Goal: Task Accomplishment & Management: Manage account settings

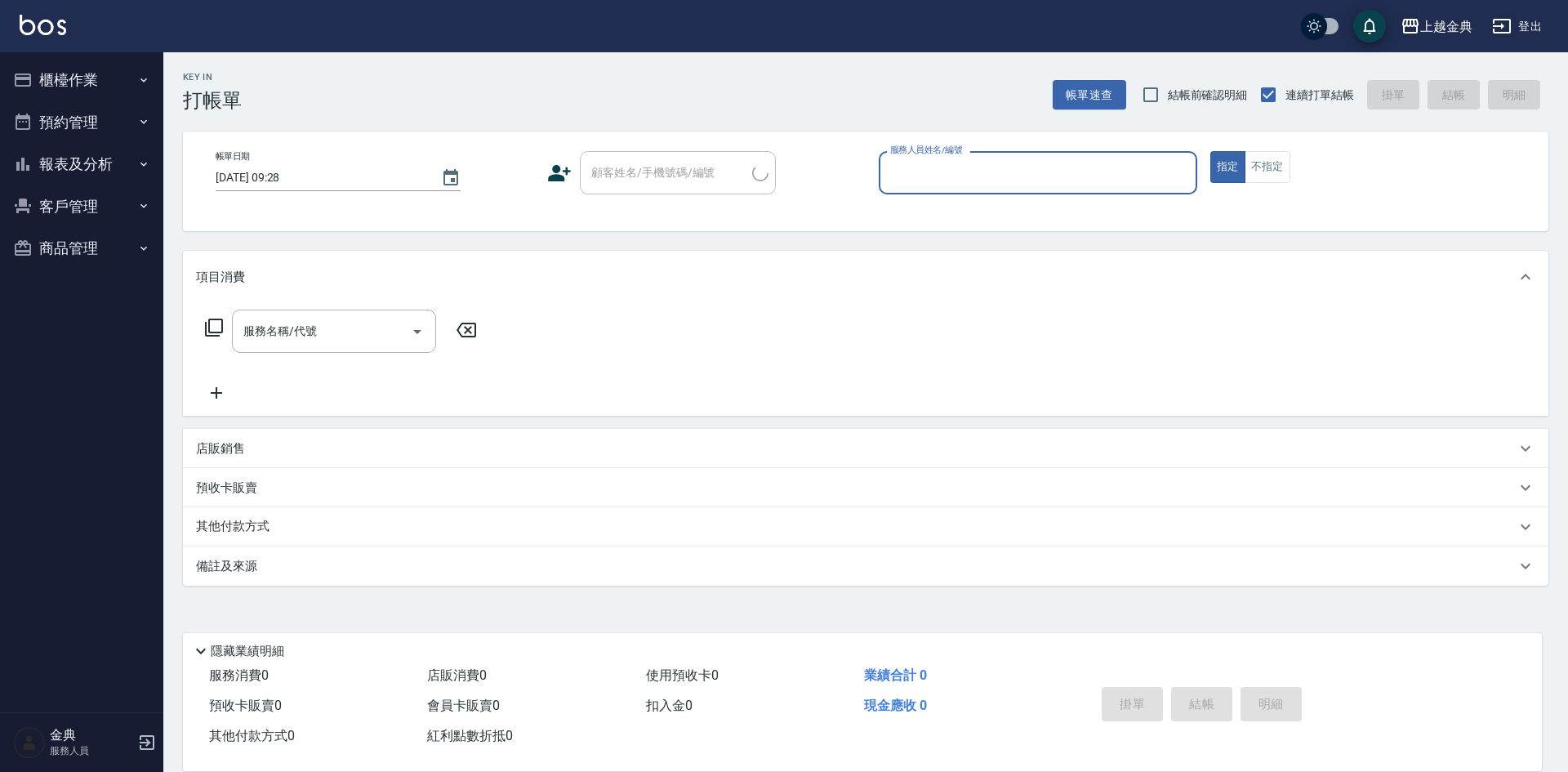
click at [123, 82] on button "櫃檯作業" at bounding box center [81, 80] width 150 height 42
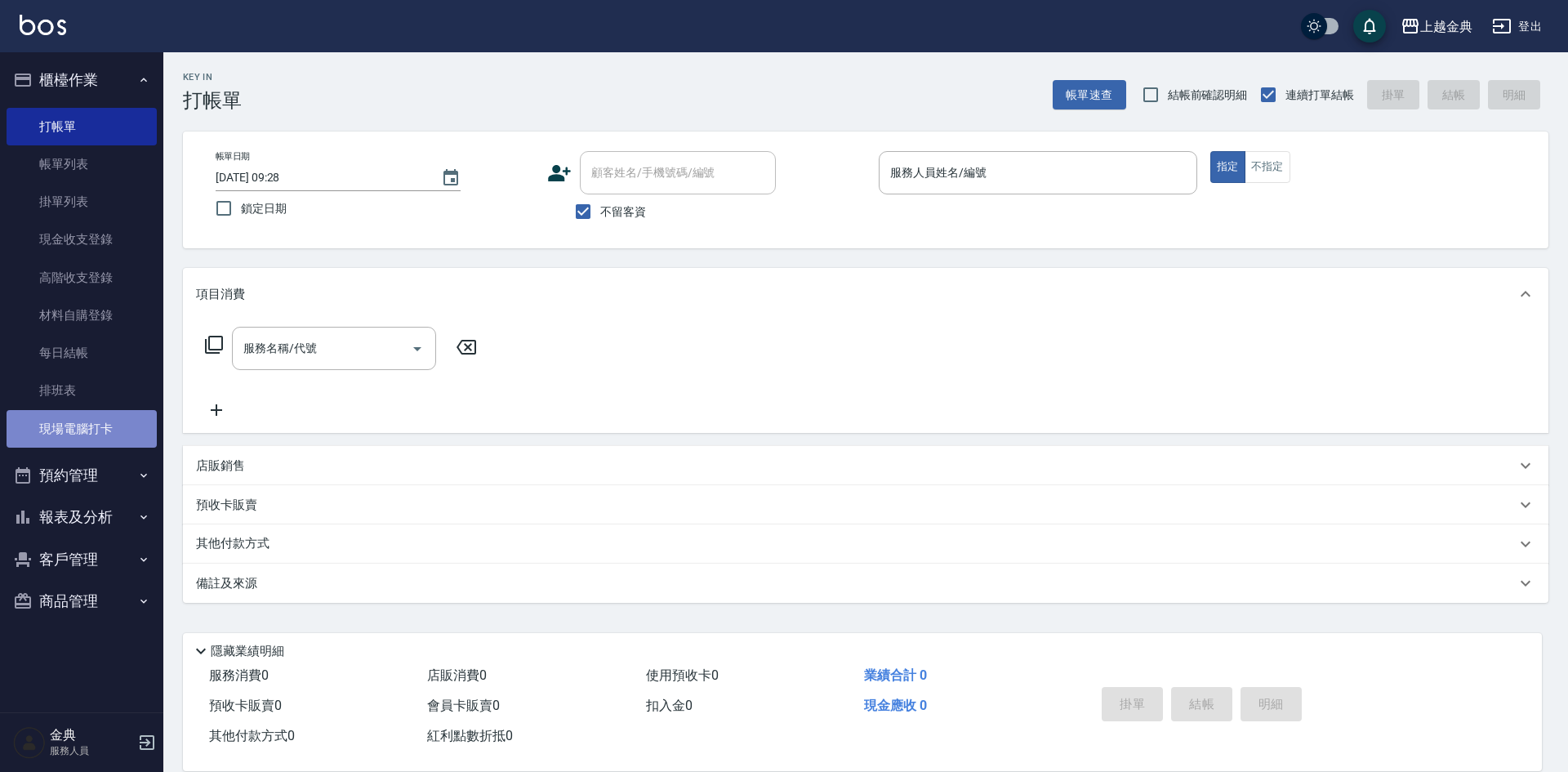
click at [101, 425] on link "現場電腦打卡" at bounding box center [81, 429] width 150 height 38
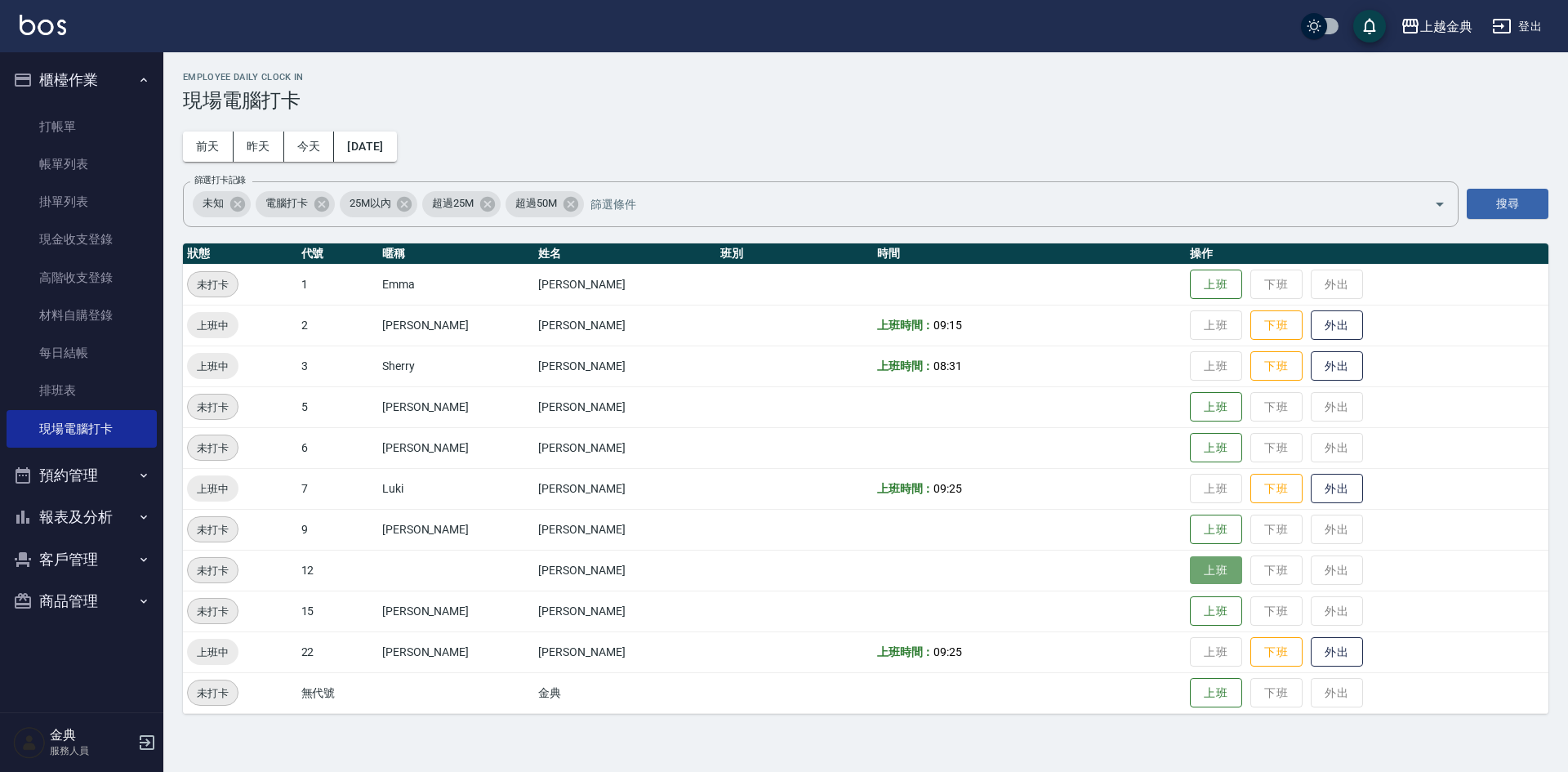
click at [1191, 566] on button "上班" at bounding box center [1215, 571] width 52 height 29
click at [1189, 455] on button "上班" at bounding box center [1215, 448] width 52 height 29
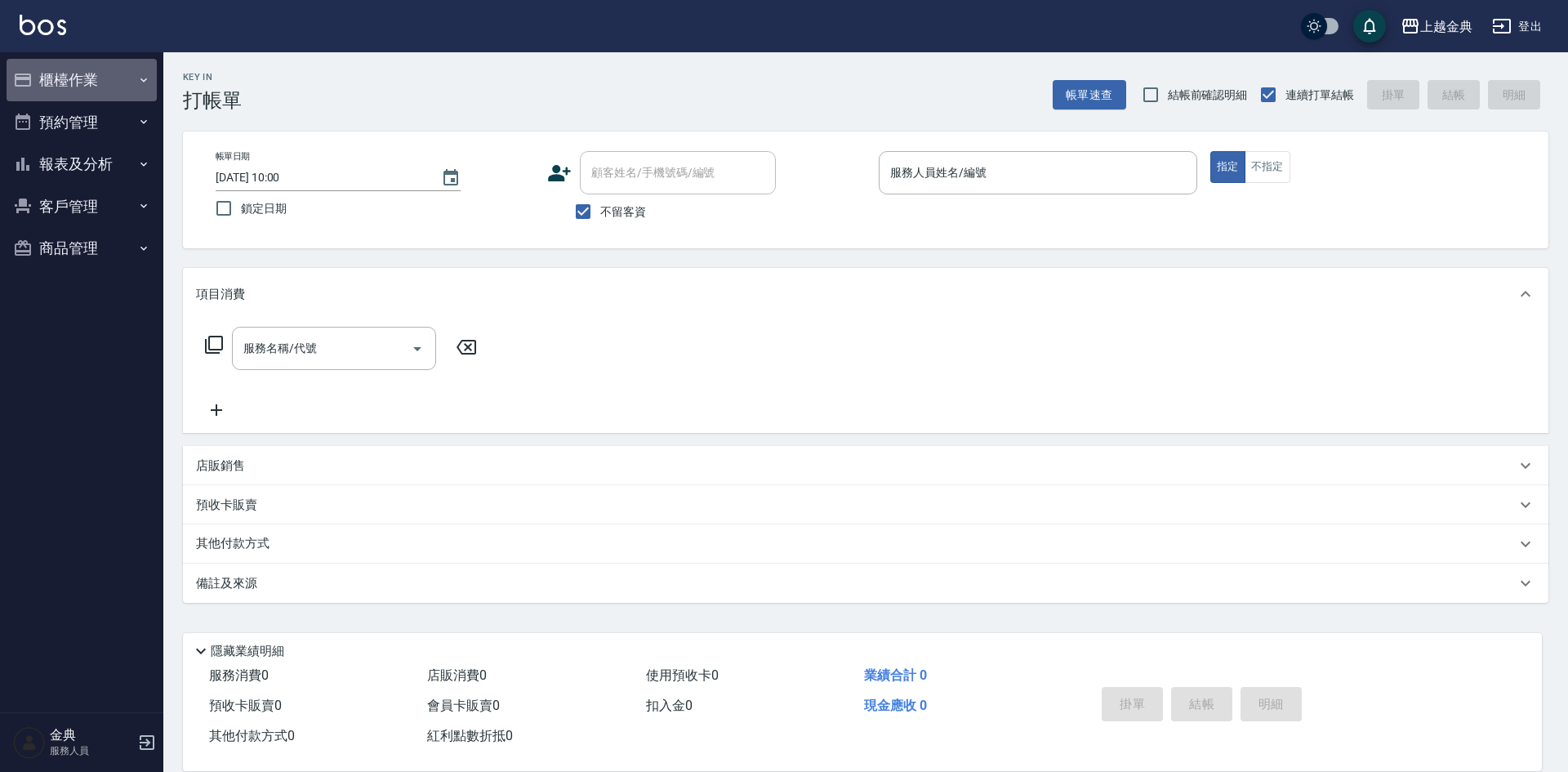
click at [60, 74] on button "櫃檯作業" at bounding box center [81, 80] width 150 height 42
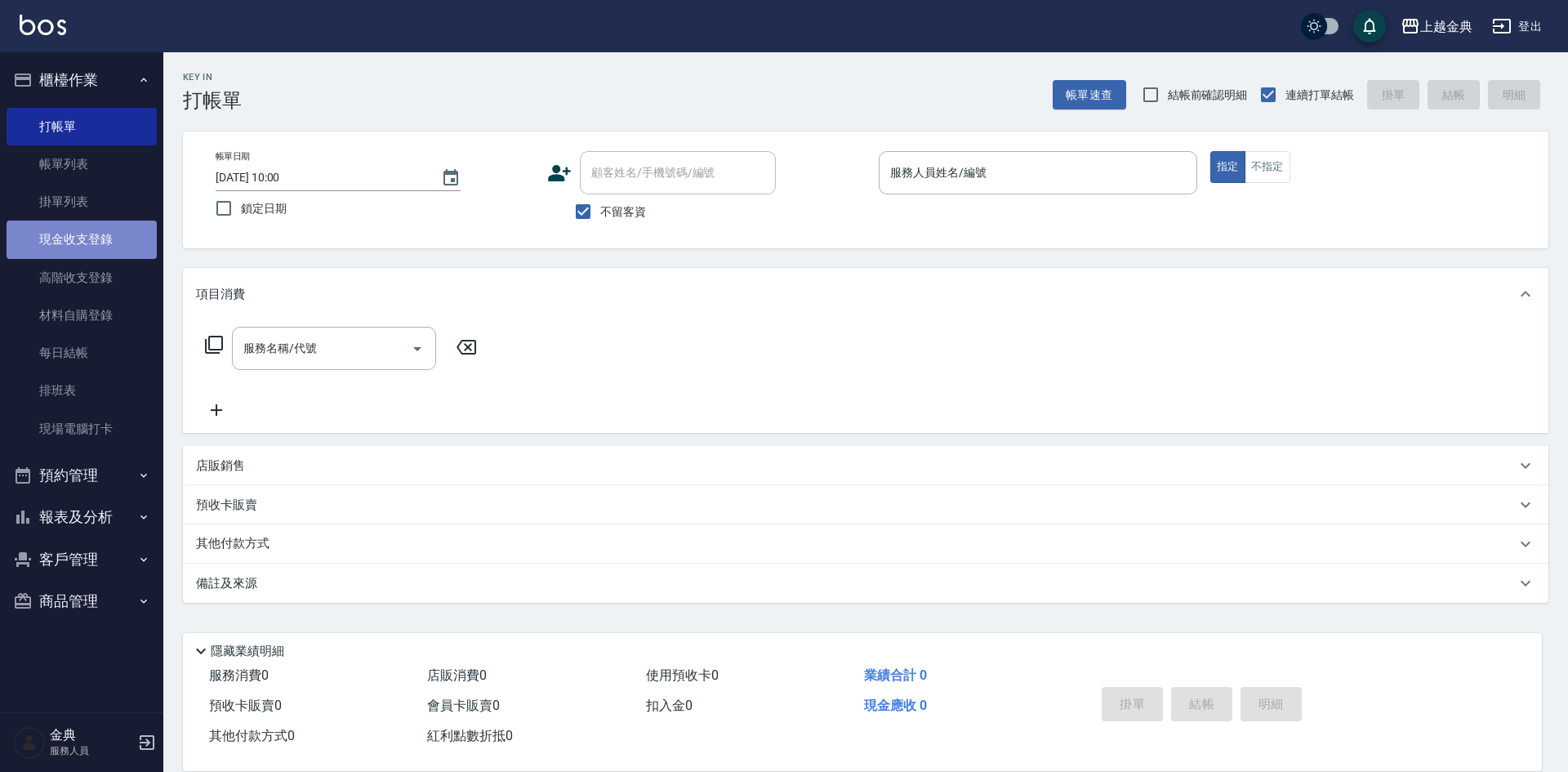
click at [101, 248] on link "現金收支登錄" at bounding box center [81, 240] width 150 height 38
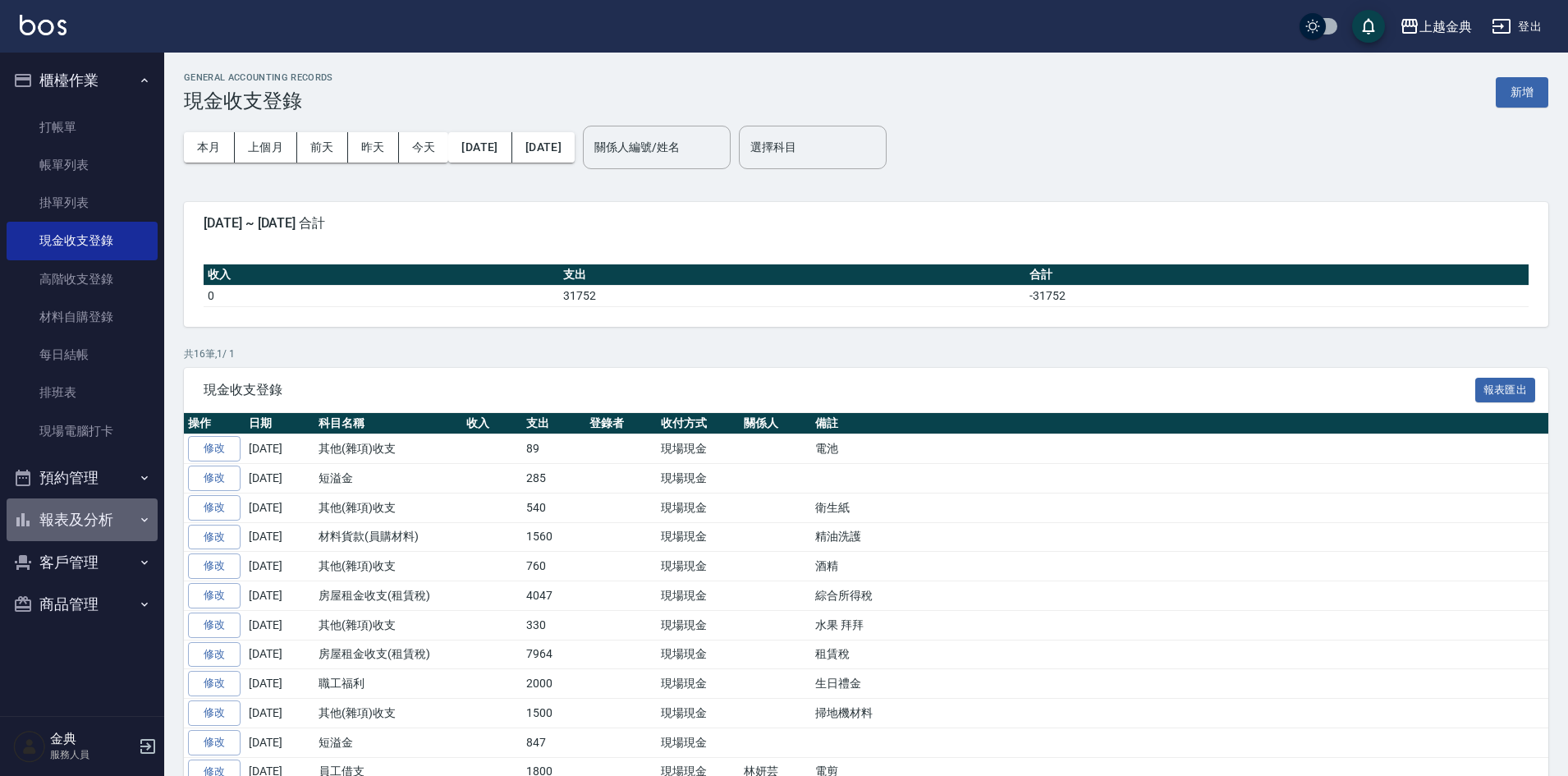
click at [132, 504] on button "報表及分析" at bounding box center [81, 519] width 151 height 42
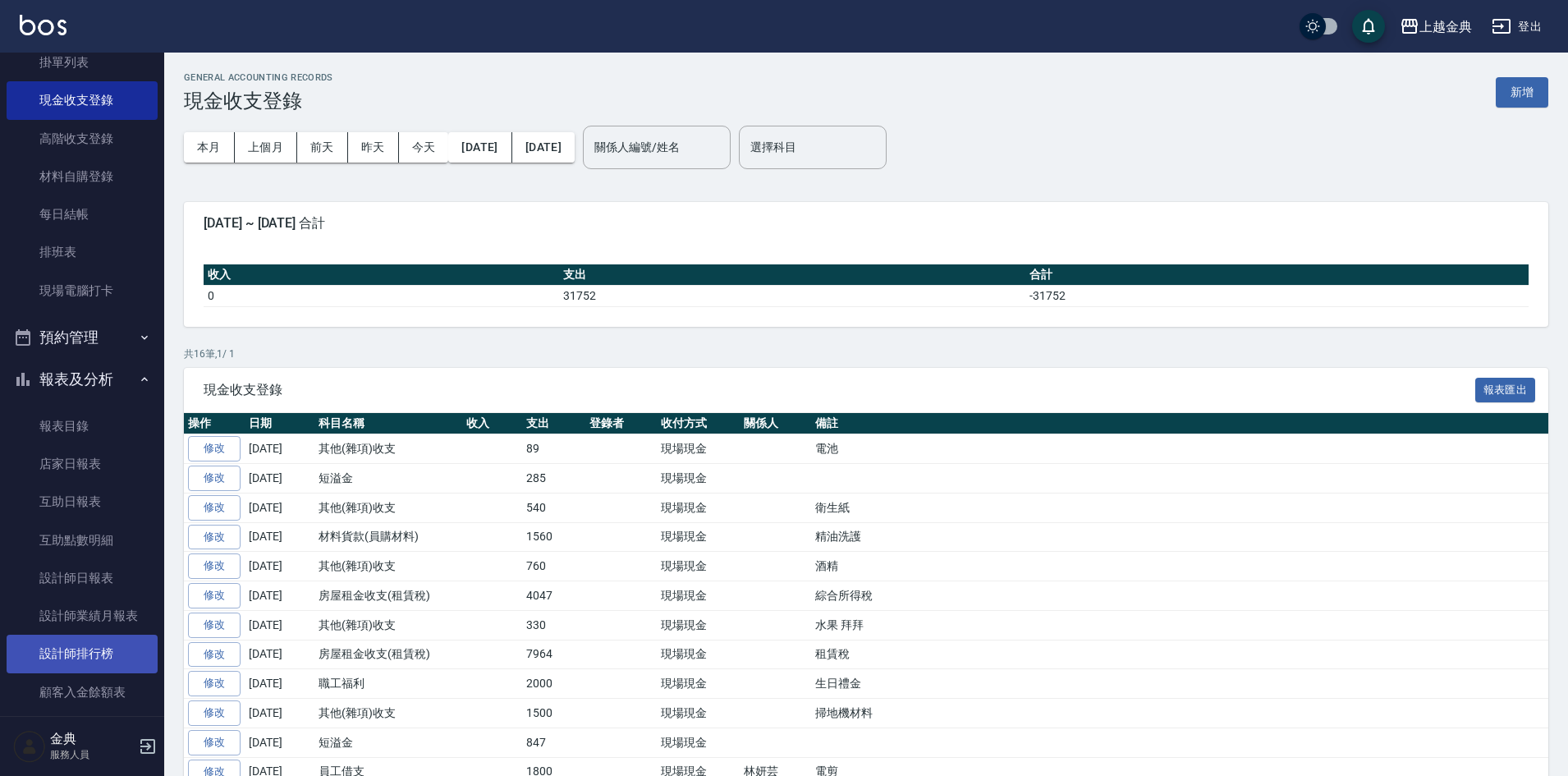
scroll to position [284, 0]
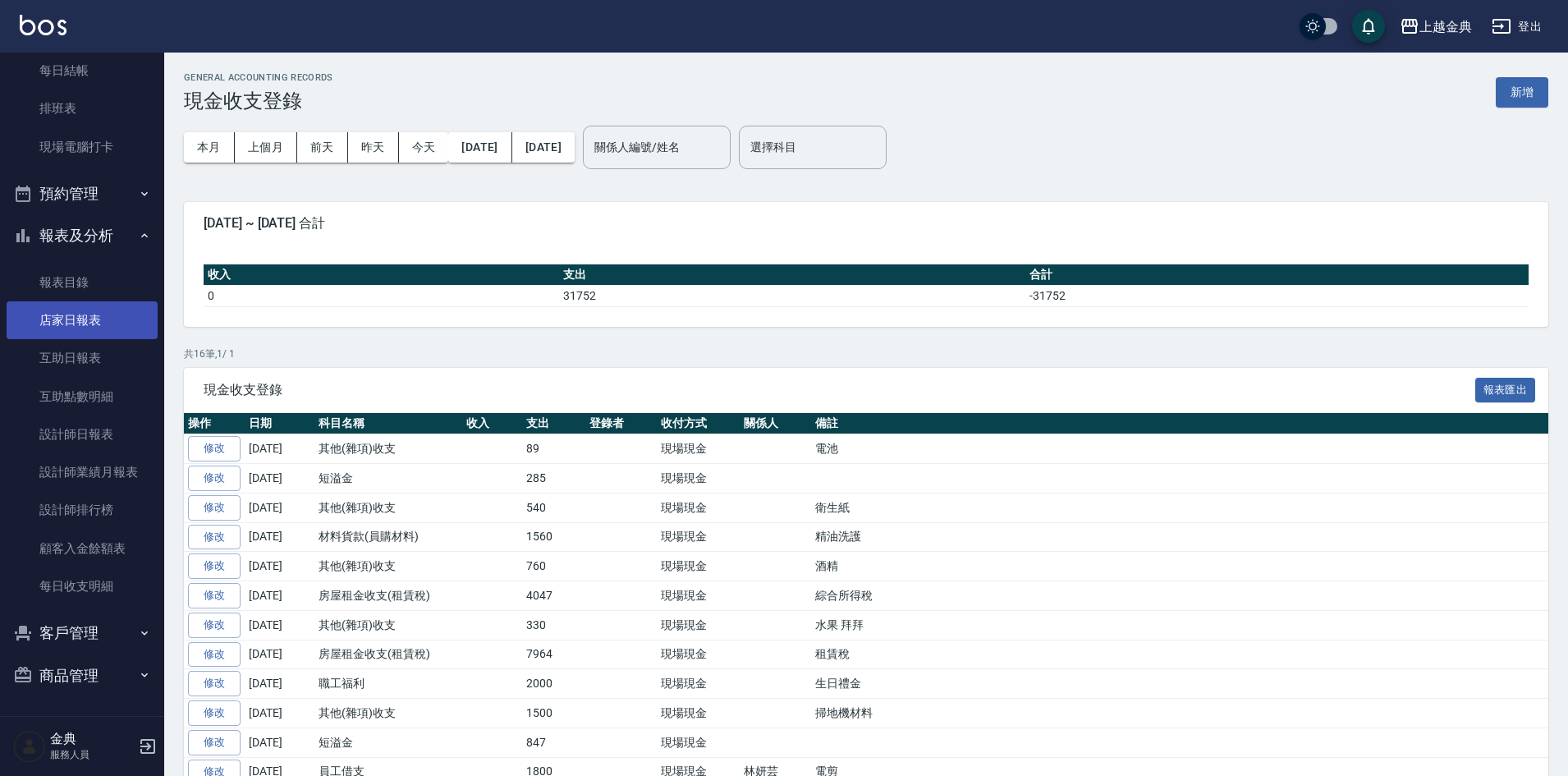
click at [118, 332] on link "店家日報表" at bounding box center [81, 320] width 151 height 38
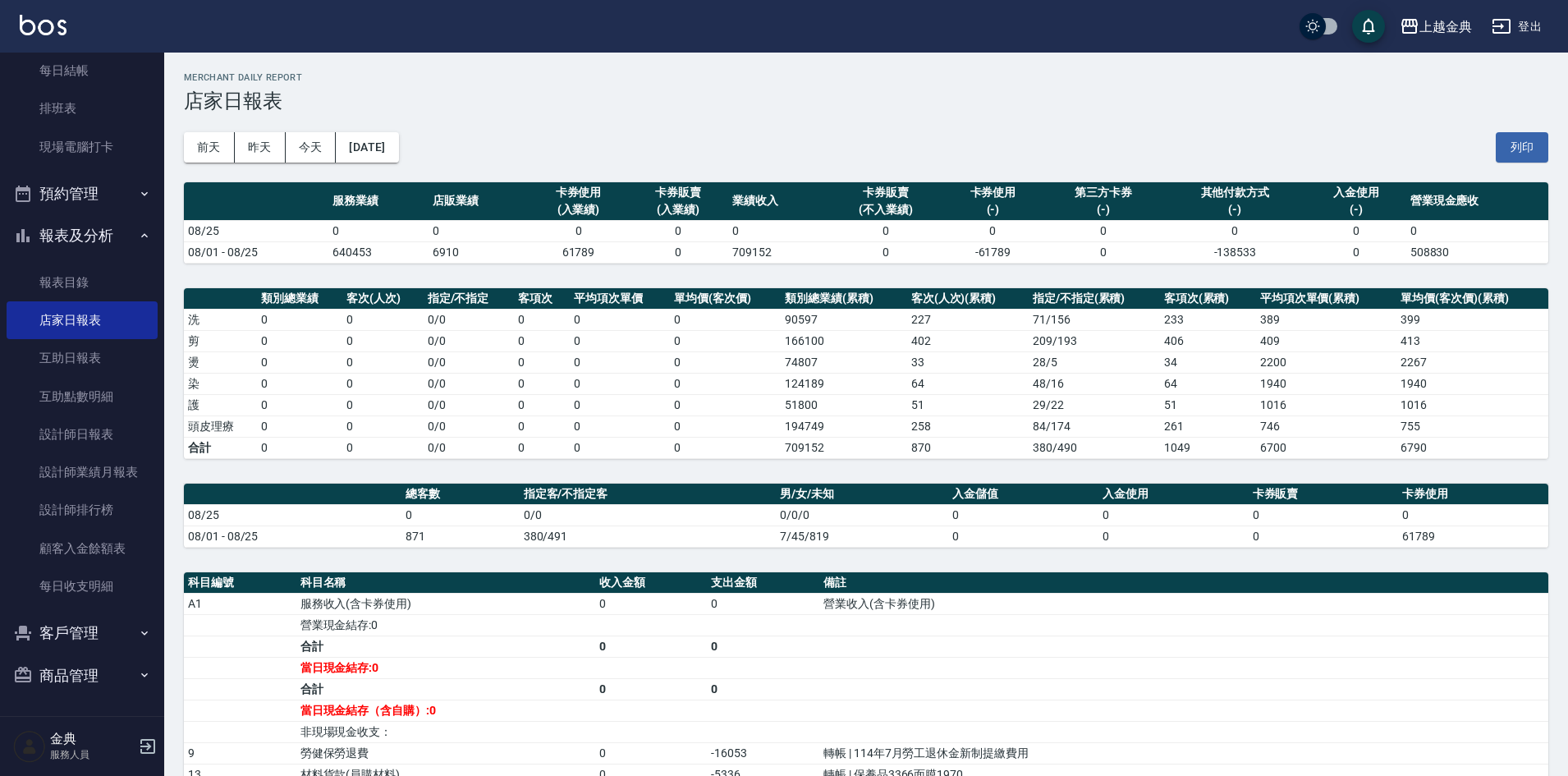
click at [412, 132] on div "前天 昨天 今天 2025/08/25 列印" at bounding box center [866, 147] width 1364 height 69
click at [398, 140] on button "[DATE]" at bounding box center [366, 147] width 62 height 31
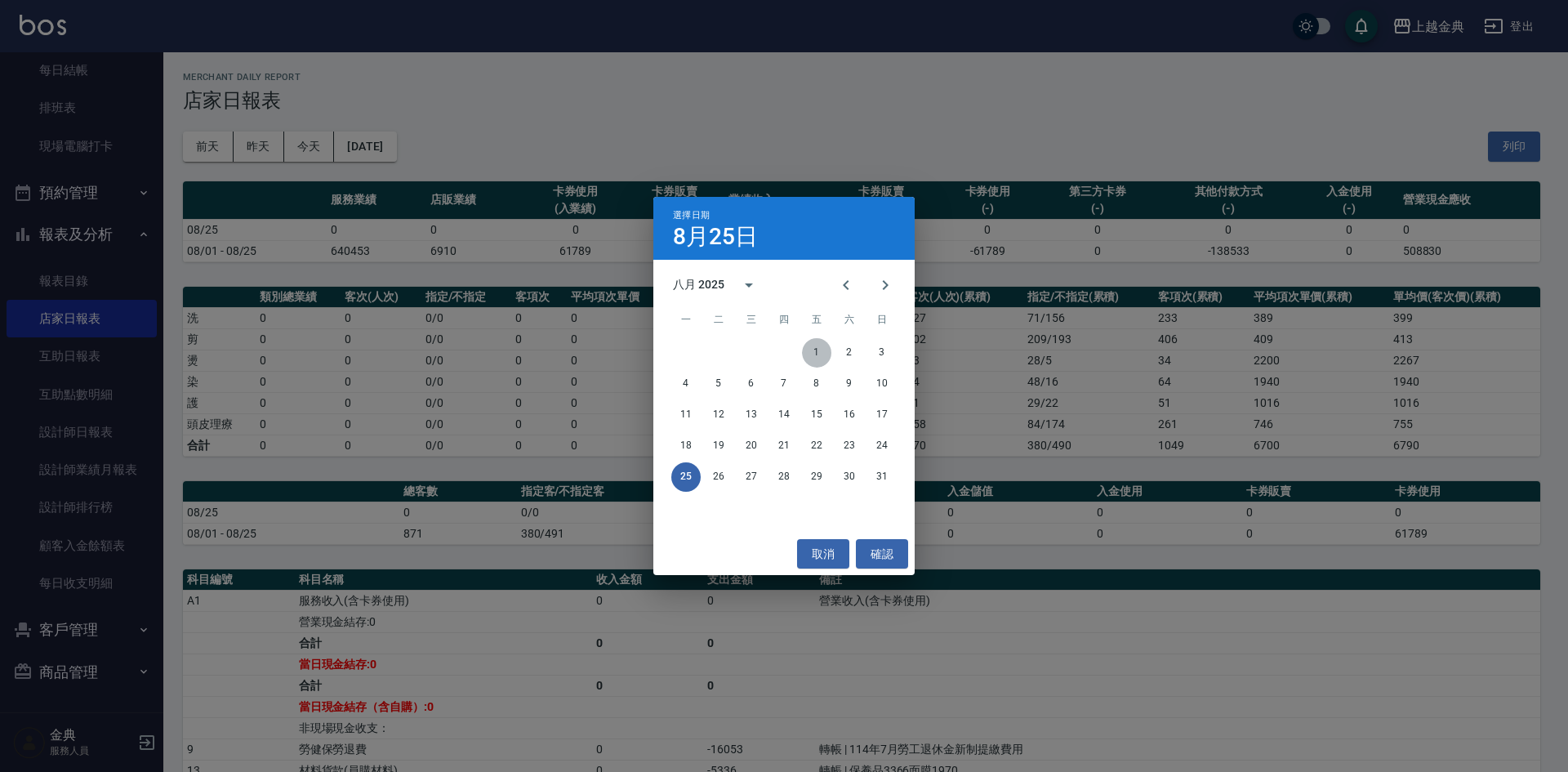
click at [810, 349] on button "1" at bounding box center [816, 353] width 30 height 30
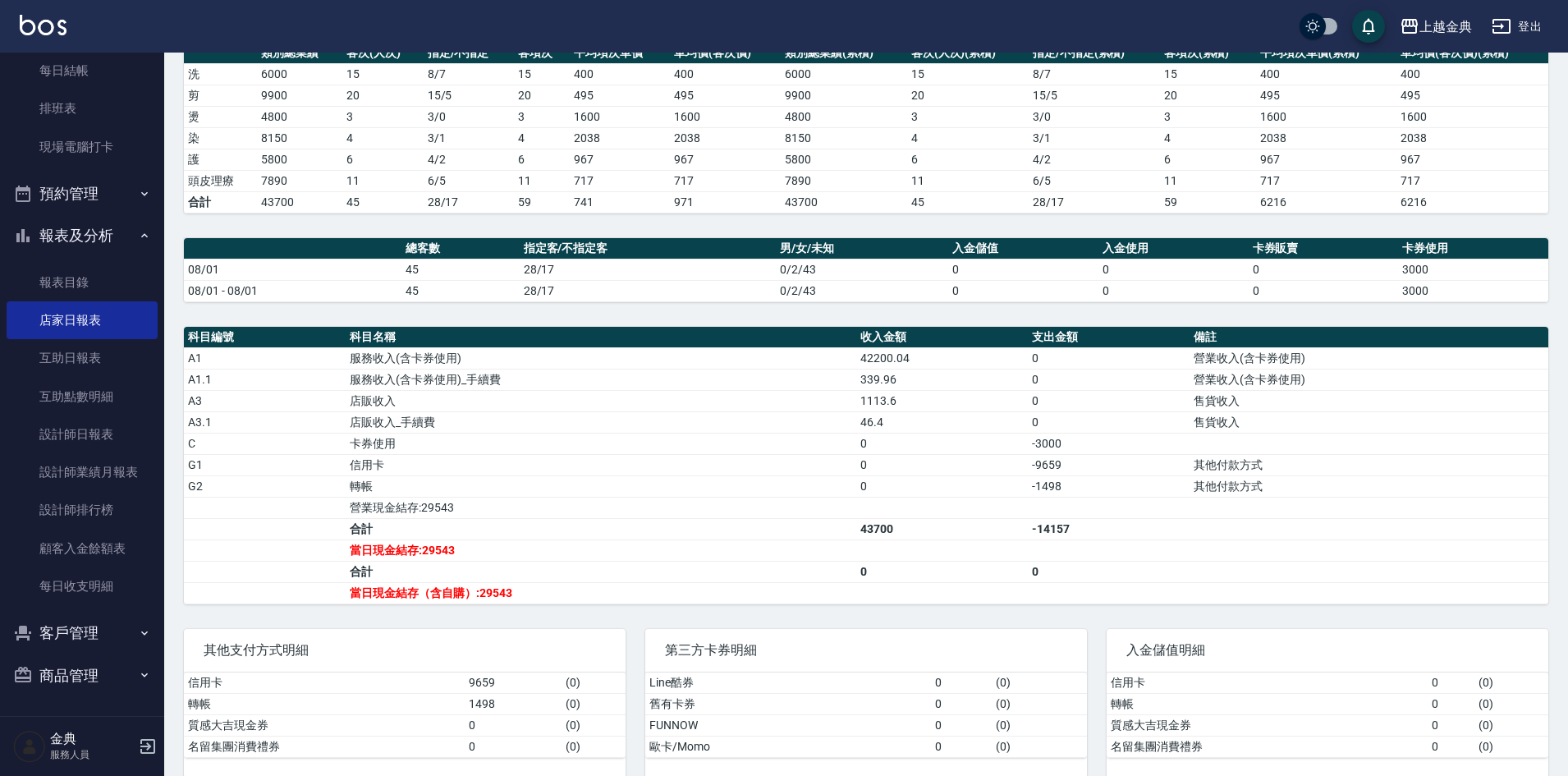
scroll to position [246, 0]
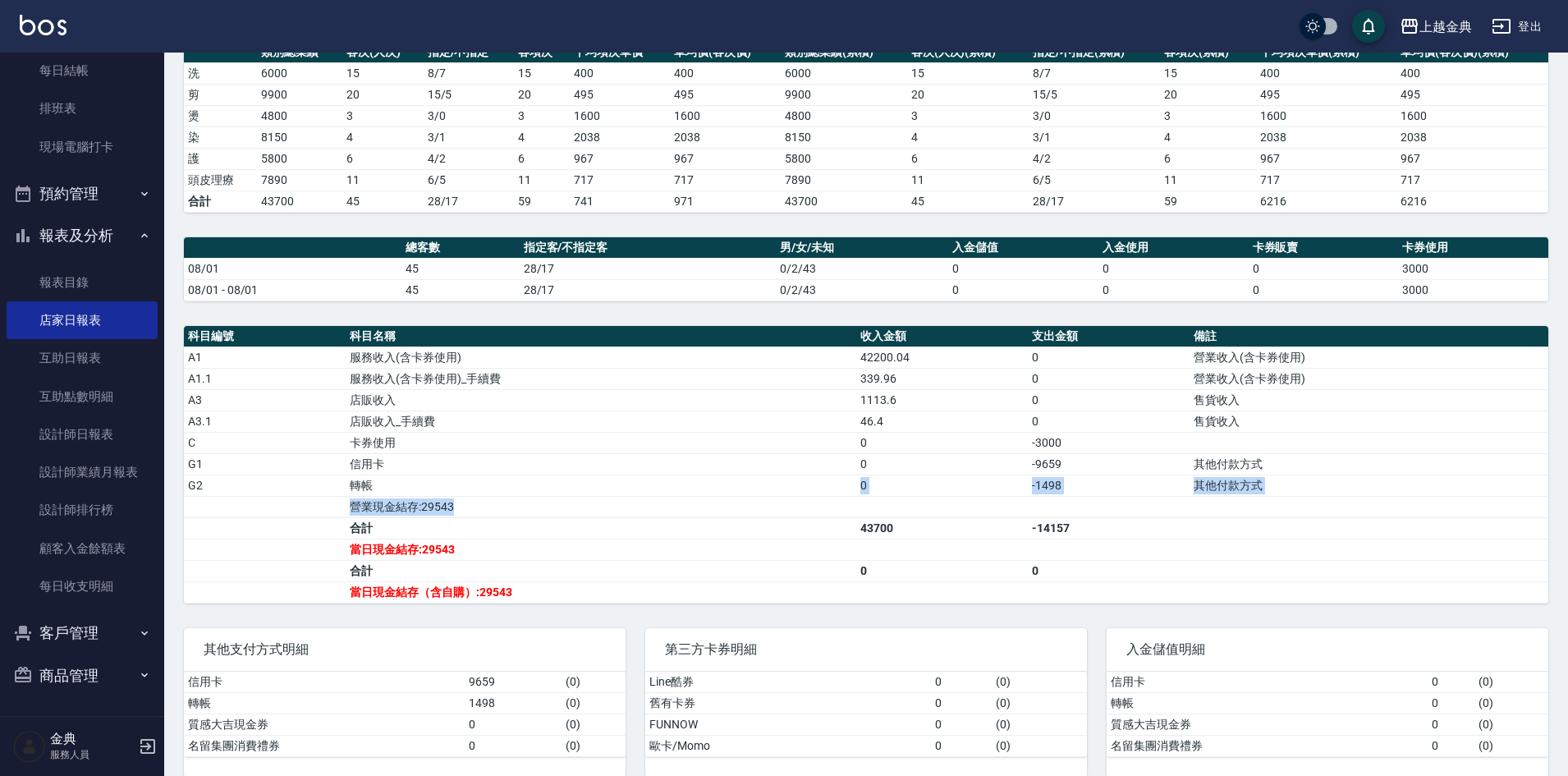
drag, startPoint x: 387, startPoint y: 492, endPoint x: 1047, endPoint y: 503, distance: 660.1
click at [1047, 503] on tbody "A1 服務收入(含卡券使用) 42200.04 0 營業收入(含卡券使用) A1.1 服務收入(含卡券使用)_手續費 339.96 0 營業收入(含卡券使用)…" at bounding box center [866, 475] width 1364 height 256
click at [1047, 503] on td "a dense table" at bounding box center [1108, 506] width 161 height 22
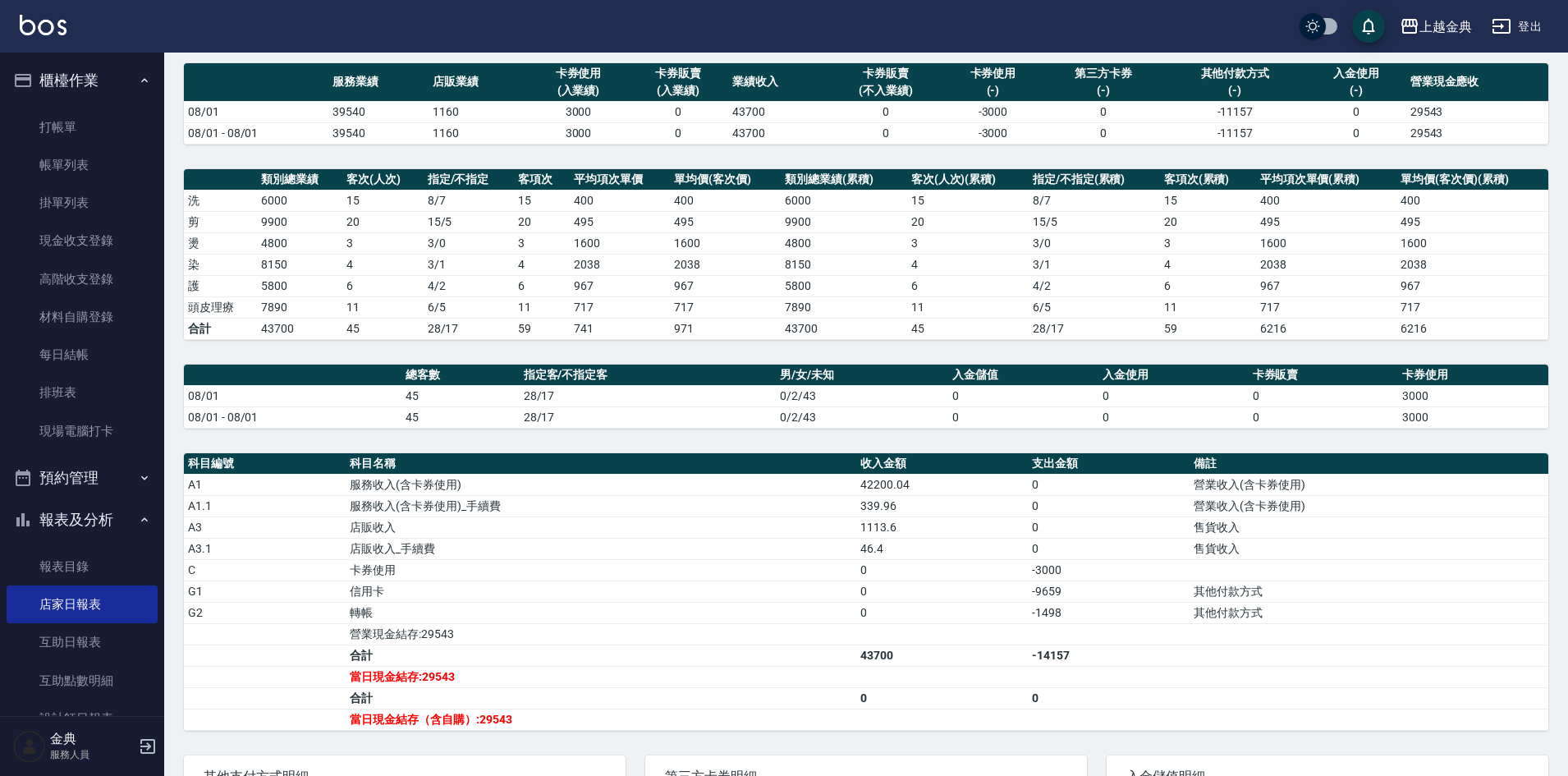
scroll to position [0, 0]
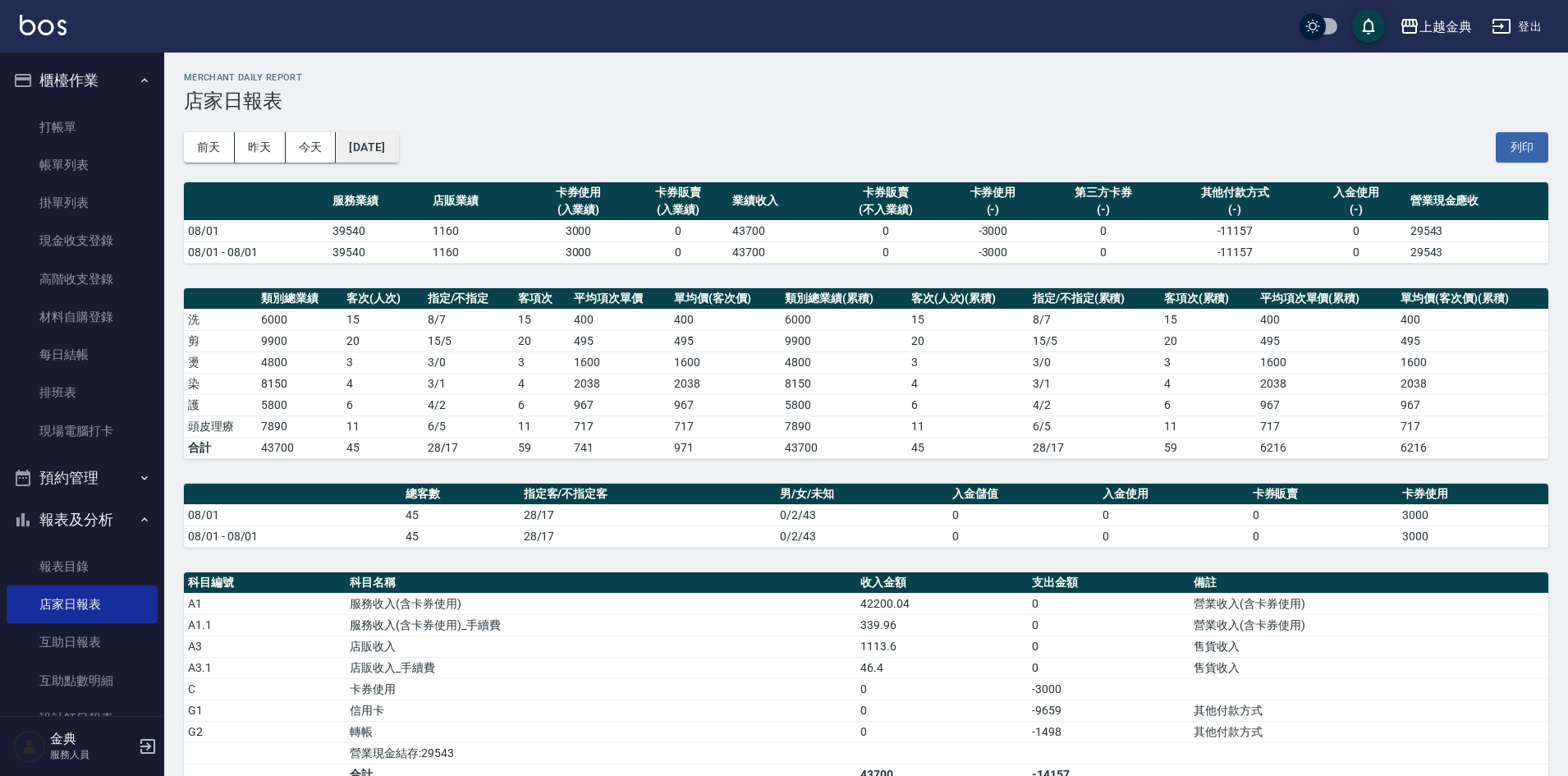
click at [367, 154] on div "前天 昨天 今天 2025/08/01 列印" at bounding box center [866, 147] width 1364 height 69
click at [367, 153] on button "2025/08/01" at bounding box center [366, 147] width 62 height 31
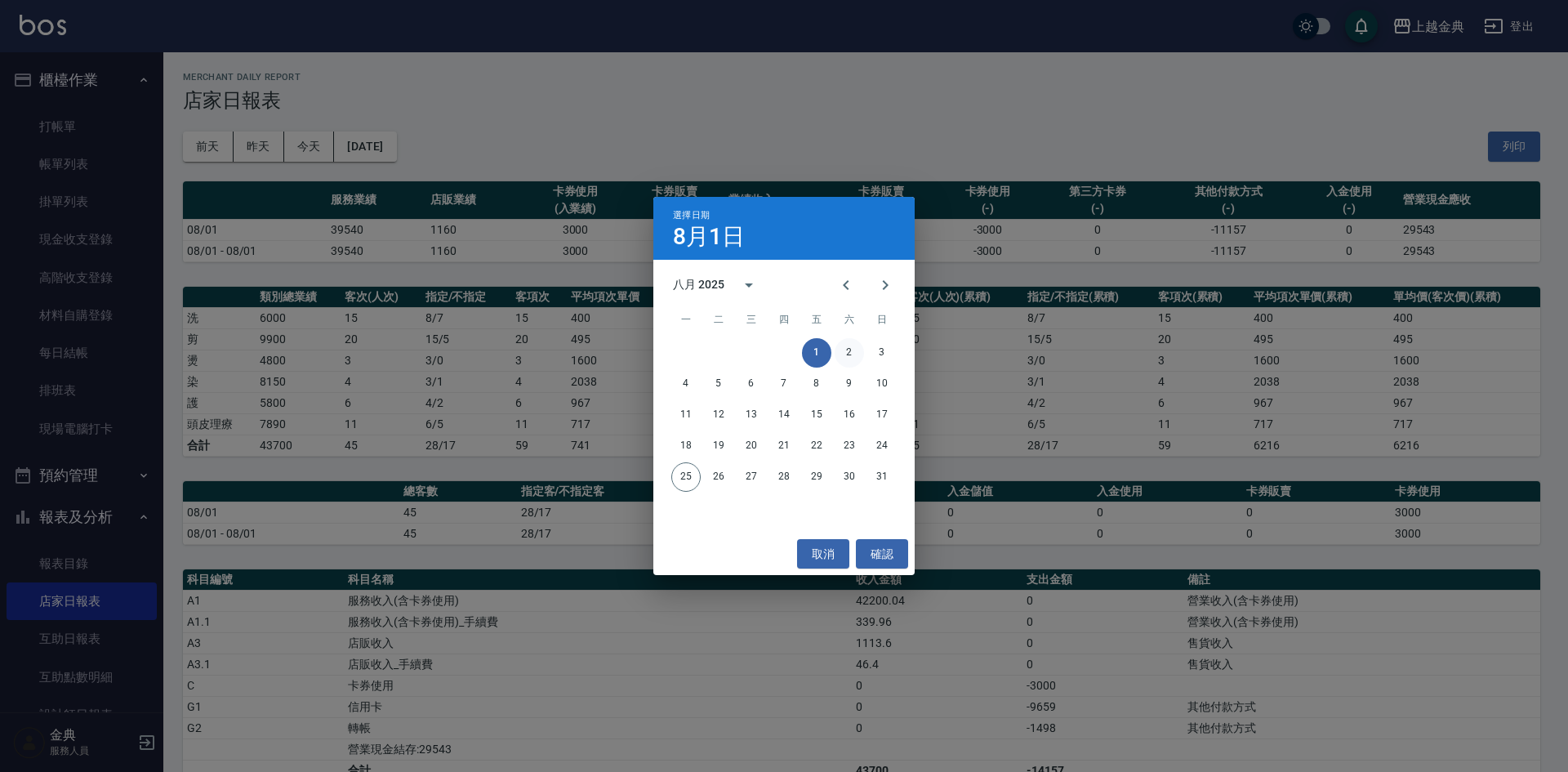
click at [844, 356] on button "2" at bounding box center [849, 353] width 30 height 30
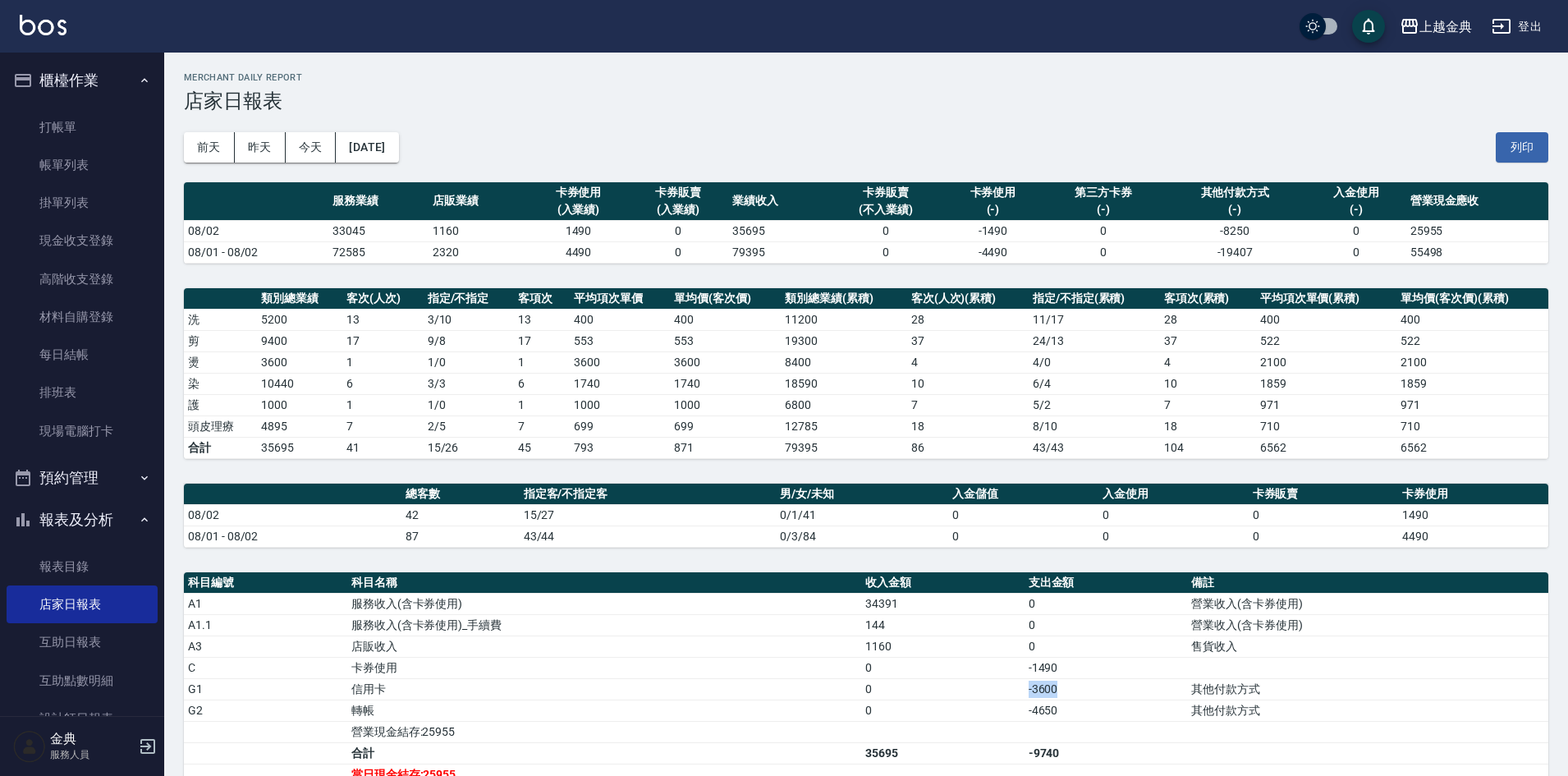
drag, startPoint x: 1010, startPoint y: 688, endPoint x: 968, endPoint y: 688, distance: 42.0
click at [968, 688] on tr "G1 信用卡 0 -3600 其他付款方式" at bounding box center [866, 688] width 1364 height 22
click at [386, 157] on button "2025/08/02" at bounding box center [366, 147] width 62 height 31
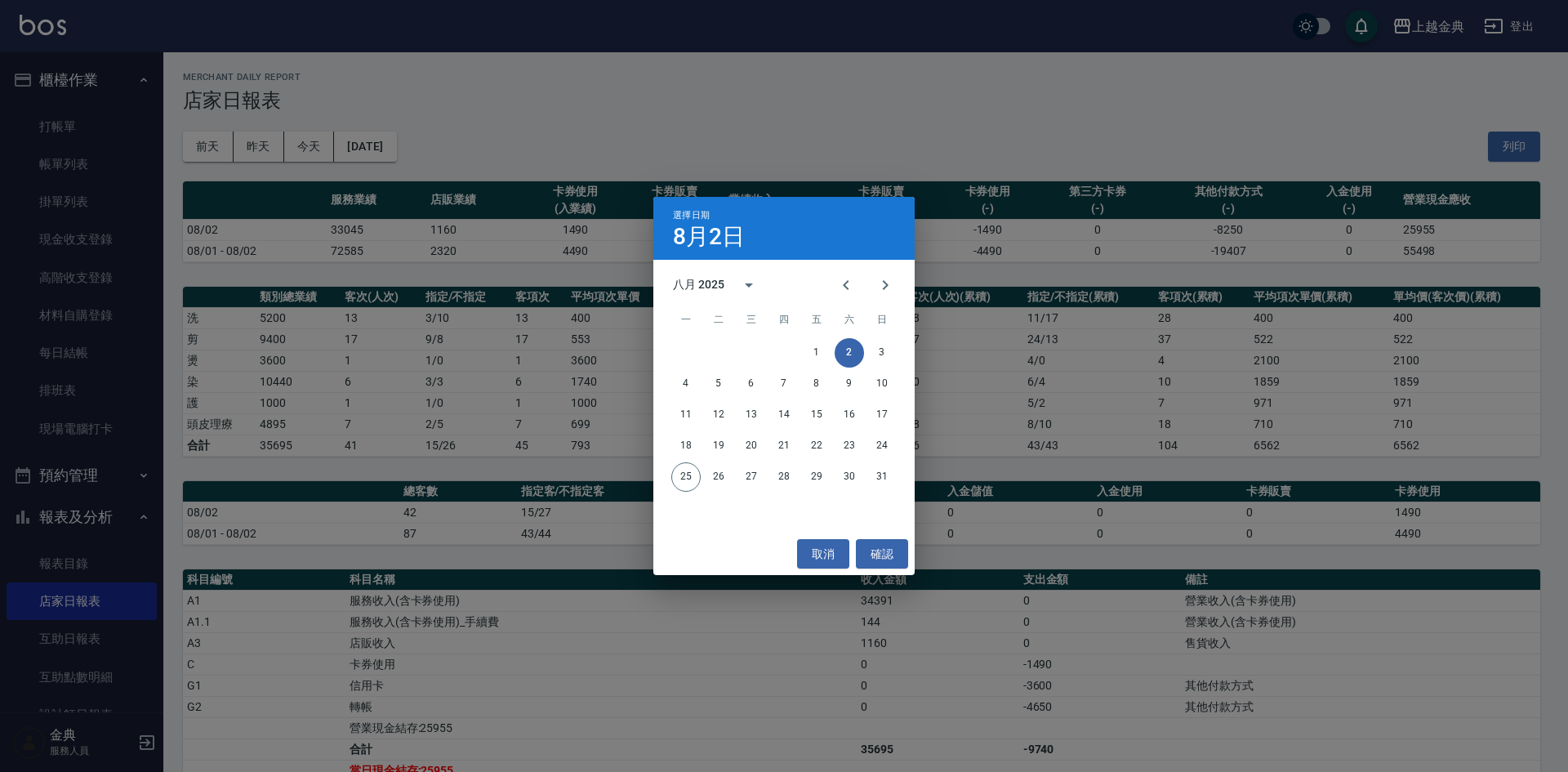
click at [791, 352] on div "1 2 3" at bounding box center [784, 353] width 261 height 30
click at [837, 352] on button "2" at bounding box center [849, 353] width 30 height 30
click at [811, 351] on button "1" at bounding box center [816, 353] width 30 height 30
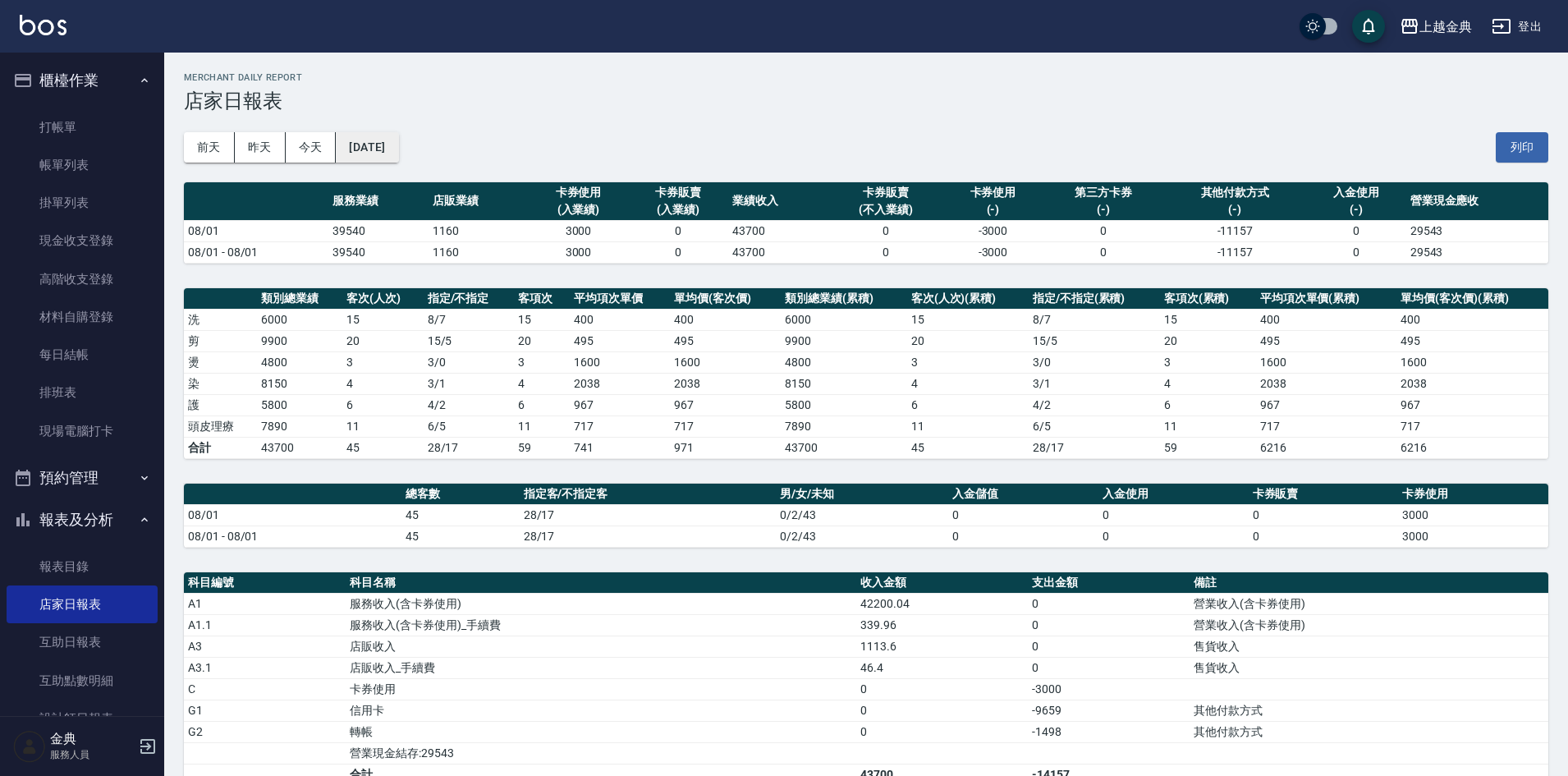
click at [383, 140] on button "2025/08/01" at bounding box center [366, 147] width 62 height 31
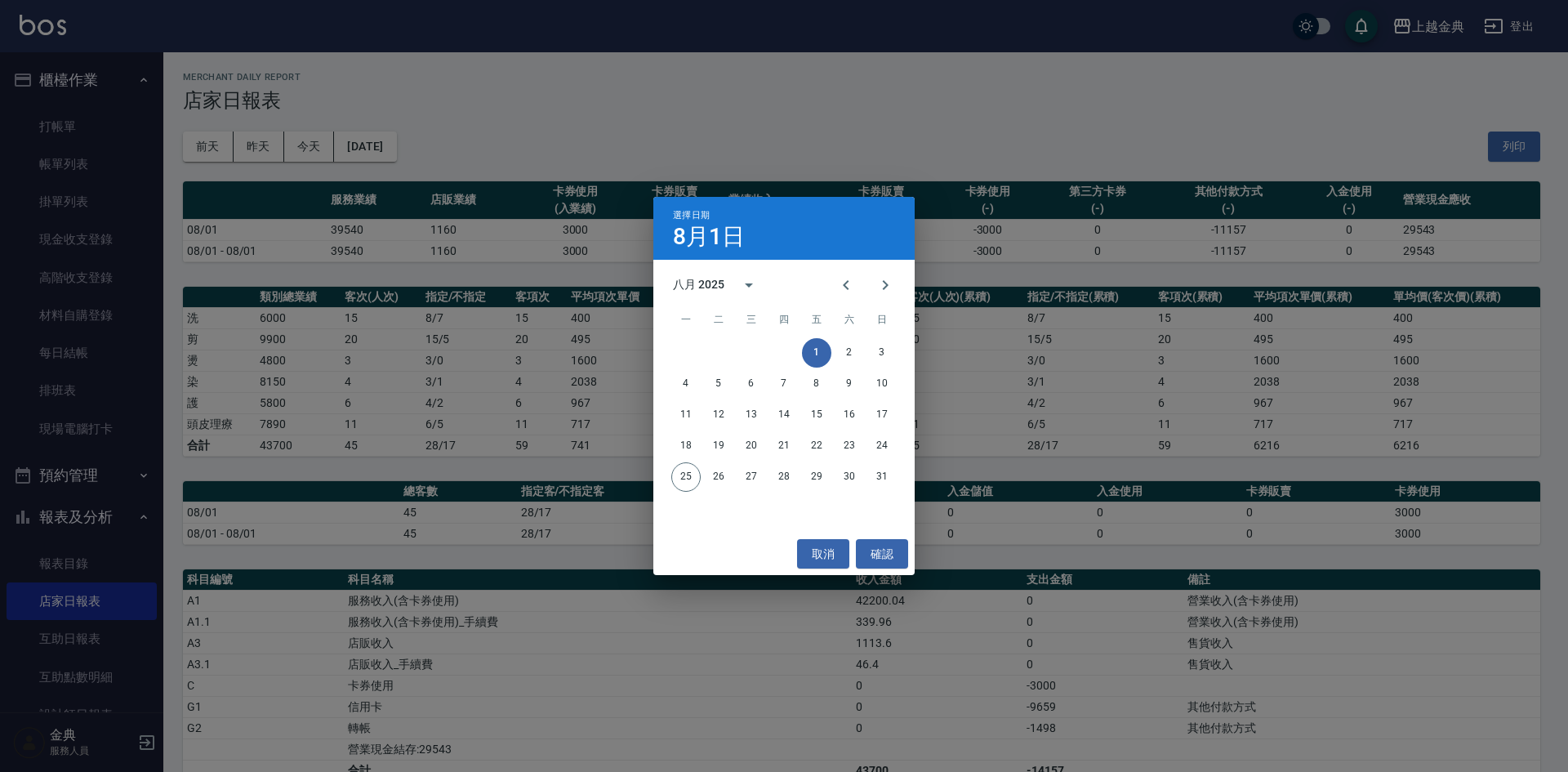
drag, startPoint x: 924, startPoint y: 167, endPoint x: 978, endPoint y: 142, distance: 59.5
click at [924, 166] on div "選擇日期 8月1日 八月 2025 一 二 三 四 五 六 日 1 2 3 4 5 6 7 8 9 10 11 12 13 14 15 16 17 18 19…" at bounding box center [784, 386] width 1568 height 772
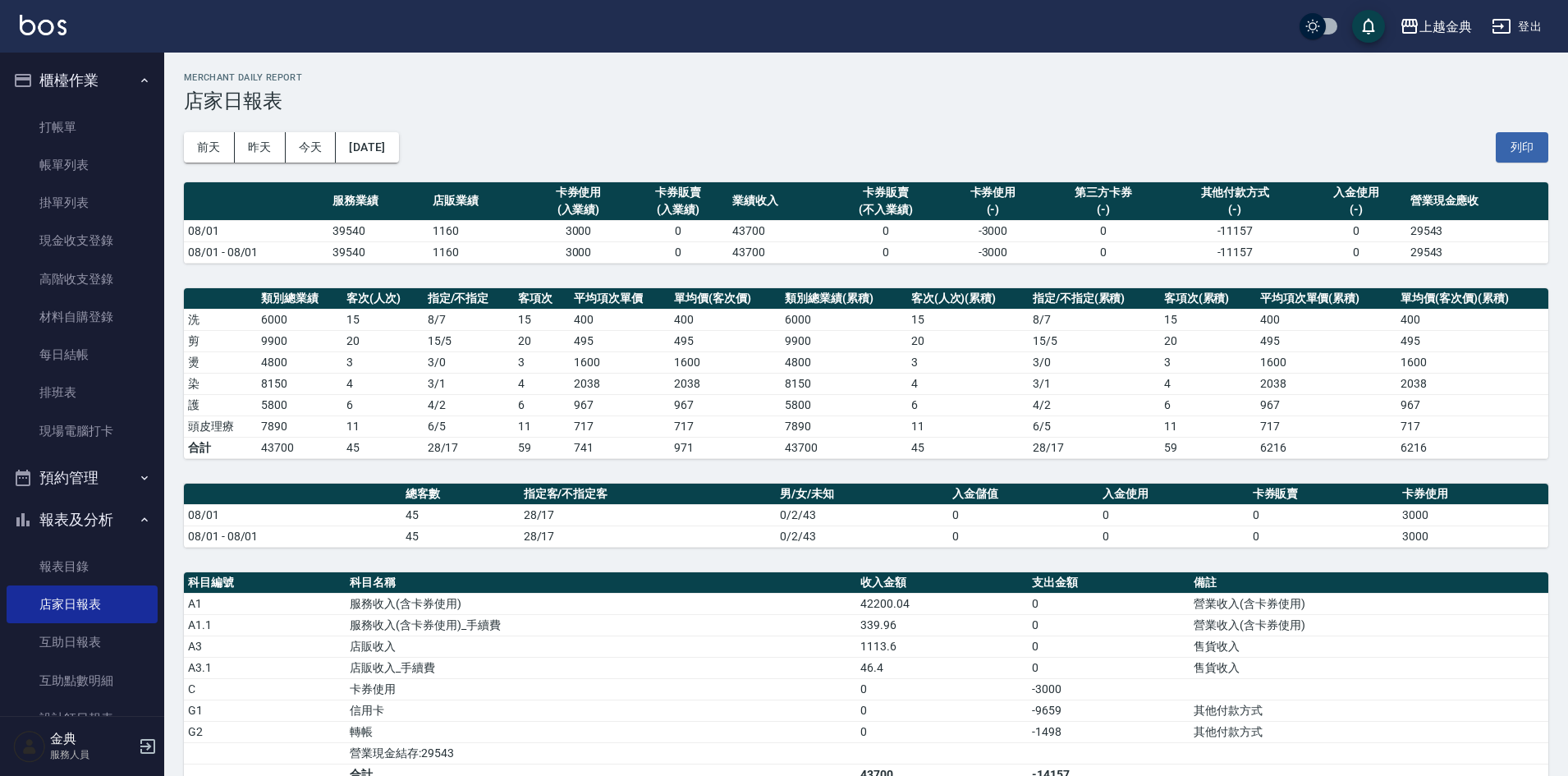
click at [341, 132] on div "前天 昨天 今天 2025/08/01 列印" at bounding box center [866, 147] width 1364 height 69
click at [398, 156] on button "2025/08/01" at bounding box center [366, 147] width 62 height 31
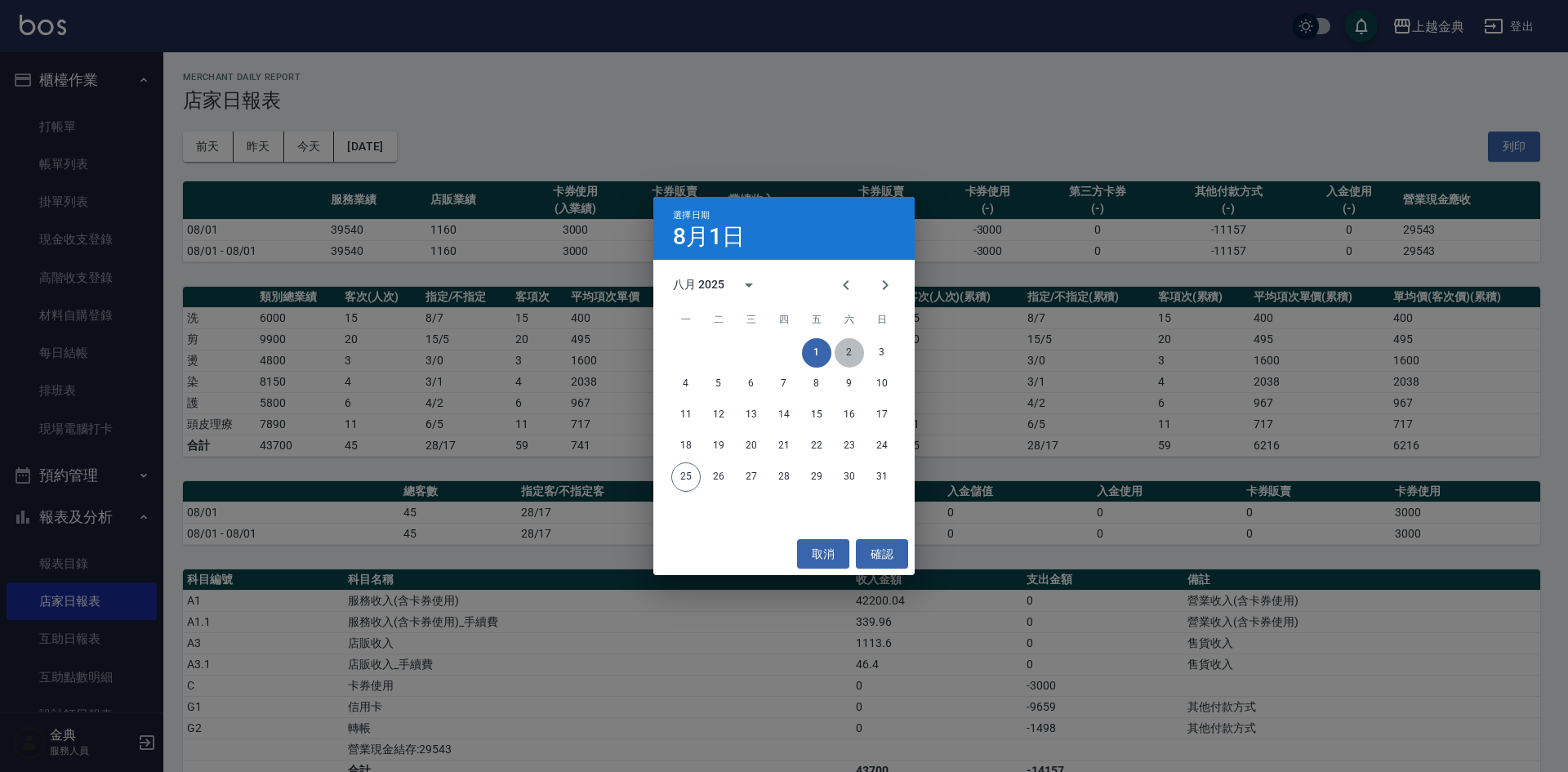
click at [845, 349] on button "2" at bounding box center [849, 353] width 30 height 30
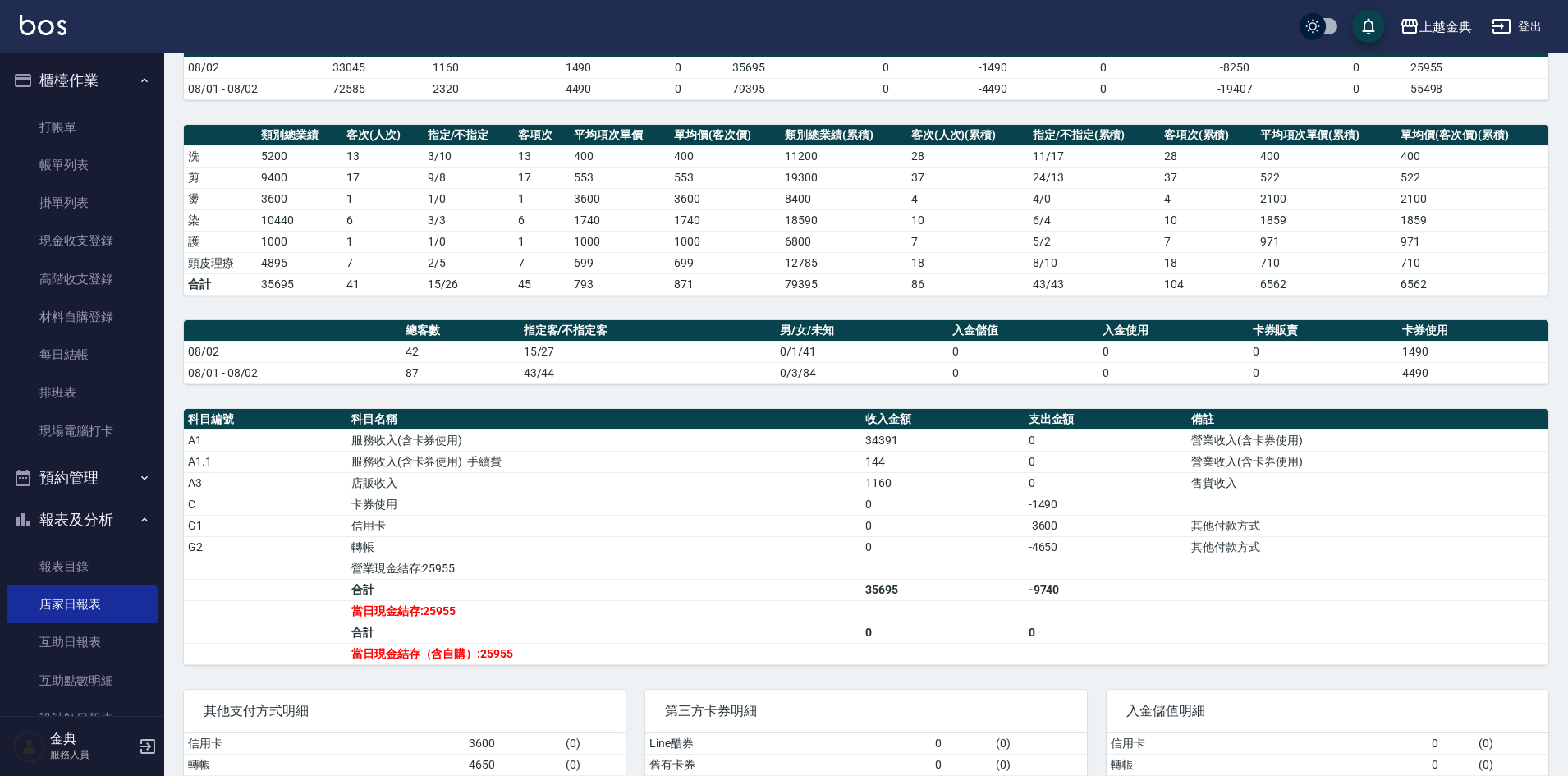
scroll to position [164, 0]
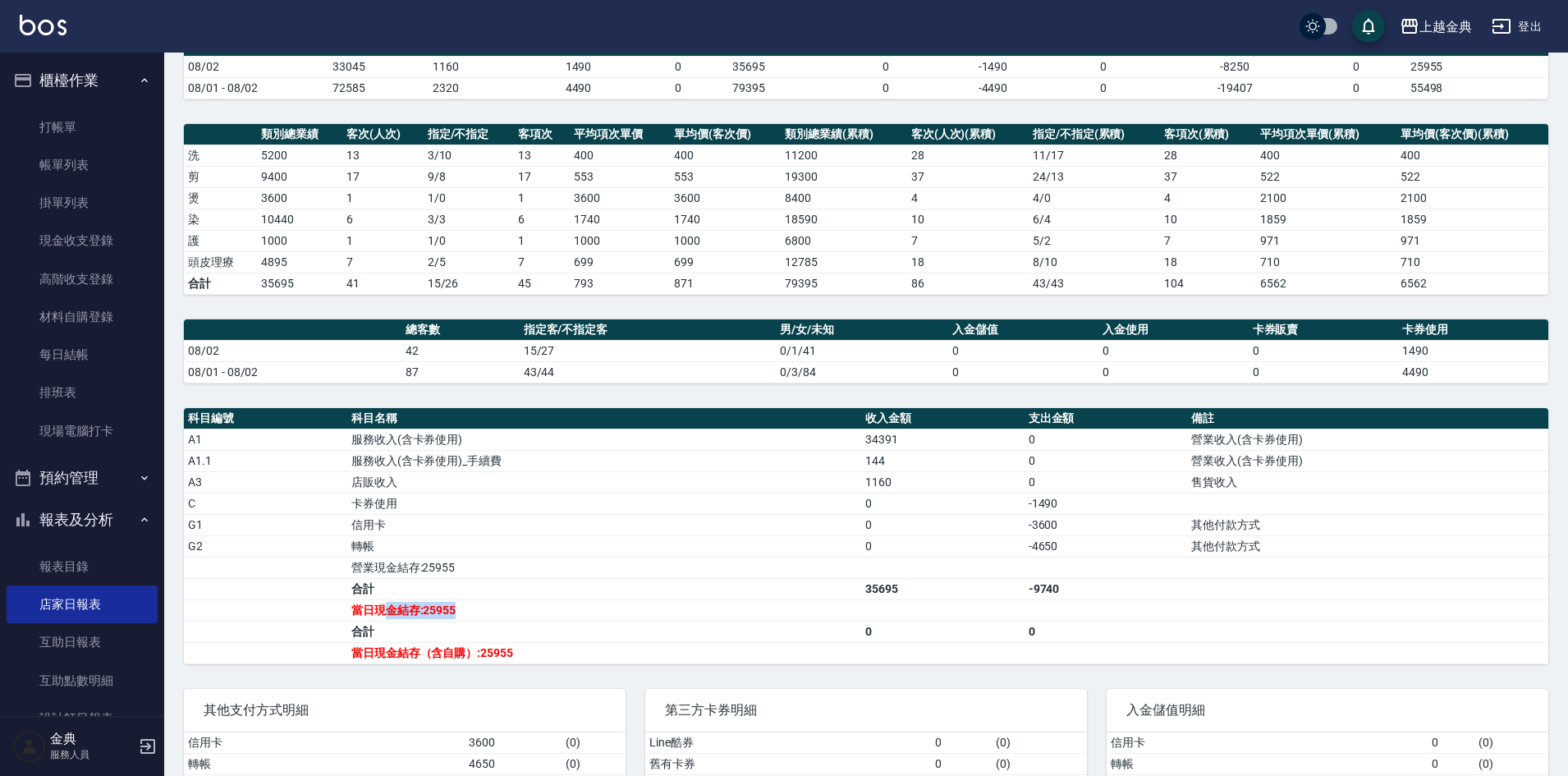
drag, startPoint x: 468, startPoint y: 611, endPoint x: 391, endPoint y: 610, distance: 77.0
click at [391, 610] on td "當日現金結存:25955" at bounding box center [604, 610] width 513 height 22
drag, startPoint x: 367, startPoint y: 528, endPoint x: 373, endPoint y: 540, distance: 13.4
click at [367, 528] on td "信用卡" at bounding box center [604, 524] width 513 height 22
drag, startPoint x: 374, startPoint y: 541, endPoint x: 1060, endPoint y: 549, distance: 686.0
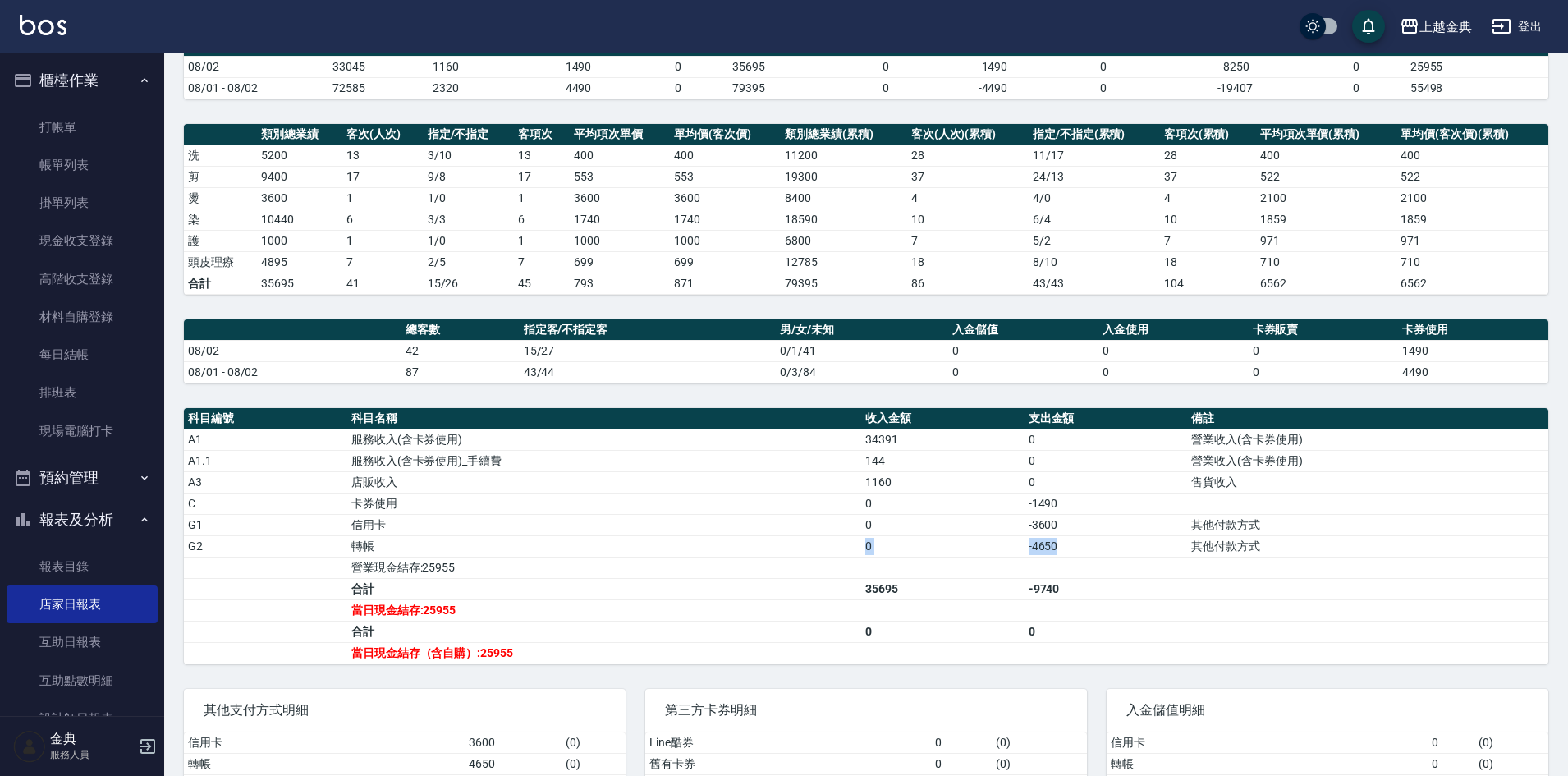
click at [1058, 548] on tr "G2 轉帳 0 -4650 其他付款方式" at bounding box center [866, 546] width 1364 height 22
click at [1060, 550] on td "-4650" at bounding box center [1105, 546] width 163 height 22
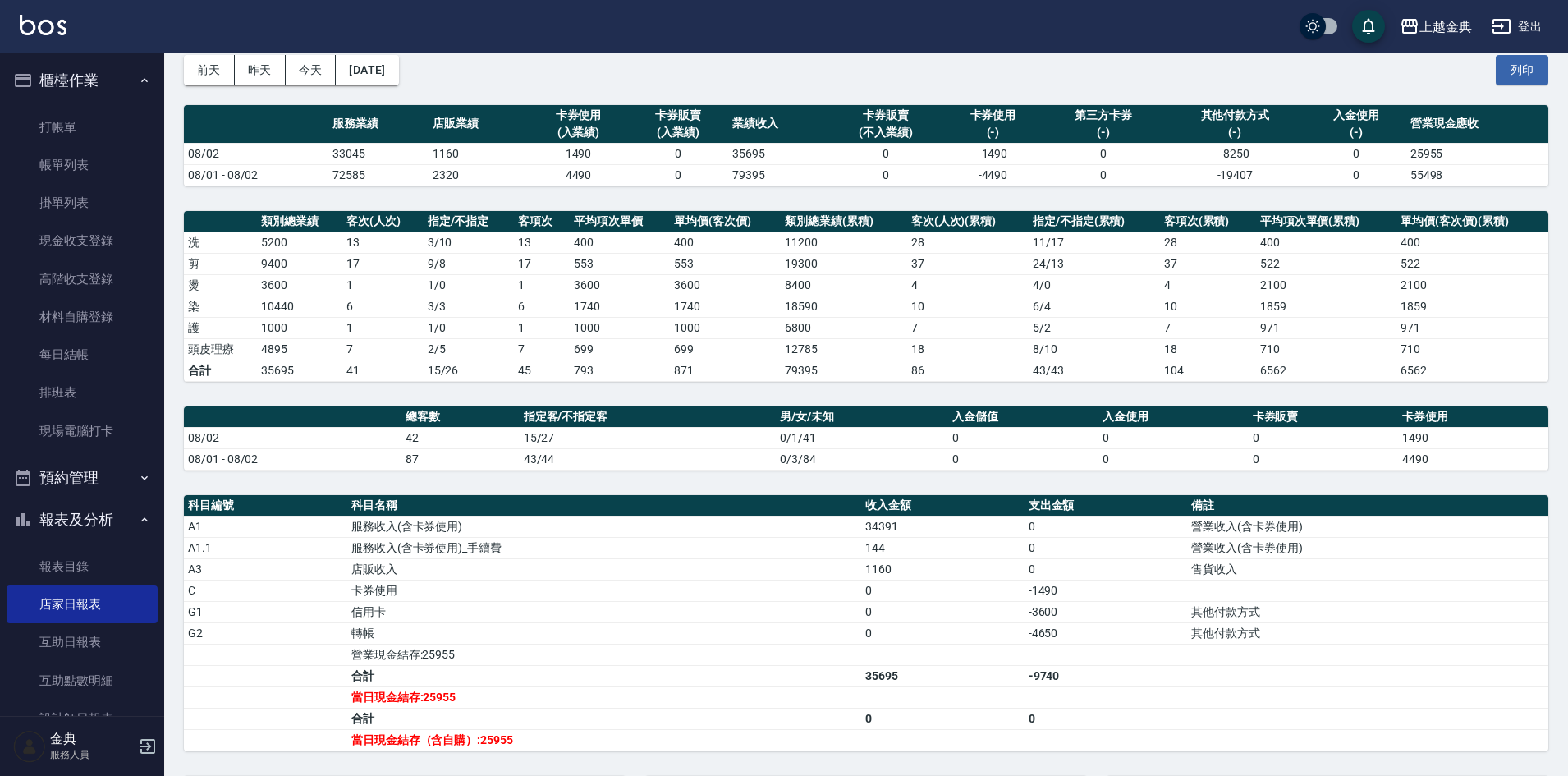
scroll to position [0, 0]
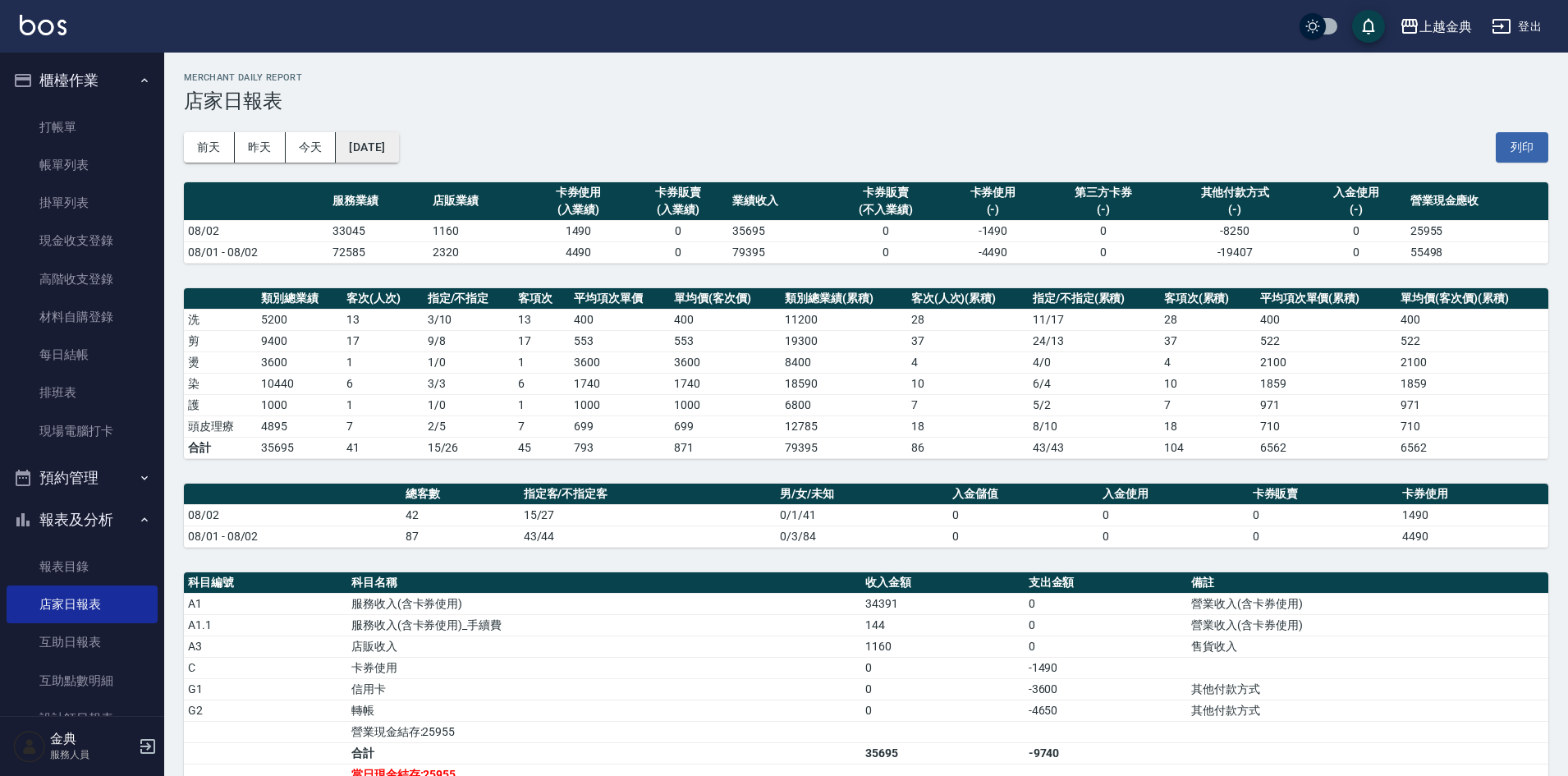
click at [382, 154] on button "2025/08/02" at bounding box center [366, 147] width 62 height 31
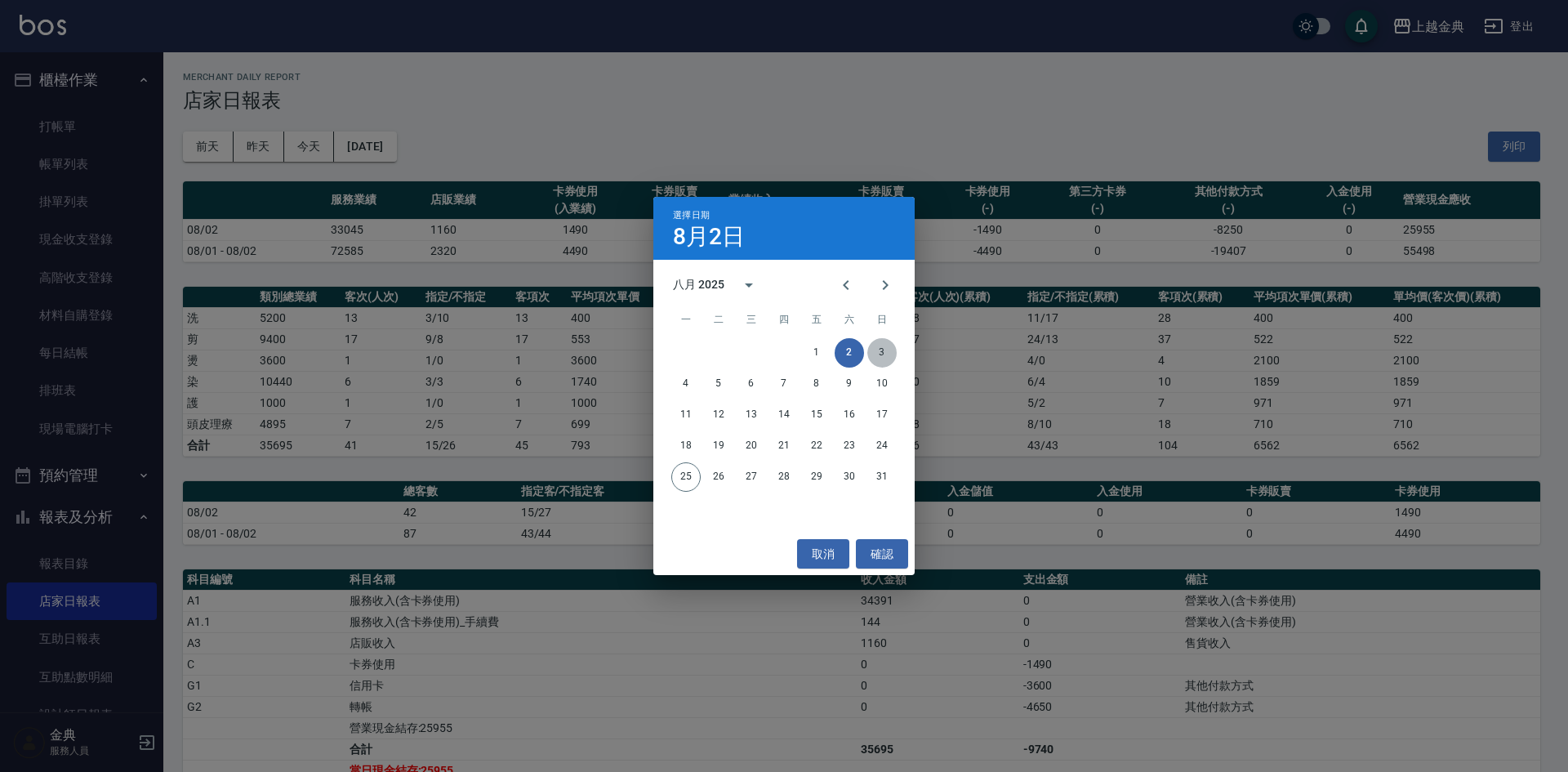
click at [893, 349] on button "3" at bounding box center [881, 353] width 30 height 30
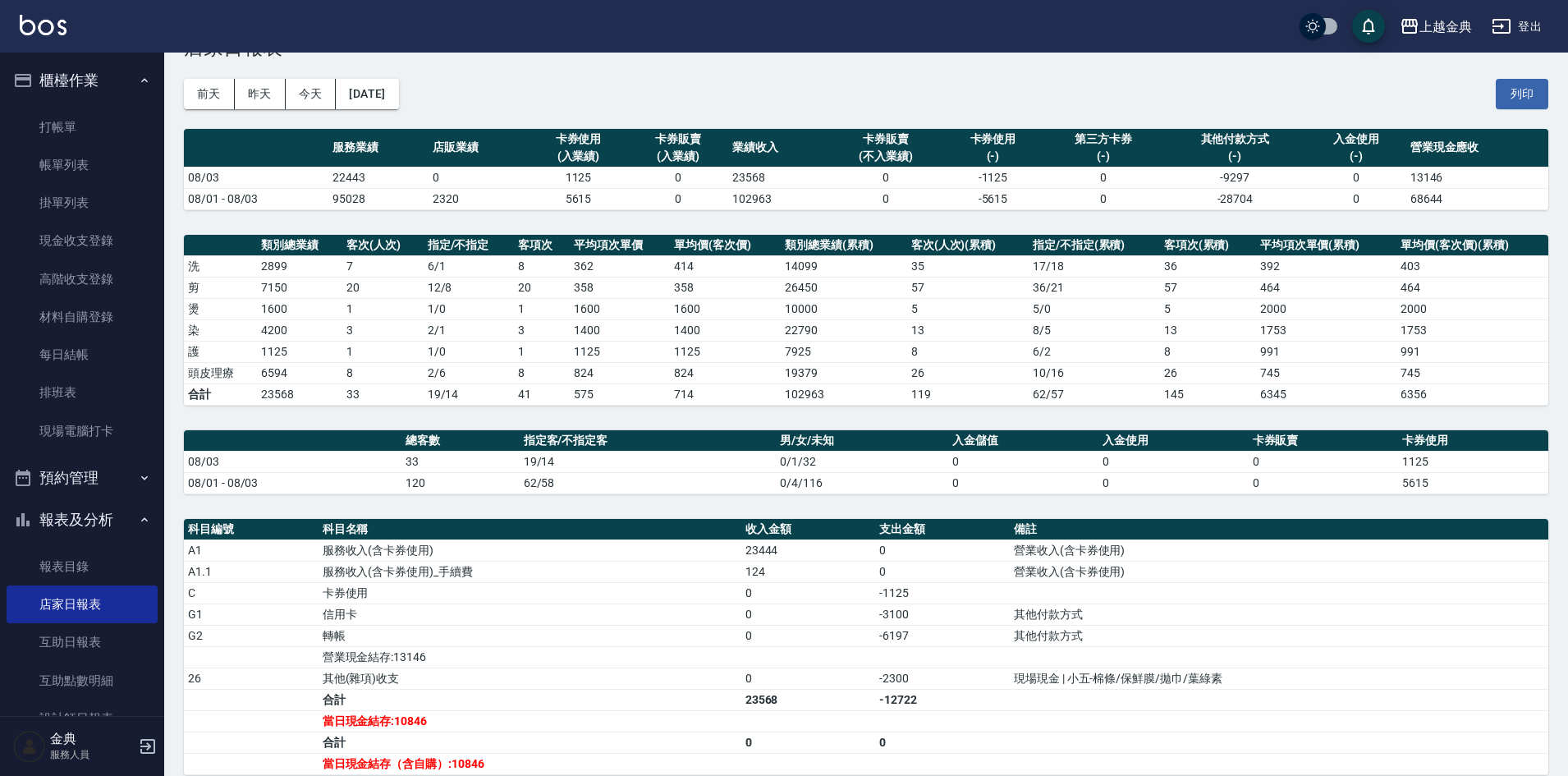
scroll to position [82, 0]
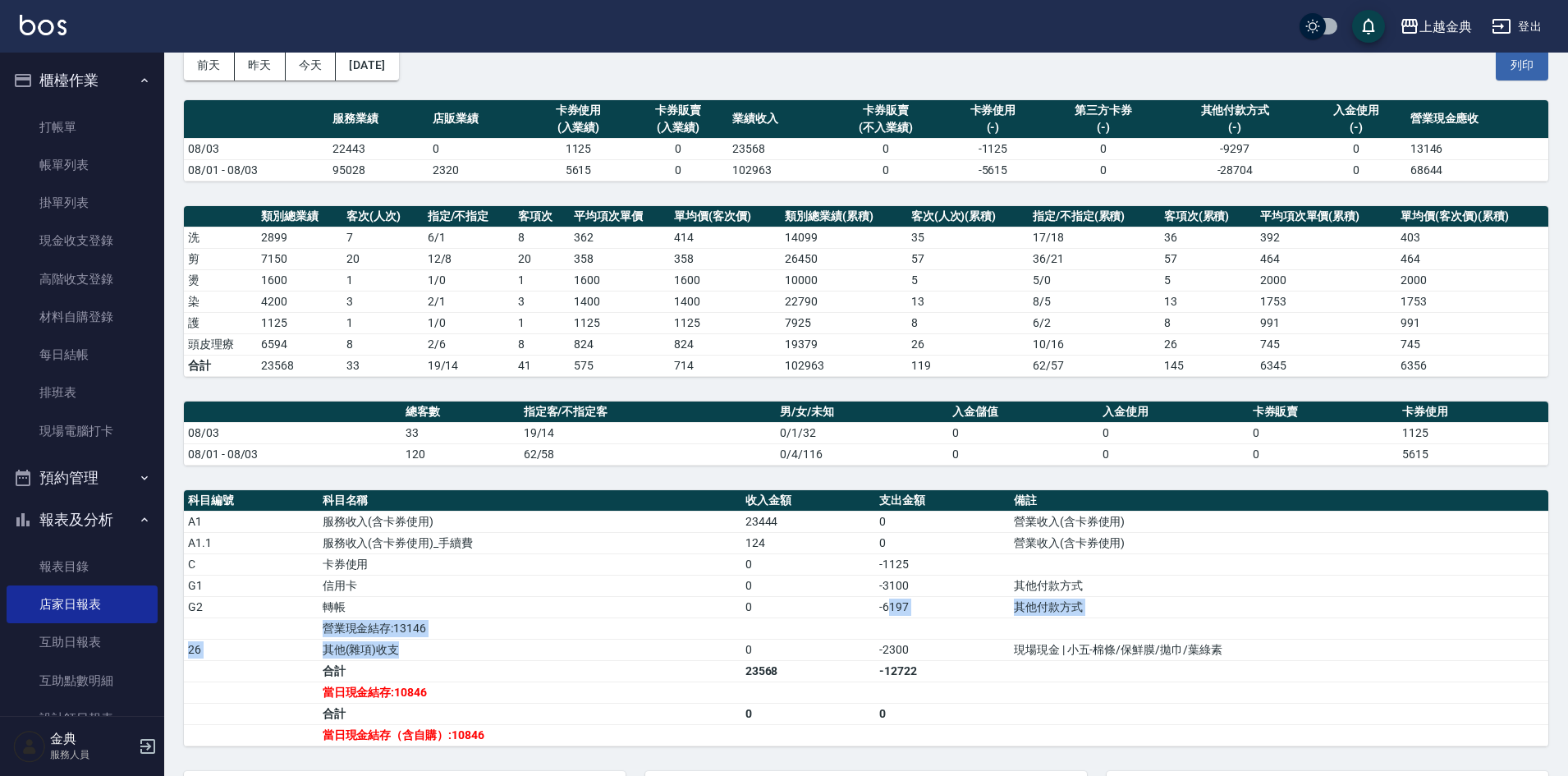
drag, startPoint x: 887, startPoint y: 608, endPoint x: 491, endPoint y: 626, distance: 396.4
click at [491, 628] on tbody "A1 服務收入(含卡券使用) 23444 0 營業收入(含卡券使用) A1.1 服務收入(含卡券使用)_手續費 124 0 營業收入(含卡券使用) C 卡券使…" at bounding box center [866, 628] width 1364 height 235
click at [495, 617] on td "營業現金結存:13146" at bounding box center [530, 628] width 423 height 22
drag, startPoint x: 574, startPoint y: 618, endPoint x: 969, endPoint y: 612, distance: 395.0
click at [969, 612] on tbody "A1 服務收入(含卡券使用) 23444 0 營業收入(含卡券使用) A1.1 服務收入(含卡券使用)_手續費 124 0 營業收入(含卡券使用) C 卡券使…" at bounding box center [866, 628] width 1364 height 235
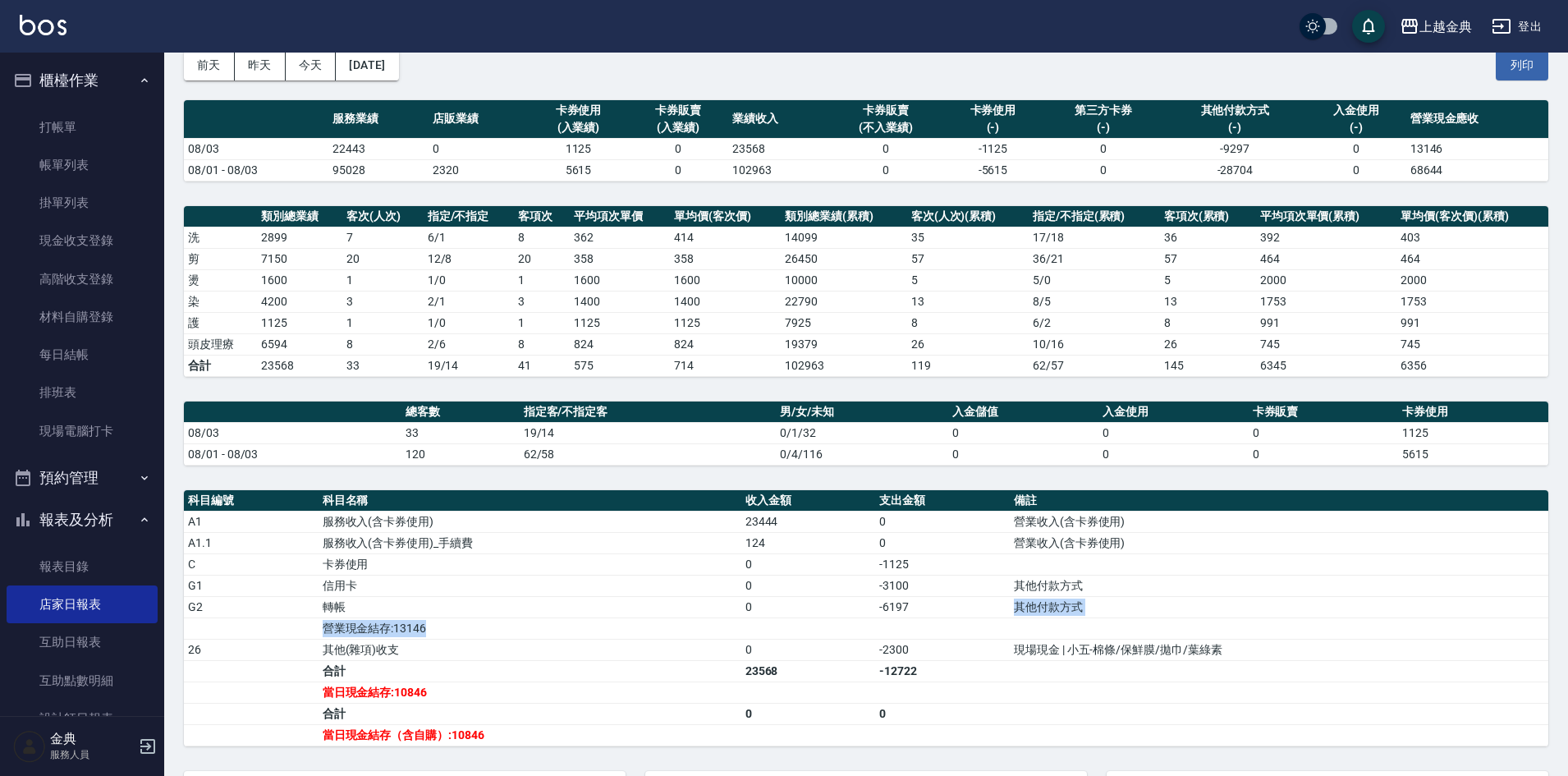
click at [965, 612] on td "-6197" at bounding box center [942, 606] width 134 height 22
drag, startPoint x: 923, startPoint y: 605, endPoint x: 909, endPoint y: 605, distance: 14.0
click at [909, 605] on td "-6197" at bounding box center [942, 606] width 134 height 22
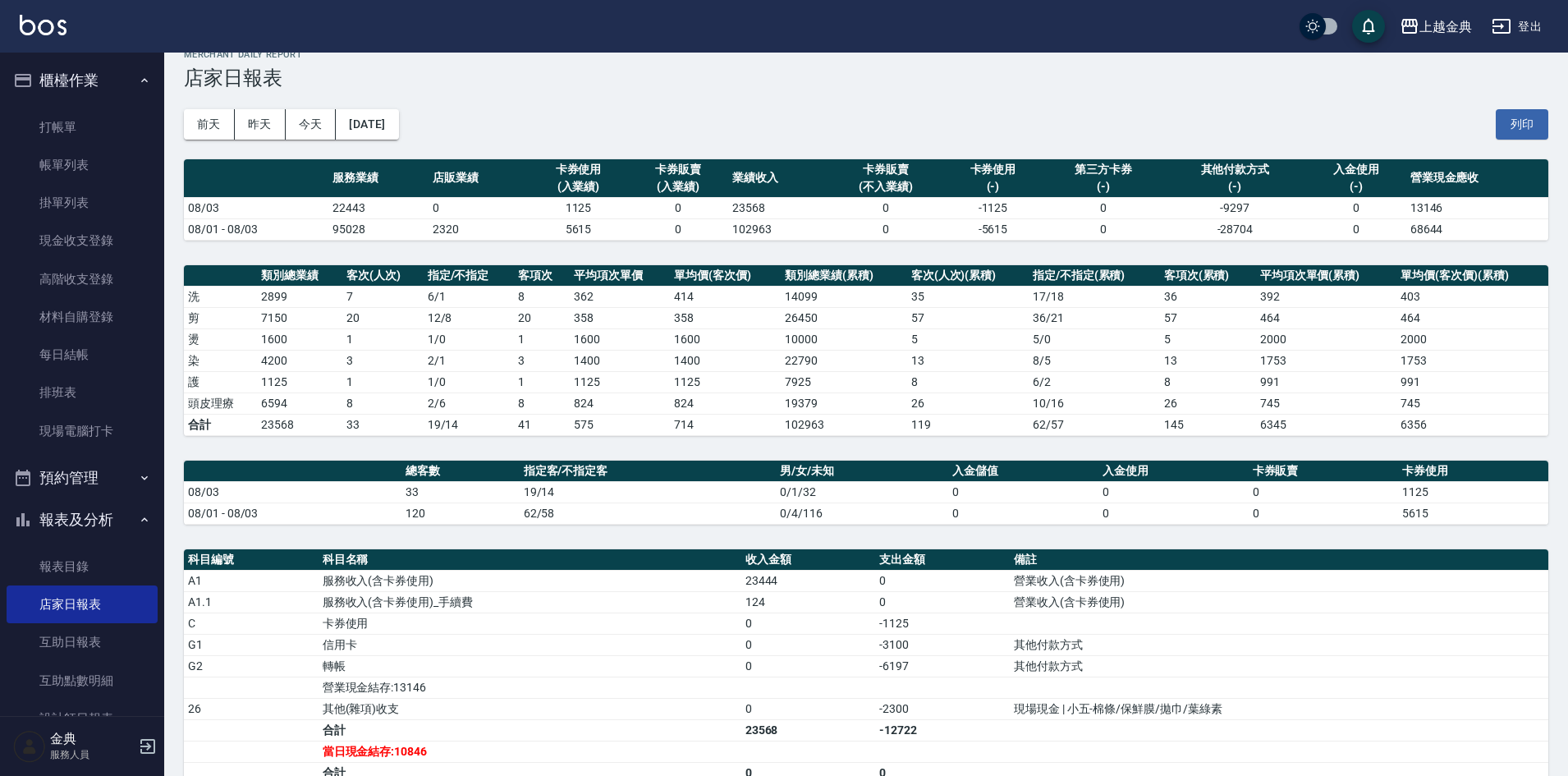
scroll to position [0, 0]
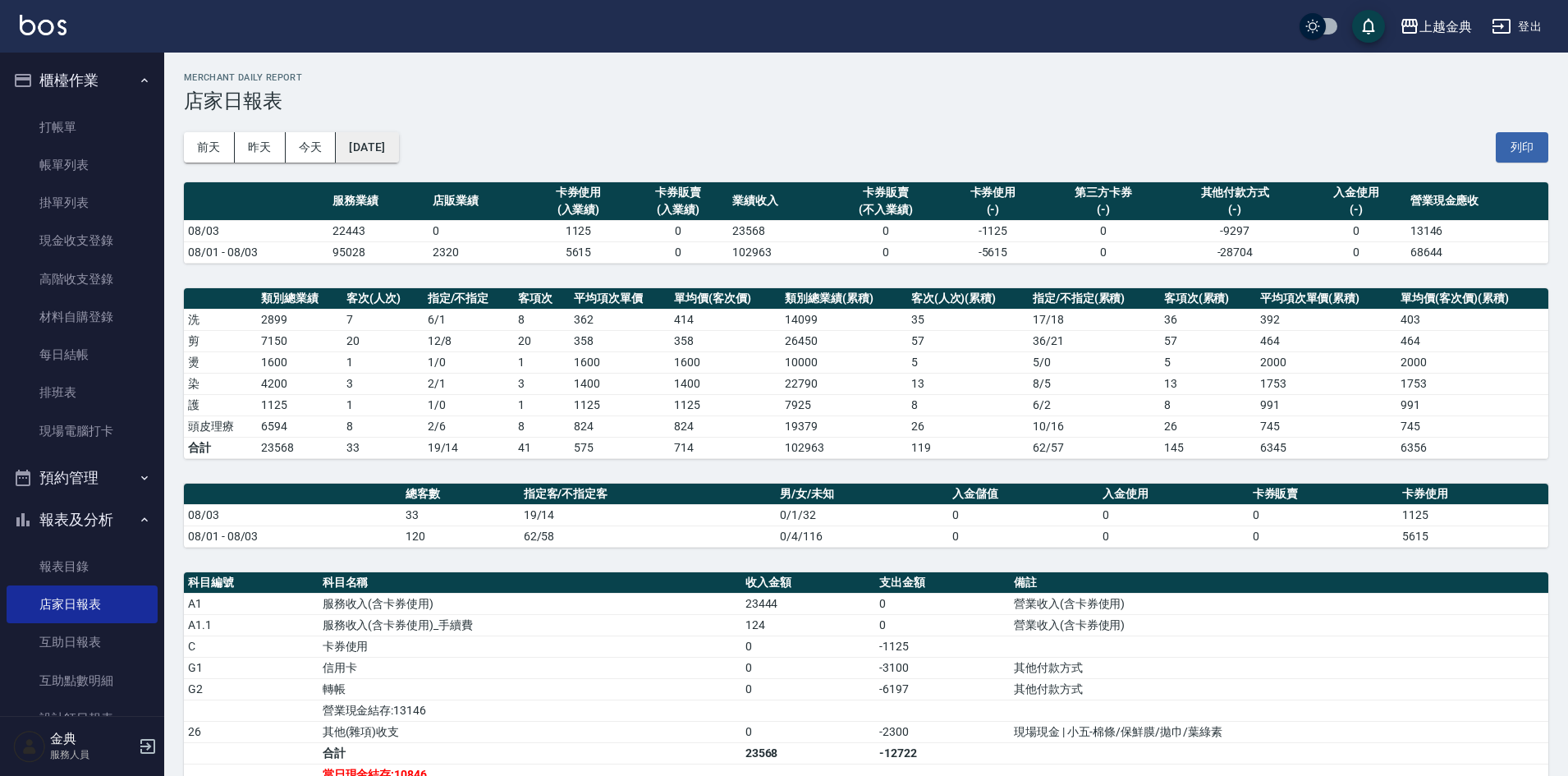
click at [381, 133] on button "2025/08/03" at bounding box center [366, 147] width 62 height 31
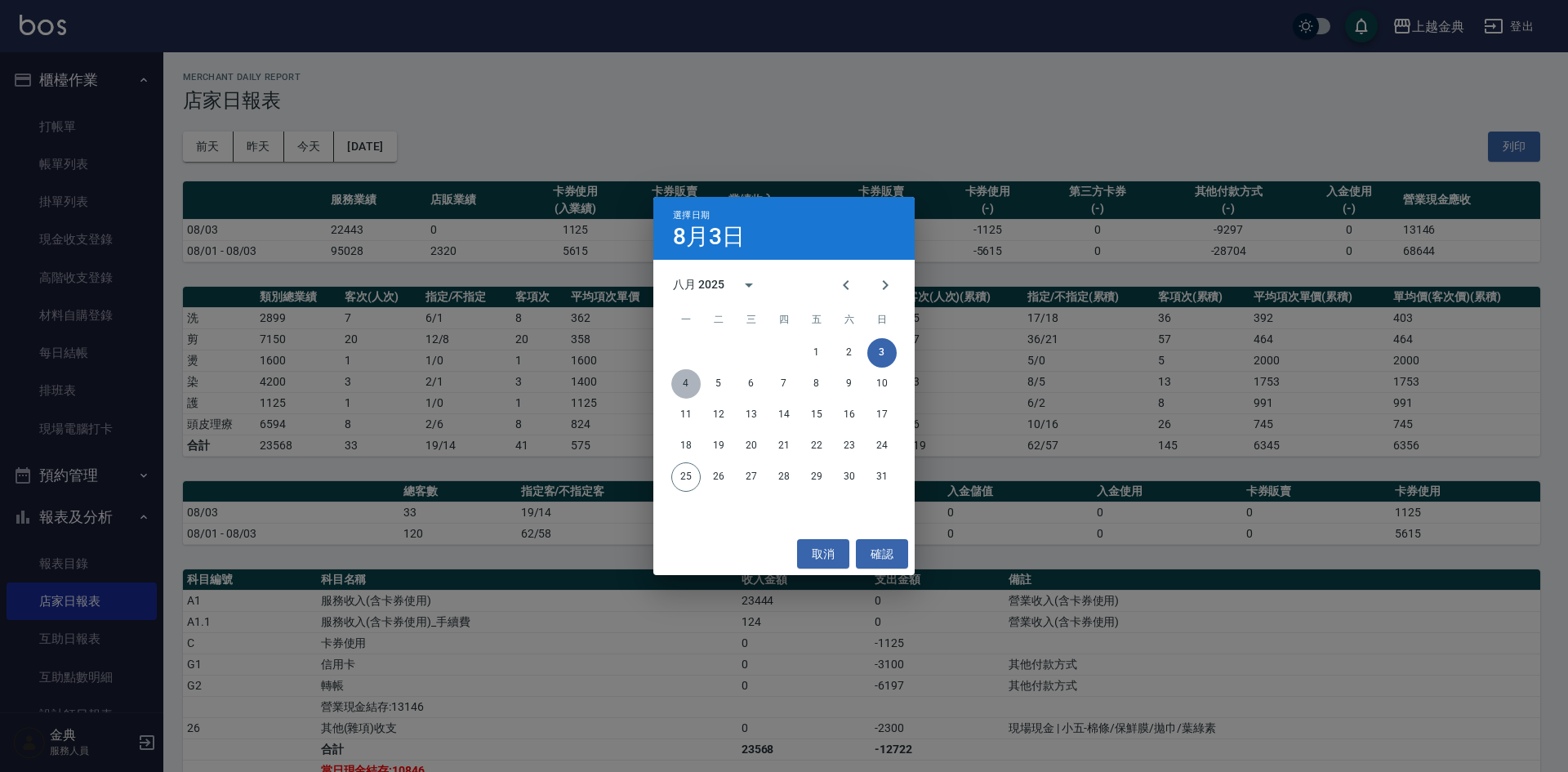
click at [679, 373] on button "4" at bounding box center [686, 383] width 30 height 30
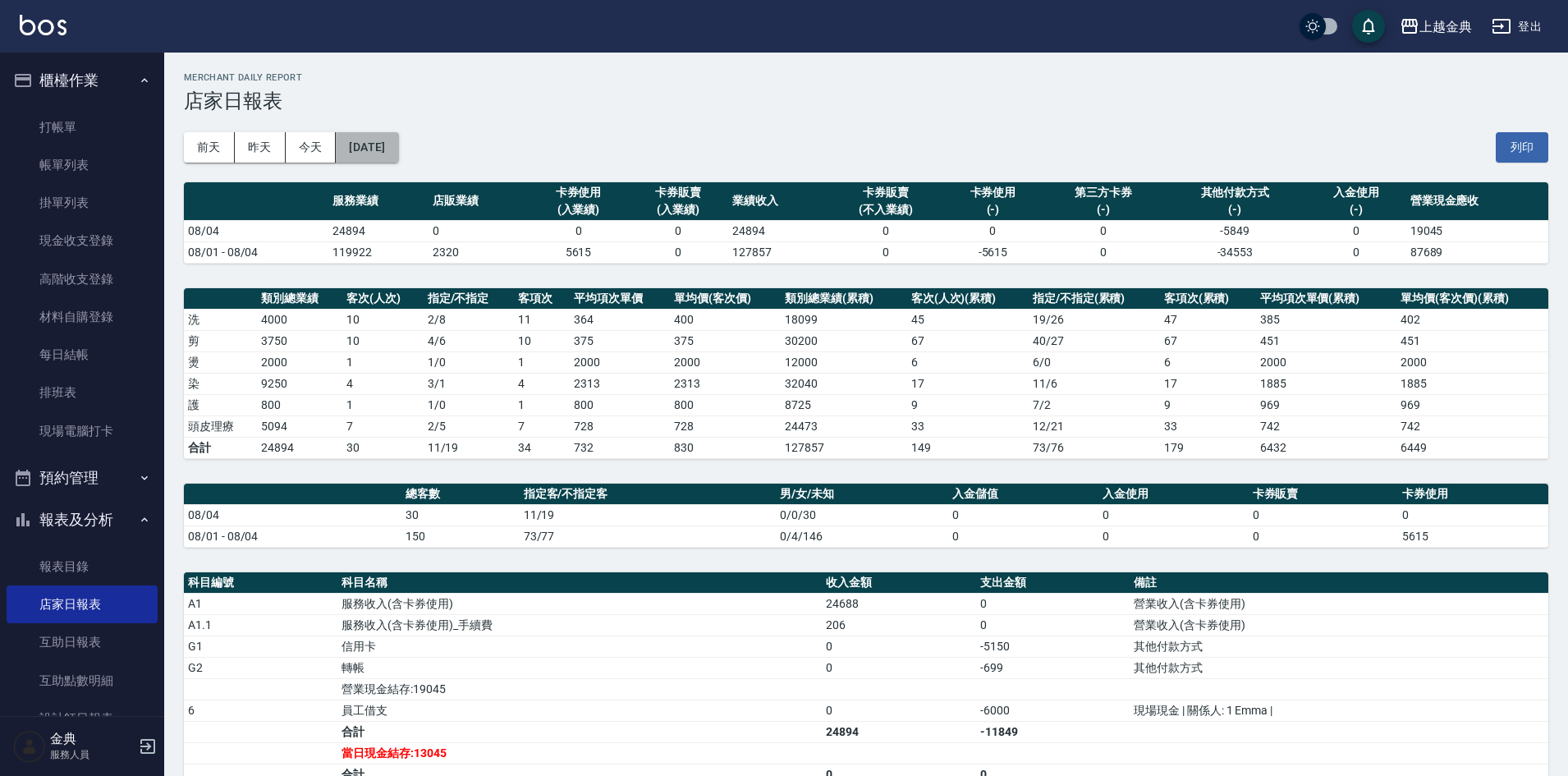
click at [374, 143] on button "2025/08/04" at bounding box center [366, 147] width 62 height 31
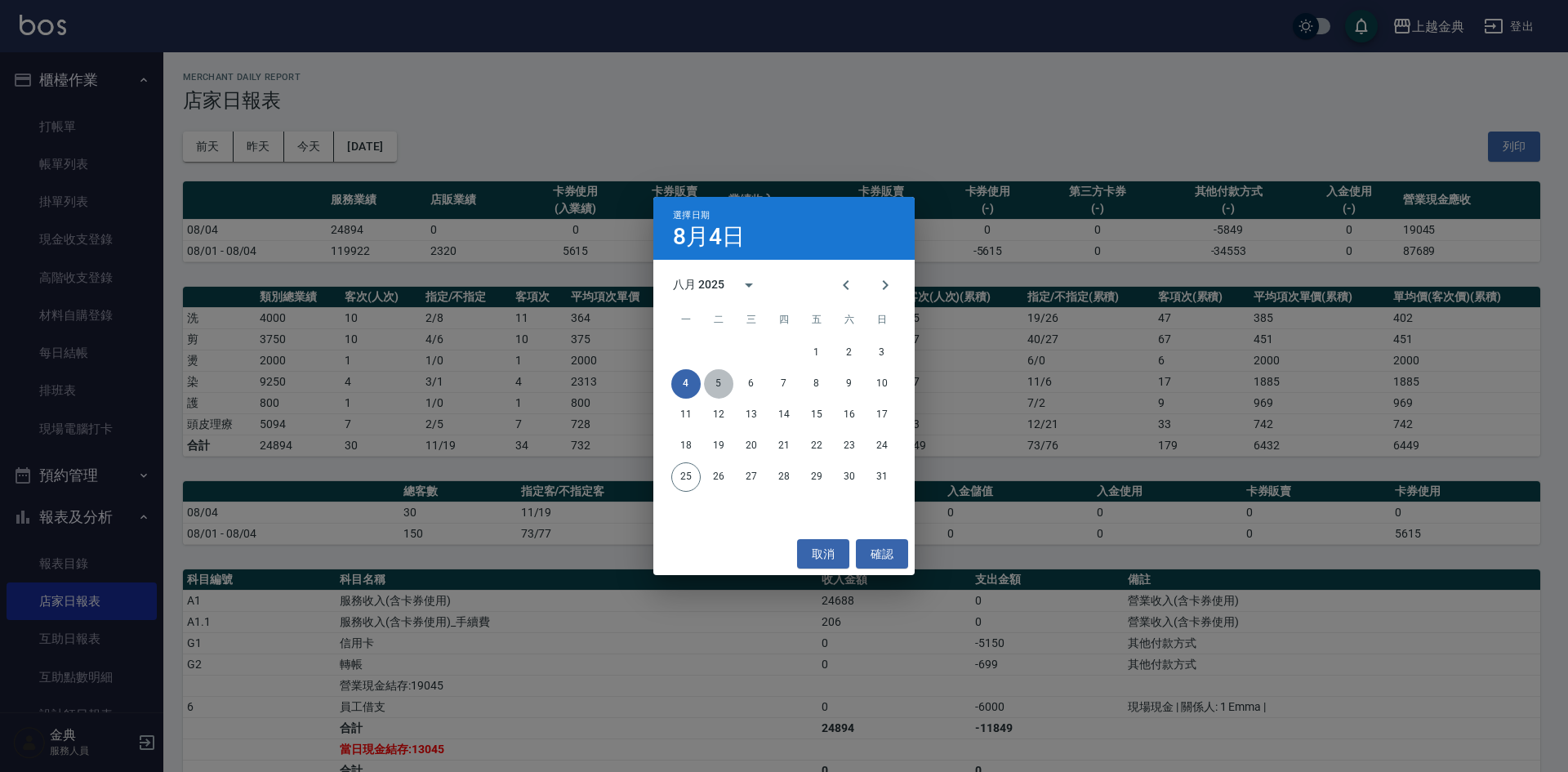
click at [720, 390] on button "5" at bounding box center [718, 383] width 30 height 30
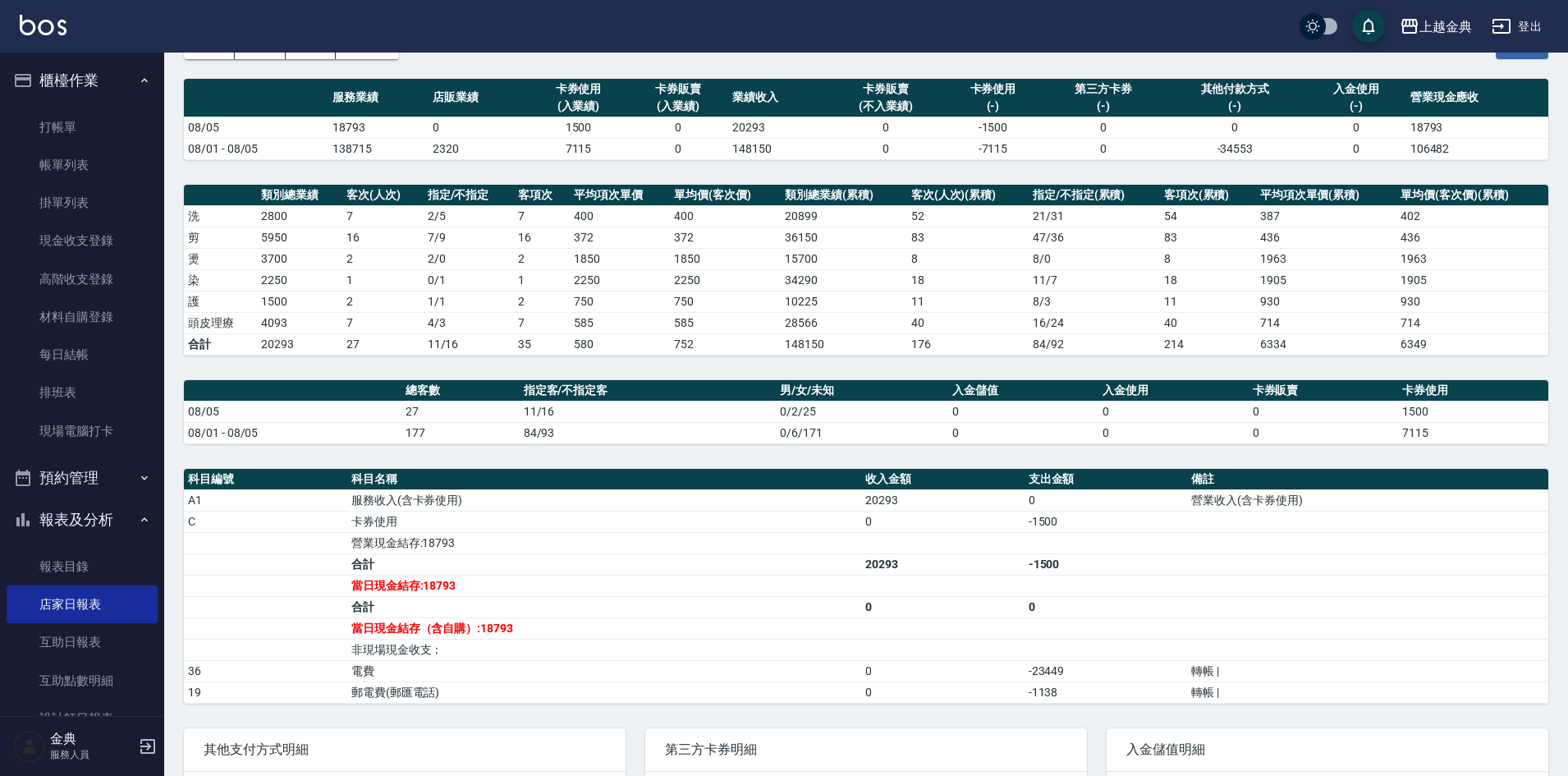
scroll to position [224, 0]
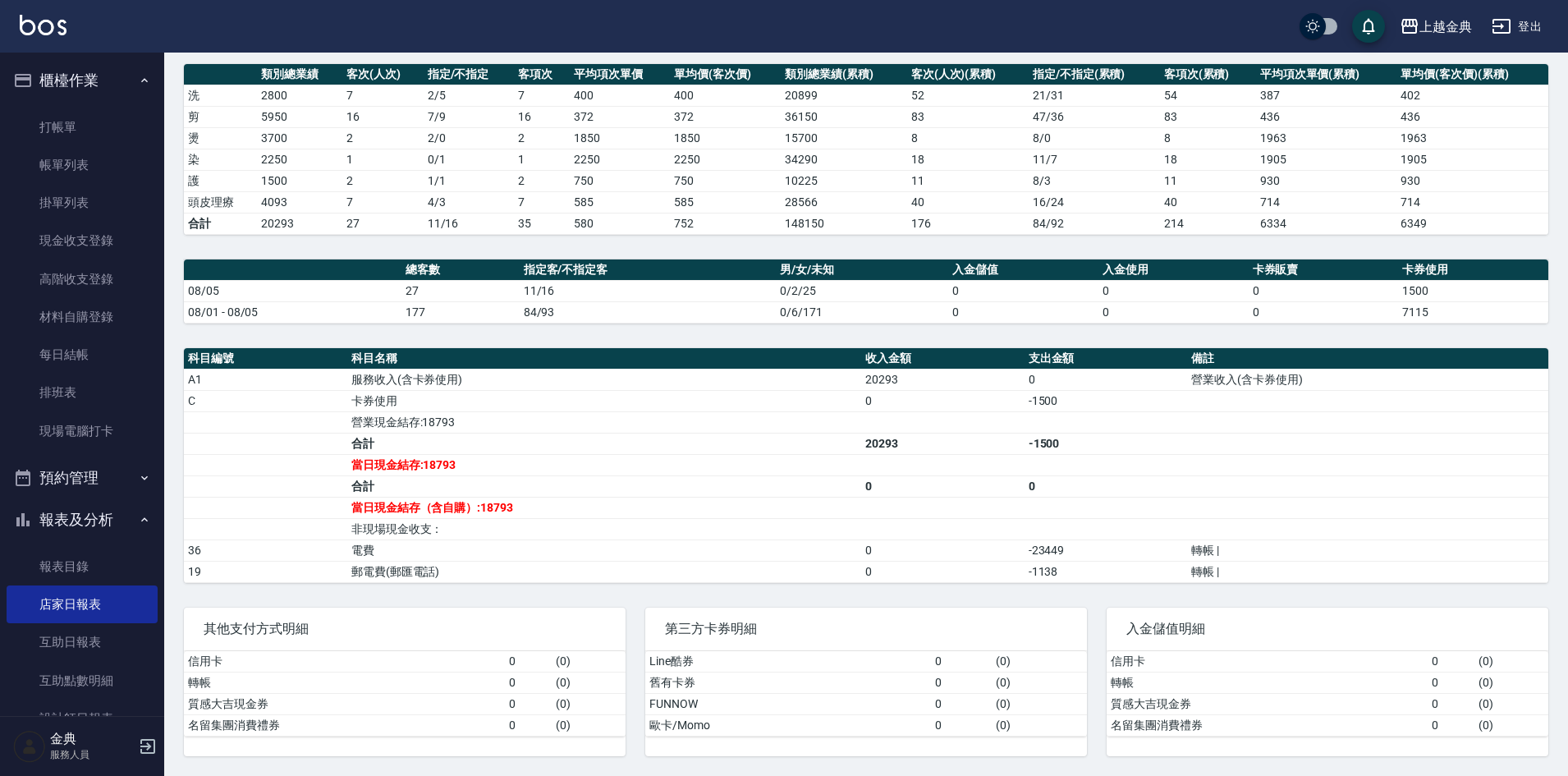
drag, startPoint x: 386, startPoint y: 450, endPoint x: 567, endPoint y: 448, distance: 181.0
click at [567, 448] on td "合計" at bounding box center [604, 443] width 513 height 22
click at [576, 457] on td "當日現金結存:18793" at bounding box center [604, 465] width 513 height 22
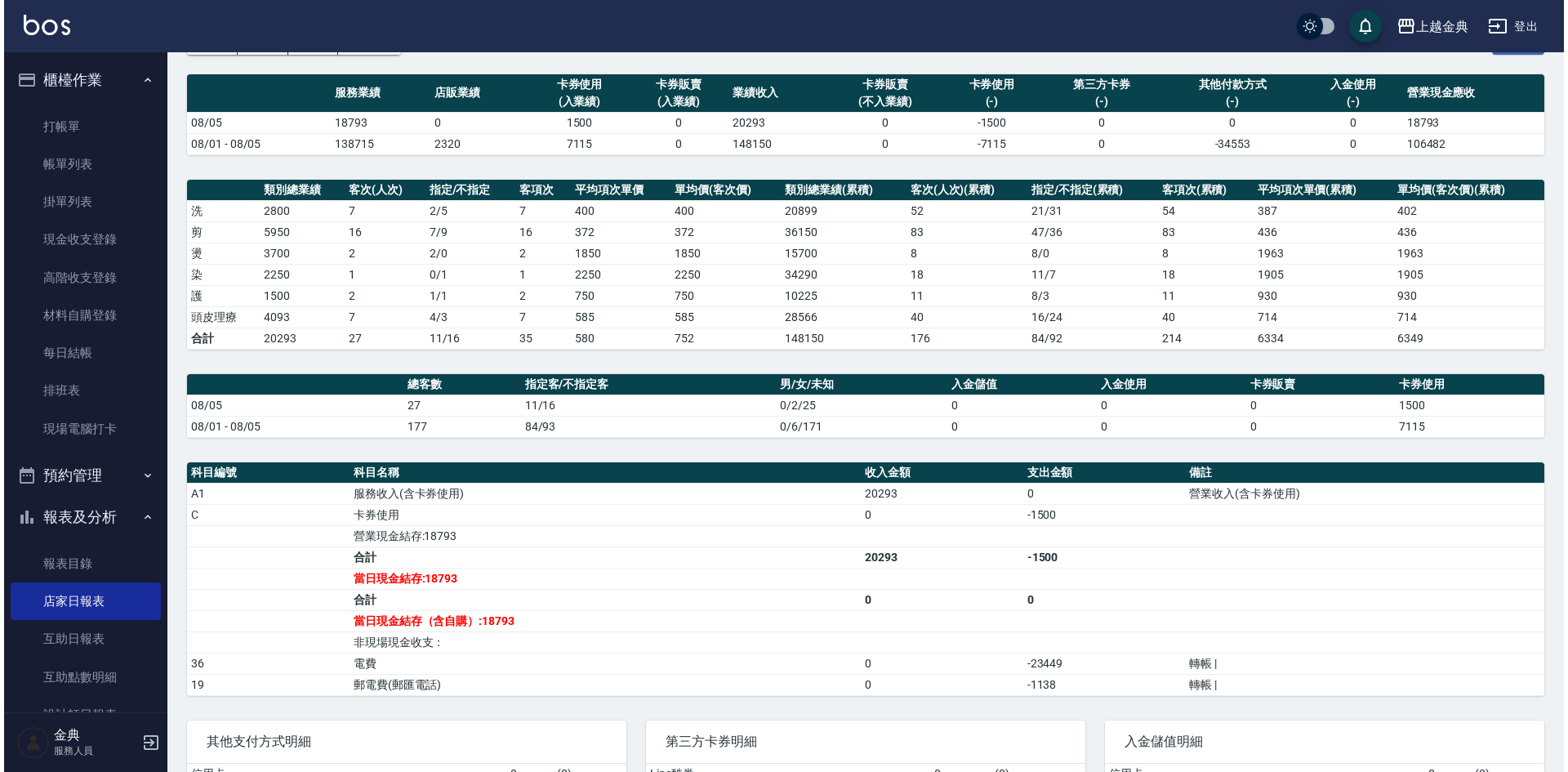
scroll to position [0, 0]
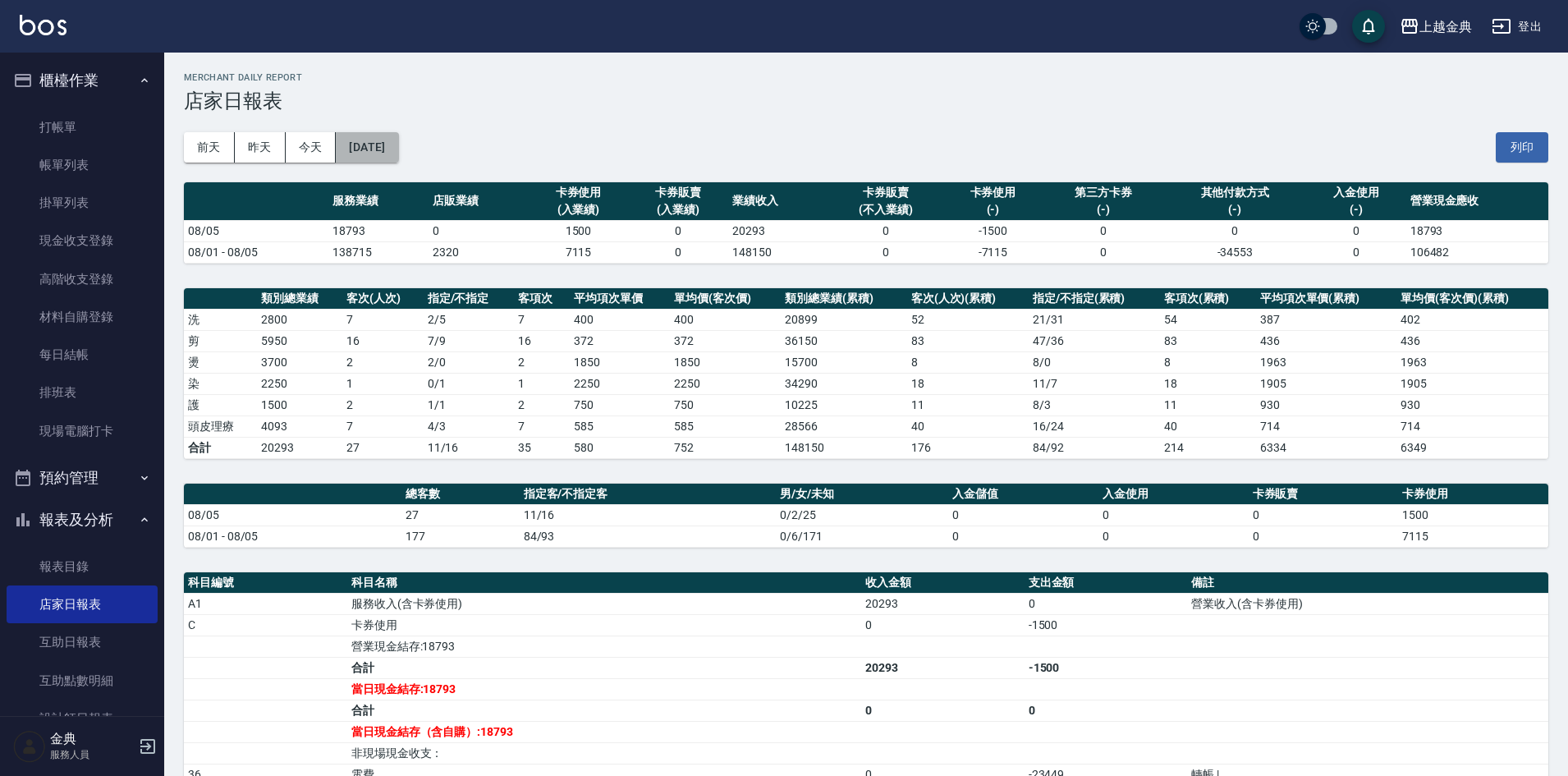
click at [383, 148] on button "[DATE]" at bounding box center [366, 147] width 62 height 31
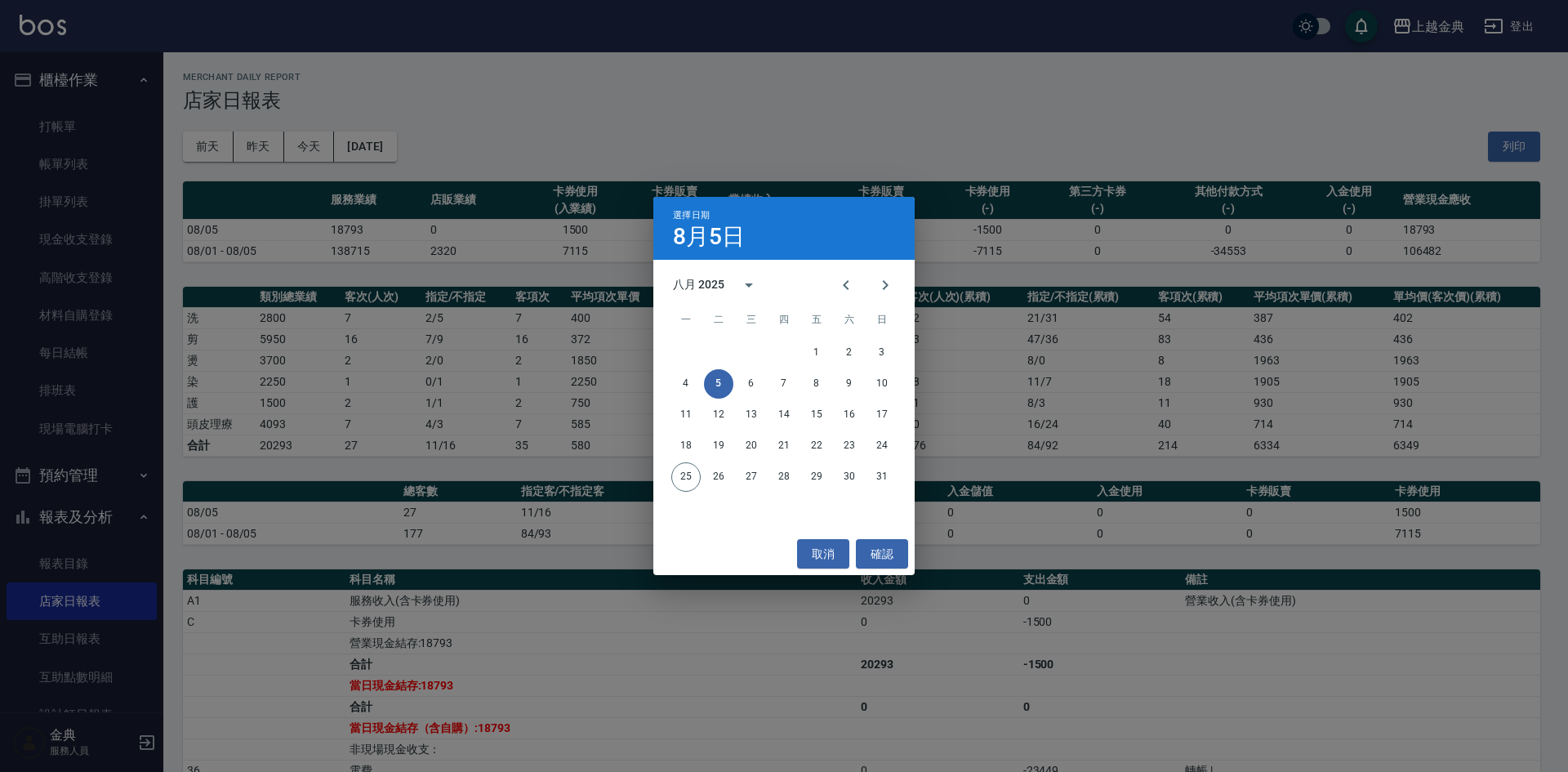
click at [848, 137] on div "選擇日期 8月5日 八月 2025 一 二 三 四 五 六 日 1 2 3 4 5 6 7 8 9 10 11 12 13 14 15 16 17 18 19…" at bounding box center [784, 386] width 1568 height 772
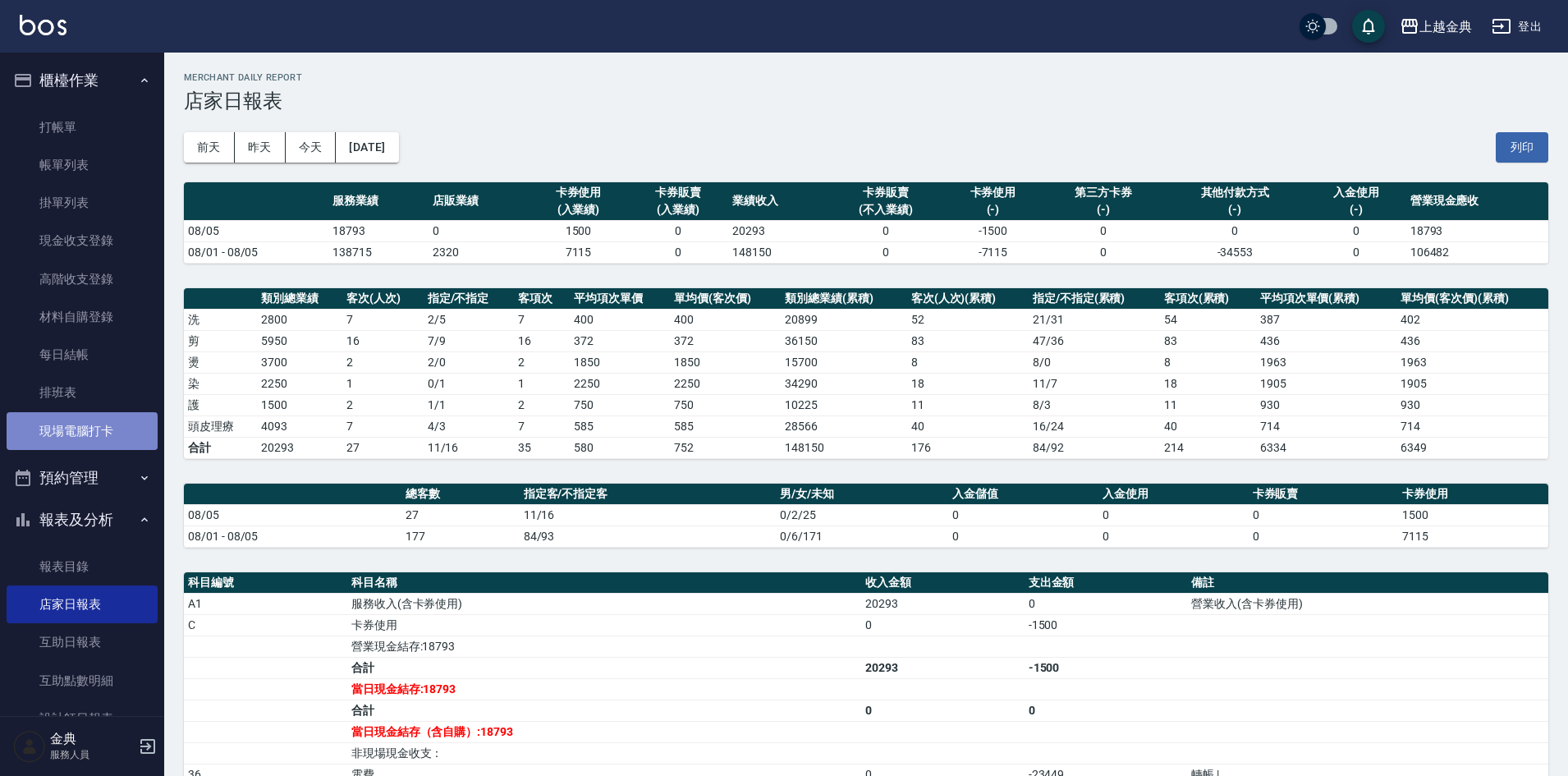
click at [87, 434] on link "現場電腦打卡" at bounding box center [81, 431] width 151 height 38
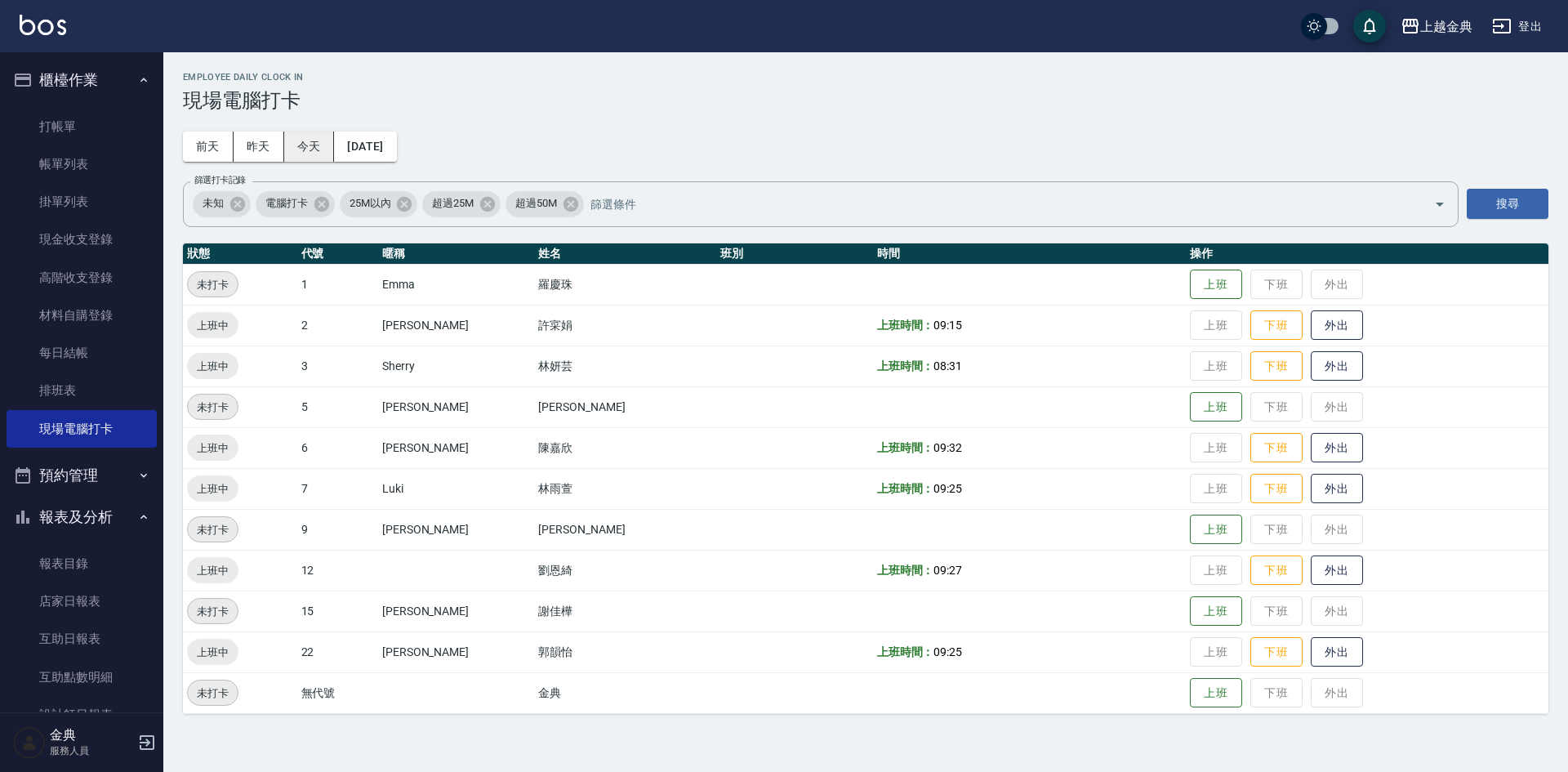
click at [296, 145] on button "今天" at bounding box center [310, 146] width 50 height 31
click at [1189, 531] on button "上班" at bounding box center [1215, 530] width 52 height 29
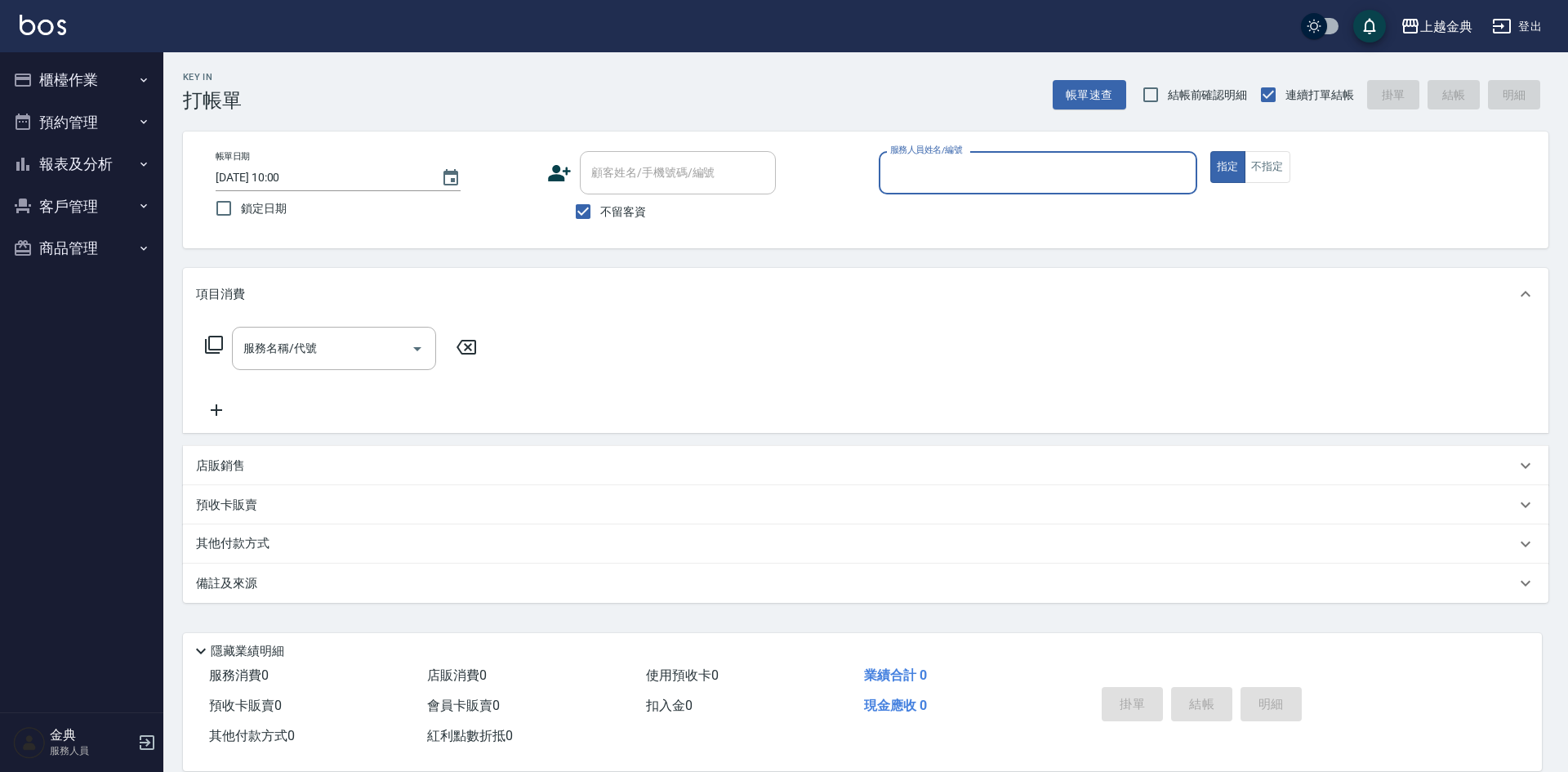
click at [48, 67] on button "櫃檯作業" at bounding box center [81, 80] width 150 height 42
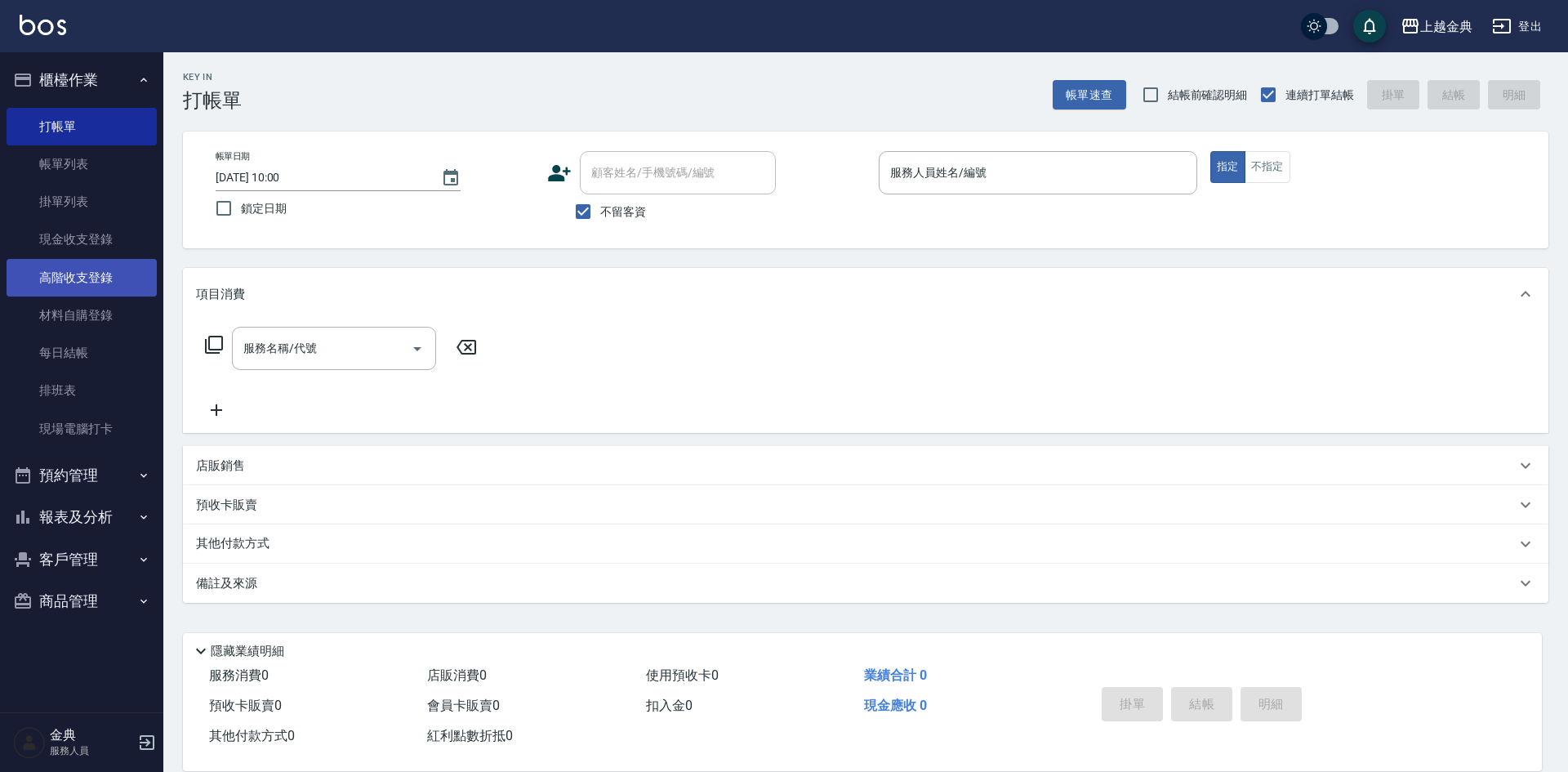
click at [95, 276] on link "高階收支登錄" at bounding box center [81, 277] width 150 height 38
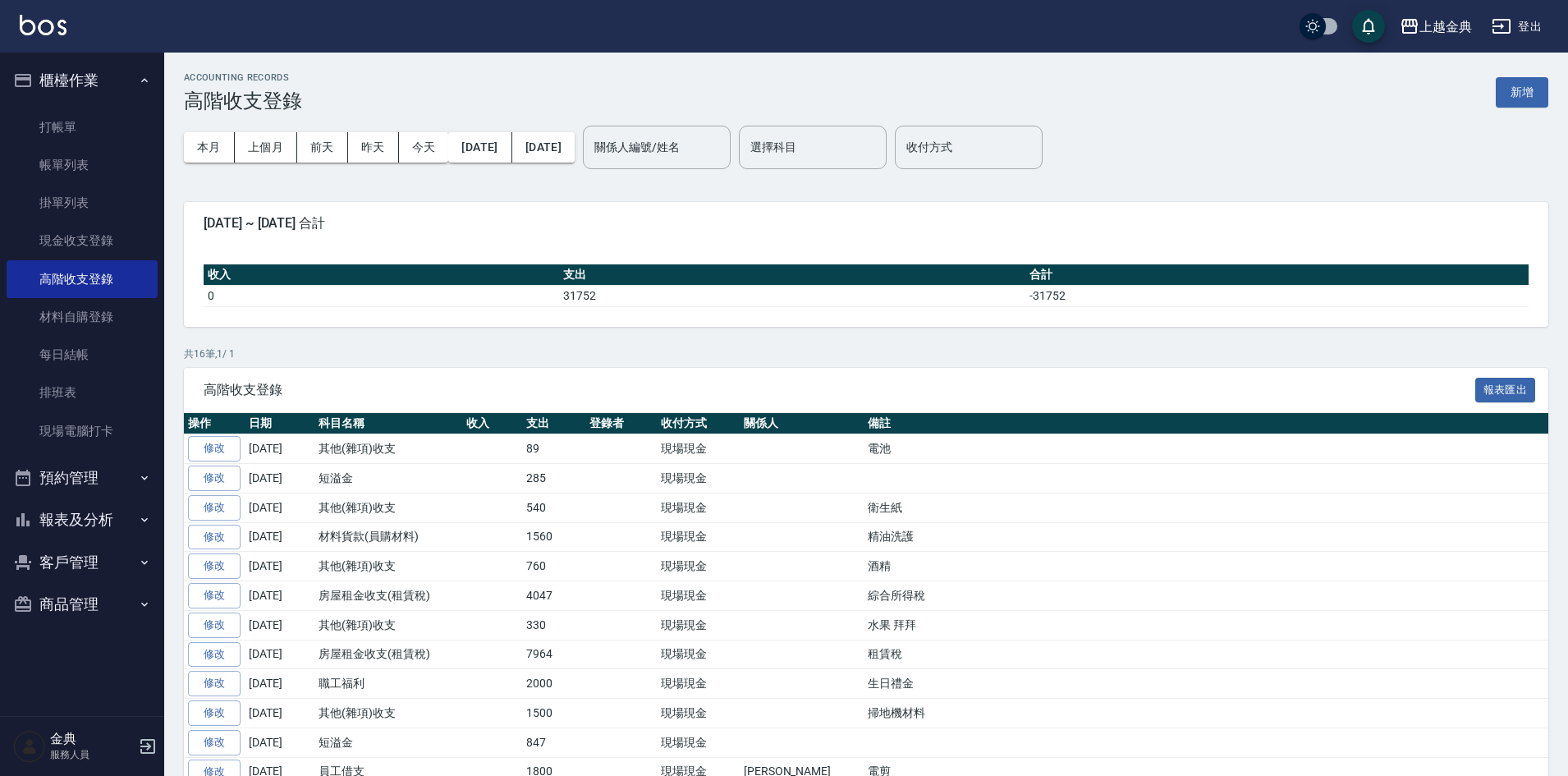
drag, startPoint x: 1518, startPoint y: 69, endPoint x: 1502, endPoint y: 69, distance: 16.0
click at [1518, 69] on div "ACCOUNTING RECORDS 高階收支登錄 新增 本月 上個月 前天 昨天 今天 2025/08/01 2025/08/25 關係人編號/姓名 關係人…" at bounding box center [866, 510] width 1404 height 915
click at [1512, 99] on button "新增" at bounding box center [1522, 93] width 52 height 31
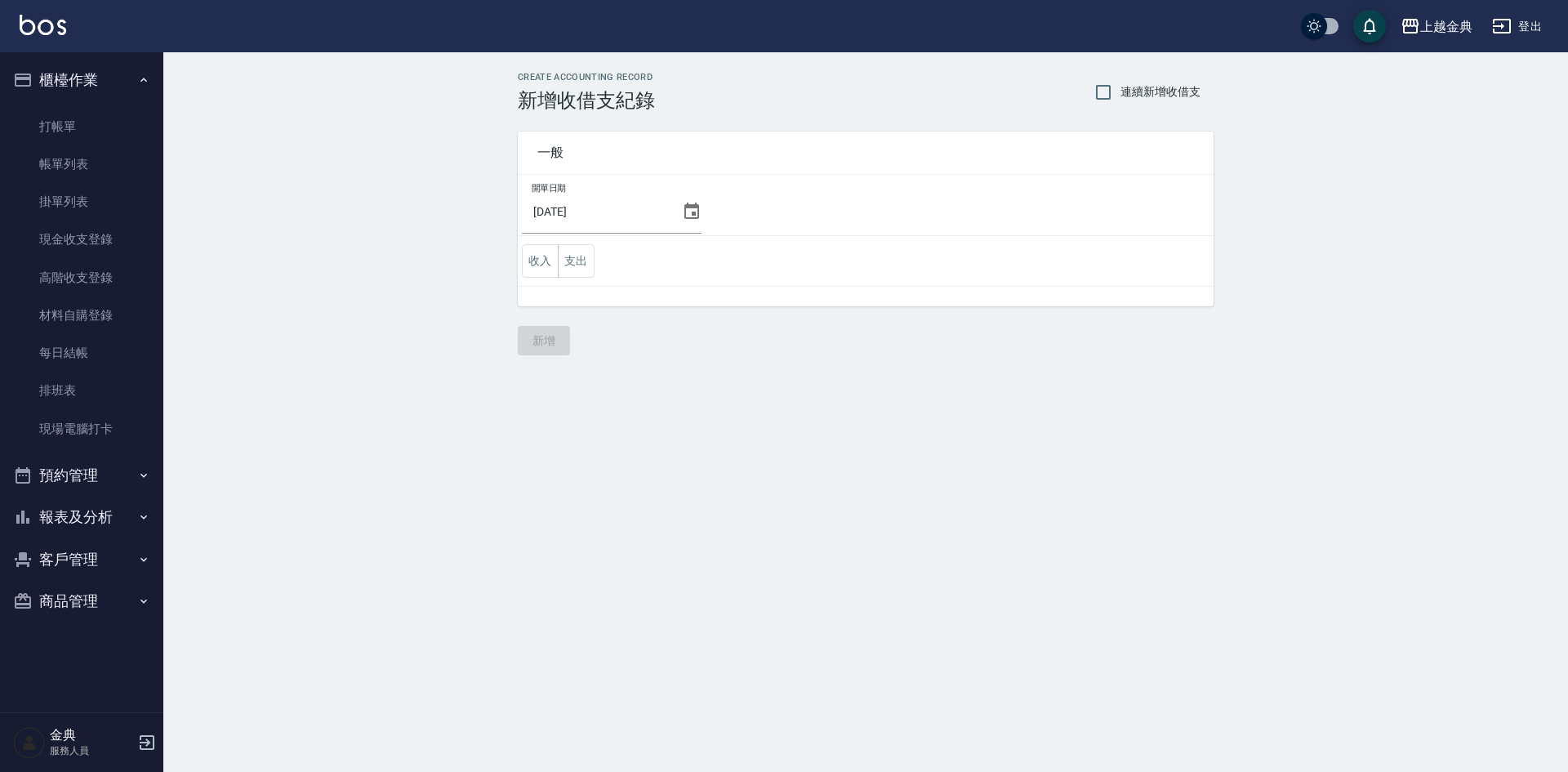
click at [594, 258] on td "收入 支出" at bounding box center [865, 261] width 696 height 50
click at [590, 258] on button "支出" at bounding box center [575, 260] width 37 height 33
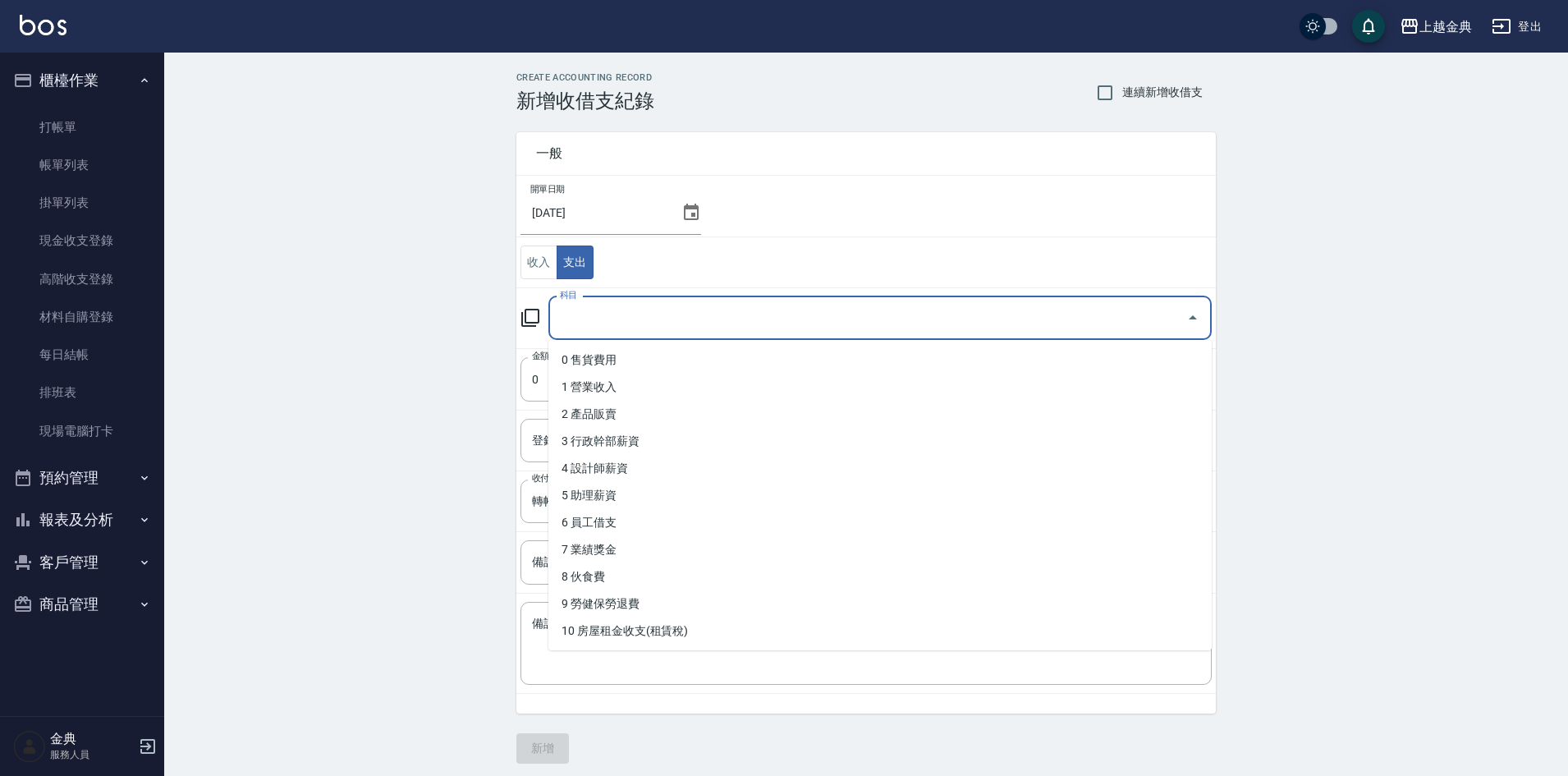
click at [649, 321] on input "科目" at bounding box center [867, 319] width 623 height 29
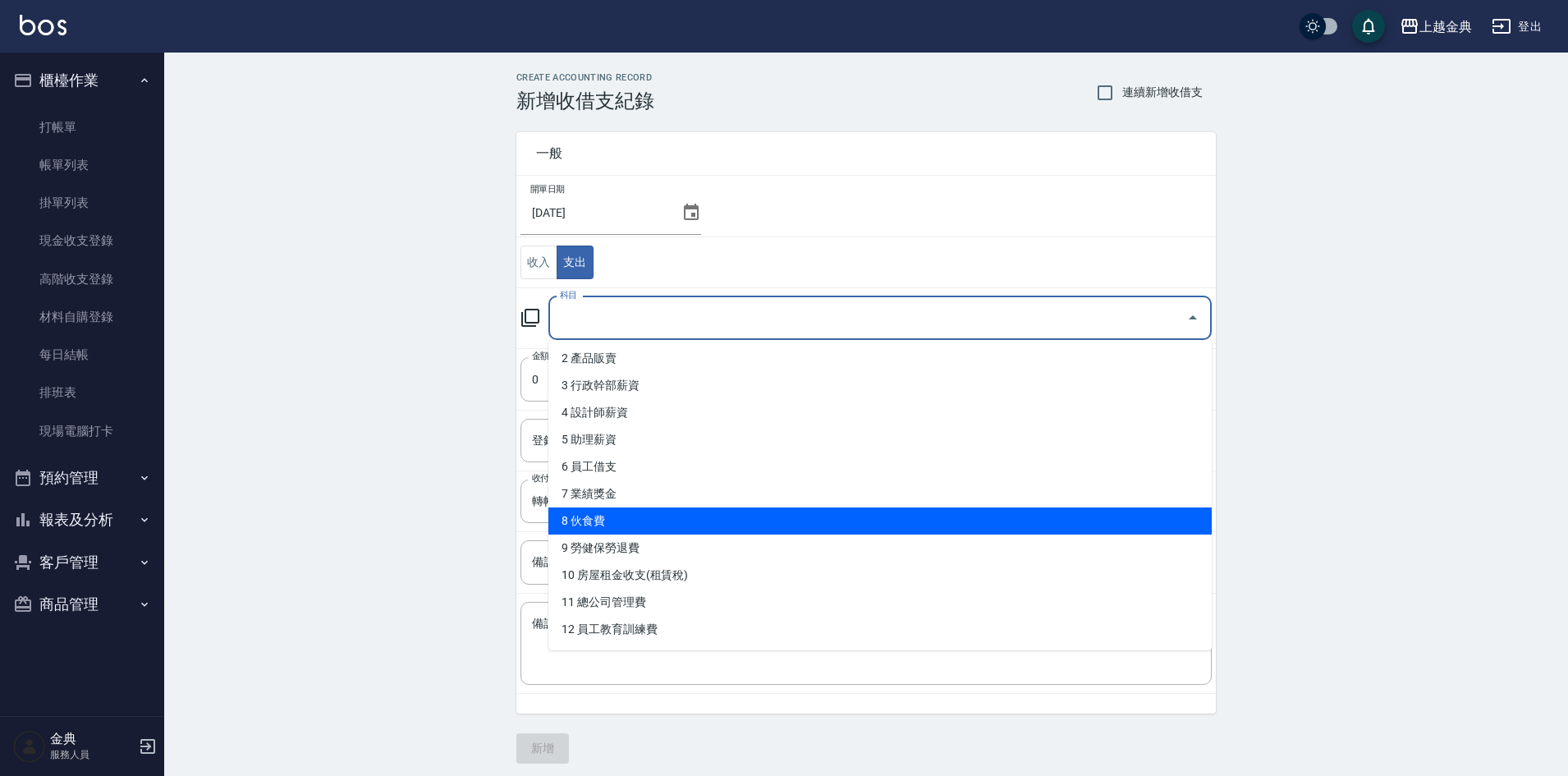
scroll to position [82, 0]
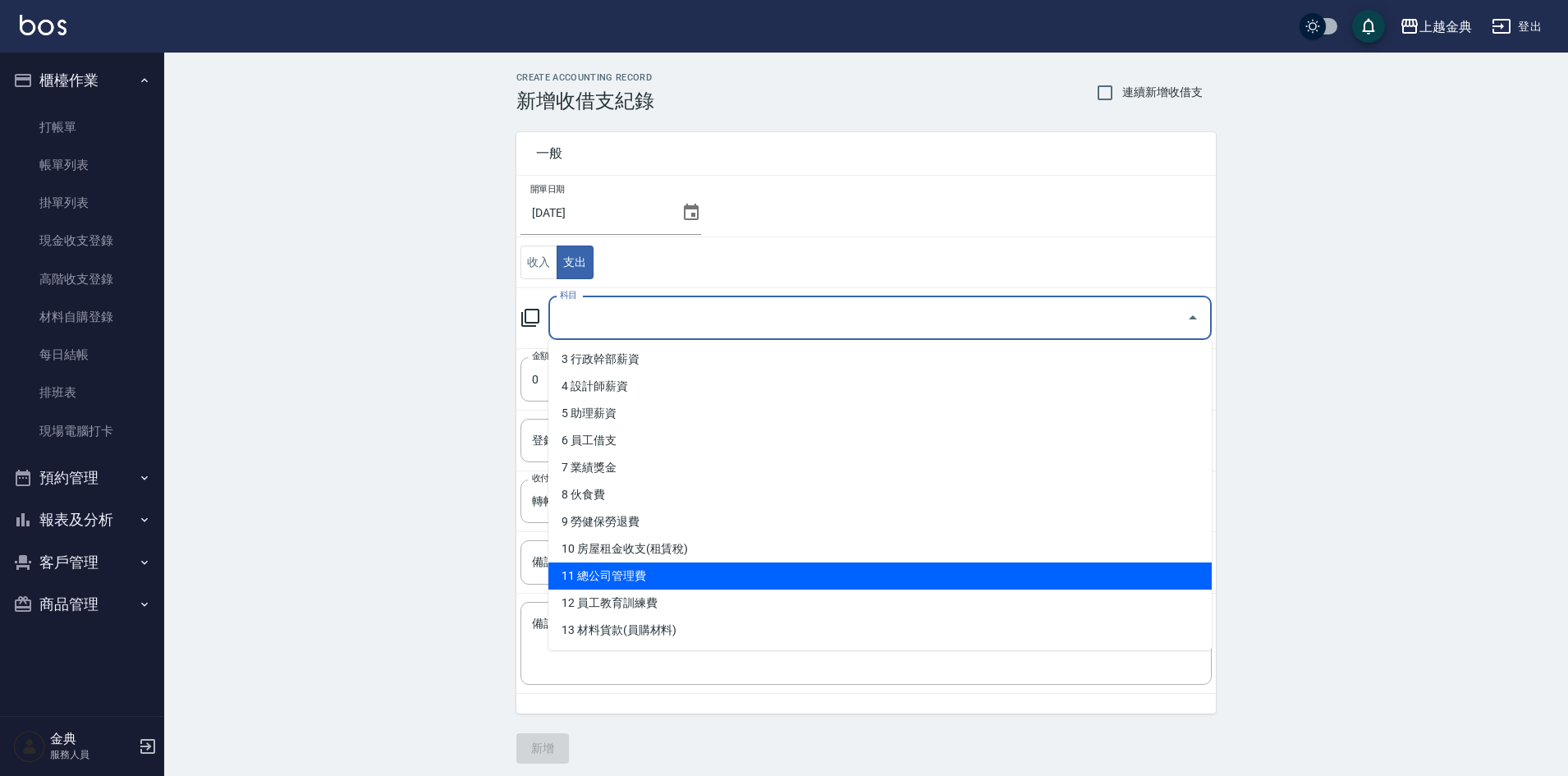
click at [714, 586] on li "11 總公司管理費" at bounding box center [880, 576] width 663 height 27
type input "11 總公司管理費"
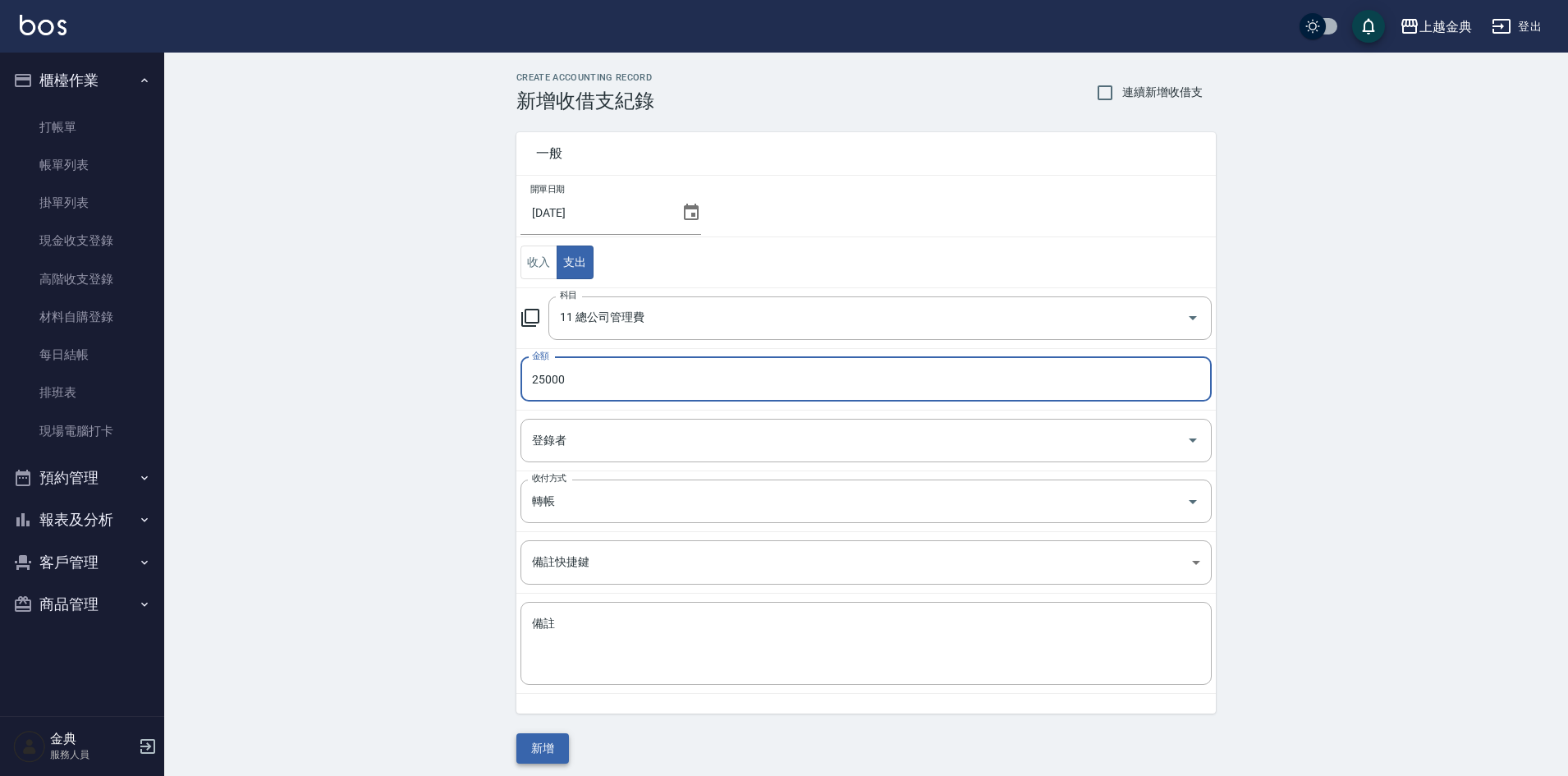
type input "25000"
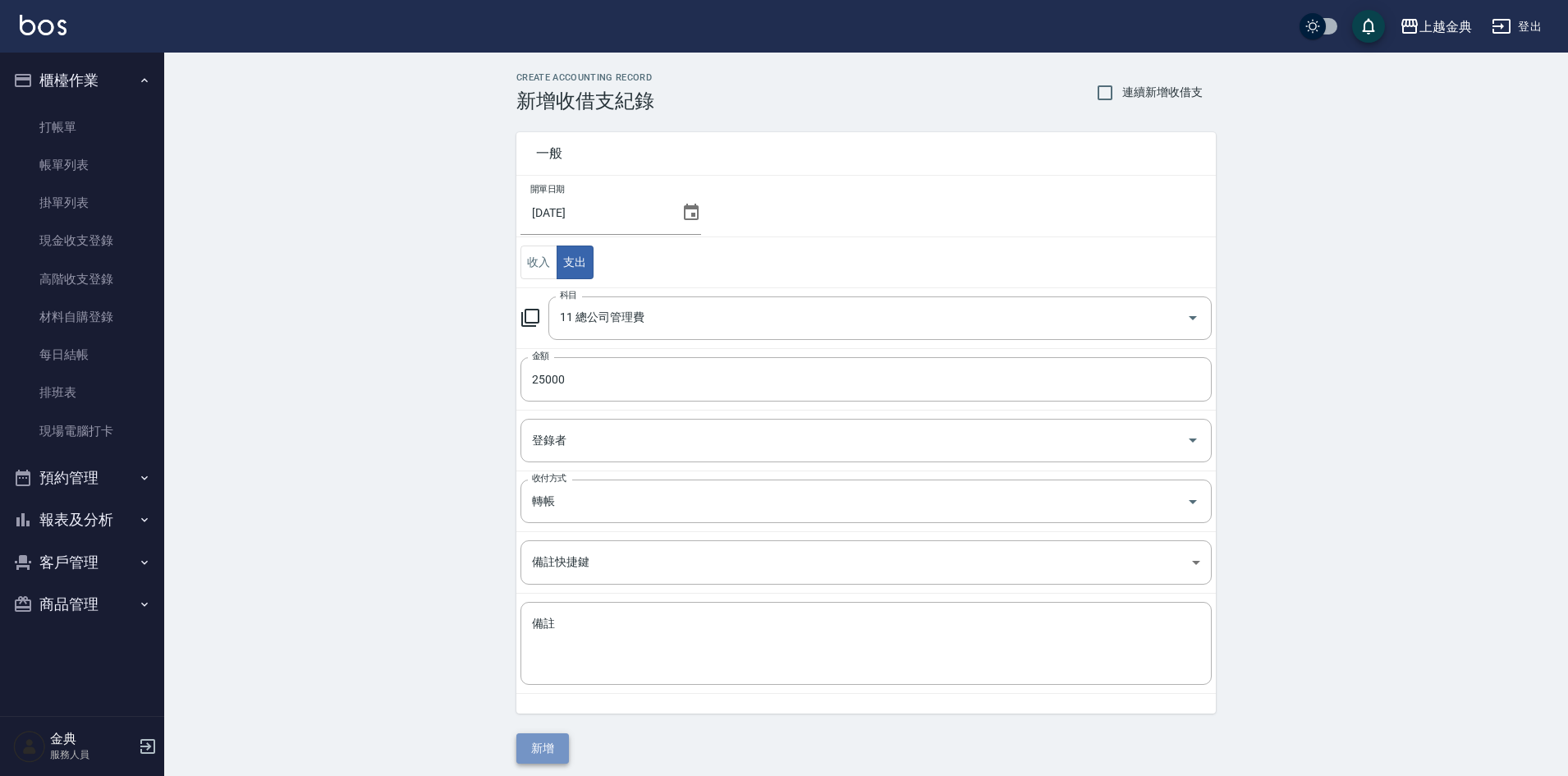
click at [553, 750] on button "新增" at bounding box center [542, 748] width 52 height 31
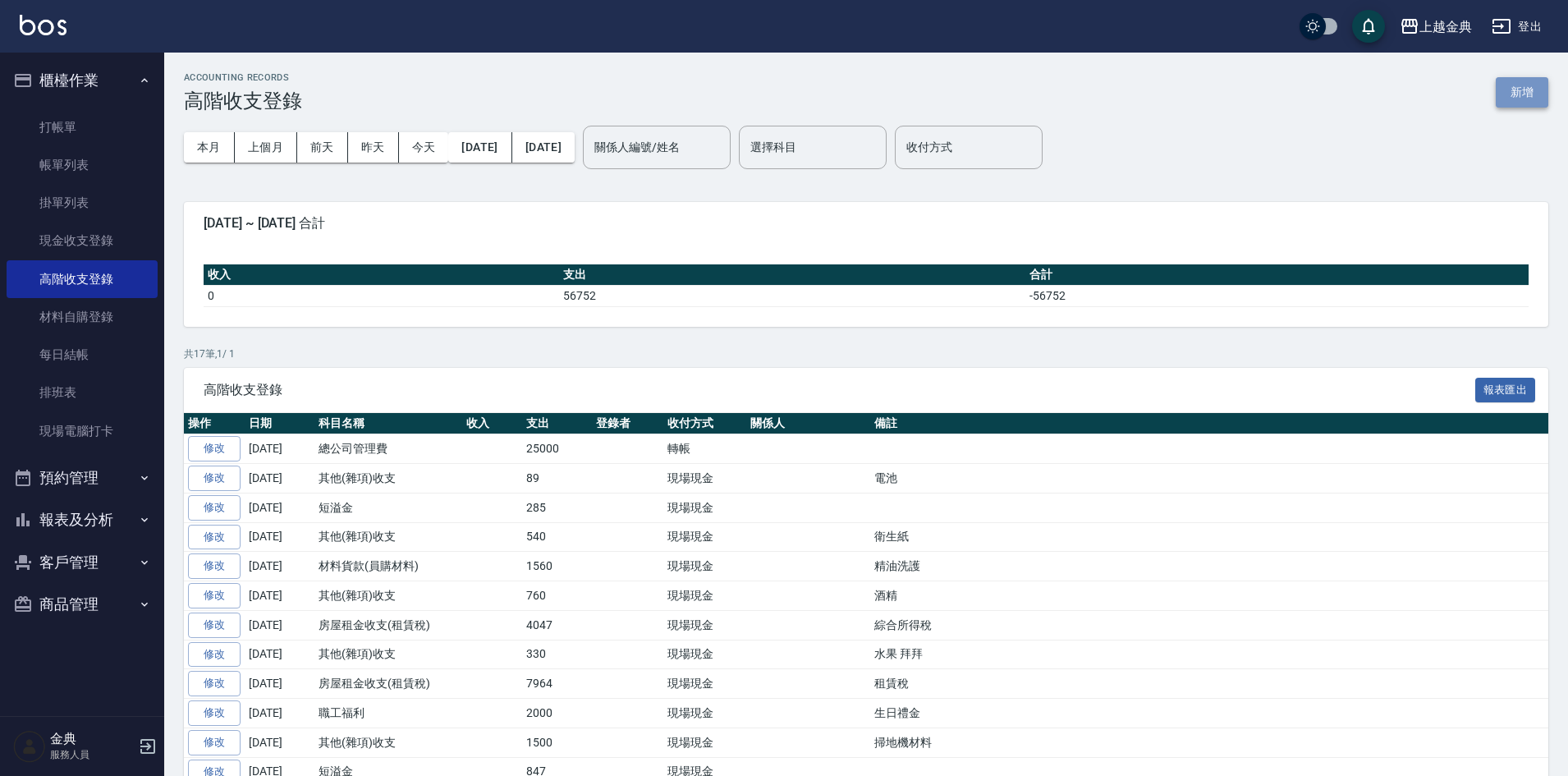
click at [1505, 99] on button "新增" at bounding box center [1522, 93] width 52 height 31
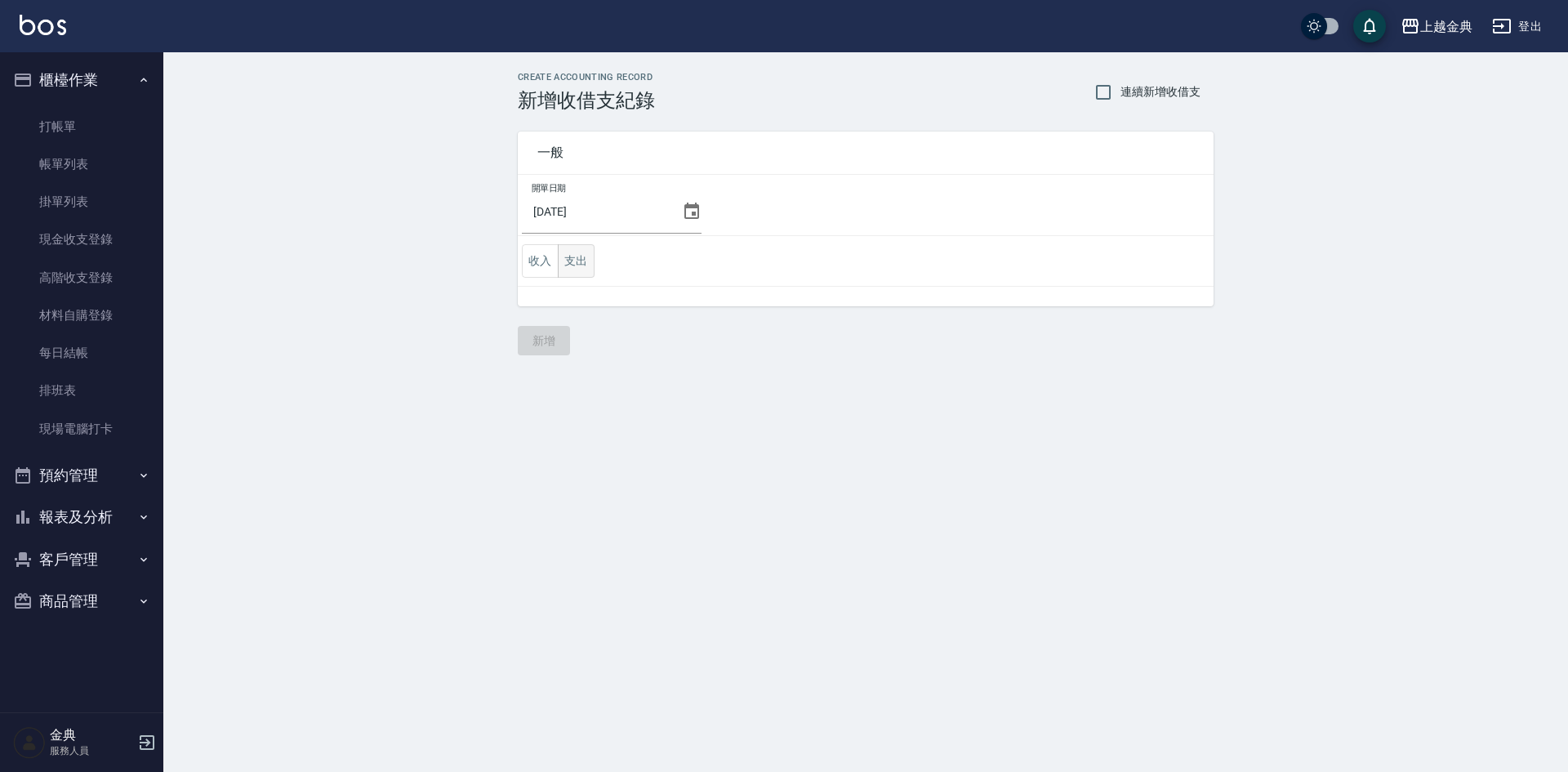
click at [577, 263] on button "支出" at bounding box center [575, 260] width 37 height 33
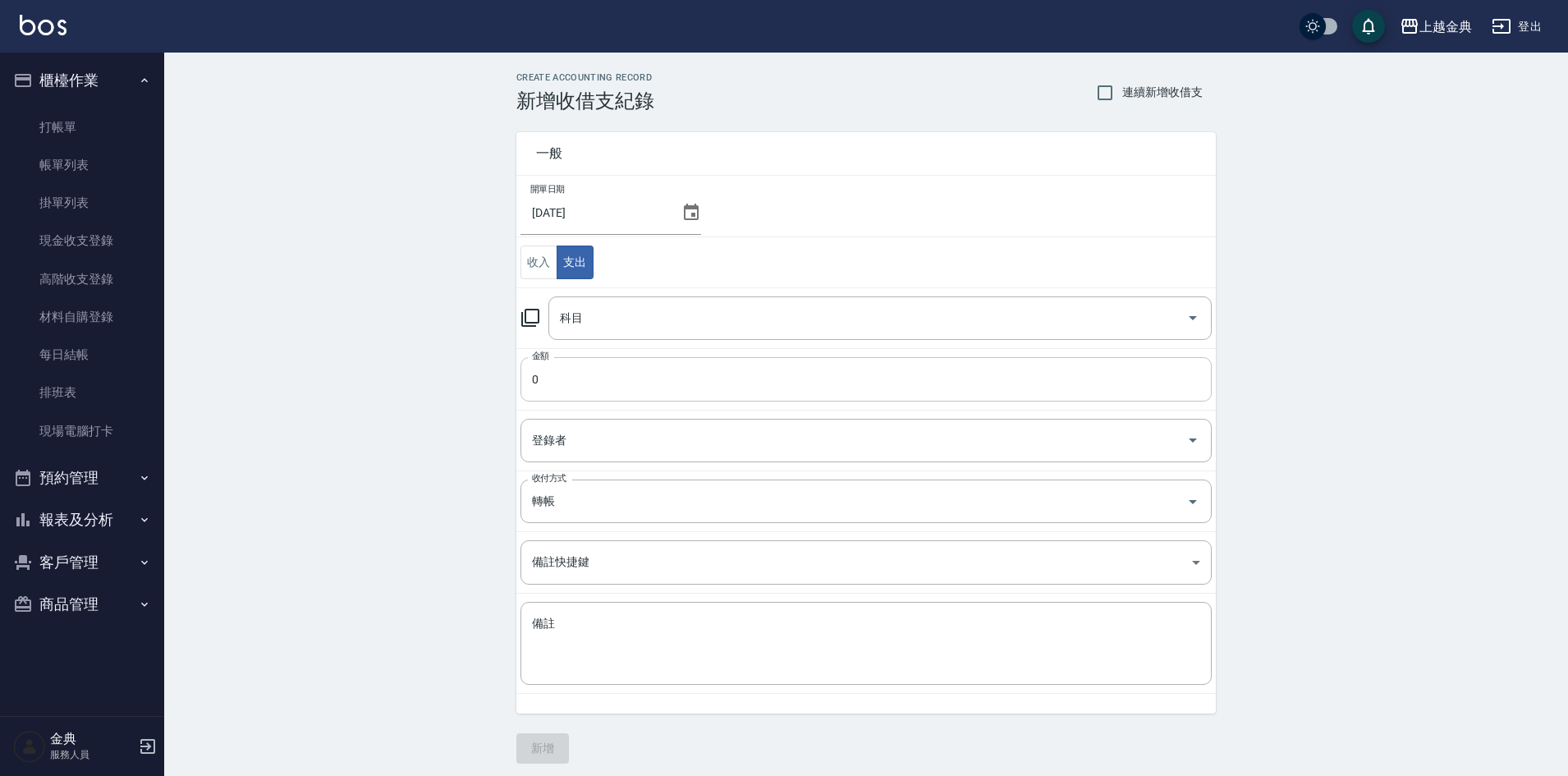
click at [586, 382] on input "0" at bounding box center [866, 379] width 691 height 44
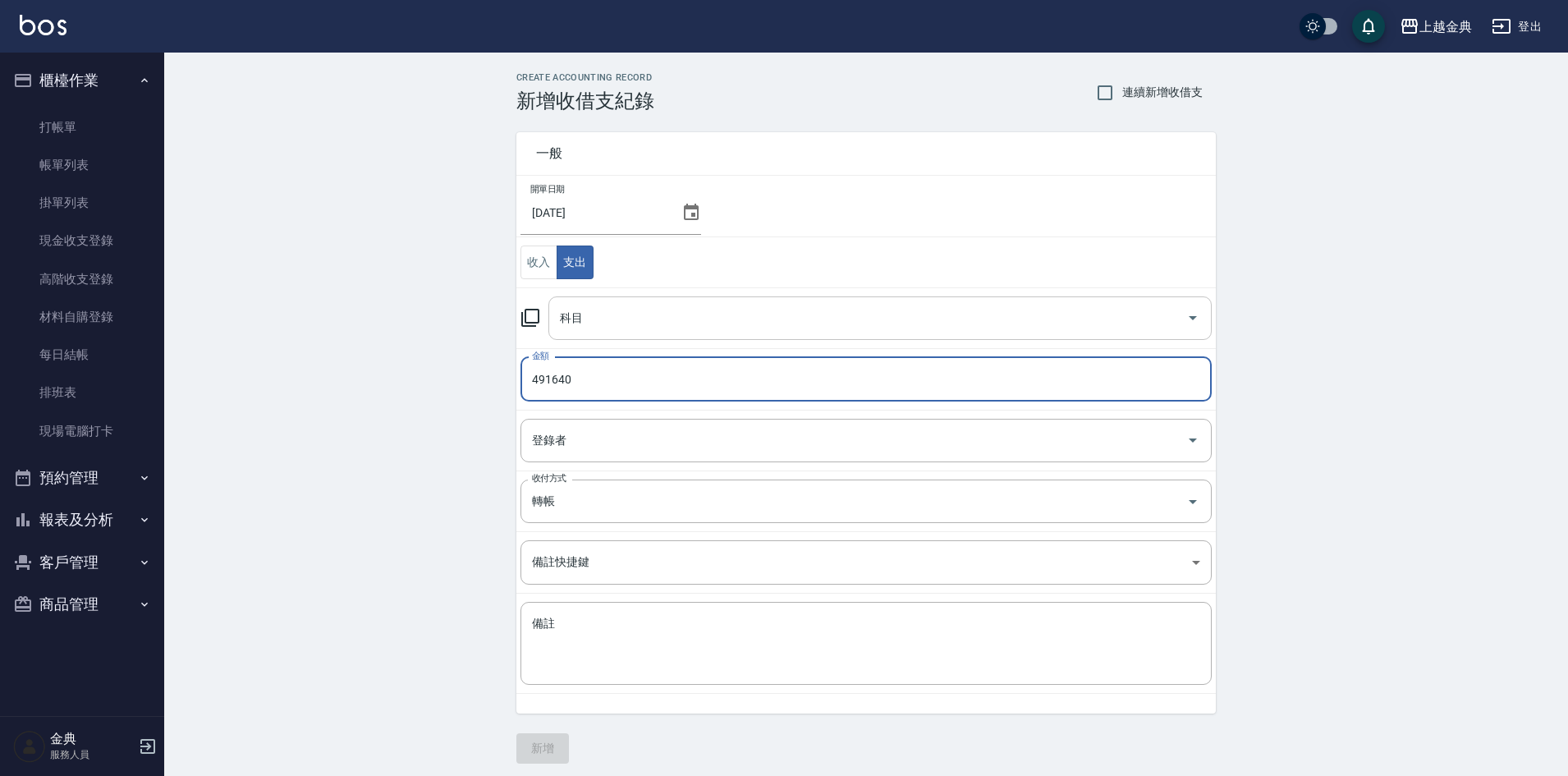
type input "491640"
click at [607, 314] on input "科目" at bounding box center [867, 319] width 623 height 29
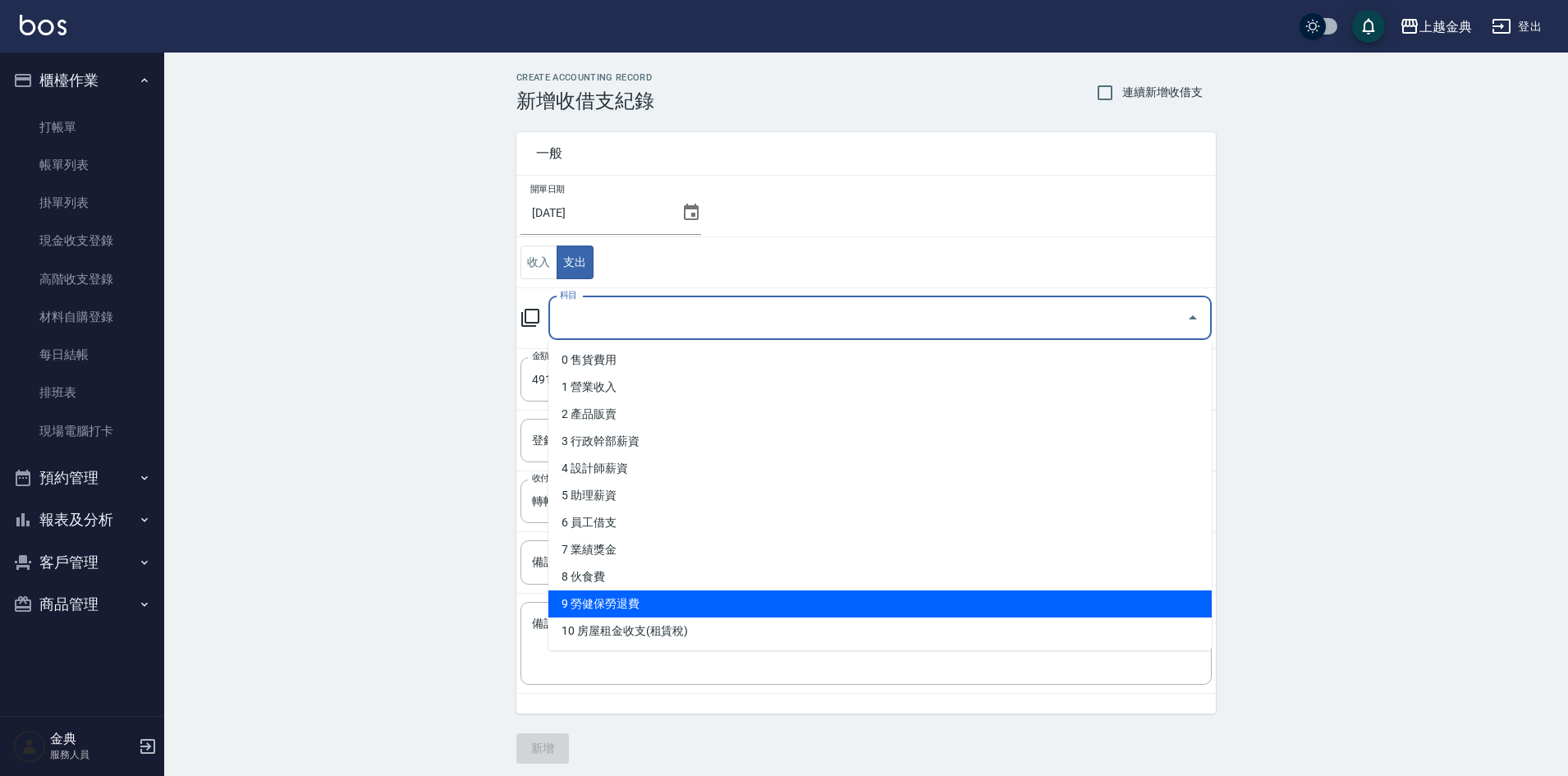
click at [661, 611] on li "9 勞健保勞退費" at bounding box center [880, 604] width 663 height 27
type input "9 勞健保勞退費"
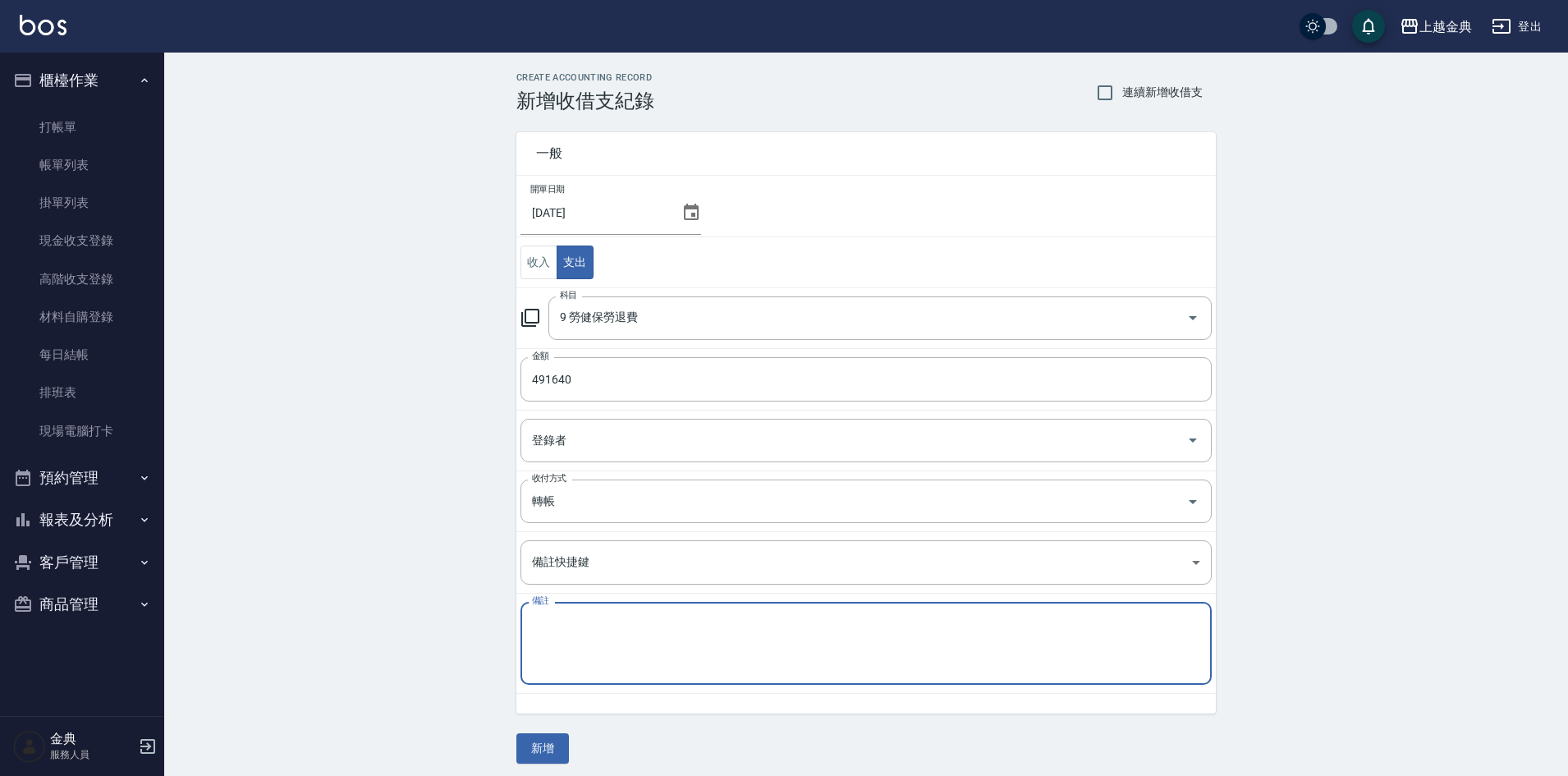
click at [633, 664] on textarea "備註" at bounding box center [866, 643] width 669 height 56
paste textarea "114年7月勞、健保費用"
type textarea "114年7月勞、健保費用"
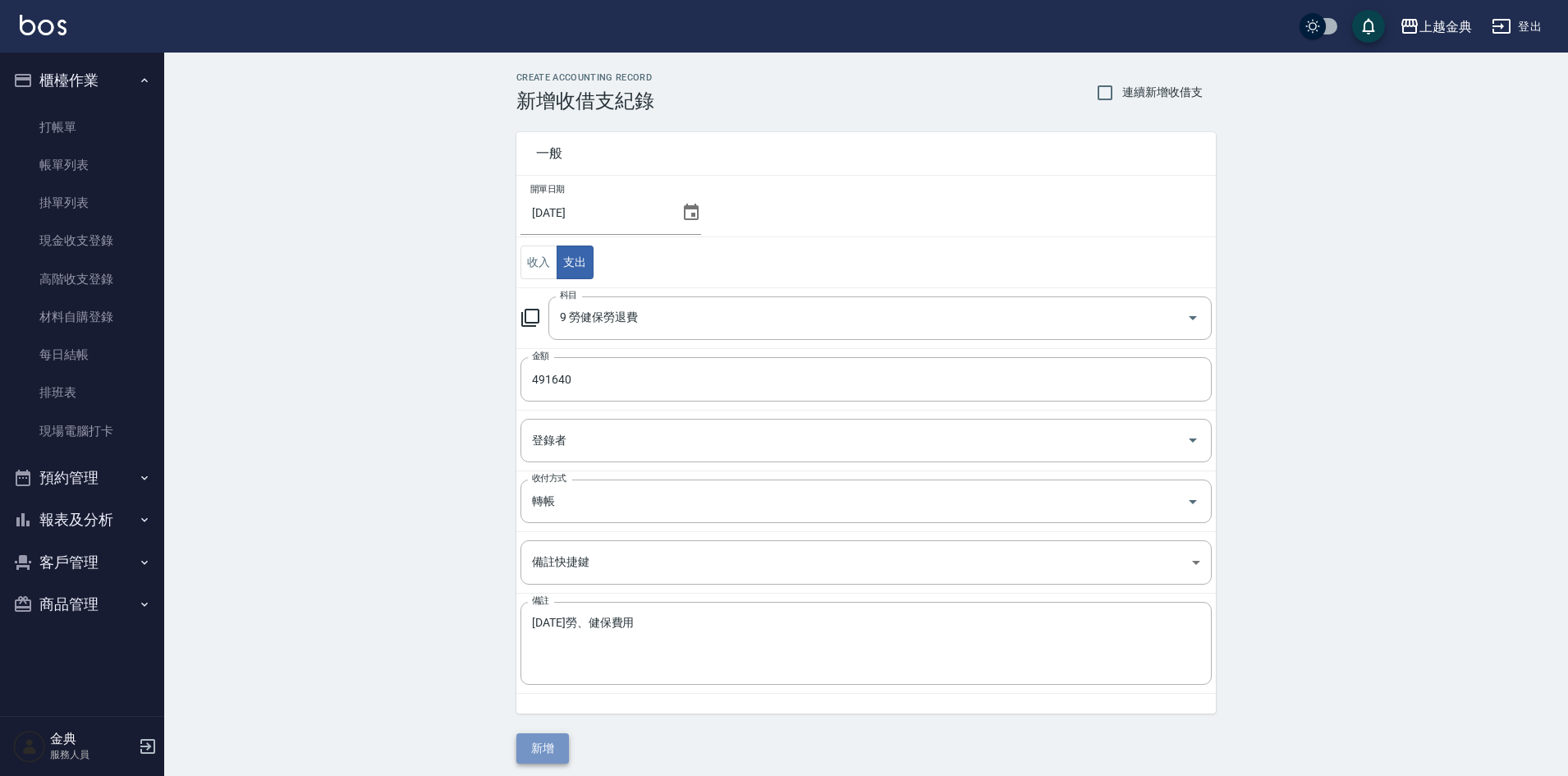
click at [548, 741] on button "新增" at bounding box center [542, 748] width 52 height 31
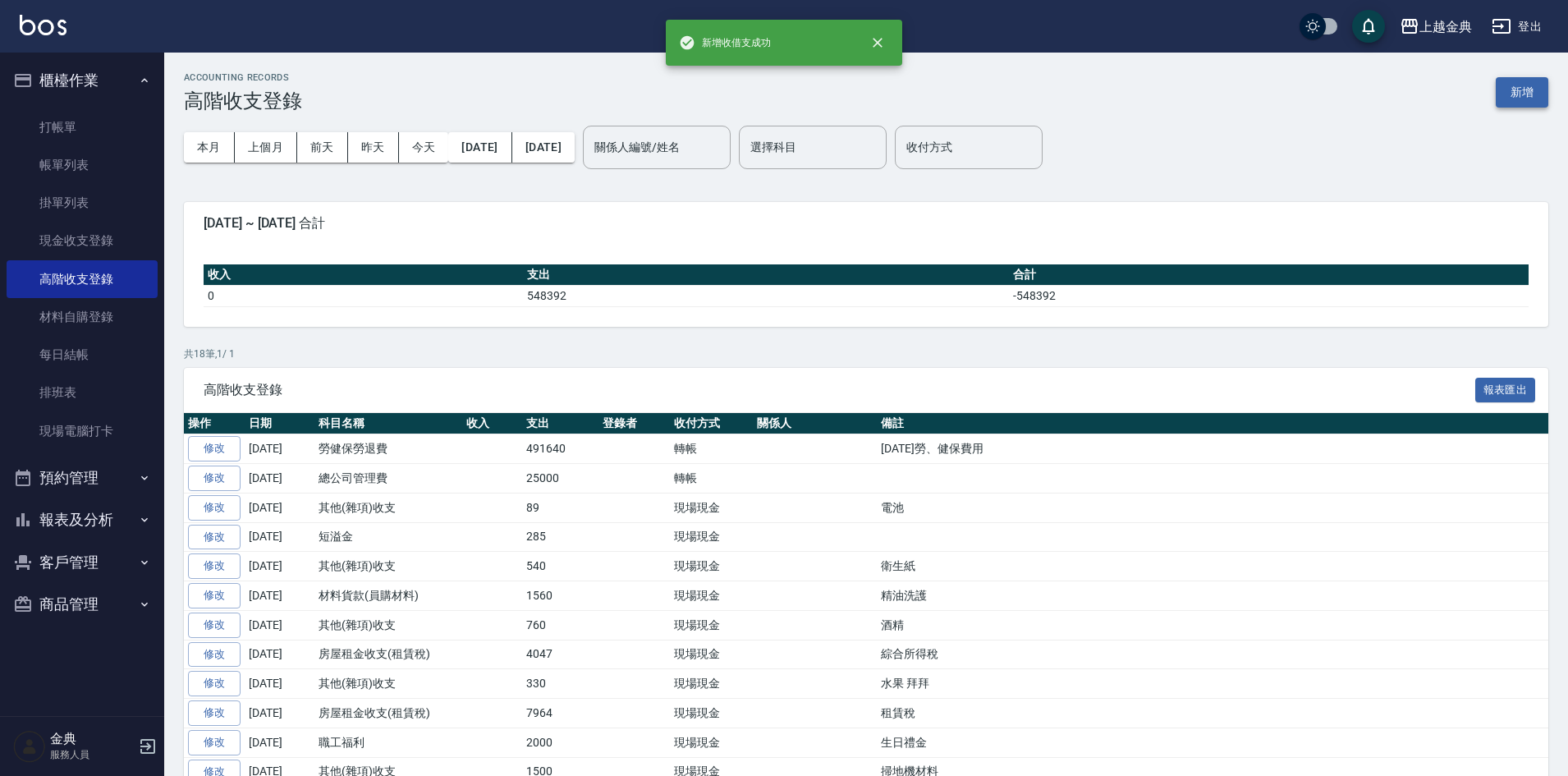
click at [1511, 94] on button "新增" at bounding box center [1522, 93] width 52 height 31
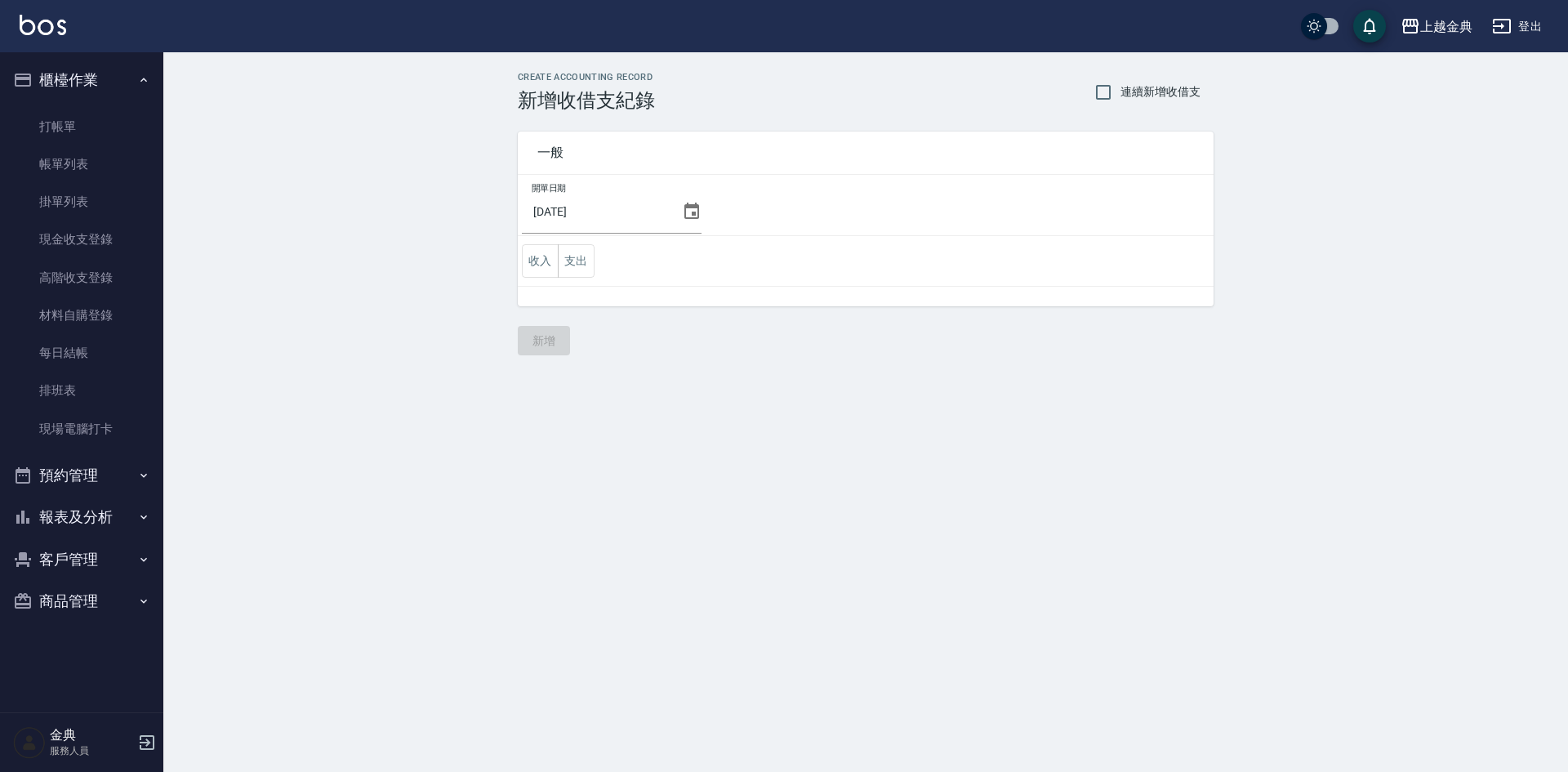
click at [1121, 92] on span "連續新增收借支" at bounding box center [1160, 92] width 80 height 17
click at [1120, 92] on input "連續新增收借支" at bounding box center [1103, 92] width 34 height 34
checkbox input "true"
click at [586, 258] on button "支出" at bounding box center [575, 260] width 37 height 33
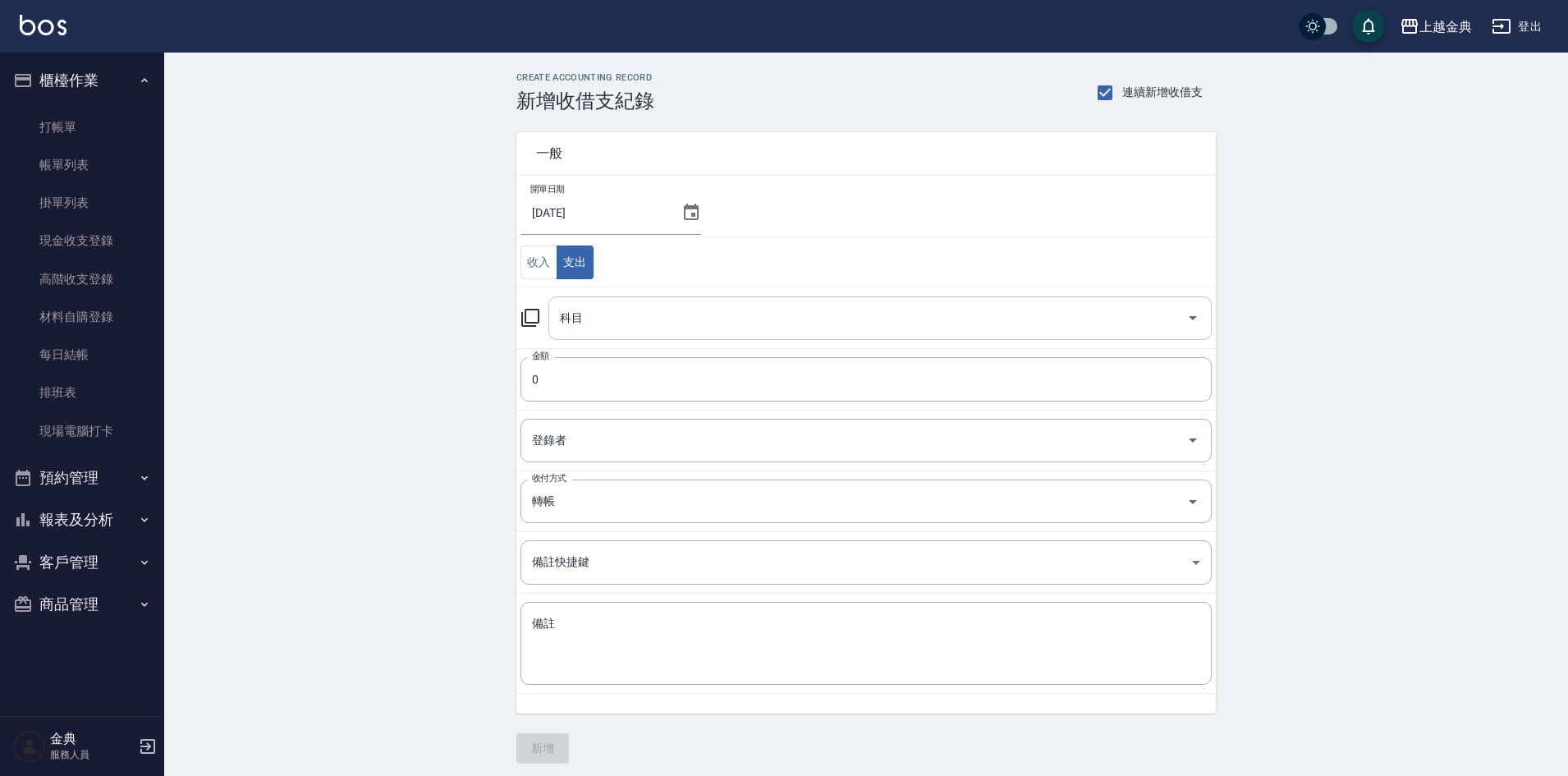
click at [597, 317] on input "科目" at bounding box center [867, 319] width 623 height 29
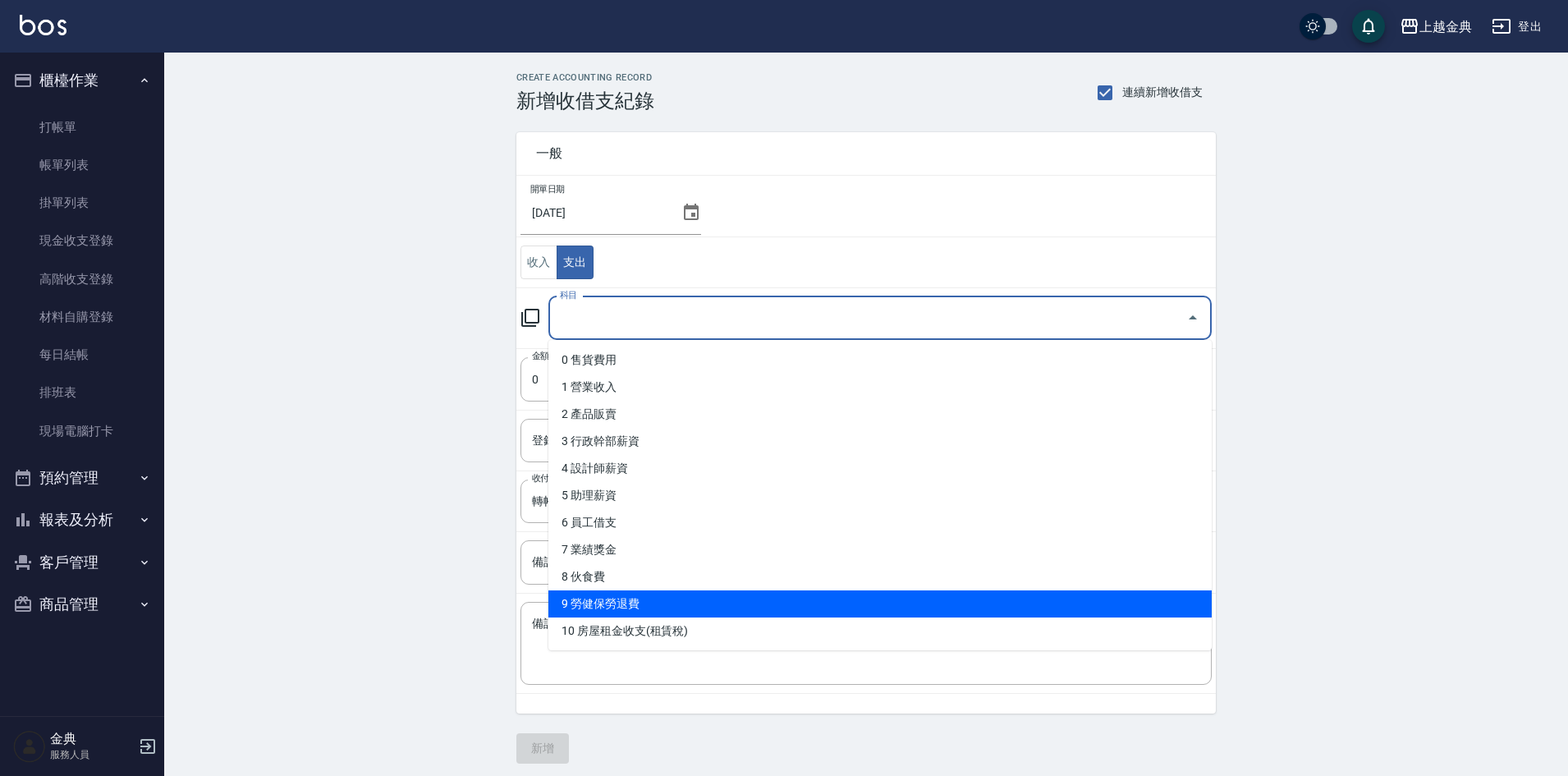
click at [620, 612] on li "9 勞健保勞退費" at bounding box center [880, 604] width 663 height 27
type input "9 勞健保勞退費"
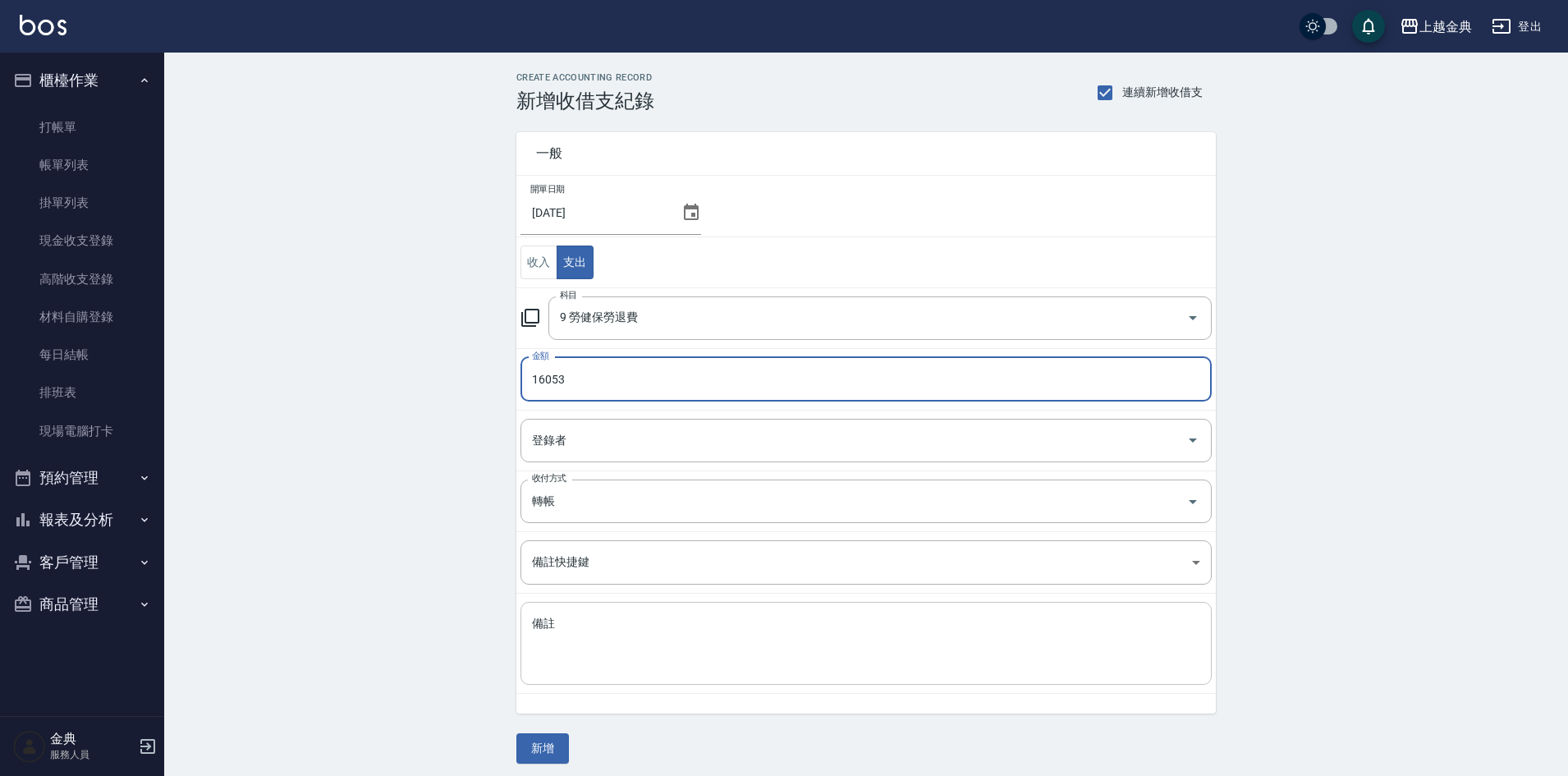
type input "16053"
click at [616, 638] on textarea "備註" at bounding box center [866, 643] width 669 height 56
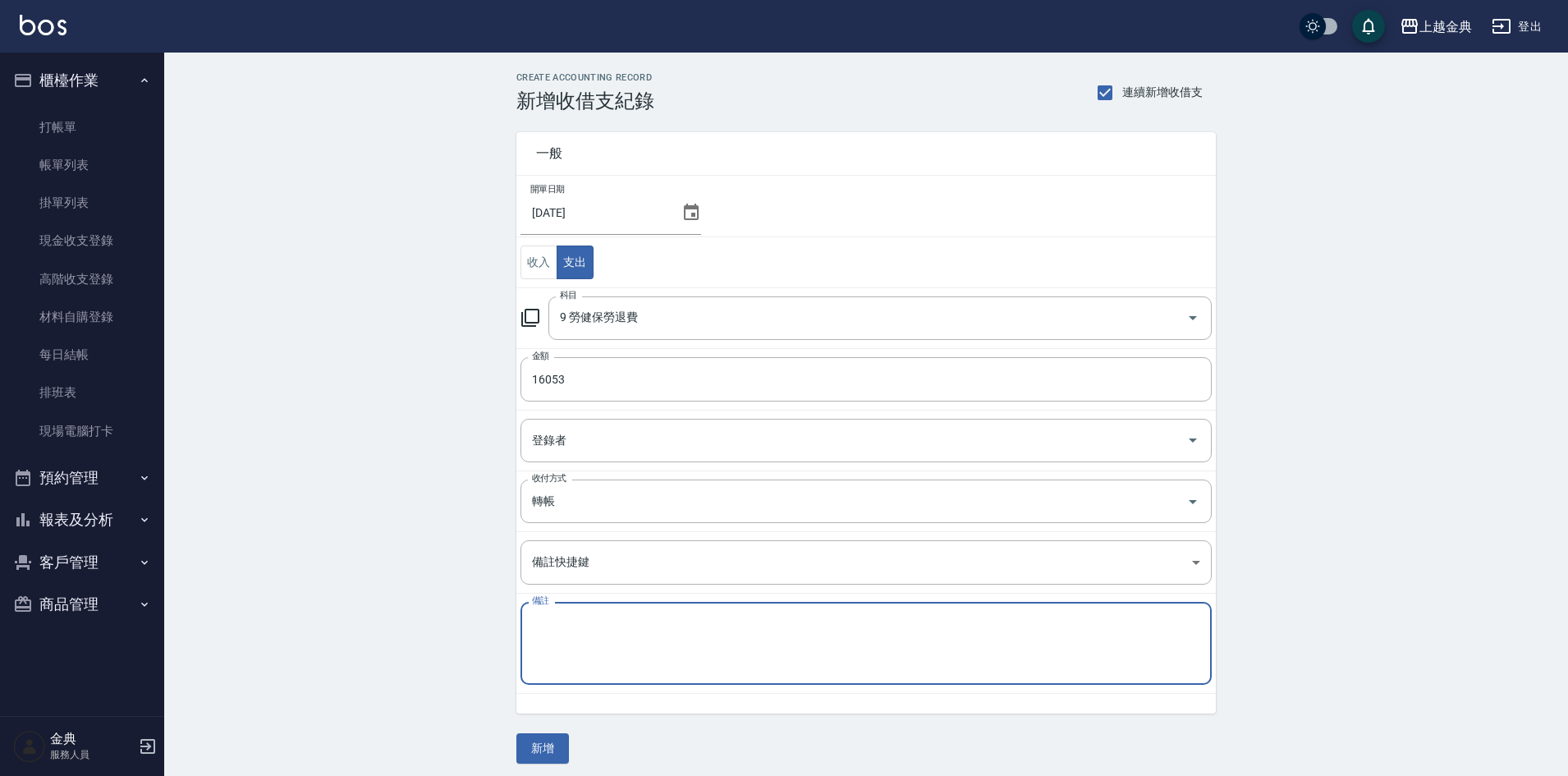
paste textarea "114年7月勞工退休金新制提繳費用"
type textarea "114年7月勞工退休金新制提繳費用"
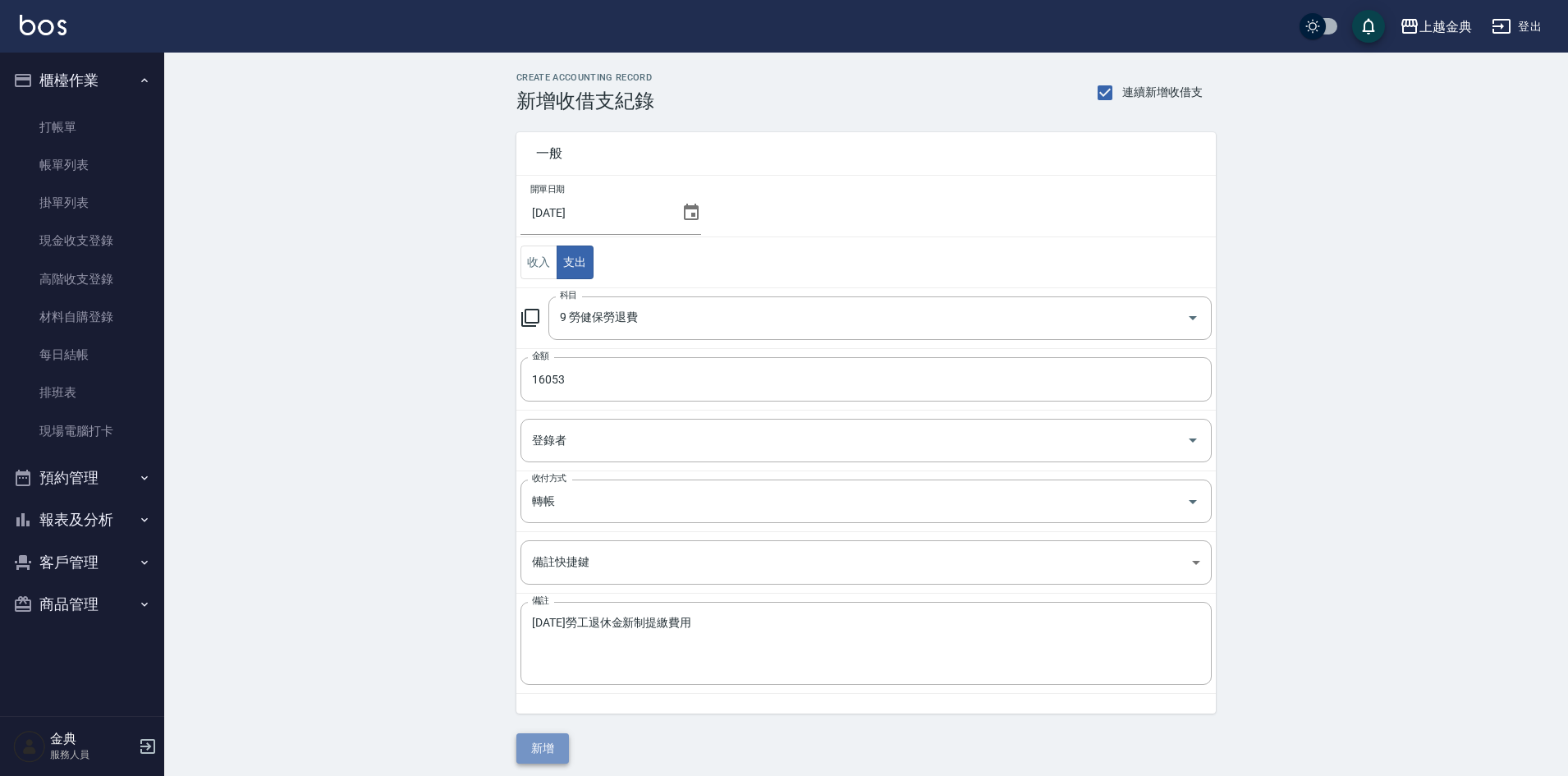
click at [549, 746] on button "新增" at bounding box center [542, 748] width 52 height 31
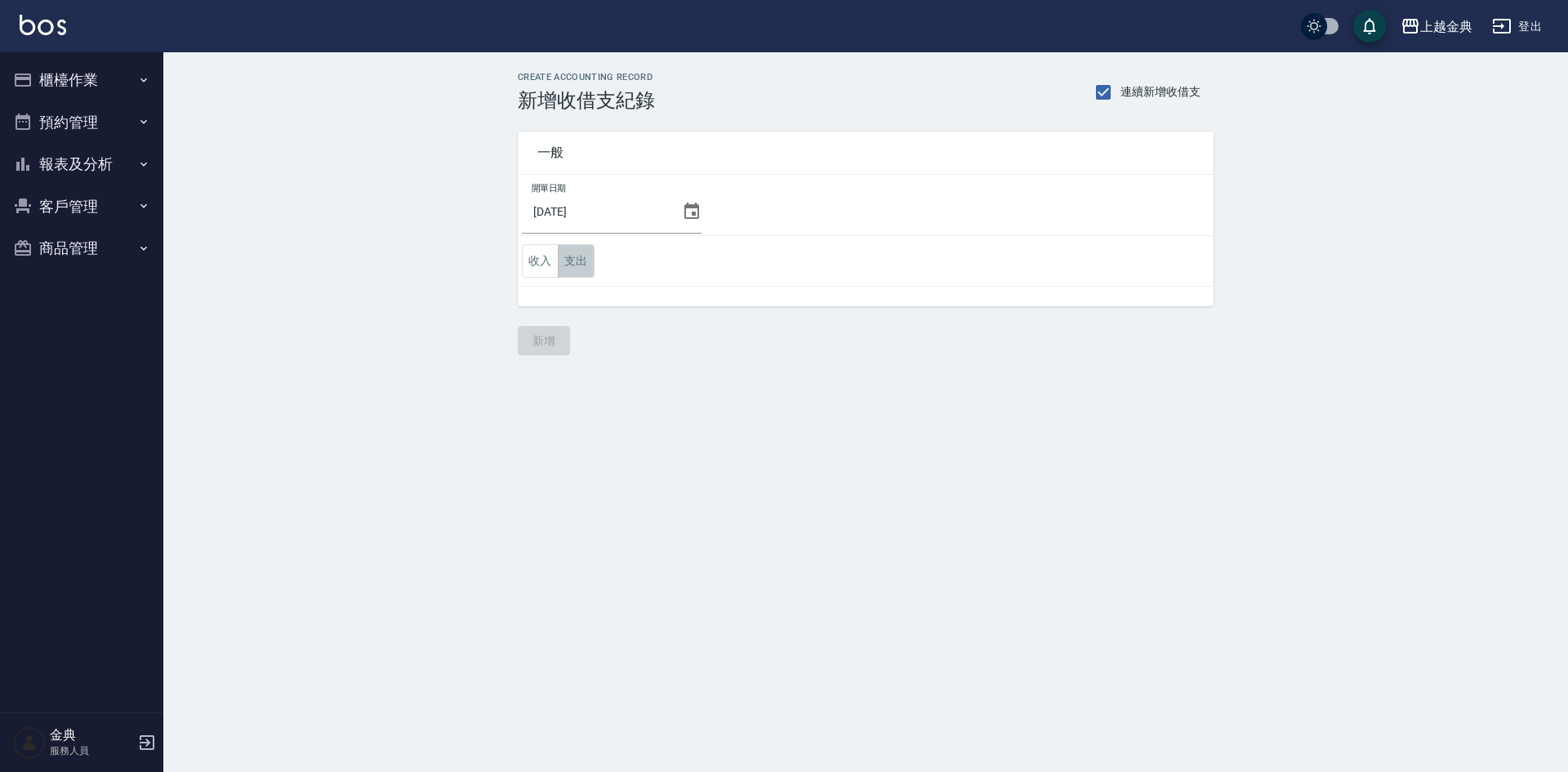
click at [576, 261] on button "支出" at bounding box center [575, 260] width 37 height 33
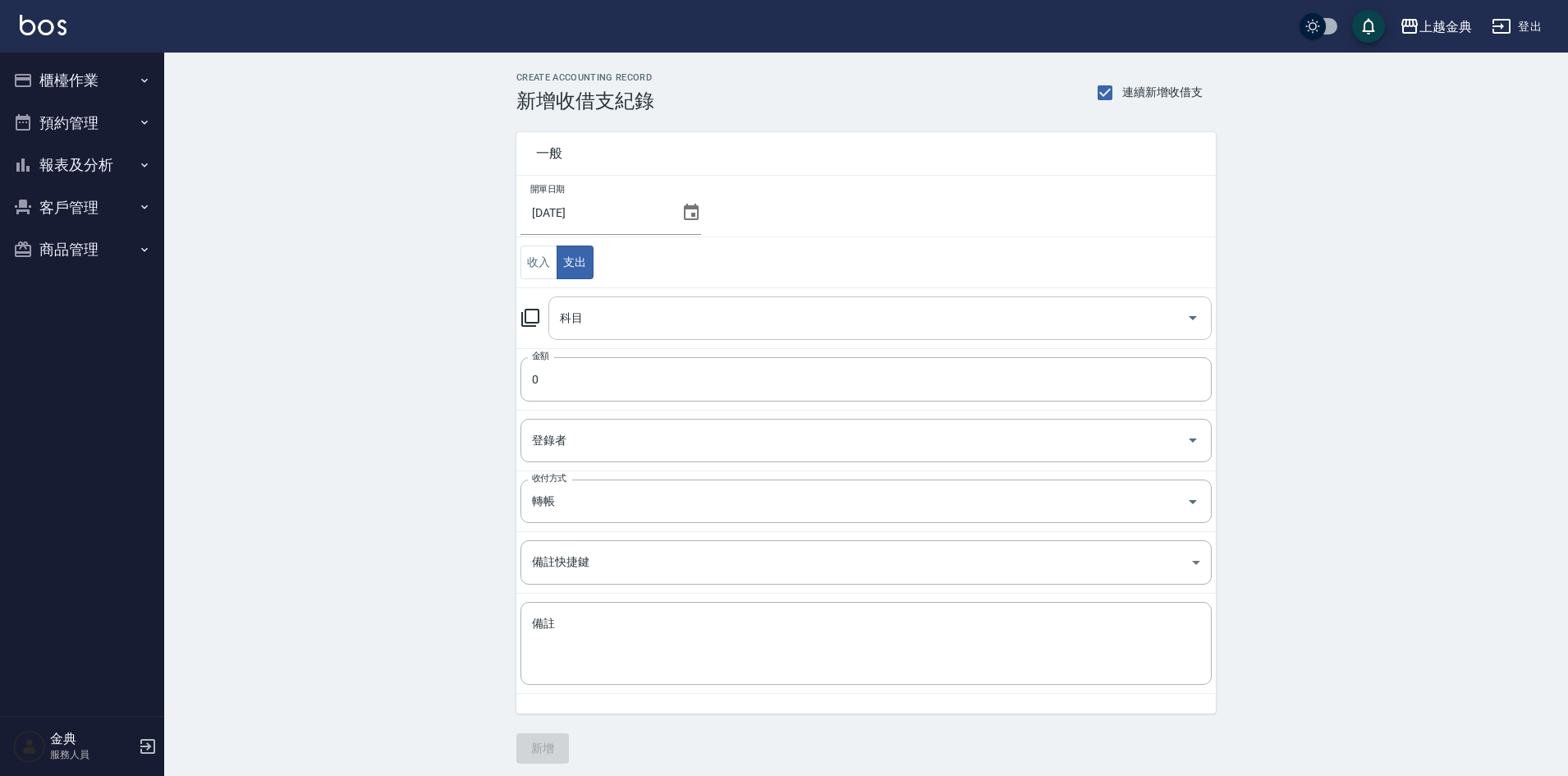
click at [621, 323] on input "科目" at bounding box center [867, 319] width 623 height 29
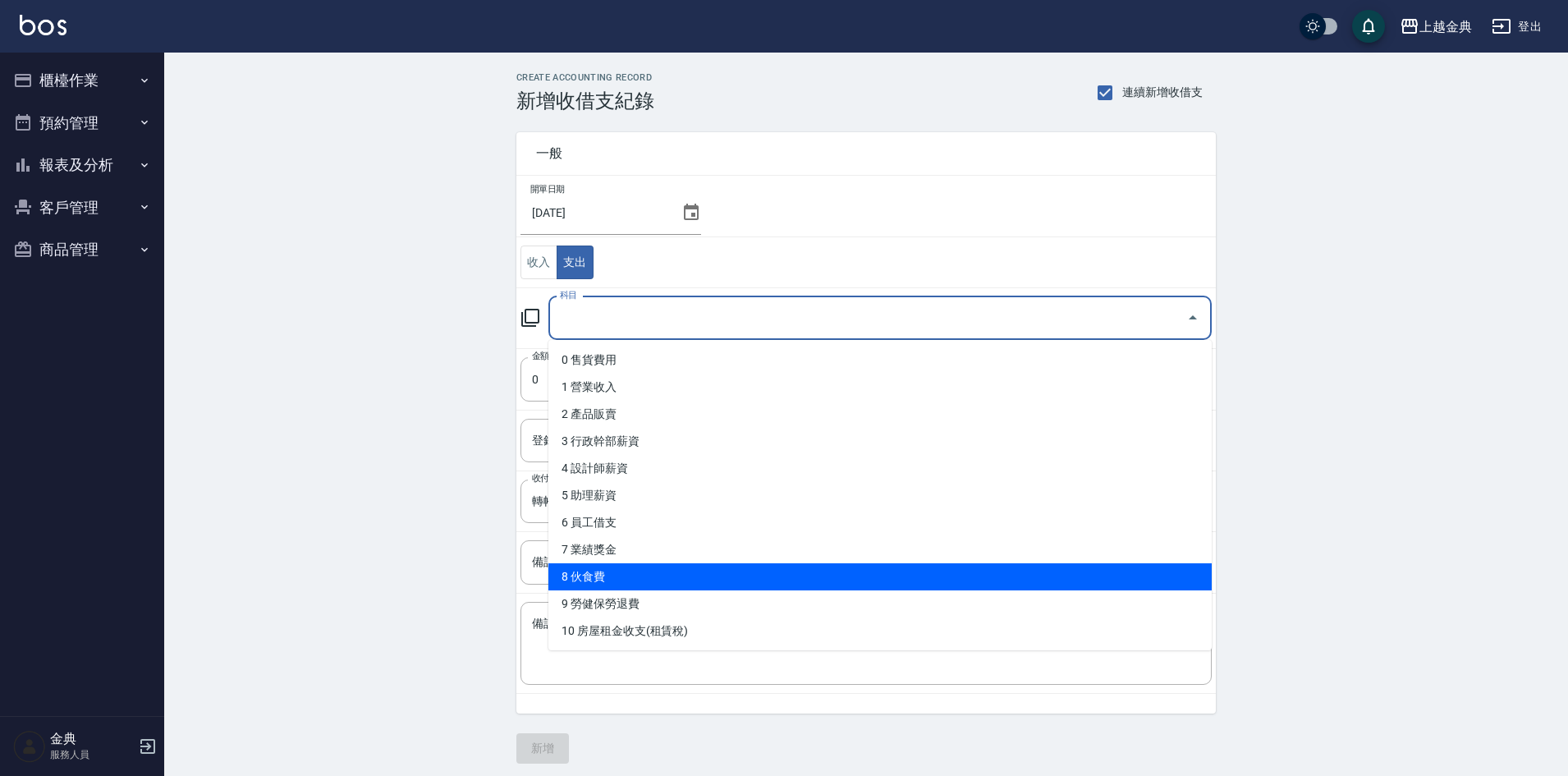
scroll to position [328, 0]
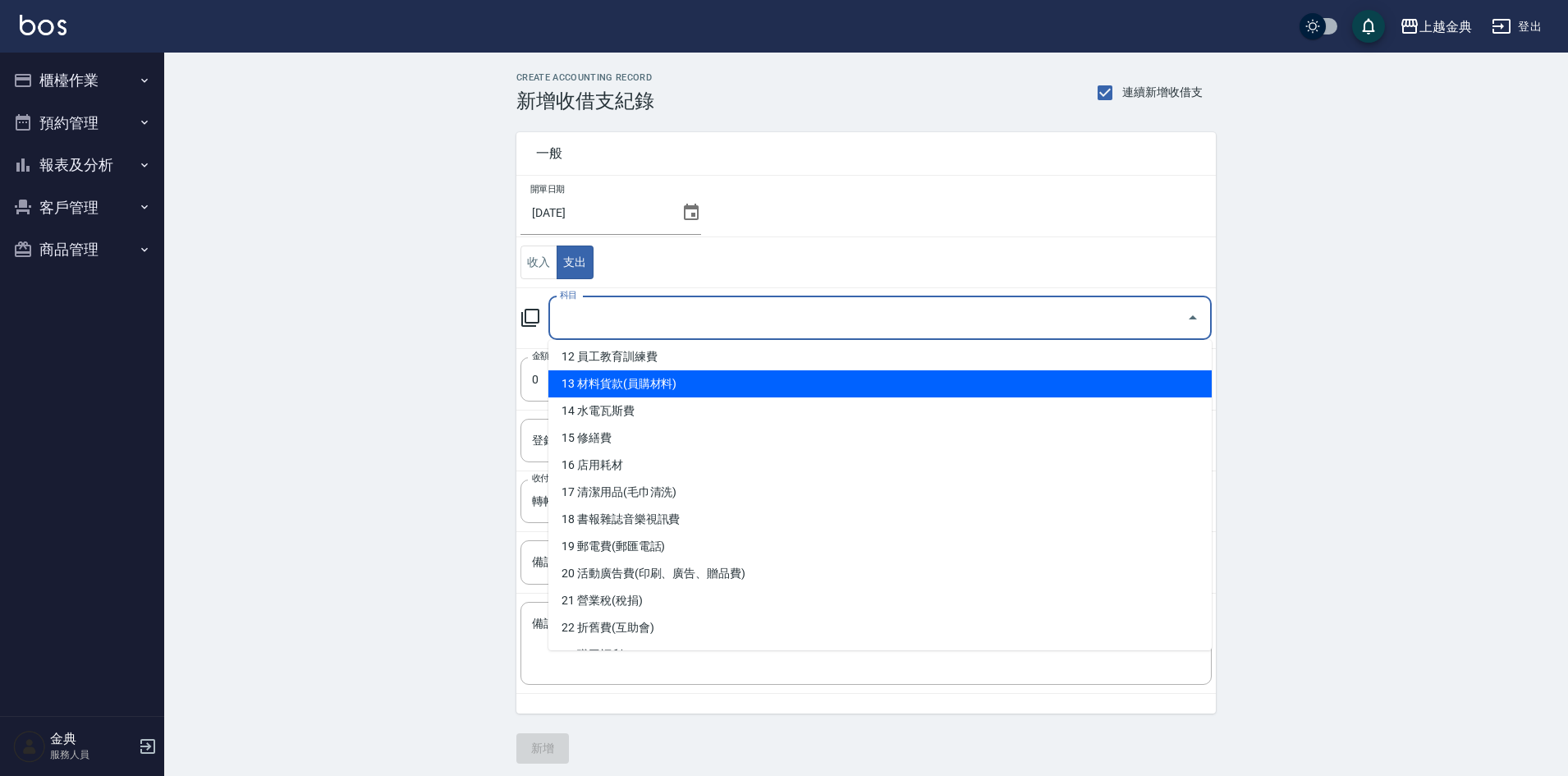
click at [659, 374] on li "13 材料貨款(員購材料)" at bounding box center [880, 383] width 663 height 27
type input "13 材料貨款(員購材料)"
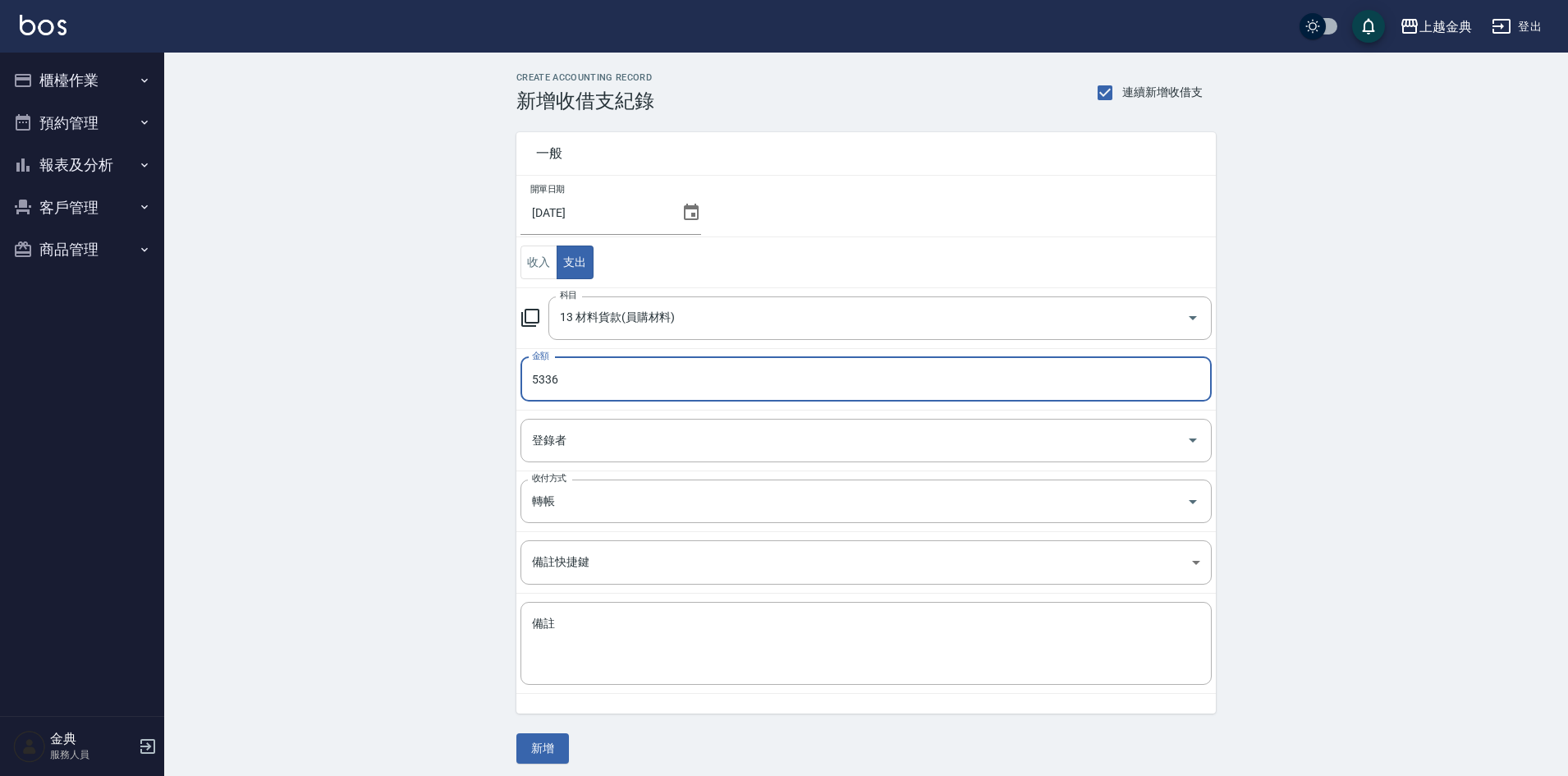
type input "5336"
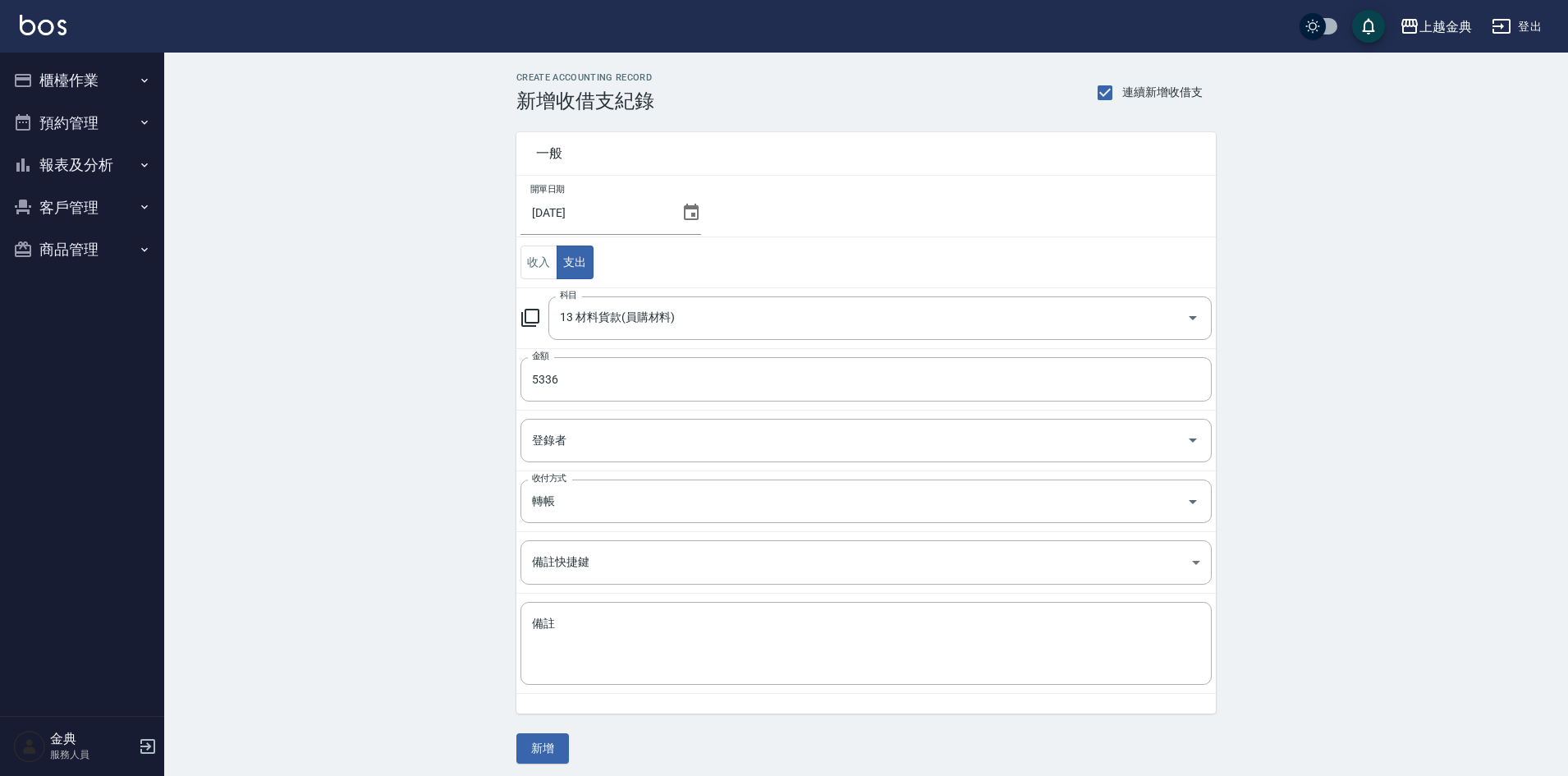
click at [641, 688] on td "備註 x 備註" at bounding box center [865, 643] width 699 height 100
click at [637, 651] on textarea "備註" at bounding box center [866, 643] width 669 height 56
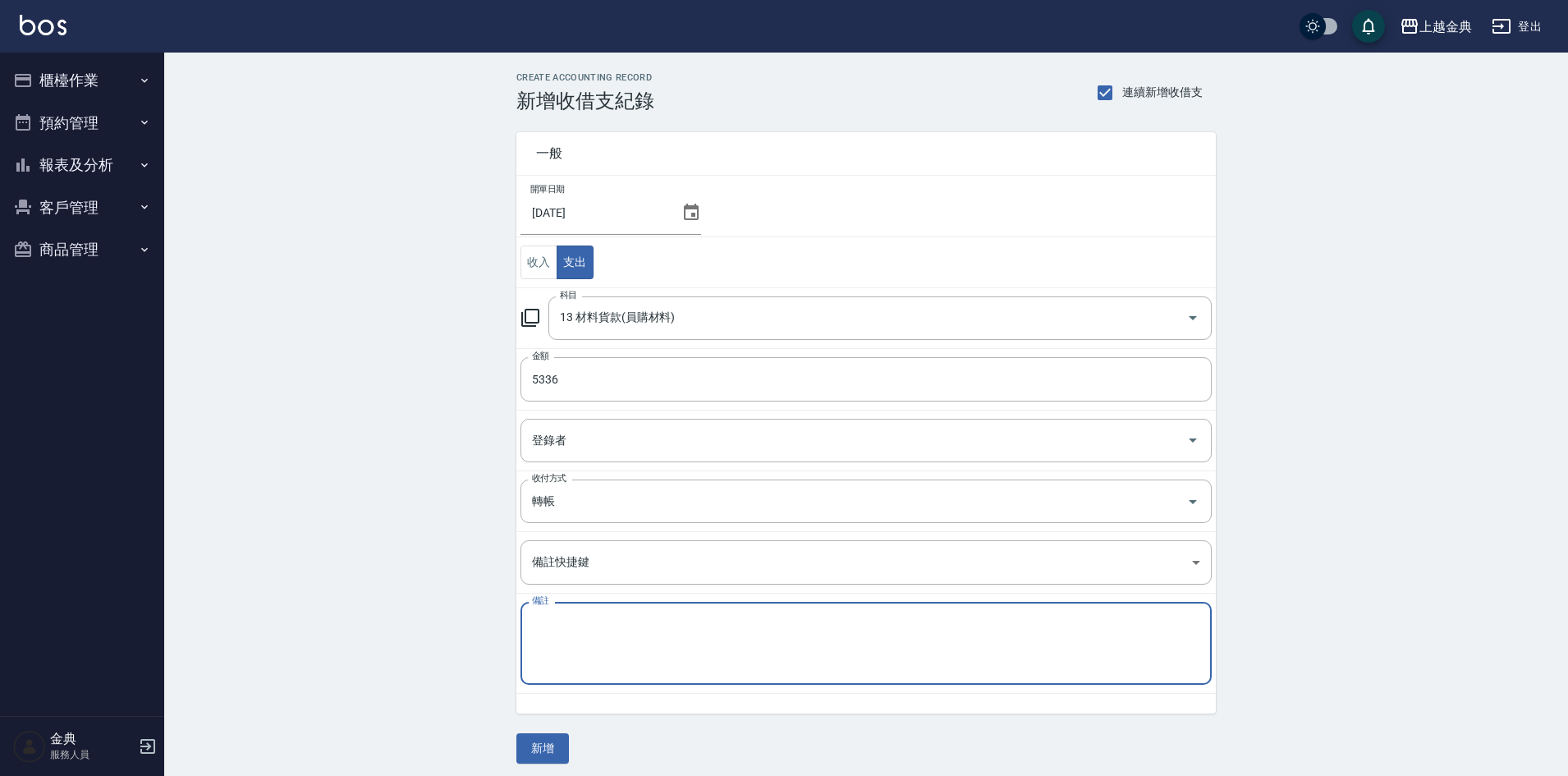
paste textarea "保養品3366面膜1970"
type textarea "保養品3366面膜1970"
click at [552, 741] on button "新增" at bounding box center [542, 748] width 52 height 31
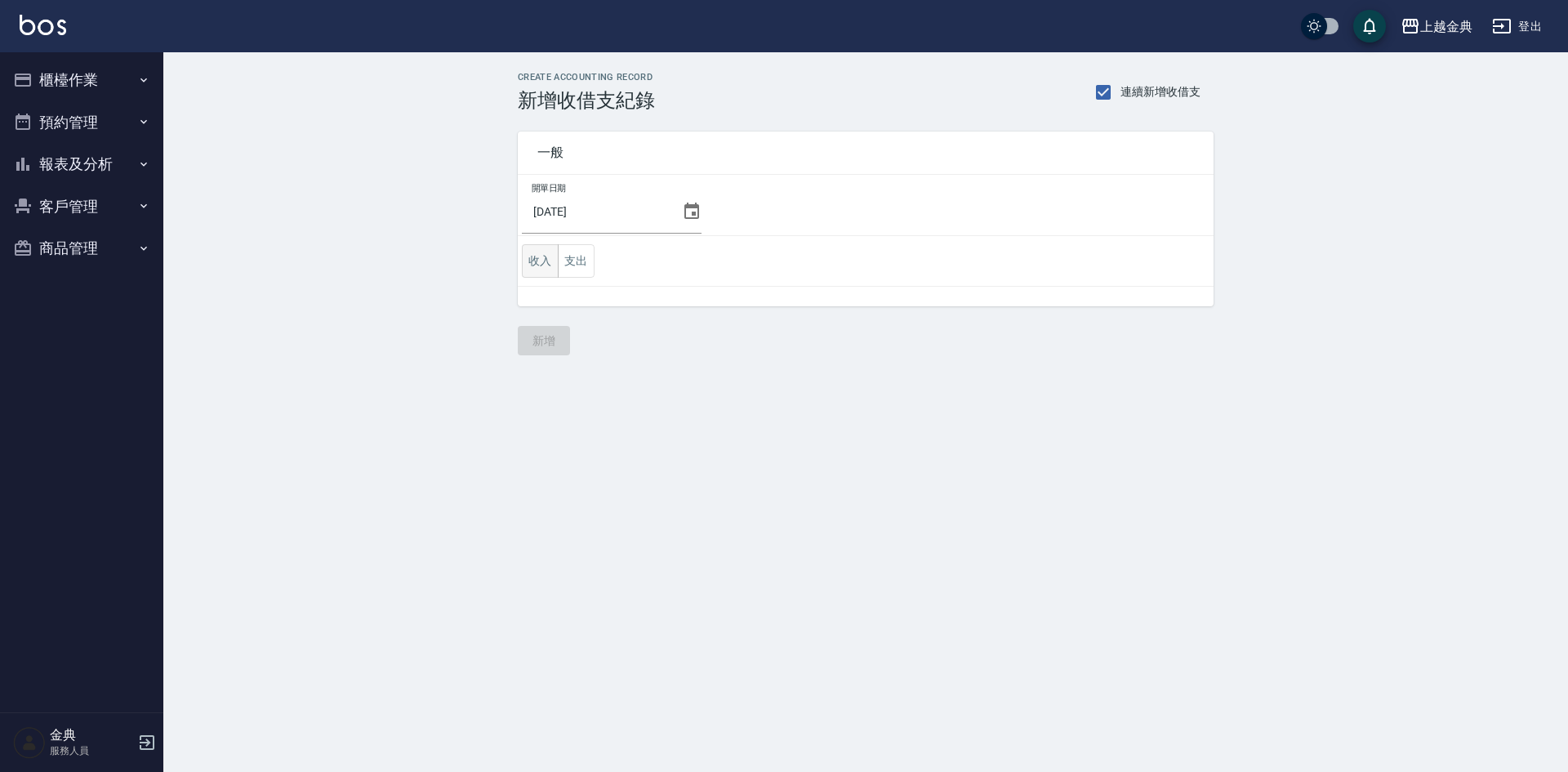
click at [547, 257] on button "收入" at bounding box center [539, 260] width 37 height 33
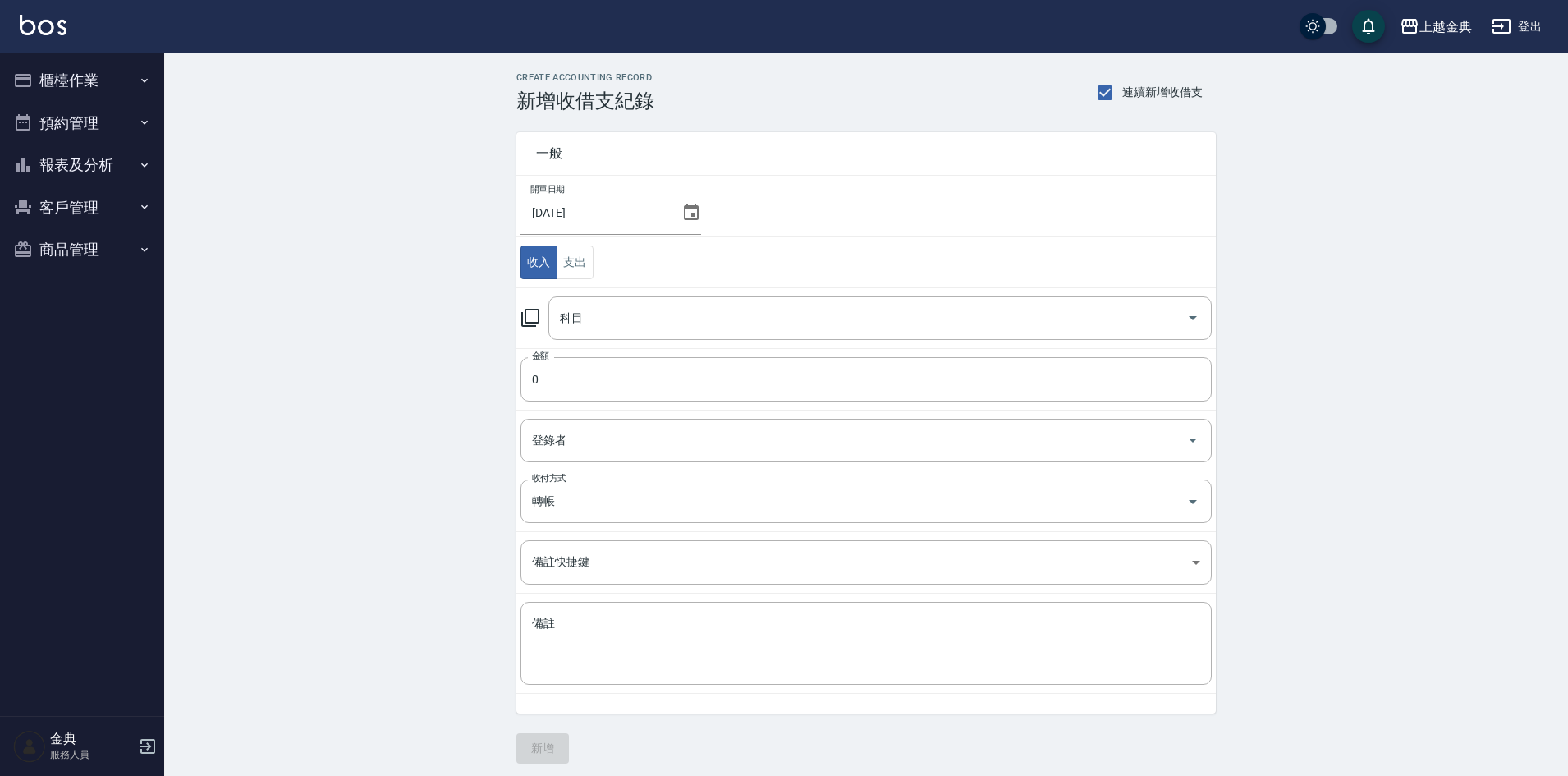
drag, startPoint x: 609, startPoint y: 291, endPoint x: 613, endPoint y: 315, distance: 24.3
click at [609, 292] on td "科目 科目" at bounding box center [865, 317] width 699 height 60
click at [613, 316] on input "科目" at bounding box center [867, 319] width 623 height 29
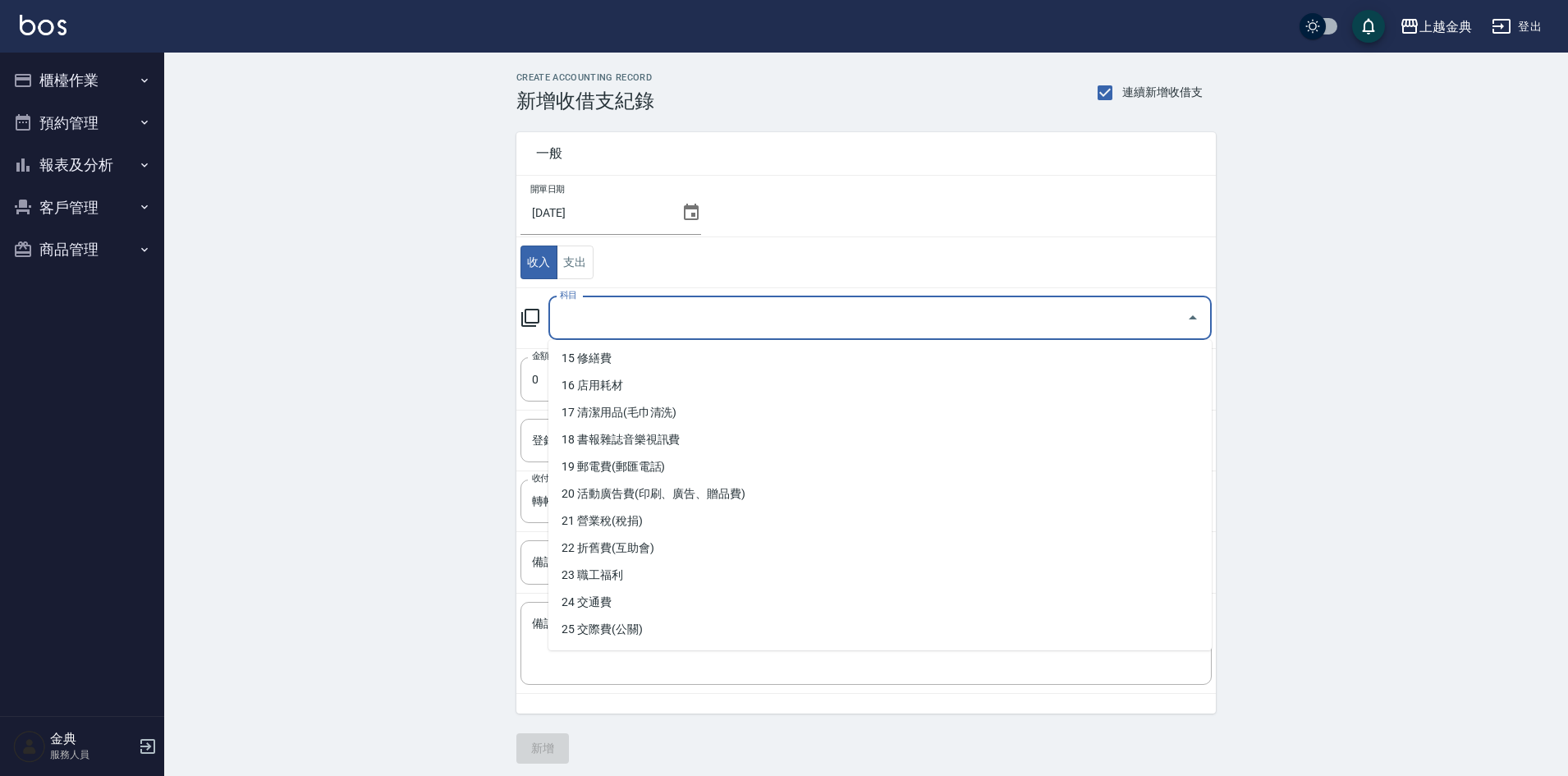
scroll to position [411, 0]
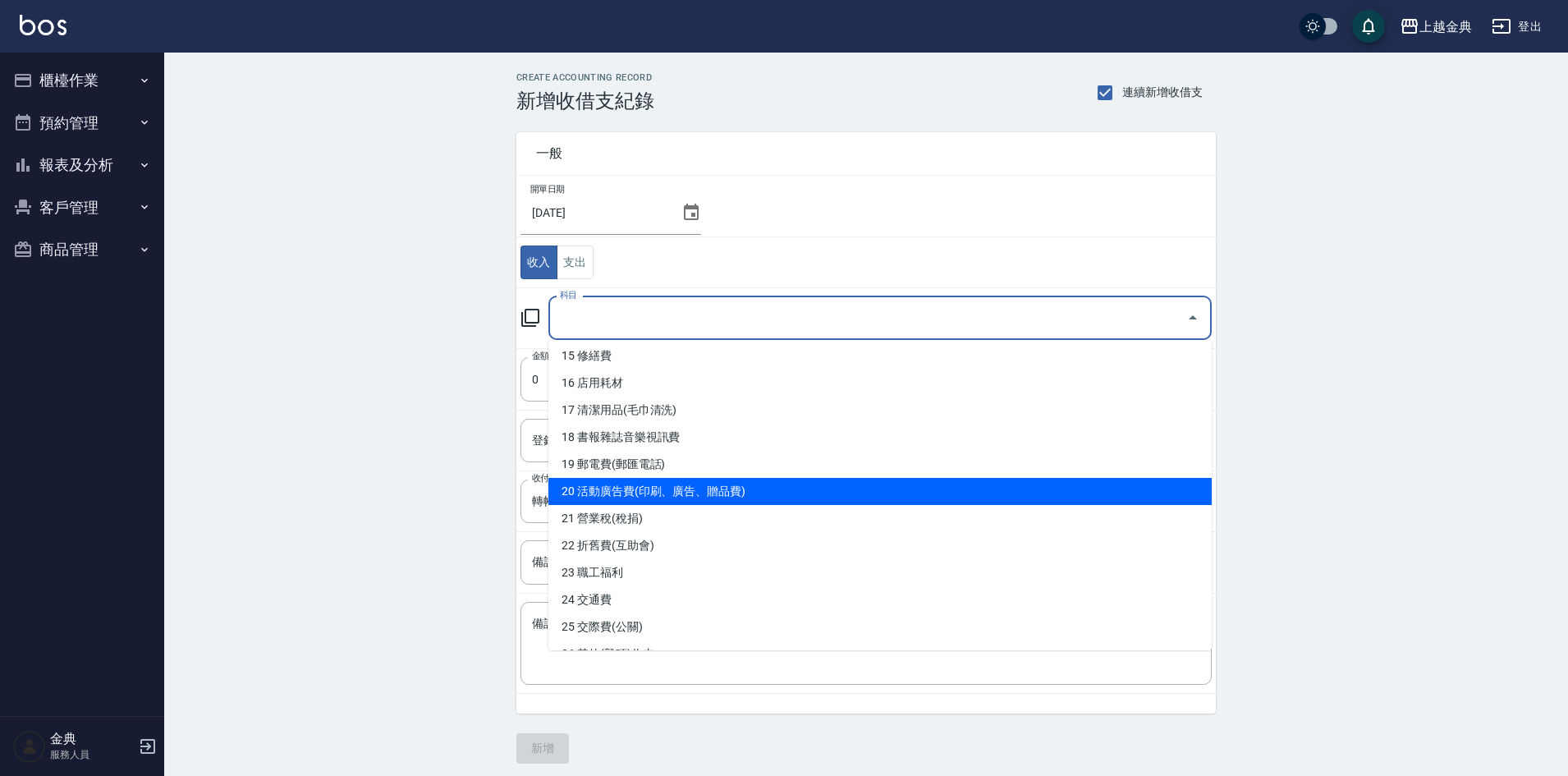
click at [761, 491] on li "20 活動廣告費(印刷、廣告、贈品費)" at bounding box center [880, 491] width 663 height 27
type input "20 活動廣告費(印刷、廣告、贈品費)"
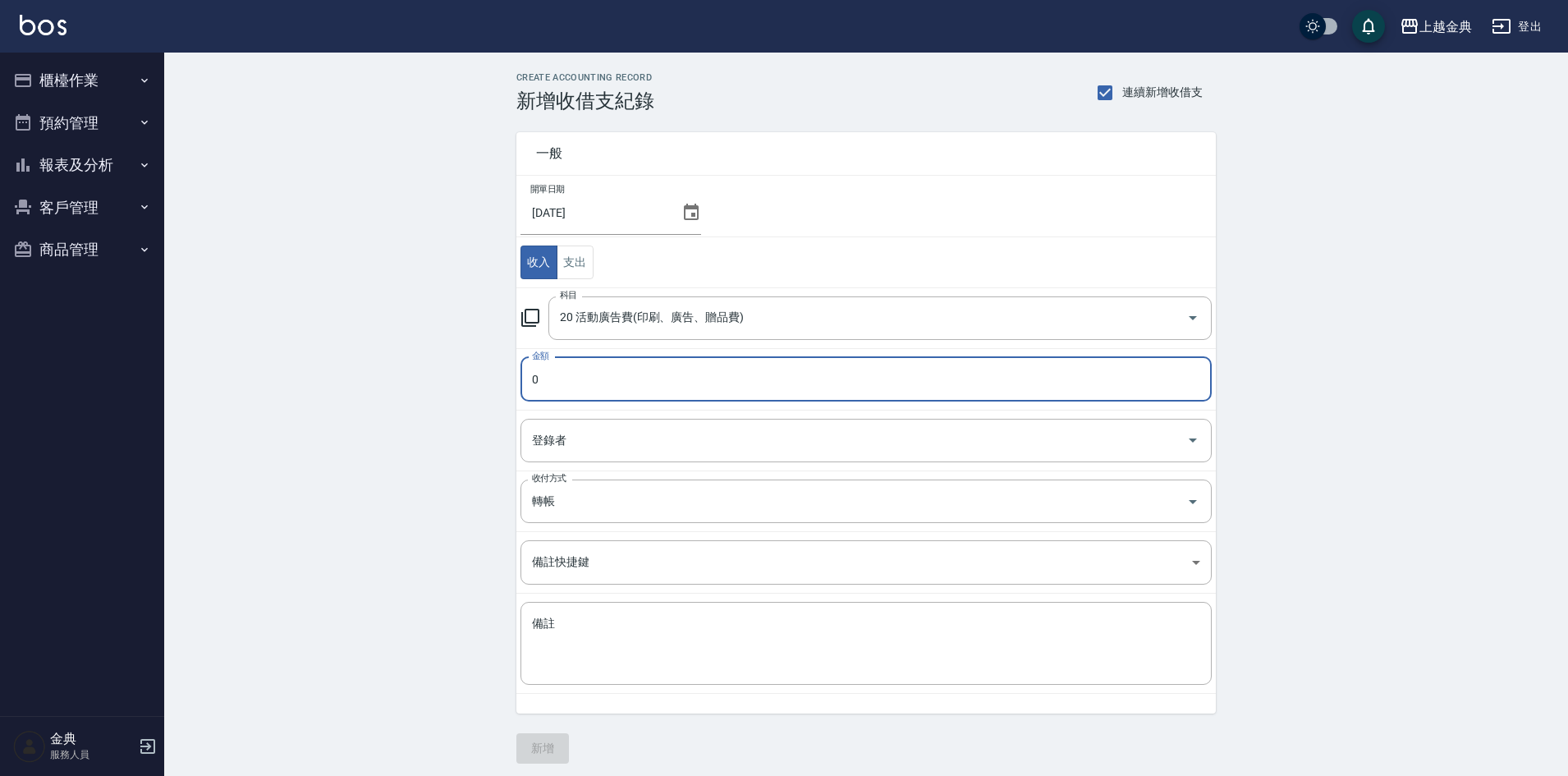
click at [657, 370] on input "0" at bounding box center [866, 379] width 691 height 44
type input "0500"
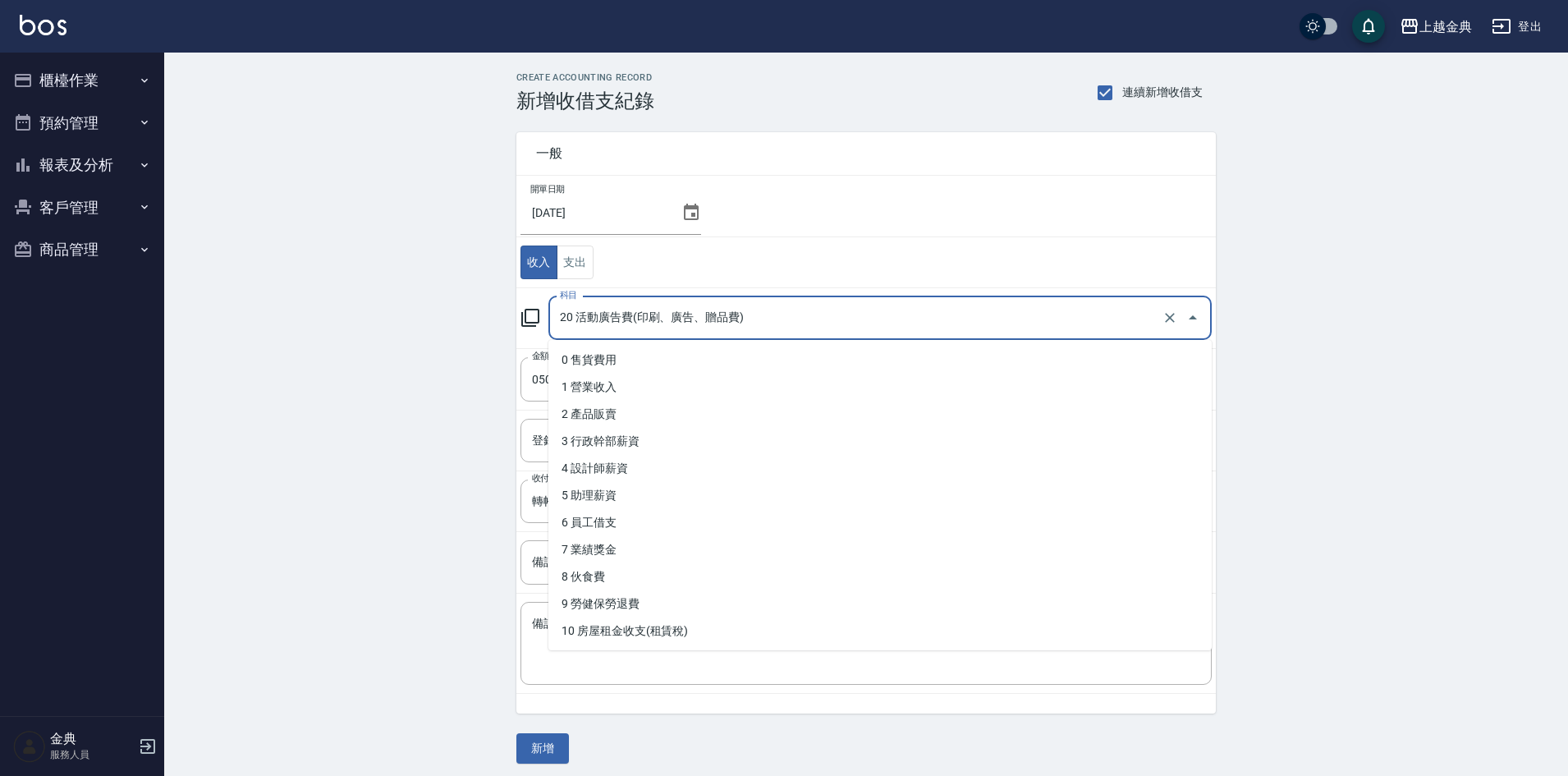
click at [667, 304] on input "20 活動廣告費(印刷、廣告、贈品費)" at bounding box center [857, 319] width 603 height 29
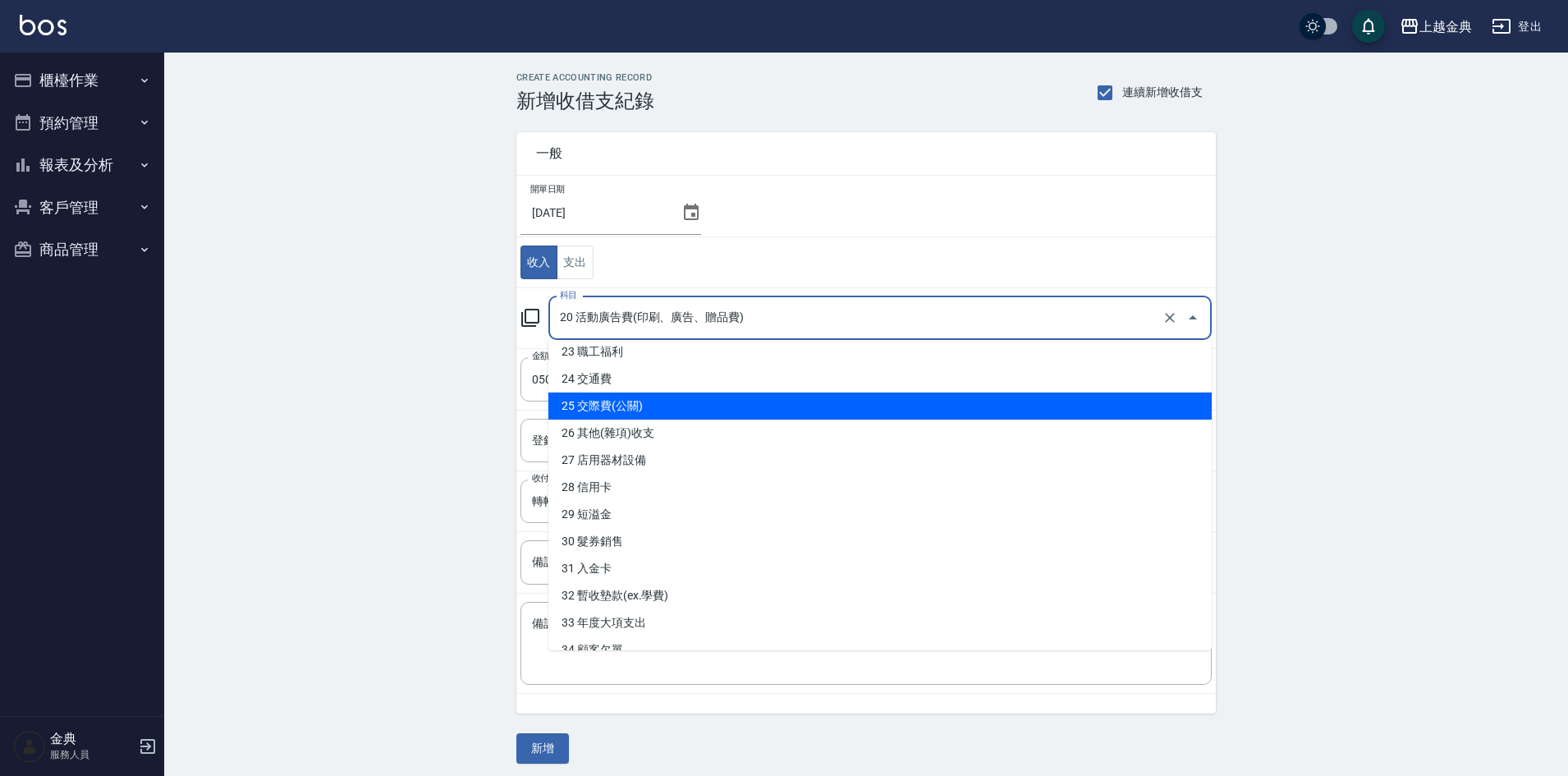
scroll to position [651, 0]
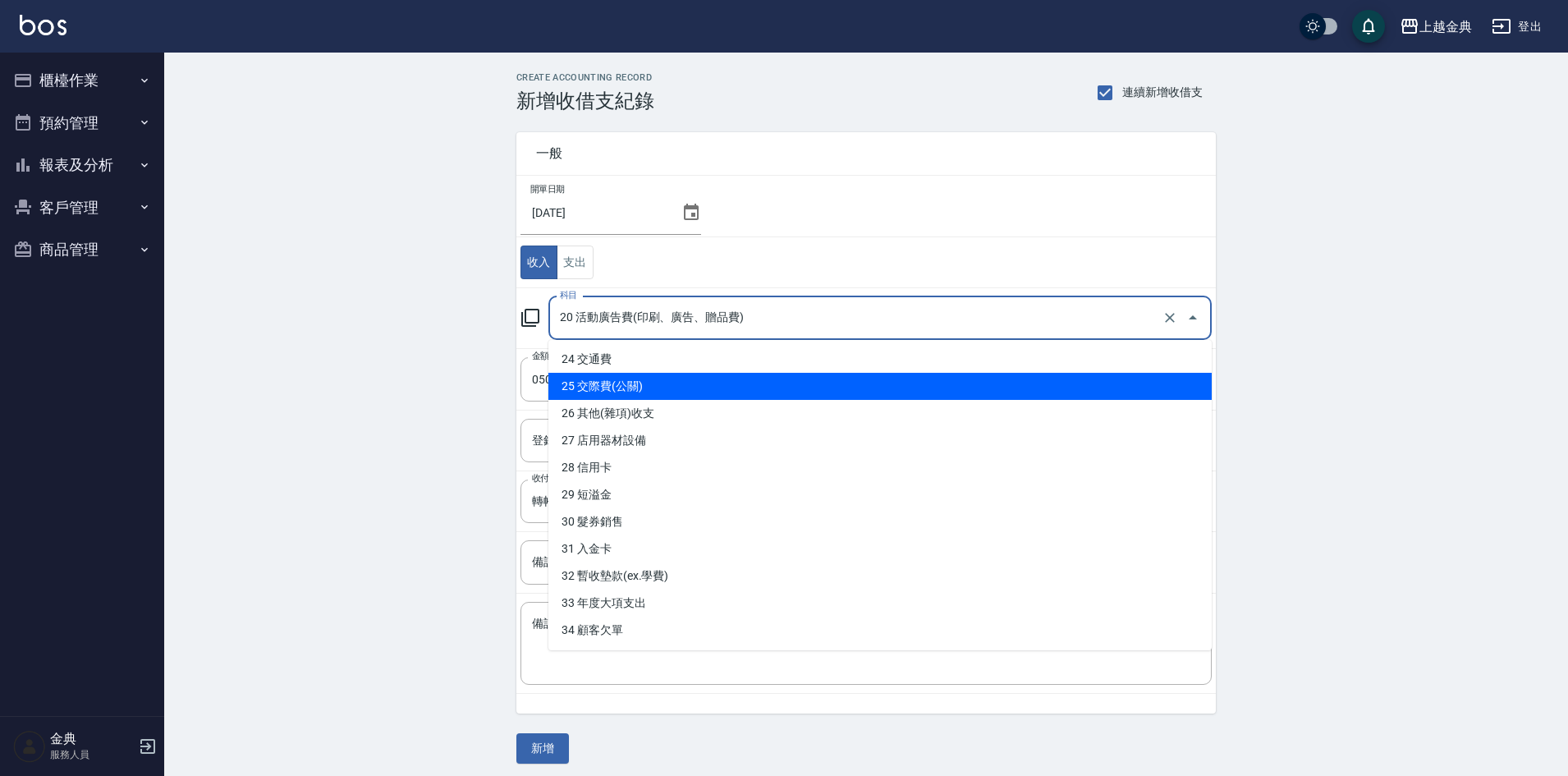
click at [687, 399] on ul "0 售貨費用 1 營業收入 2 產品販賣 3 行政幹部薪資 4 設計師薪資 5 助理薪資 6 員工借支 7 業績獎金 8 伙食費 9 勞健保勞退費 10 房屋…" at bounding box center [880, 495] width 663 height 310
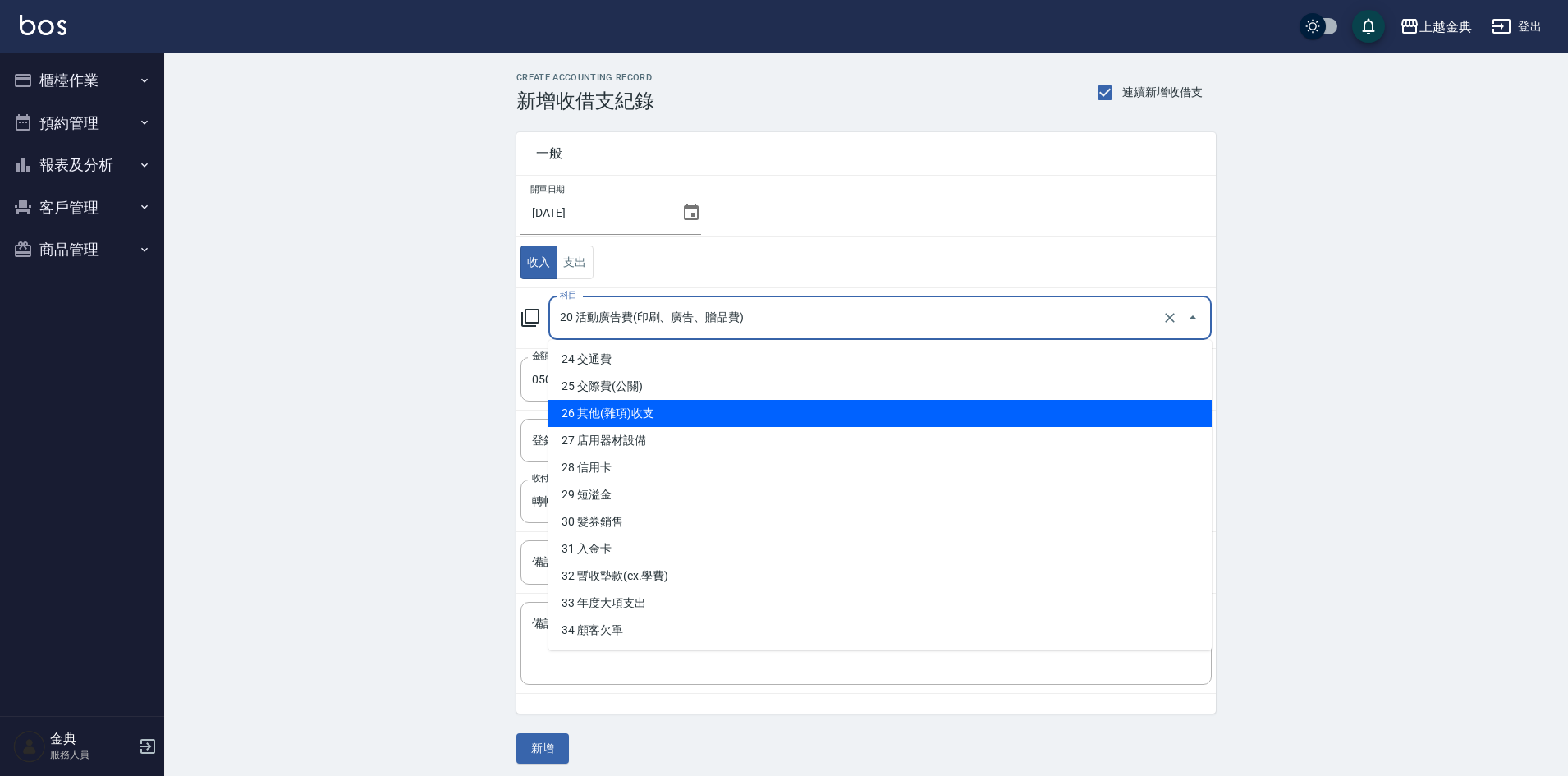
click at [658, 416] on li "26 其他(雜項)收支" at bounding box center [880, 413] width 663 height 27
type input "26 其他(雜項)收支"
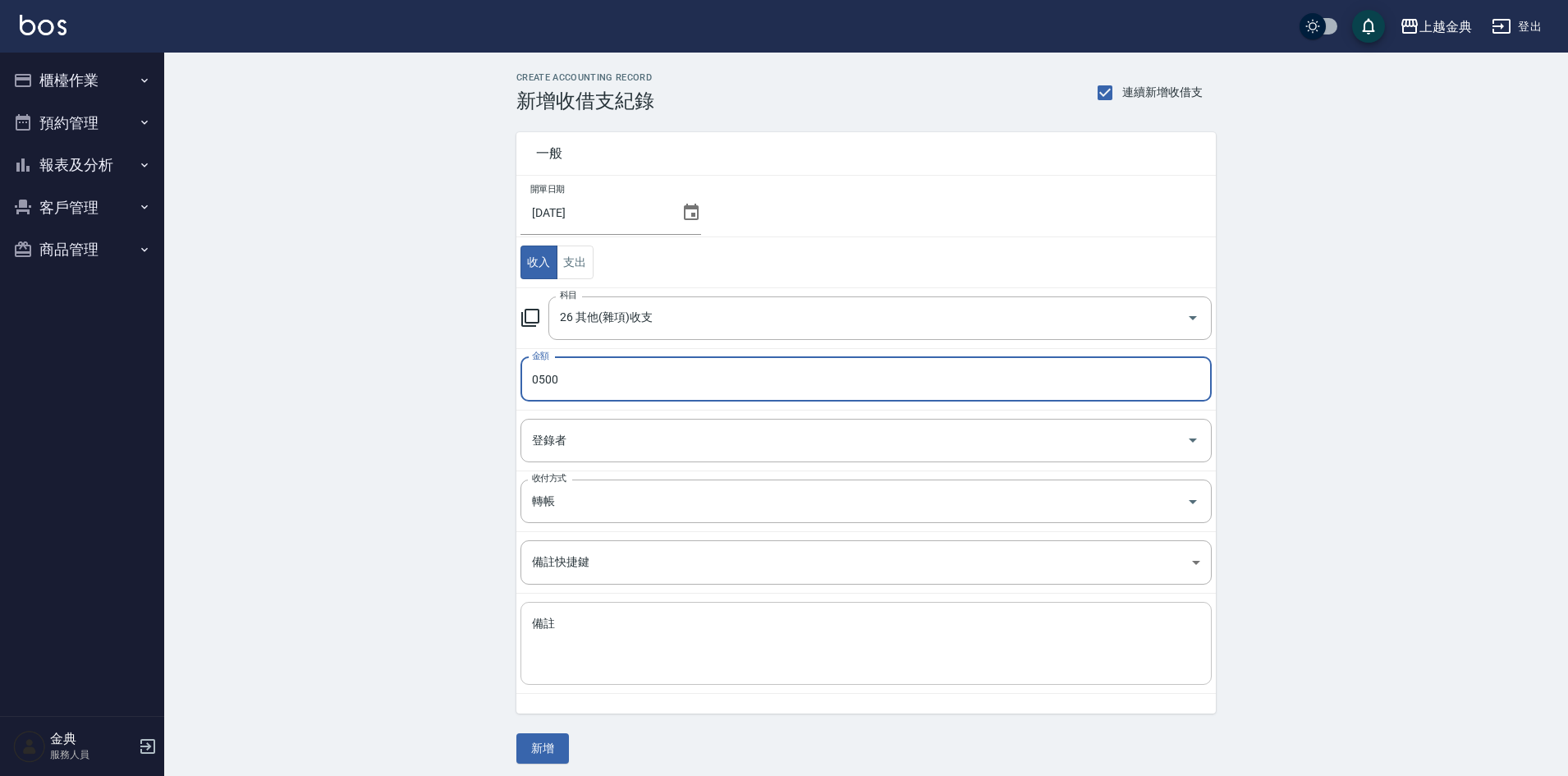
click at [623, 644] on textarea "備註" at bounding box center [866, 643] width 669 height 56
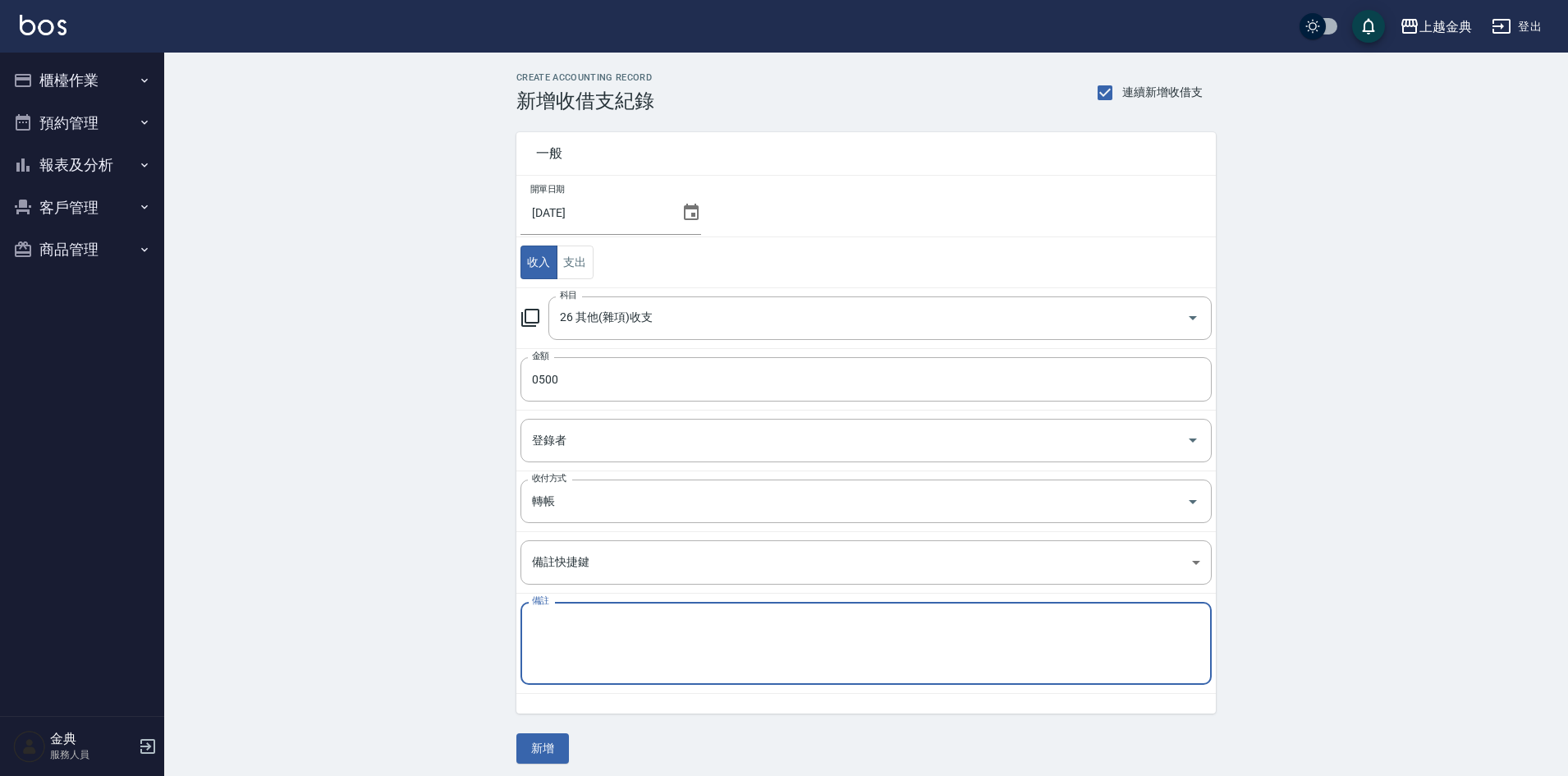
paste textarea "年終百萬禮券"
type textarea "年終百萬禮券"
click at [543, 744] on button "新增" at bounding box center [542, 748] width 52 height 31
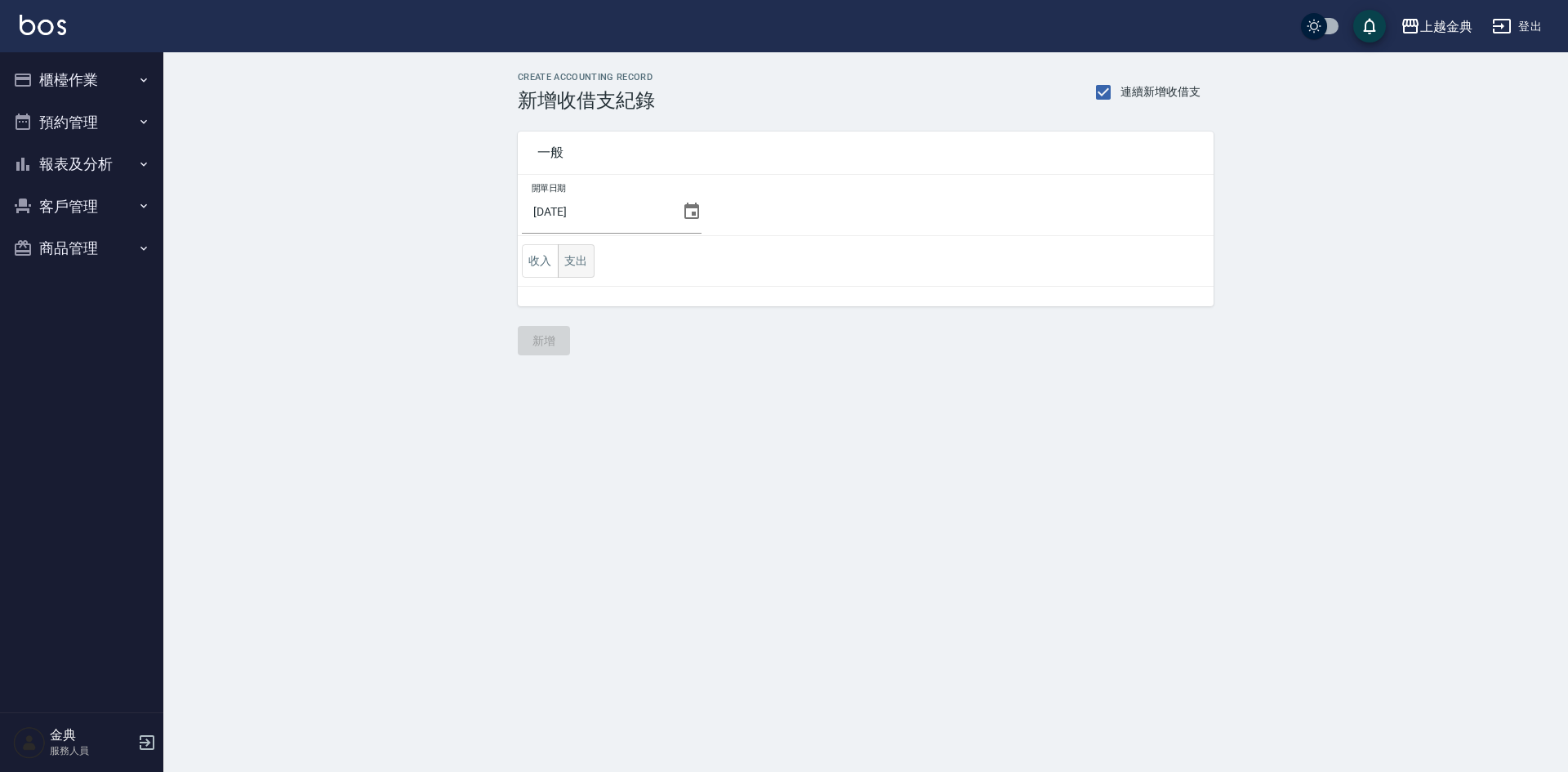
click at [565, 263] on button "支出" at bounding box center [575, 260] width 37 height 33
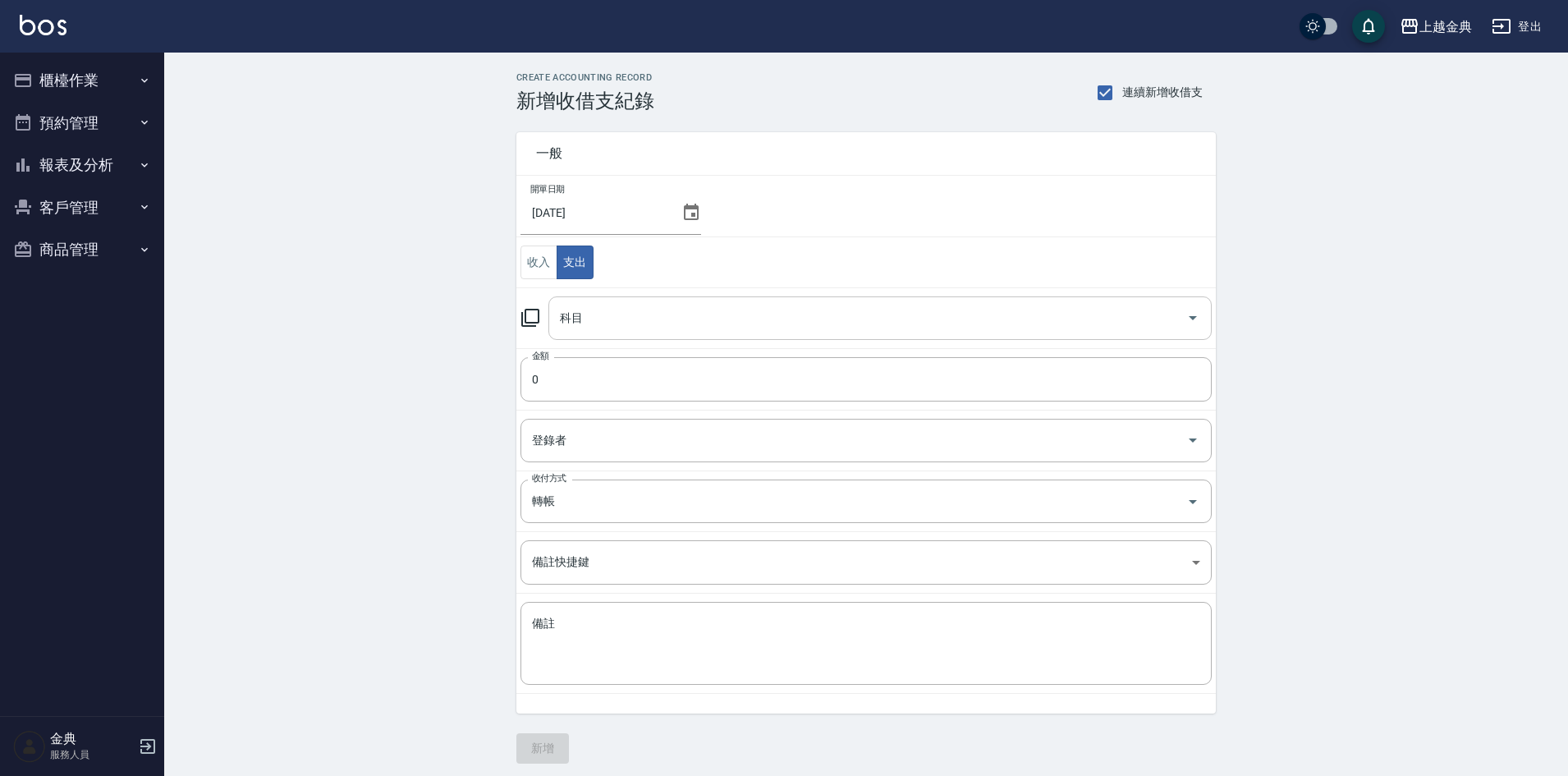
drag, startPoint x: 610, startPoint y: 304, endPoint x: 609, endPoint y: 317, distance: 13.0
click at [611, 311] on input "科目" at bounding box center [867, 319] width 623 height 29
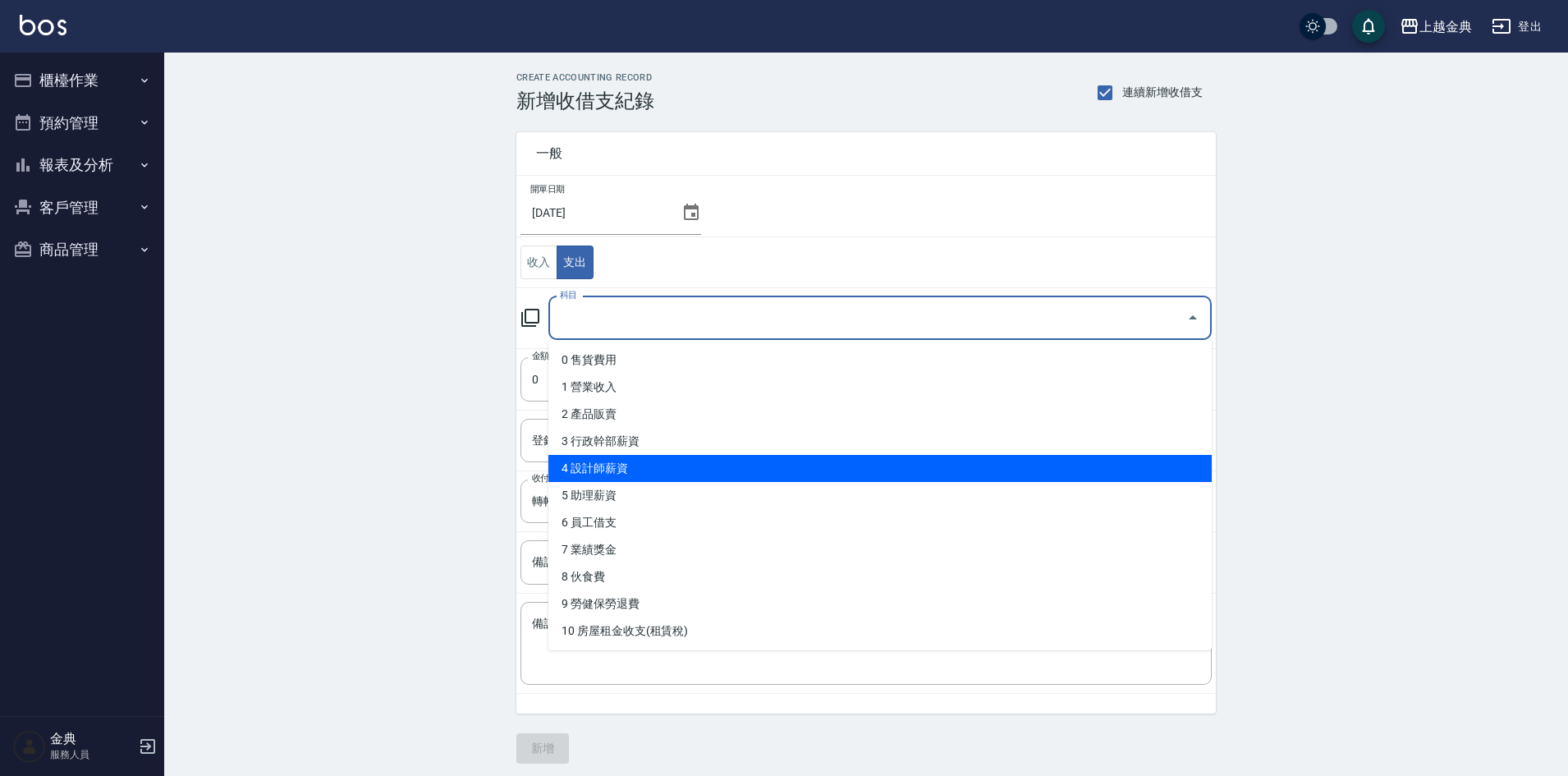
scroll to position [164, 0]
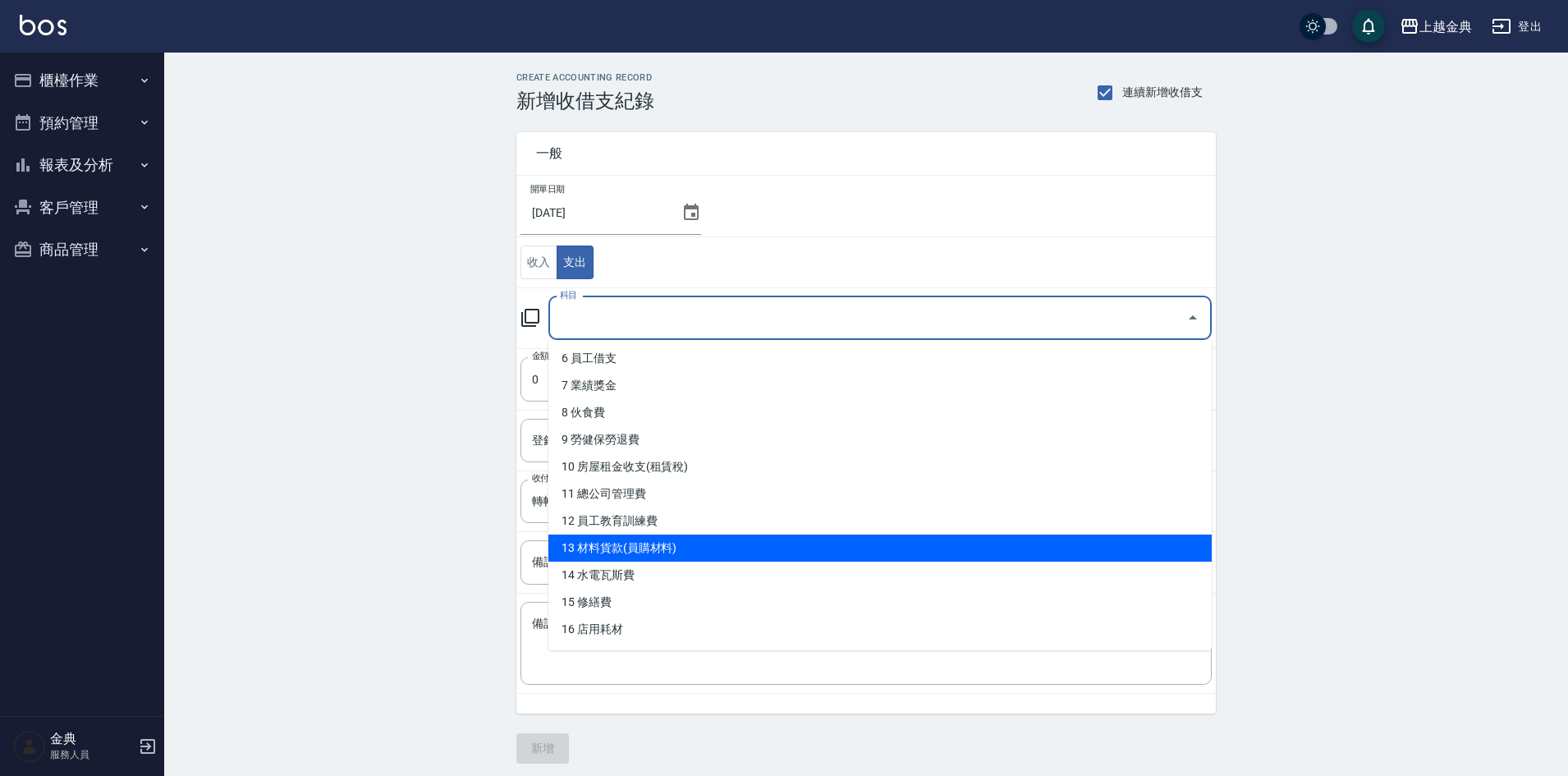
click at [615, 551] on li "13 材料貨款(員購材料)" at bounding box center [880, 548] width 663 height 27
type input "13 材料貨款(員購材料)"
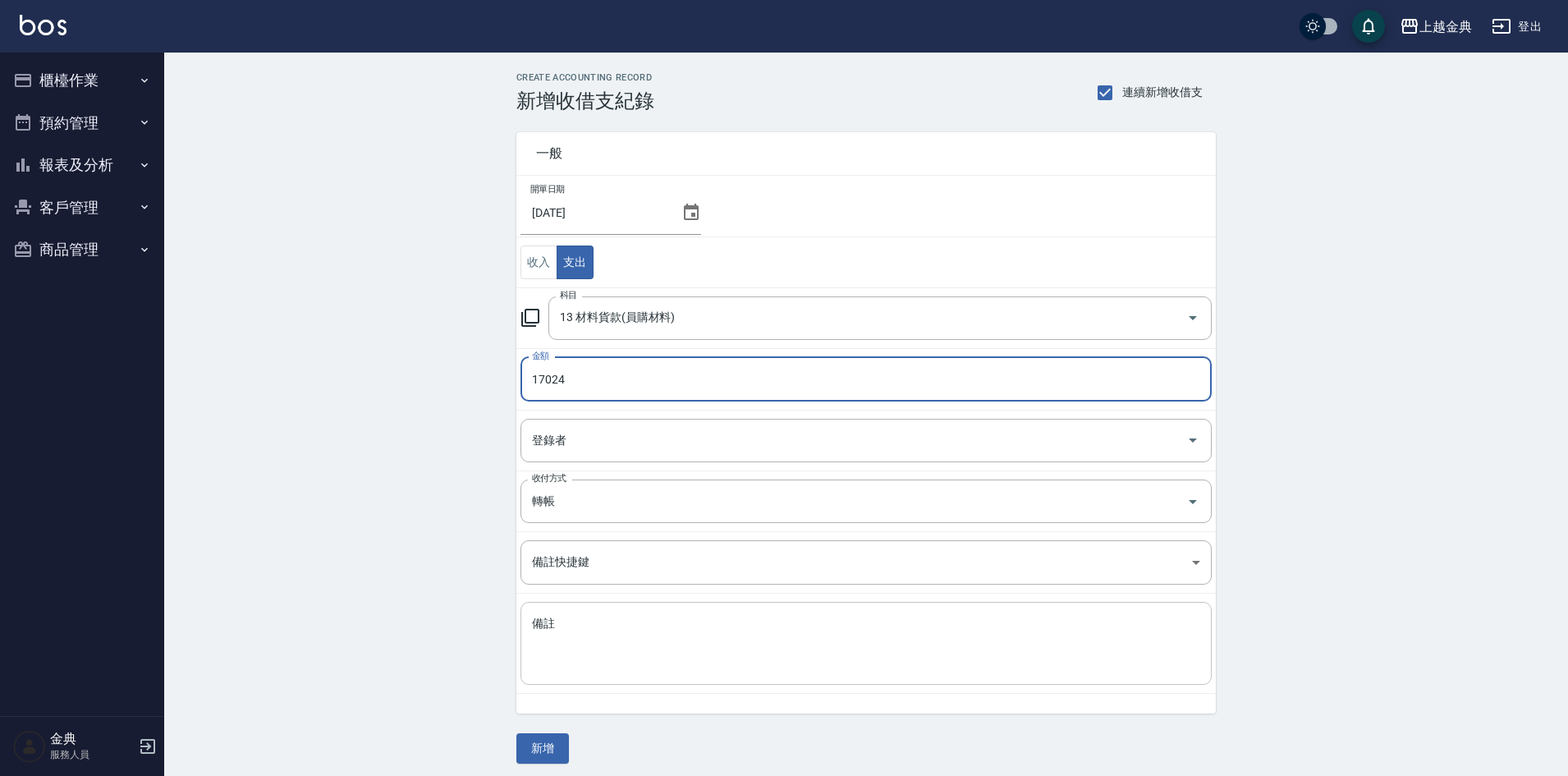
type input "17024"
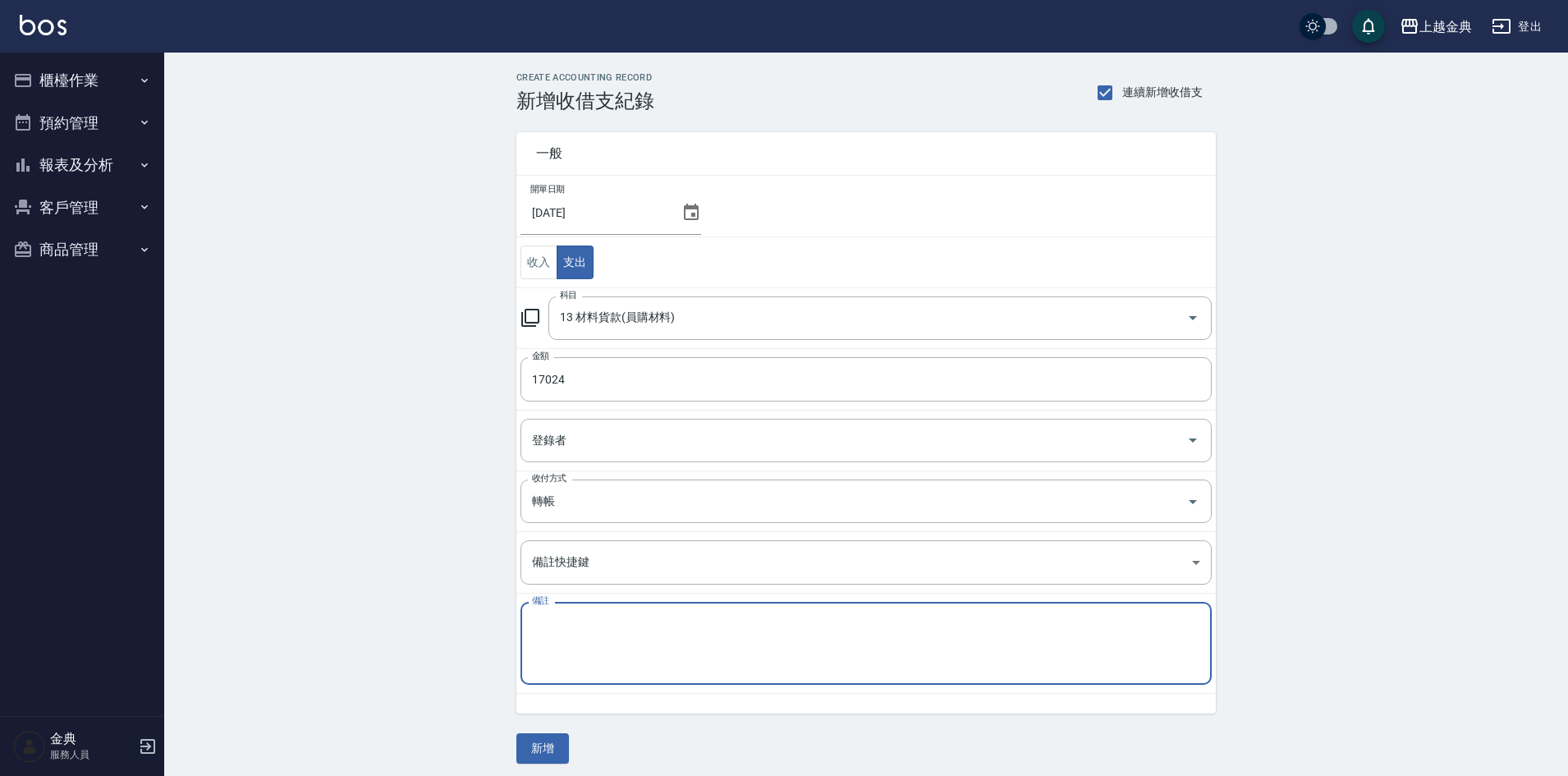
click at [577, 622] on textarea "備註" at bounding box center [866, 643] width 669 height 56
paste textarea "[DATE]6月份材料使用明細 上越[PERSON_NAME] 114/7 12259 華田114/7 4765 金額 17024"
type textarea "[DATE]6月份材料使用明細 上越[PERSON_NAME] 114/7 12259 華田114/7 4765 金額 17024"
click at [550, 747] on button "新增" at bounding box center [542, 748] width 52 height 31
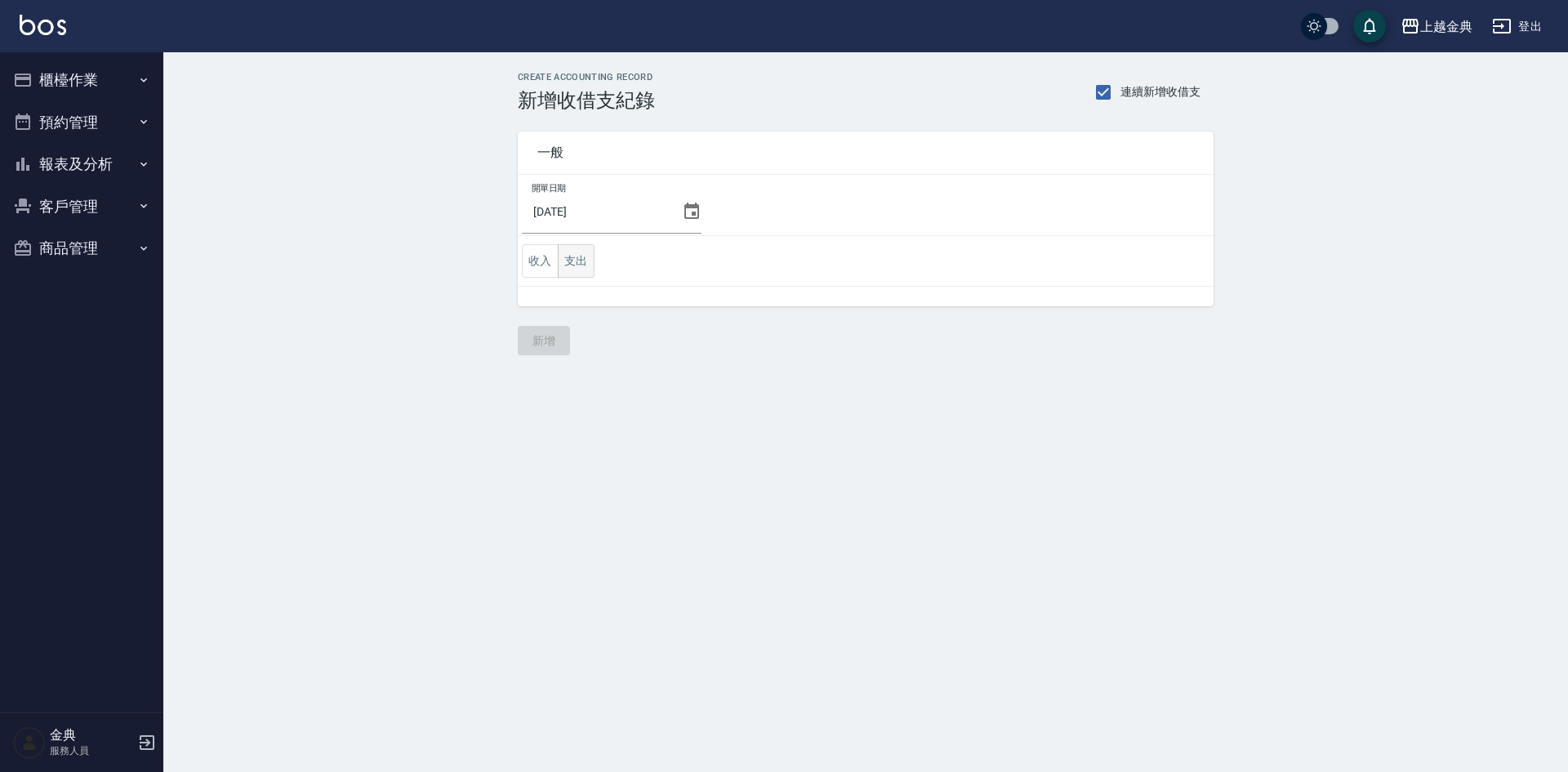
click at [558, 263] on button "支出" at bounding box center [575, 260] width 37 height 33
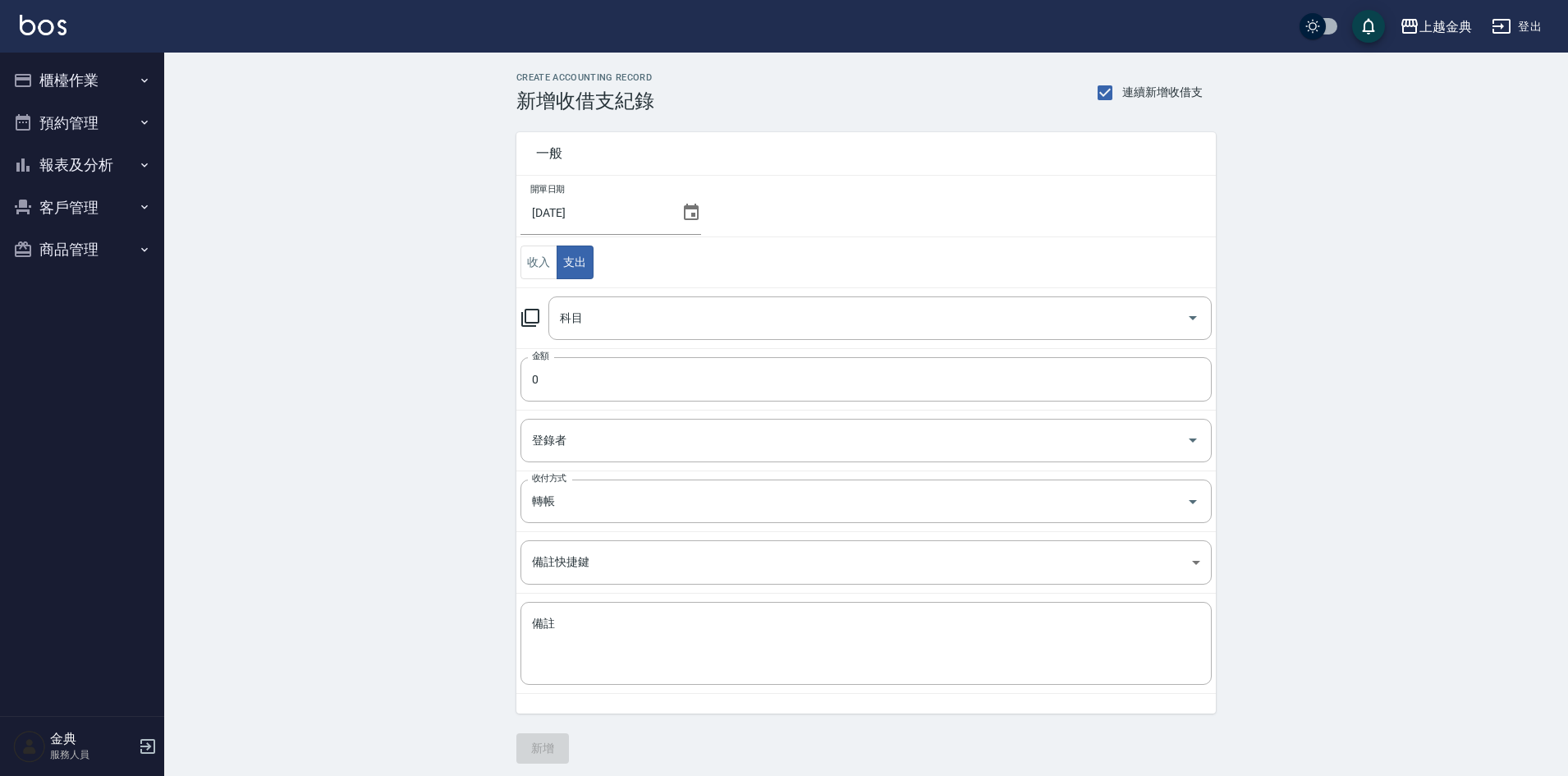
click at [608, 346] on td "科目 科目" at bounding box center [865, 317] width 699 height 60
click at [617, 300] on div "科目" at bounding box center [880, 318] width 663 height 43
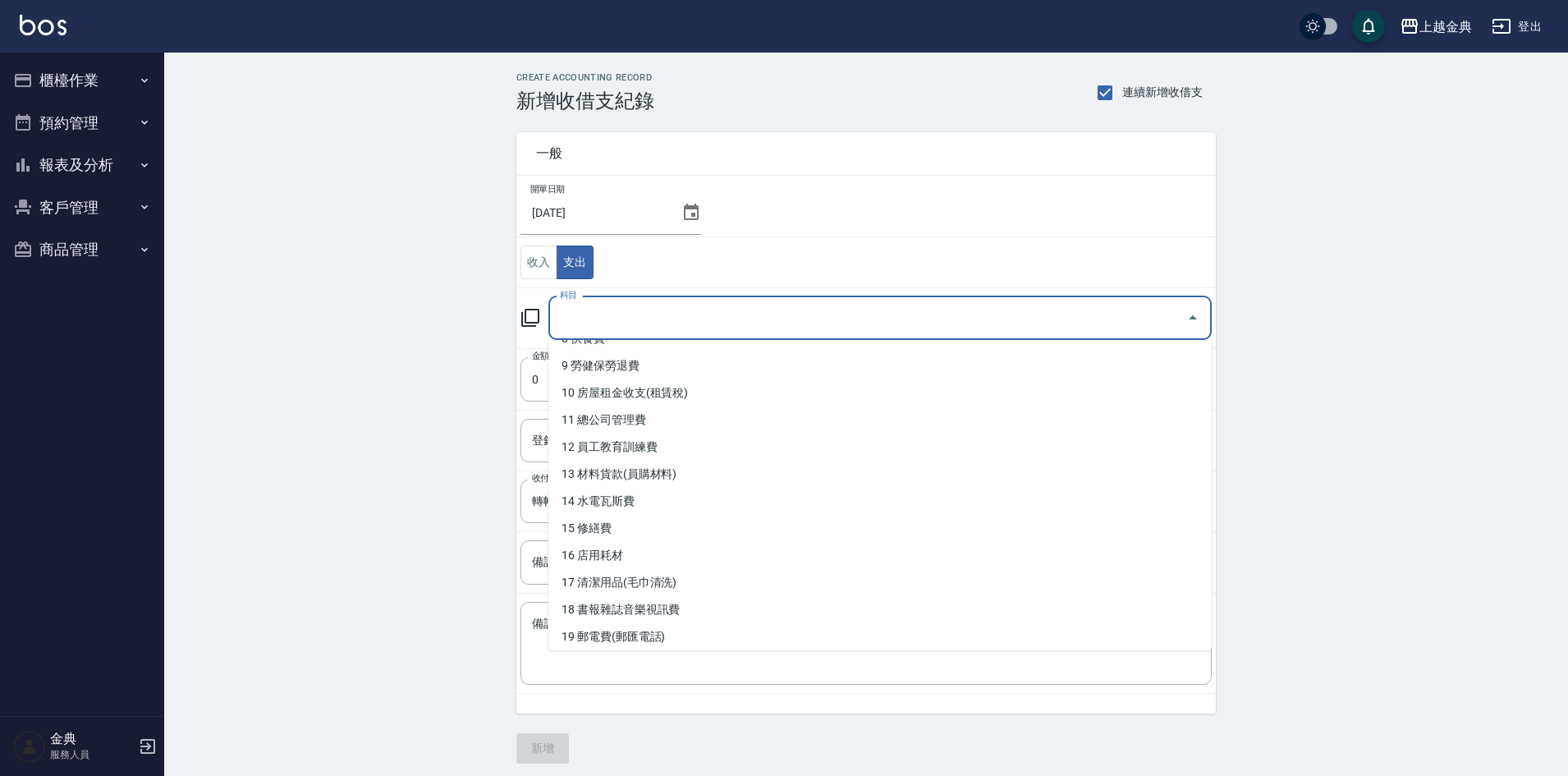
scroll to position [246, 0]
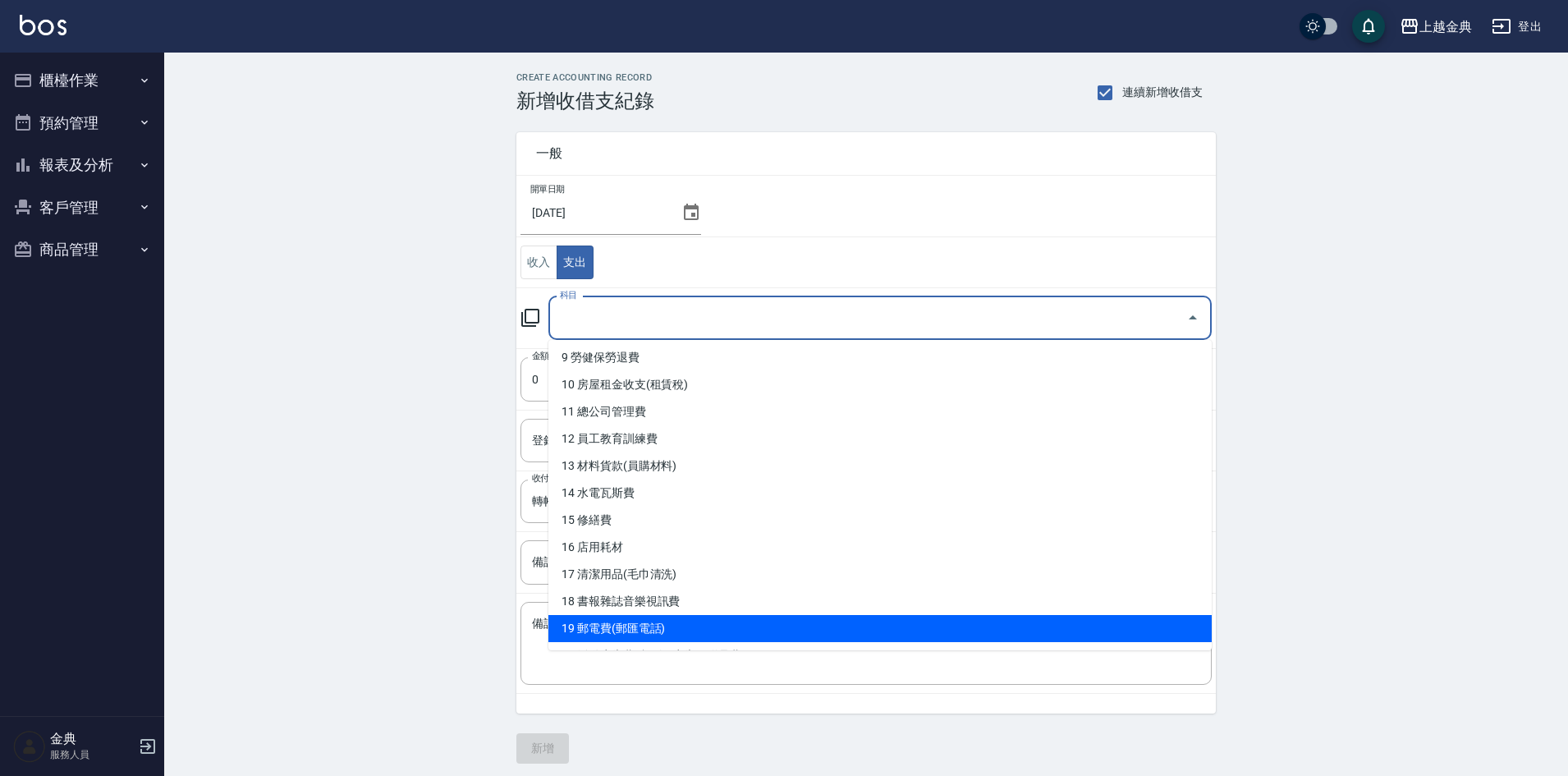
click at [678, 615] on li "19 郵電費(郵匯電話)" at bounding box center [880, 628] width 663 height 27
type input "19 郵電費(郵匯電話)"
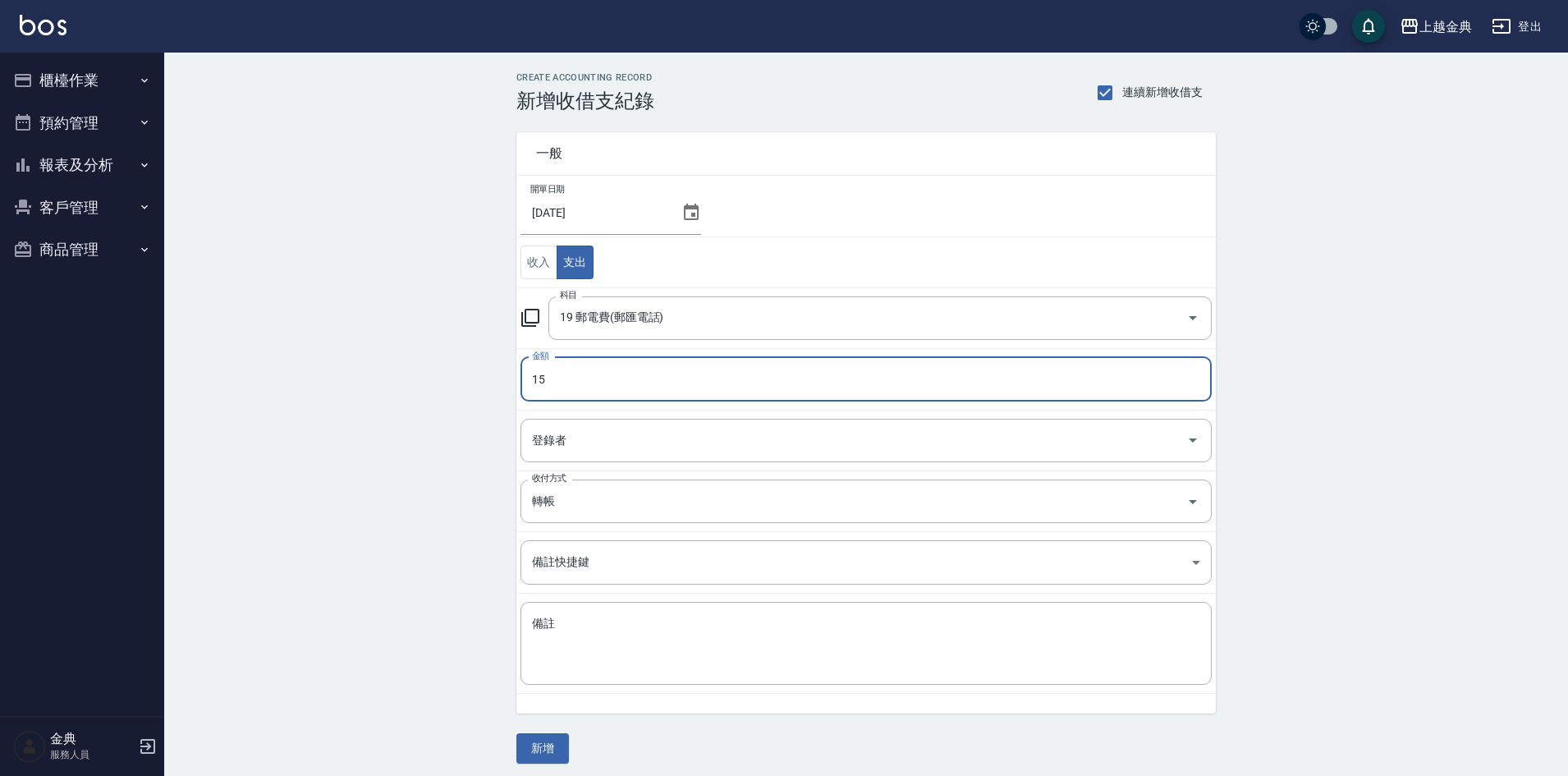
type input "15"
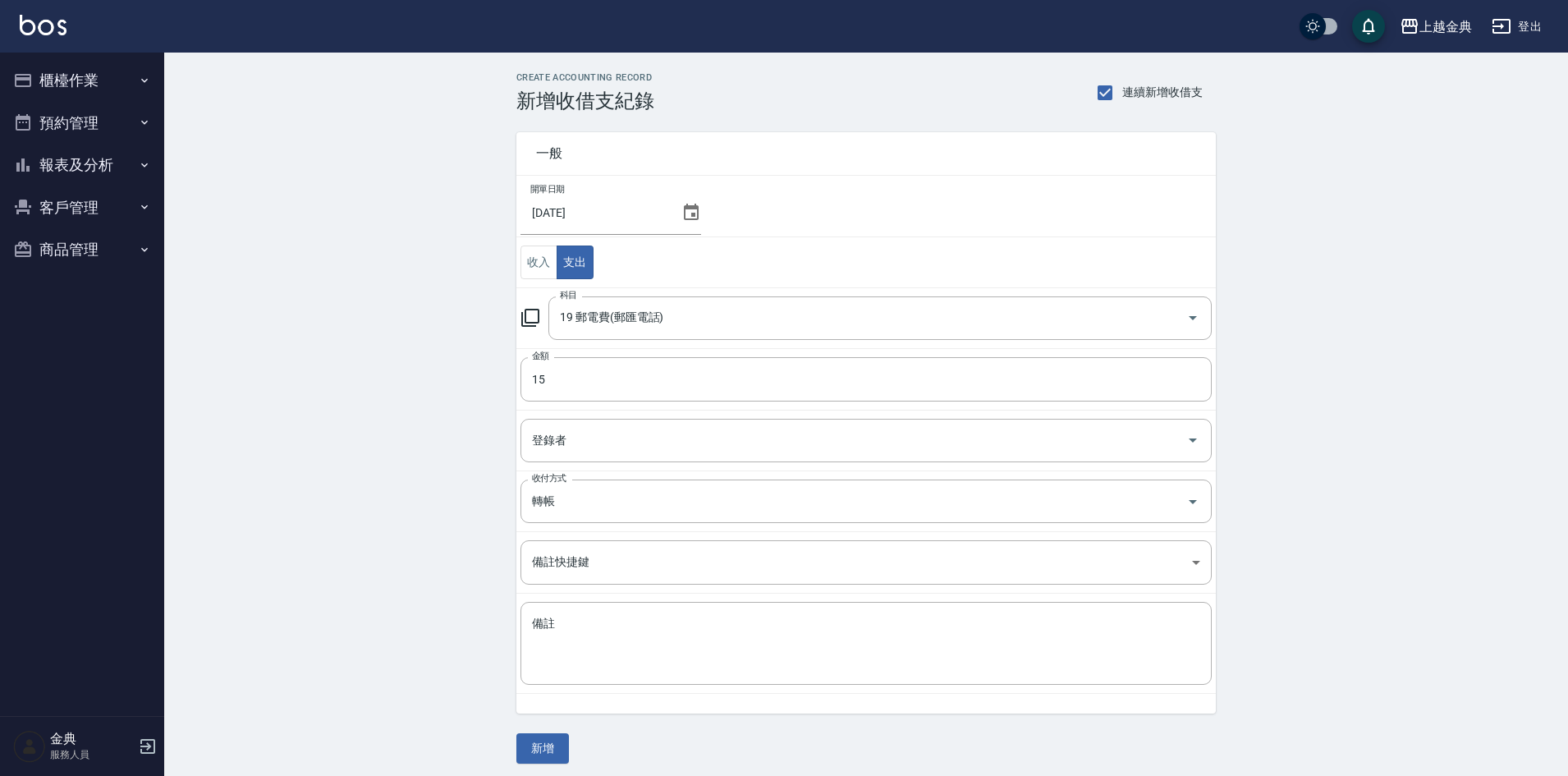
click at [604, 598] on td "備註 x 備註" at bounding box center [865, 643] width 699 height 100
click at [631, 651] on textarea "備註" at bounding box center [866, 643] width 669 height 56
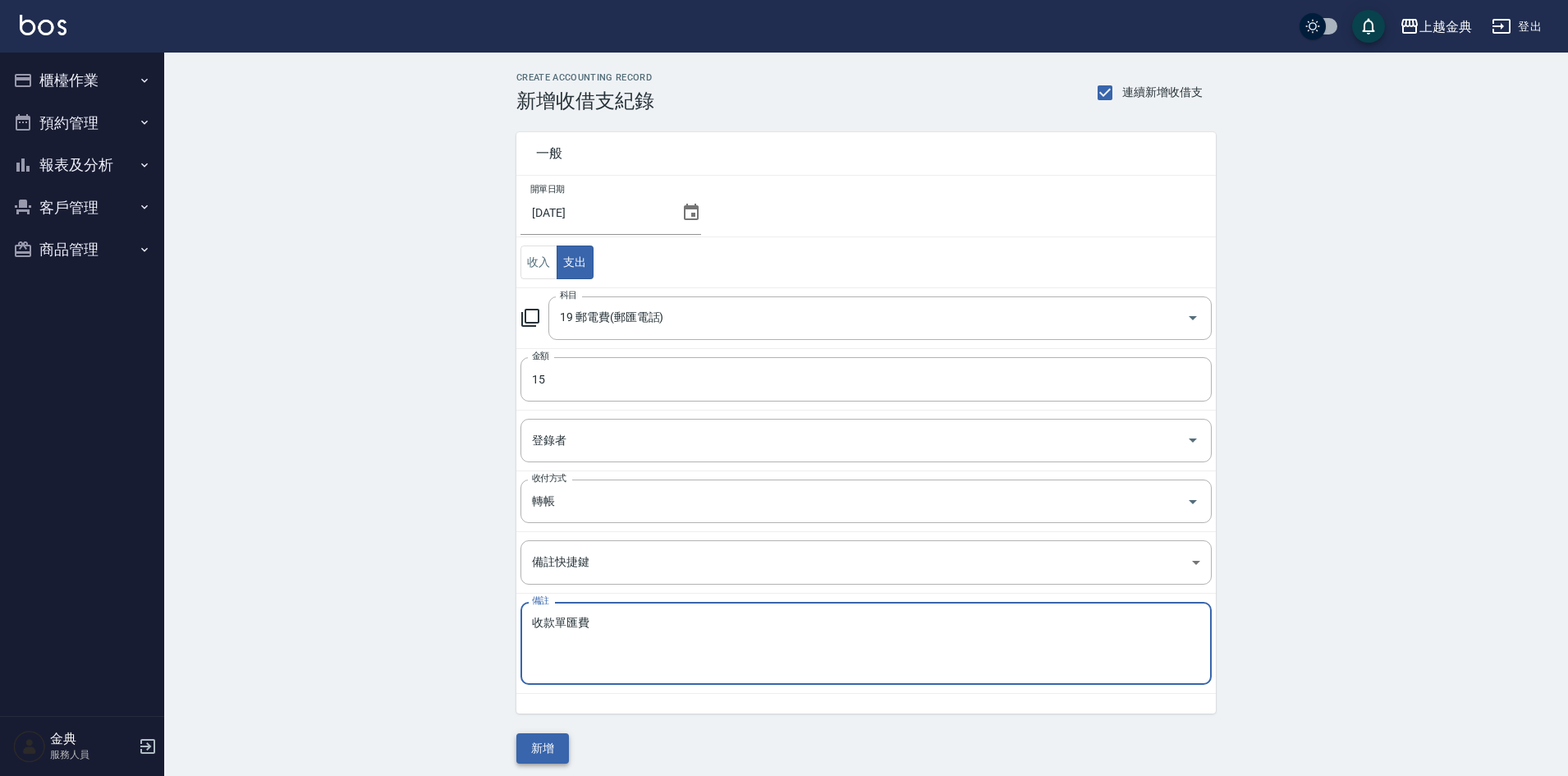
type textarea "收款單匯費"
click at [537, 753] on button "新增" at bounding box center [542, 748] width 52 height 31
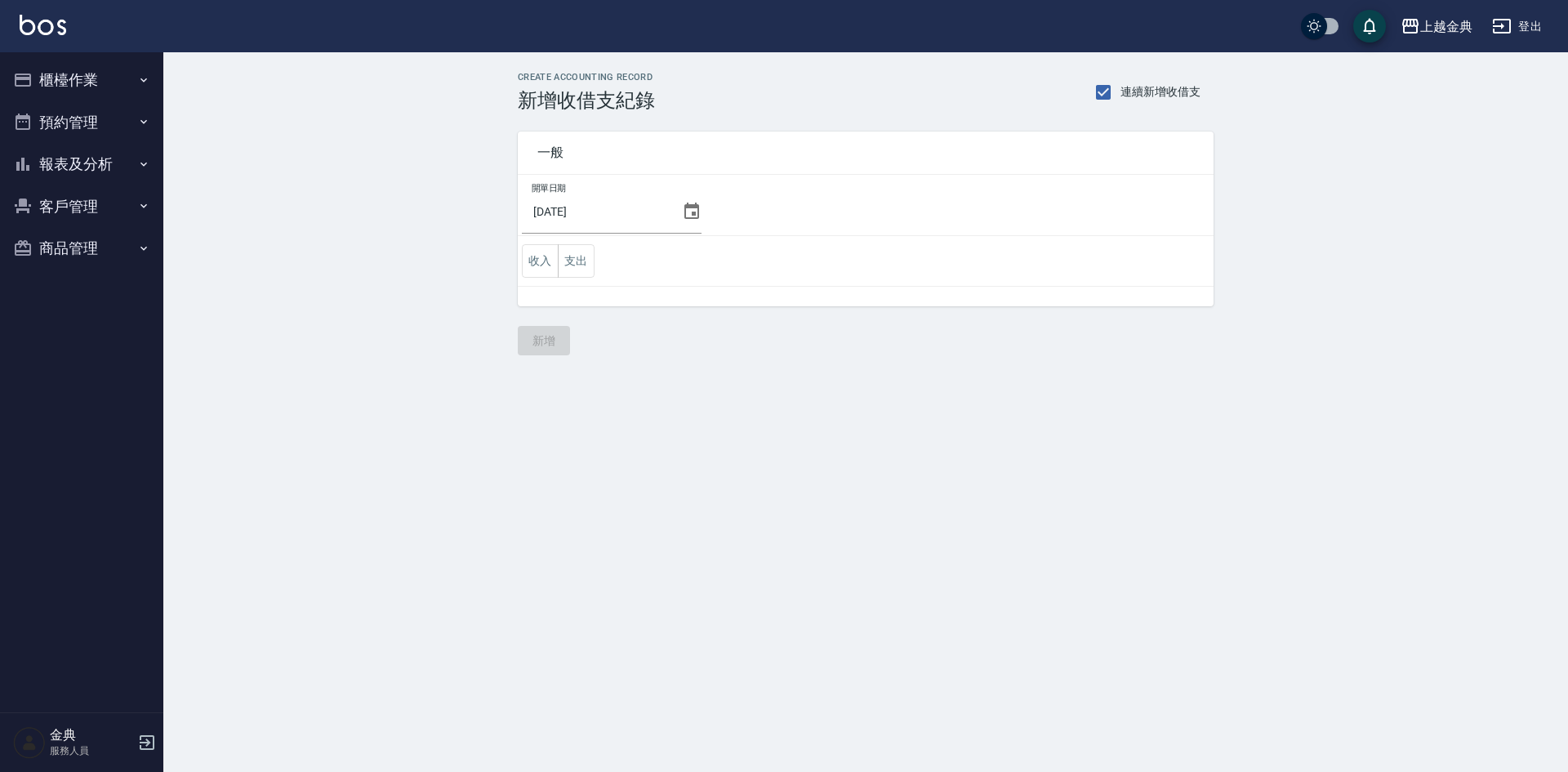
drag, startPoint x: 79, startPoint y: 85, endPoint x: 99, endPoint y: 96, distance: 22.8
click at [79, 85] on button "櫃檯作業" at bounding box center [81, 80] width 150 height 42
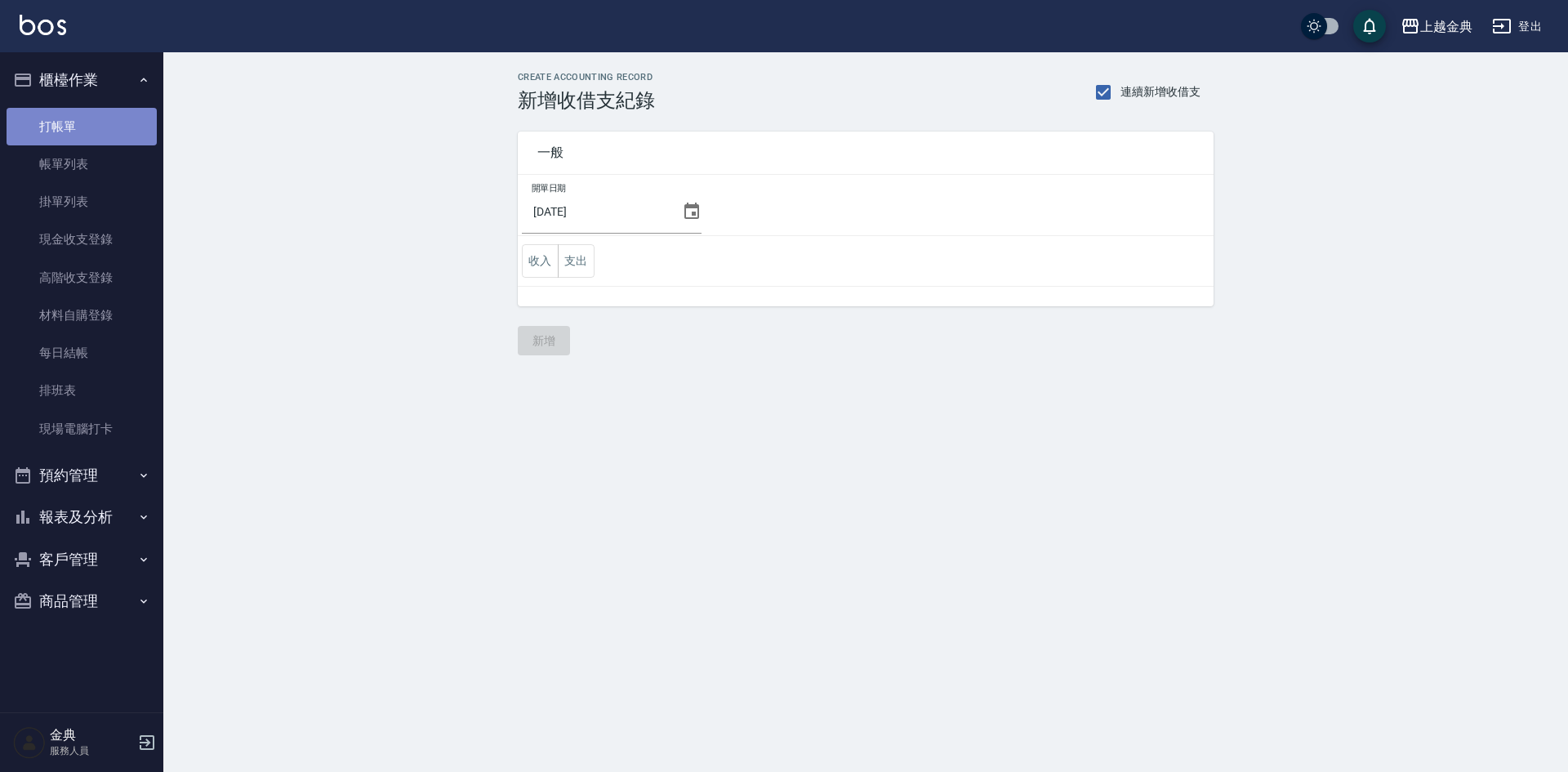
click at [80, 115] on link "打帳單" at bounding box center [81, 127] width 150 height 38
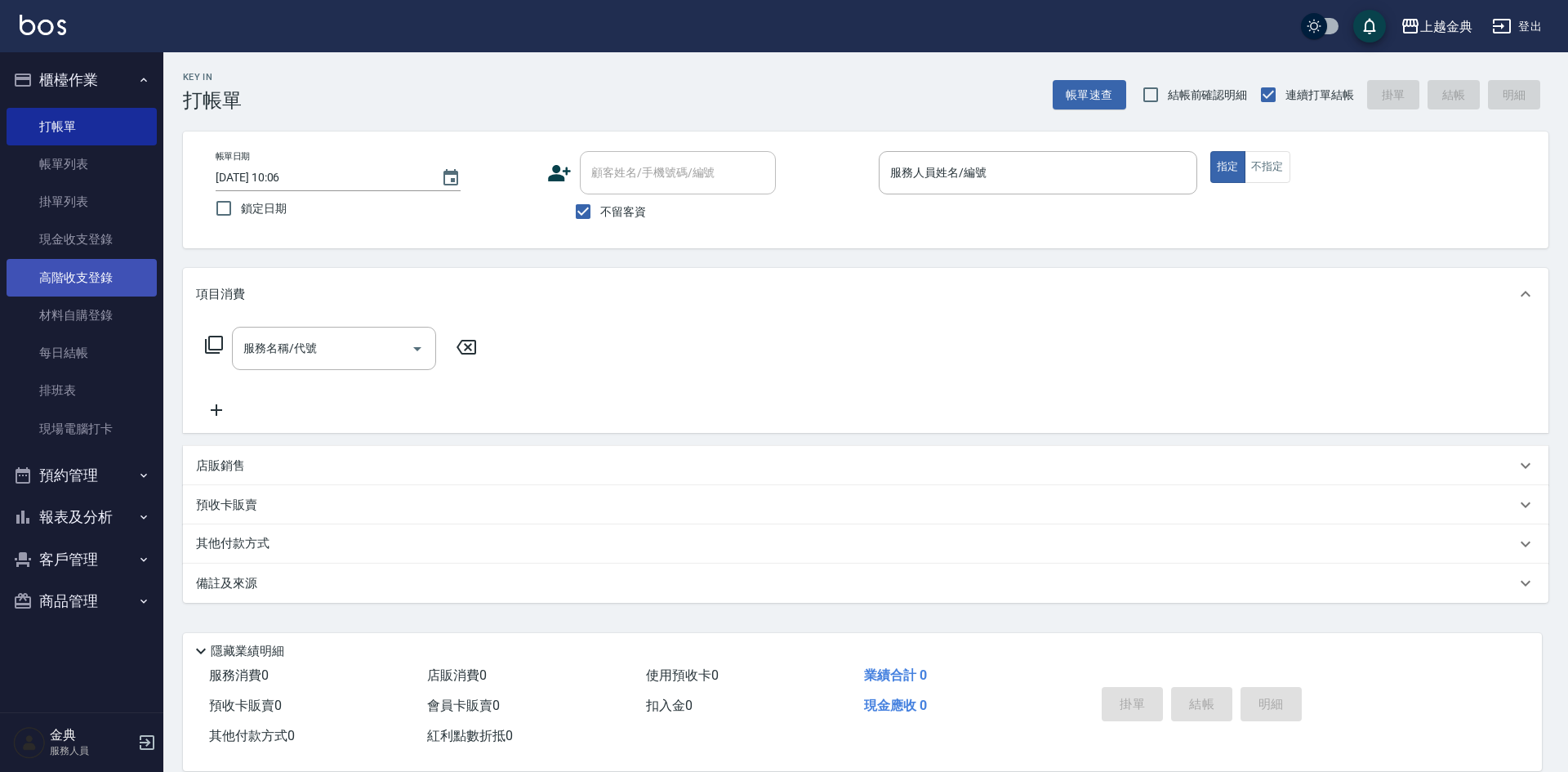
click at [86, 282] on link "高階收支登錄" at bounding box center [81, 277] width 150 height 38
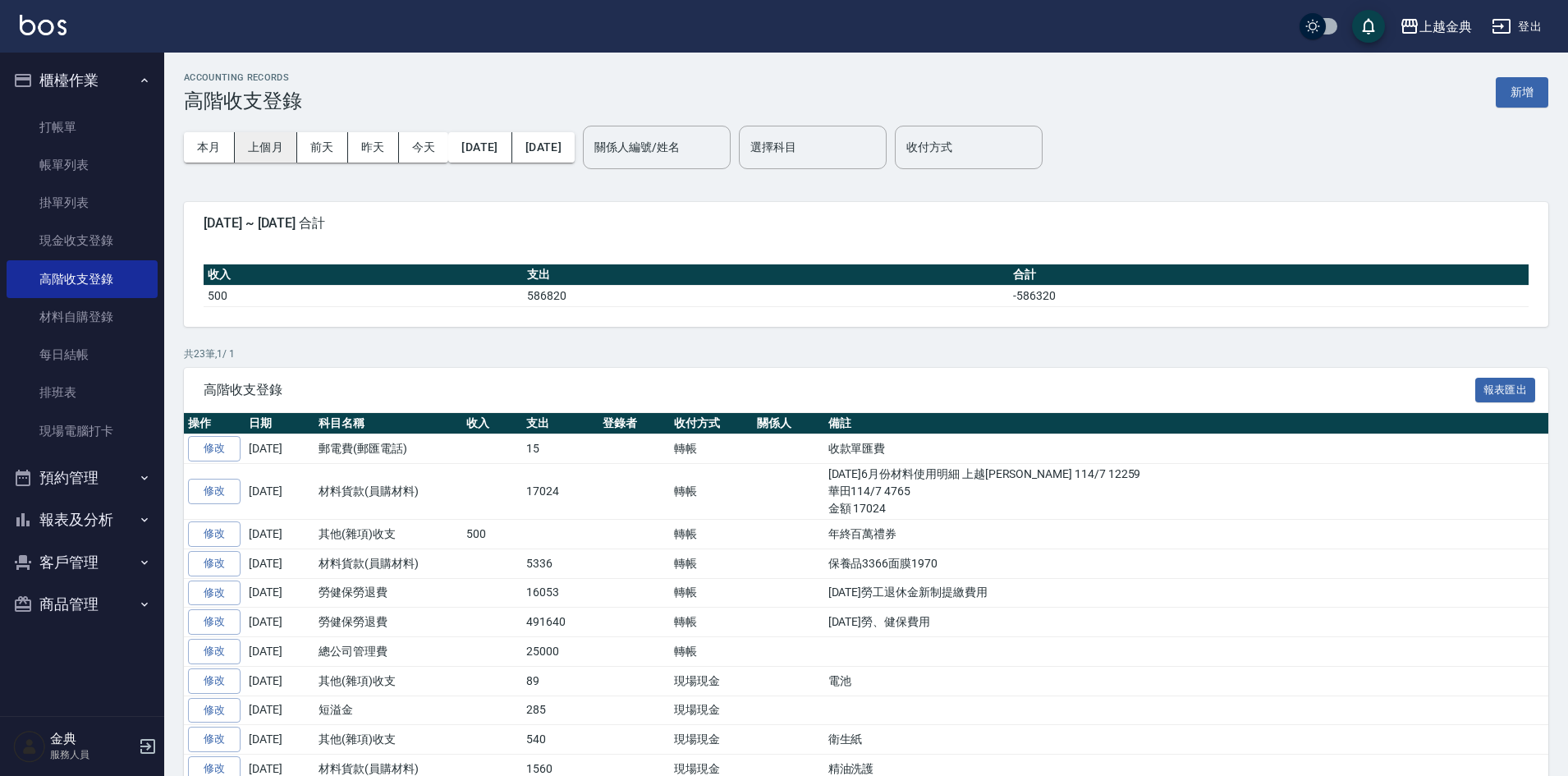
click at [283, 152] on button "上個月" at bounding box center [265, 147] width 62 height 31
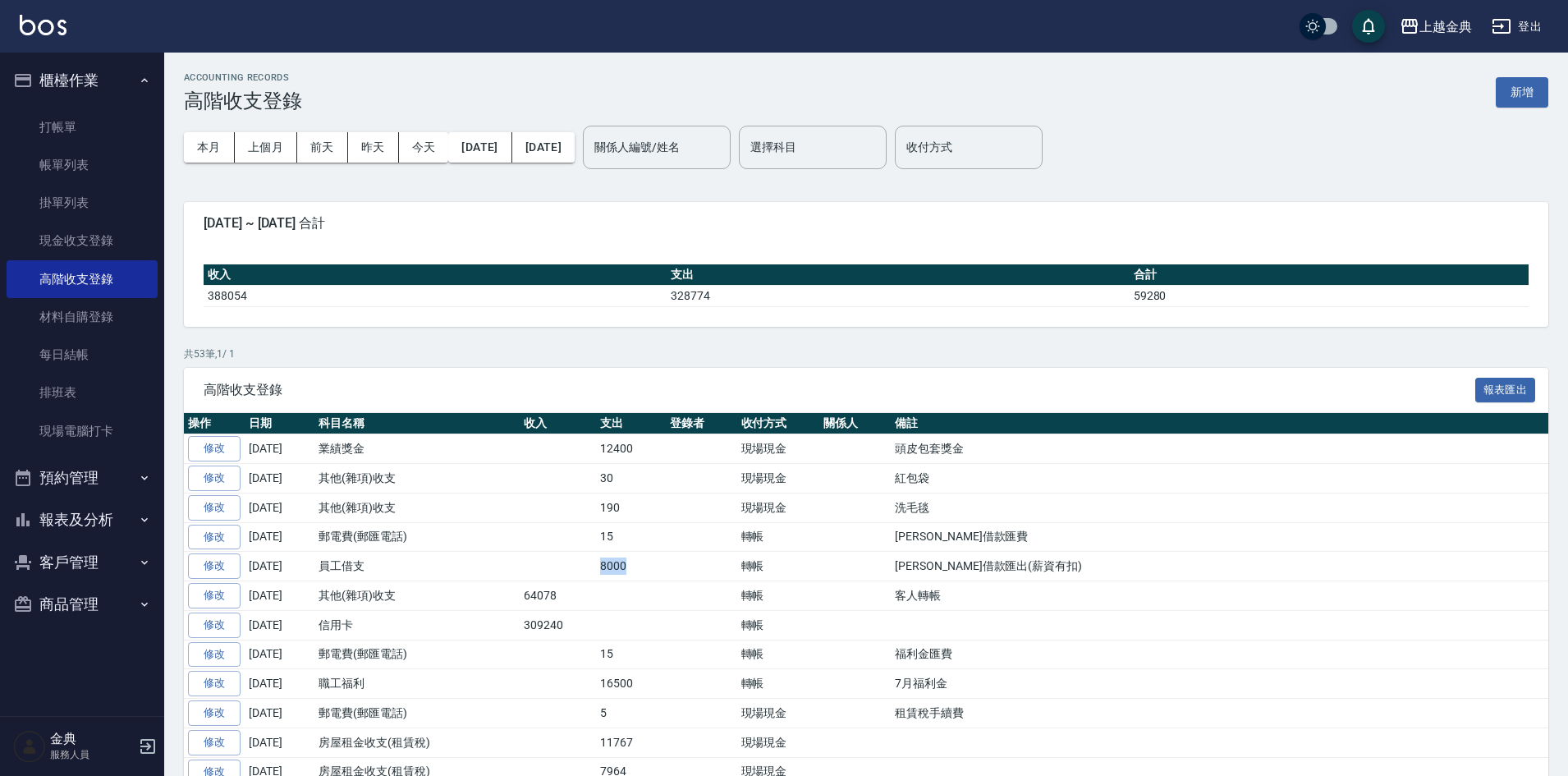
drag, startPoint x: 684, startPoint y: 568, endPoint x: 504, endPoint y: 554, distance: 180.5
click at [504, 554] on tr "修改 2025-07-31 員工借支 8000 轉帳 劉洪福借款匯出(薪資有扣)" at bounding box center [866, 566] width 1364 height 30
drag, startPoint x: 532, startPoint y: 548, endPoint x: 636, endPoint y: 570, distance: 106.3
click at [696, 584] on td at bounding box center [701, 596] width 71 height 30
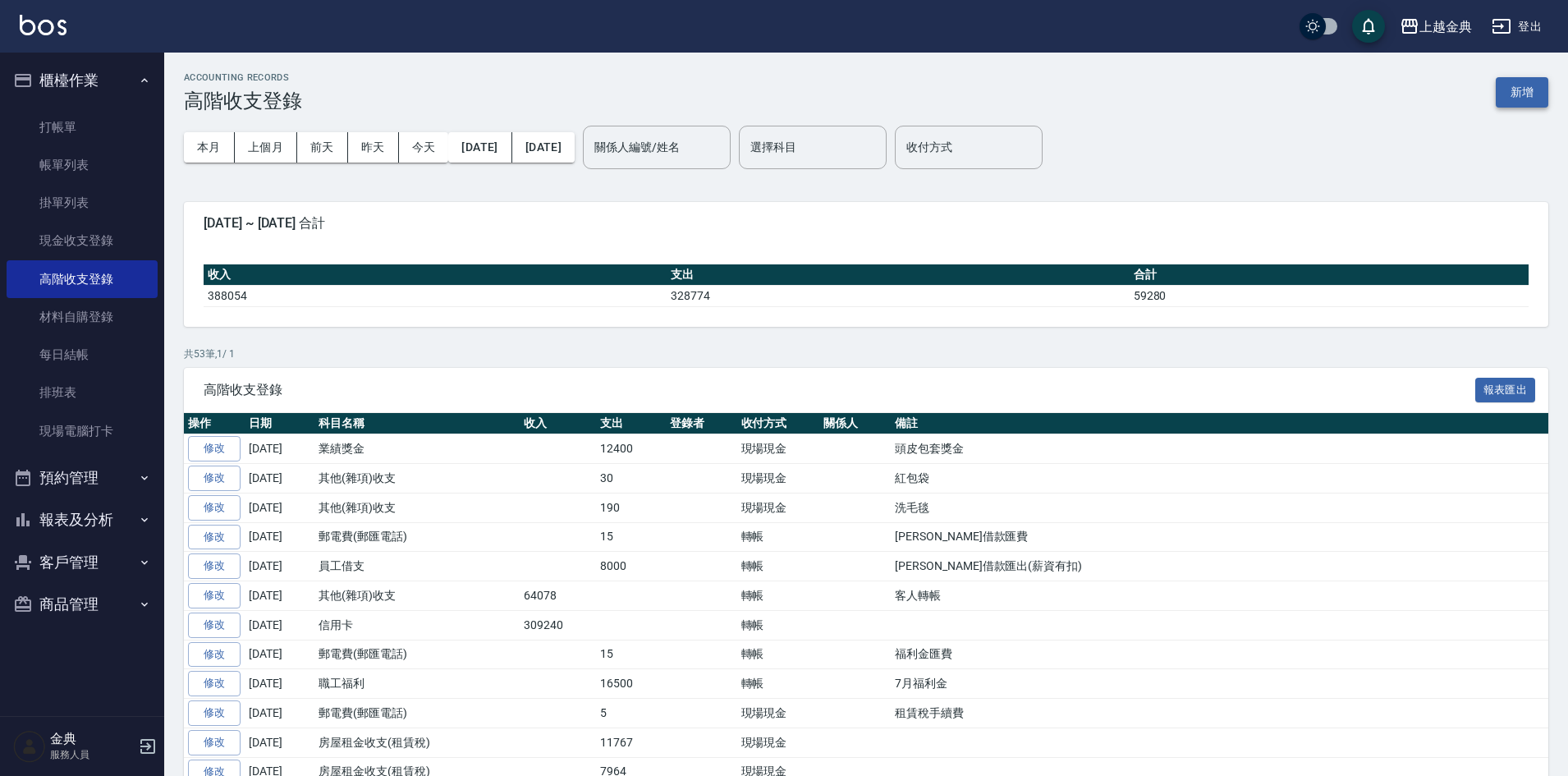
click at [1515, 88] on button "新增" at bounding box center [1522, 93] width 52 height 31
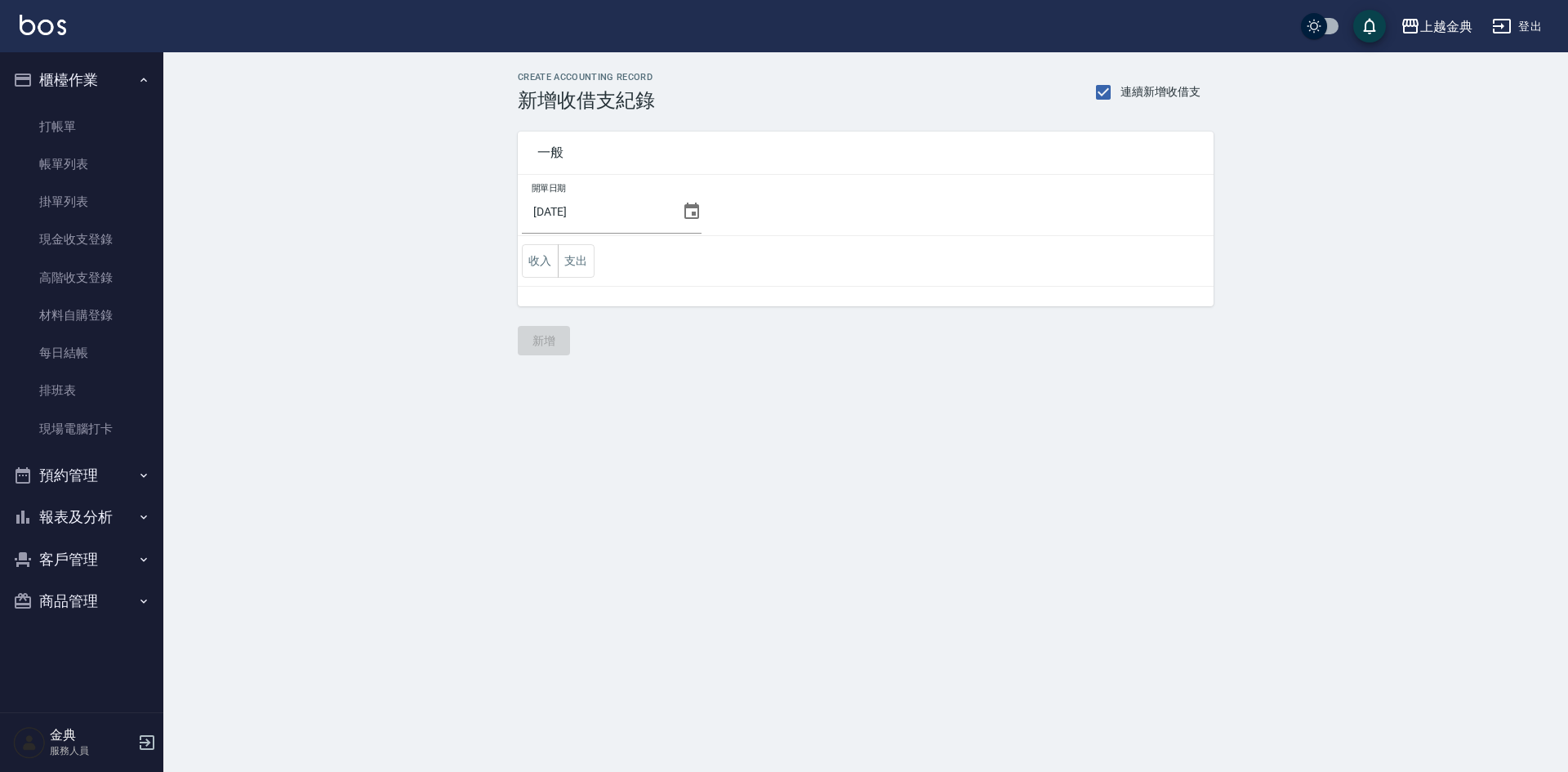
click at [584, 243] on td "收入 支出" at bounding box center [865, 261] width 696 height 50
click at [574, 259] on button "支出" at bounding box center [575, 260] width 37 height 33
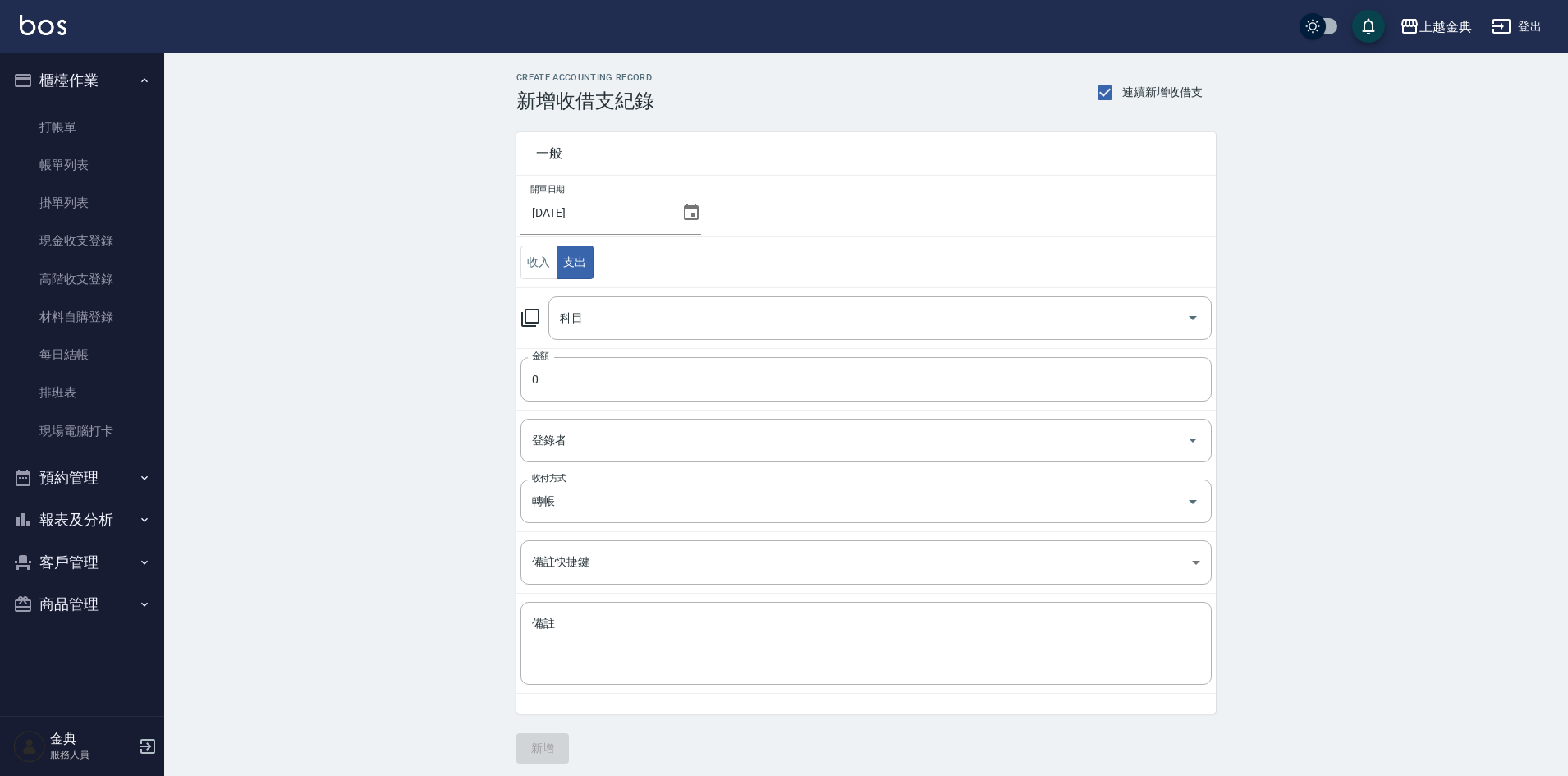
click at [683, 214] on icon at bounding box center [691, 213] width 20 height 20
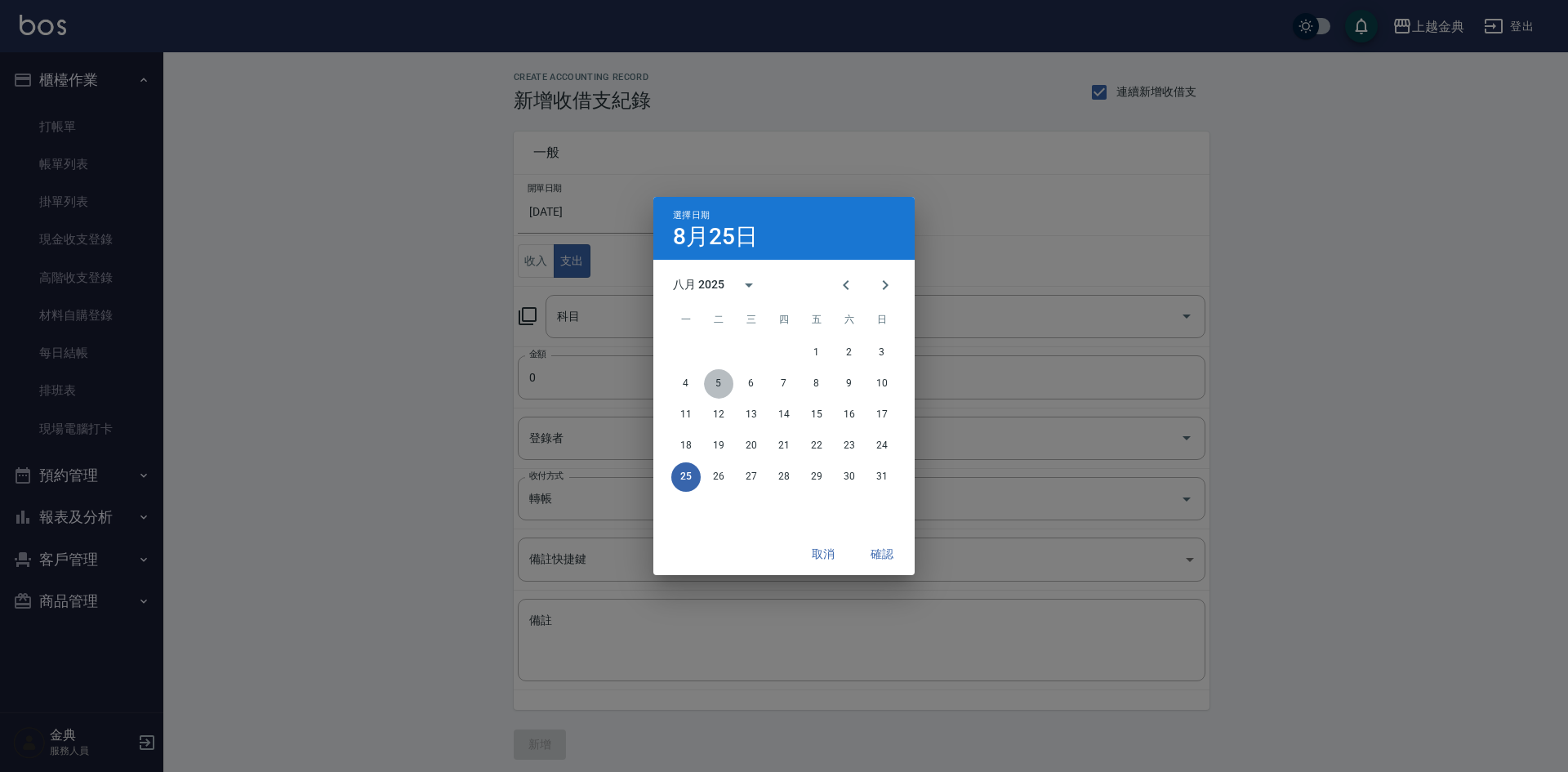
click at [717, 386] on button "5" at bounding box center [718, 383] width 30 height 30
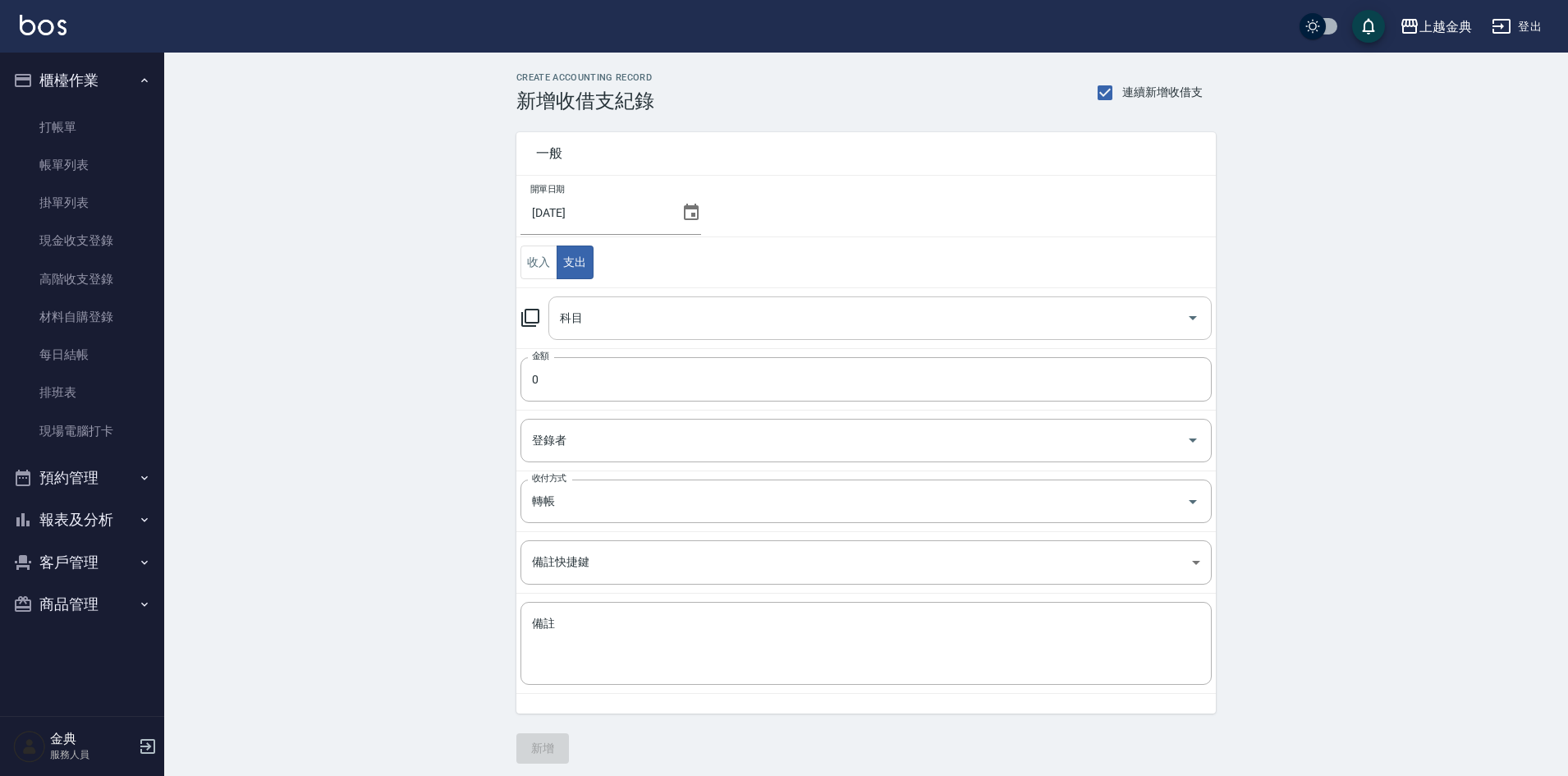
click at [586, 319] on input "科目" at bounding box center [867, 319] width 623 height 29
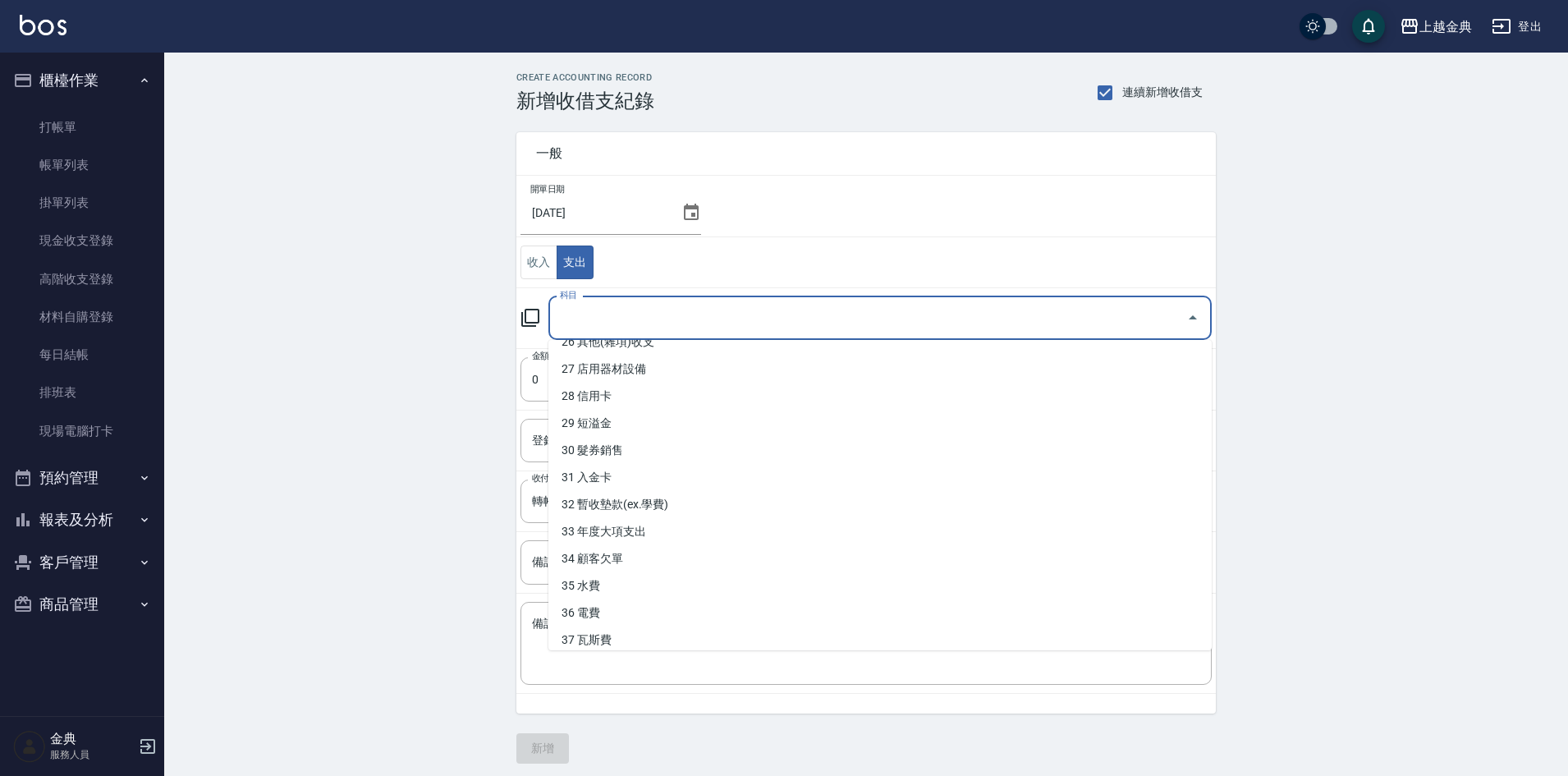
scroll to position [732, 0]
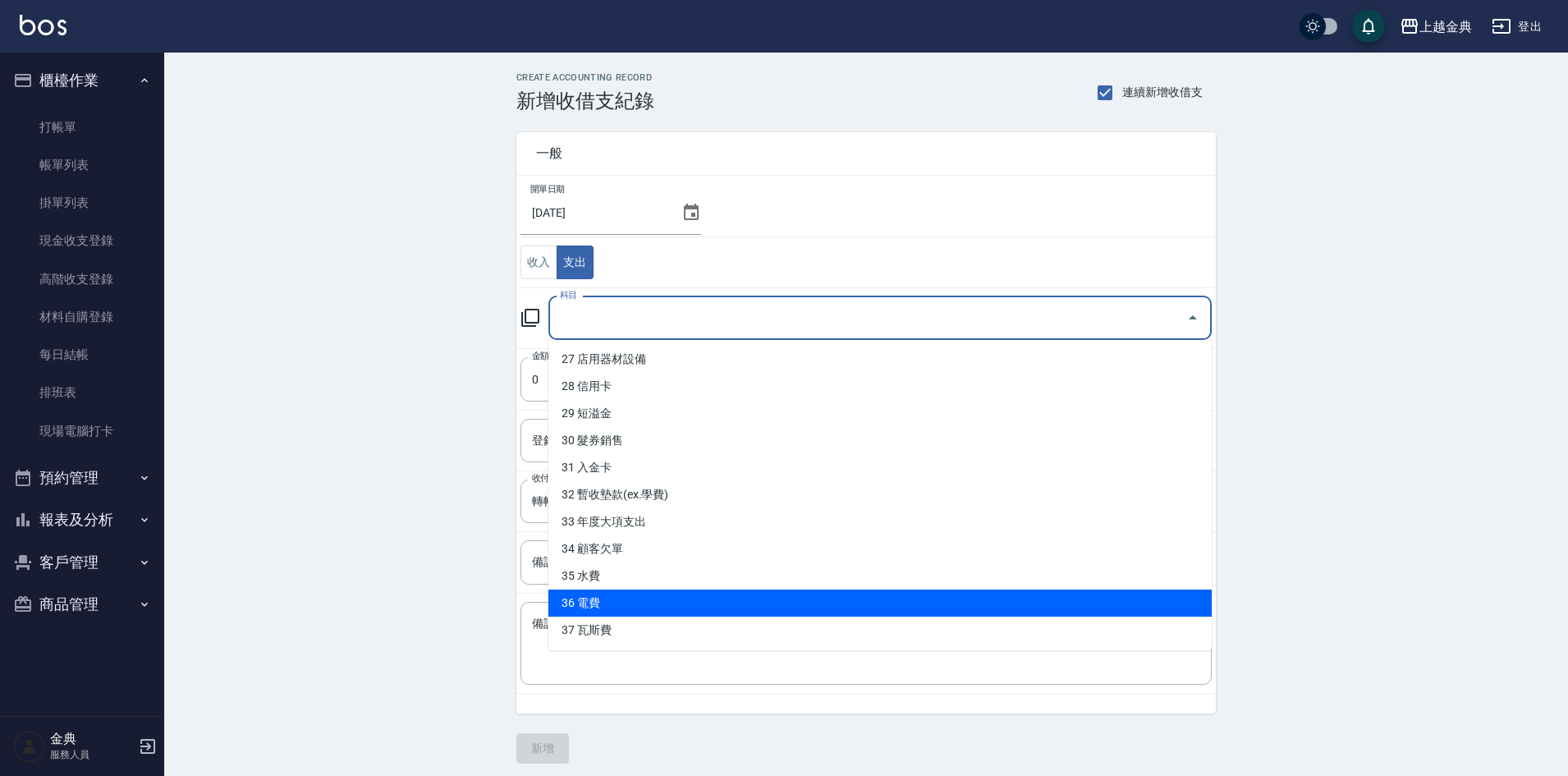
click at [663, 596] on li "36 電費" at bounding box center [880, 603] width 663 height 27
type input "36 電費"
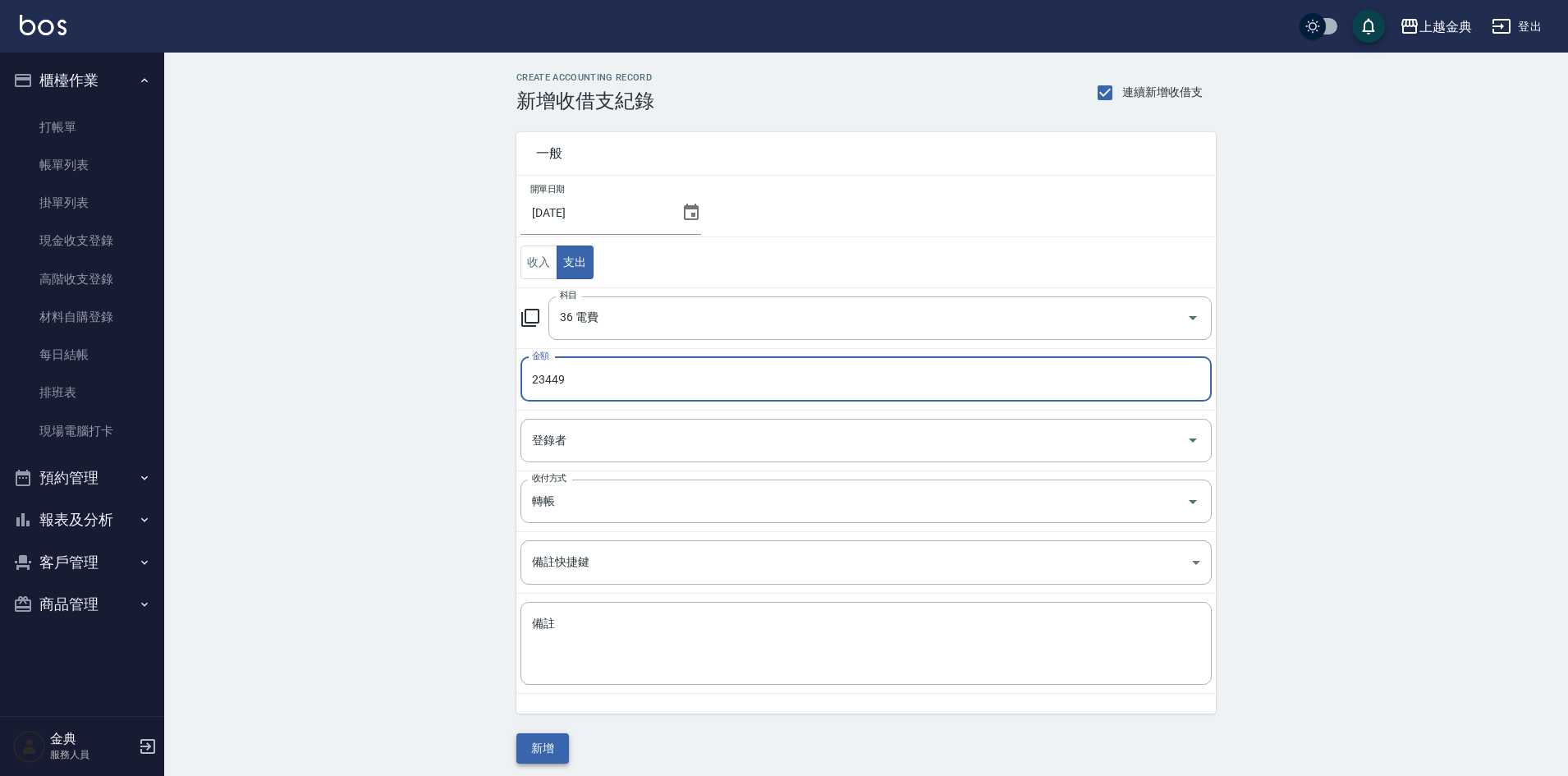
type input "23449"
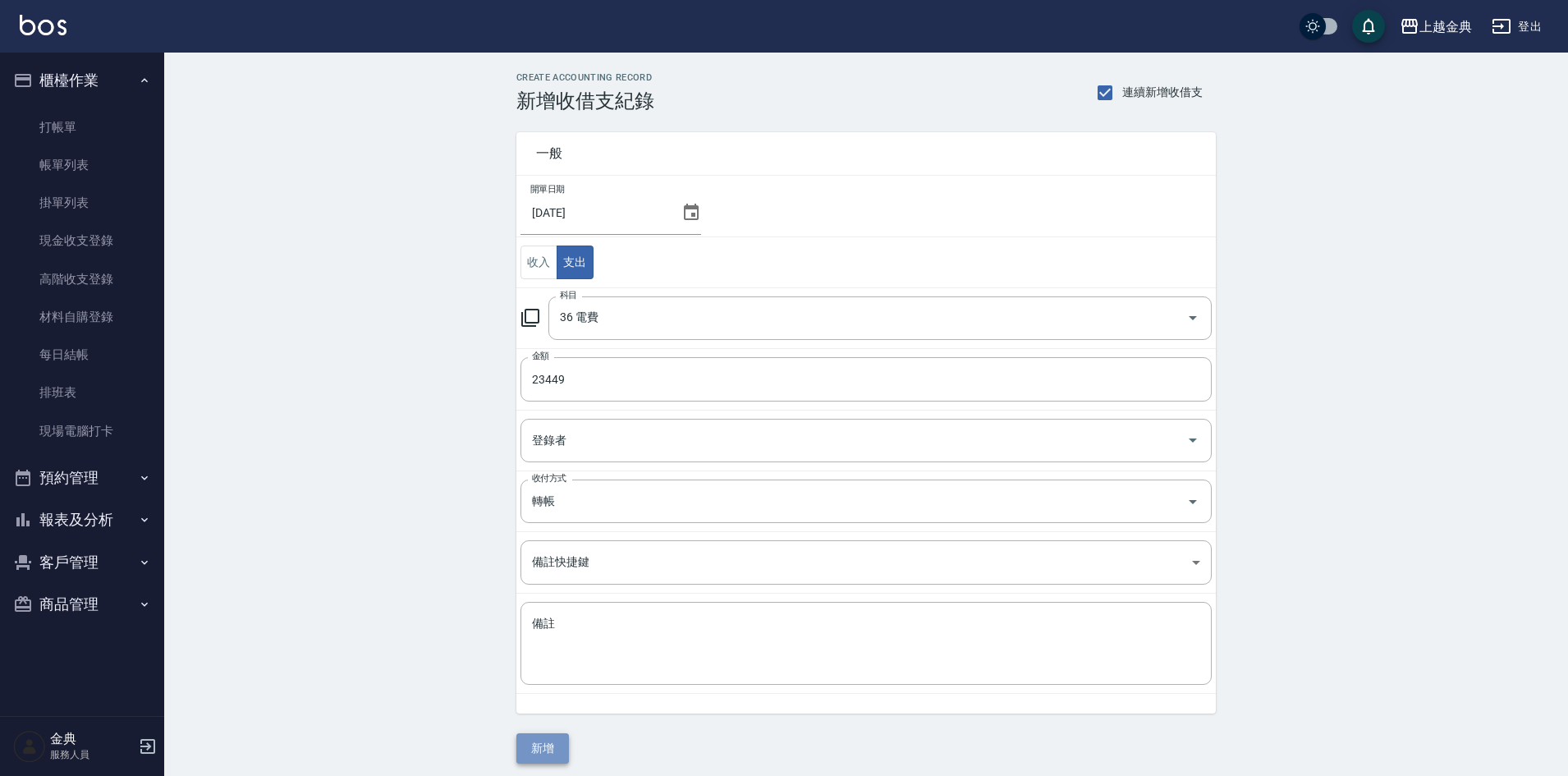
click at [535, 753] on button "新增" at bounding box center [542, 748] width 52 height 31
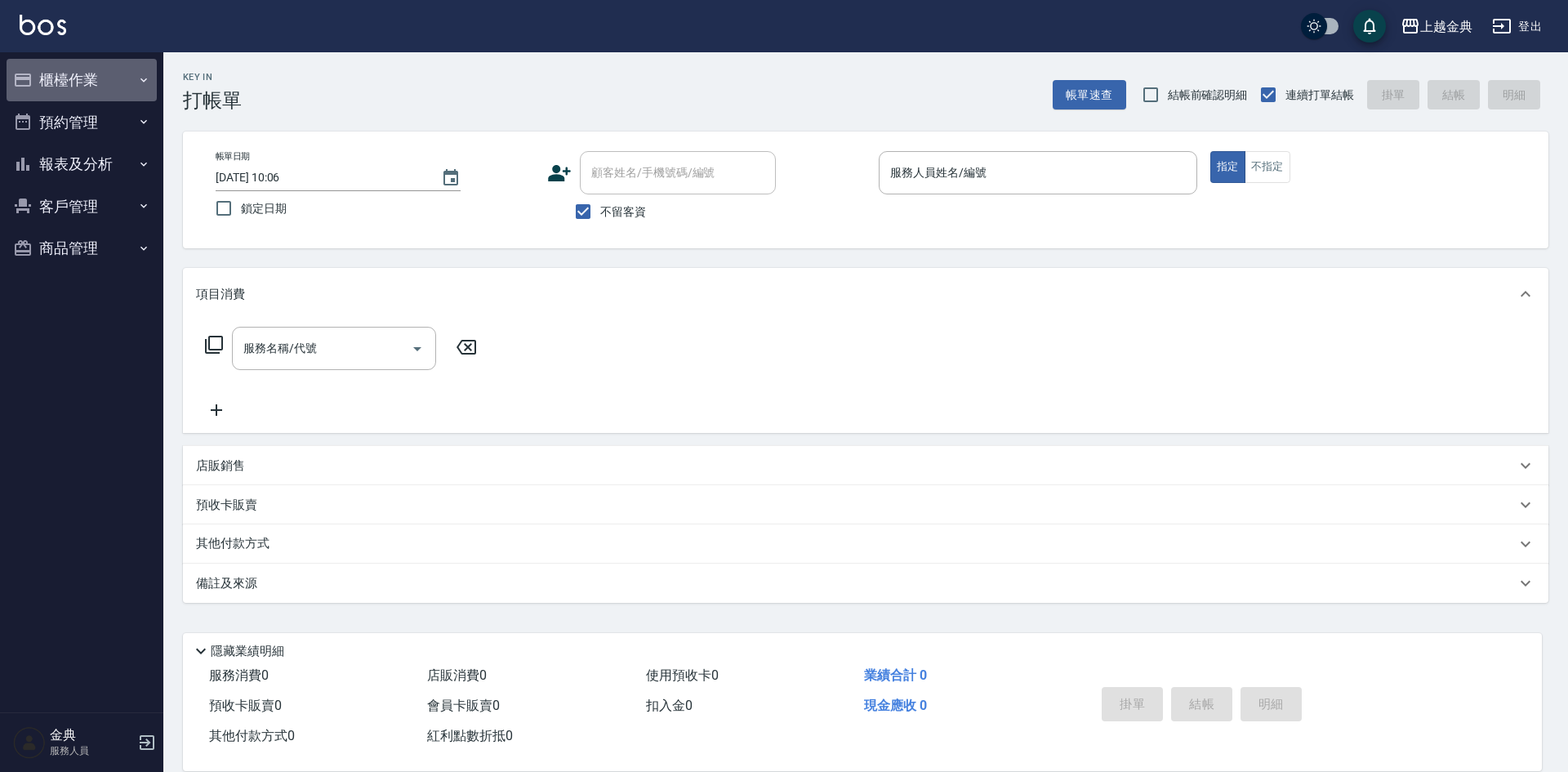
click at [83, 76] on button "櫃檯作業" at bounding box center [81, 80] width 150 height 42
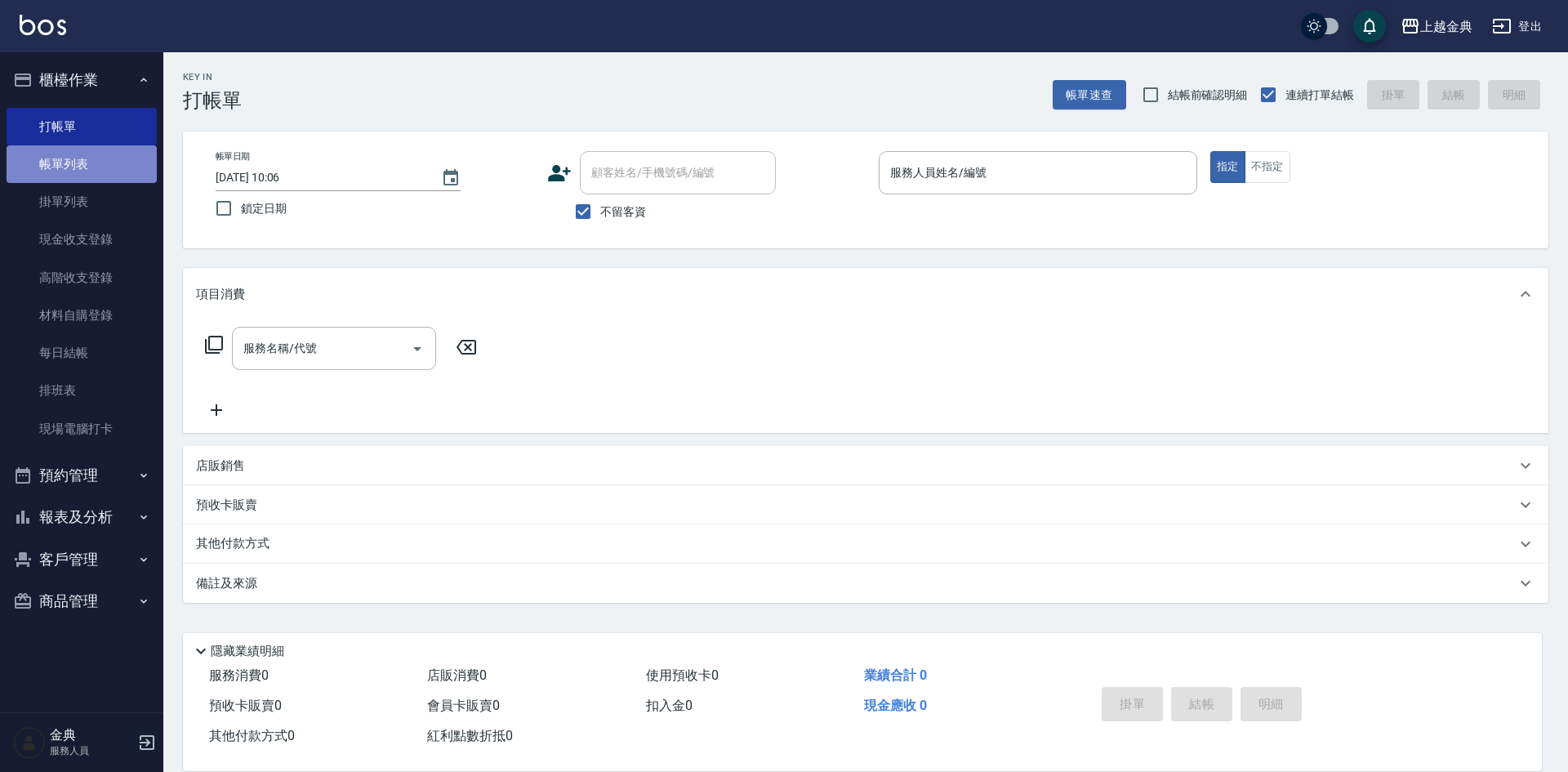
drag, startPoint x: 80, startPoint y: 168, endPoint x: 14, endPoint y: 177, distance: 66.6
click at [78, 170] on link "帳單列表" at bounding box center [81, 164] width 150 height 38
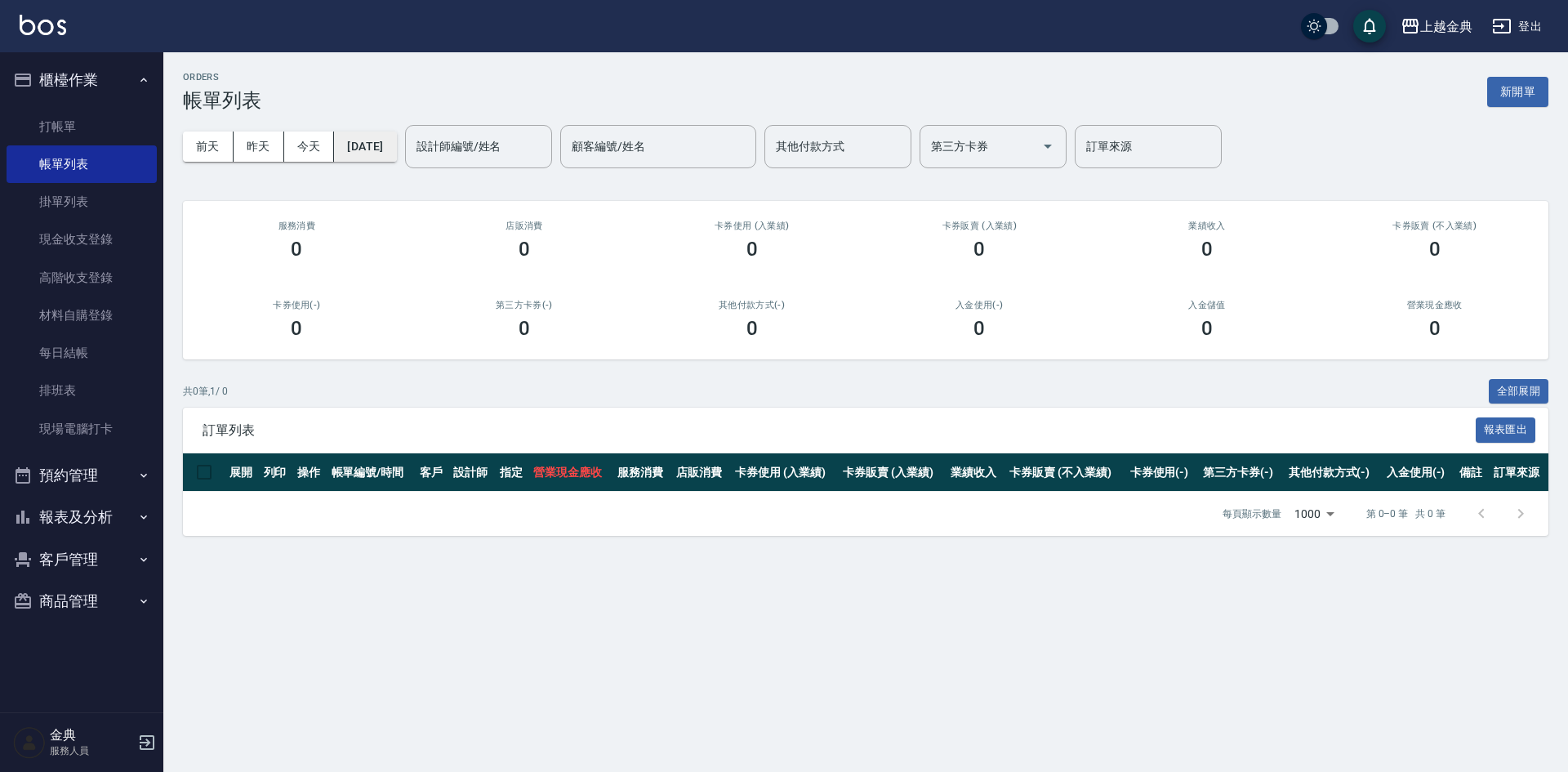
click at [384, 148] on button "2025/08/25" at bounding box center [364, 146] width 62 height 31
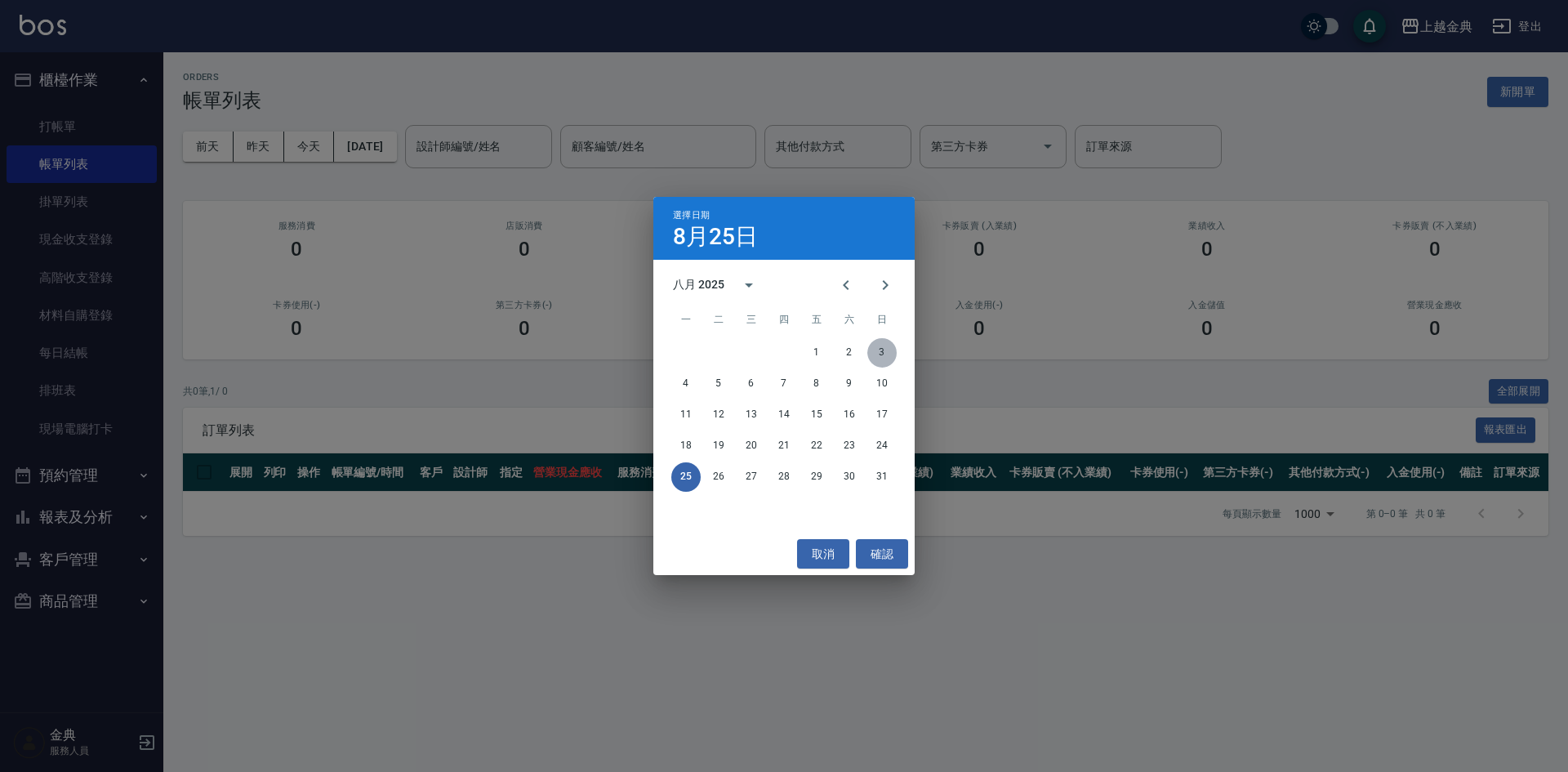
click at [888, 353] on button "3" at bounding box center [881, 353] width 30 height 30
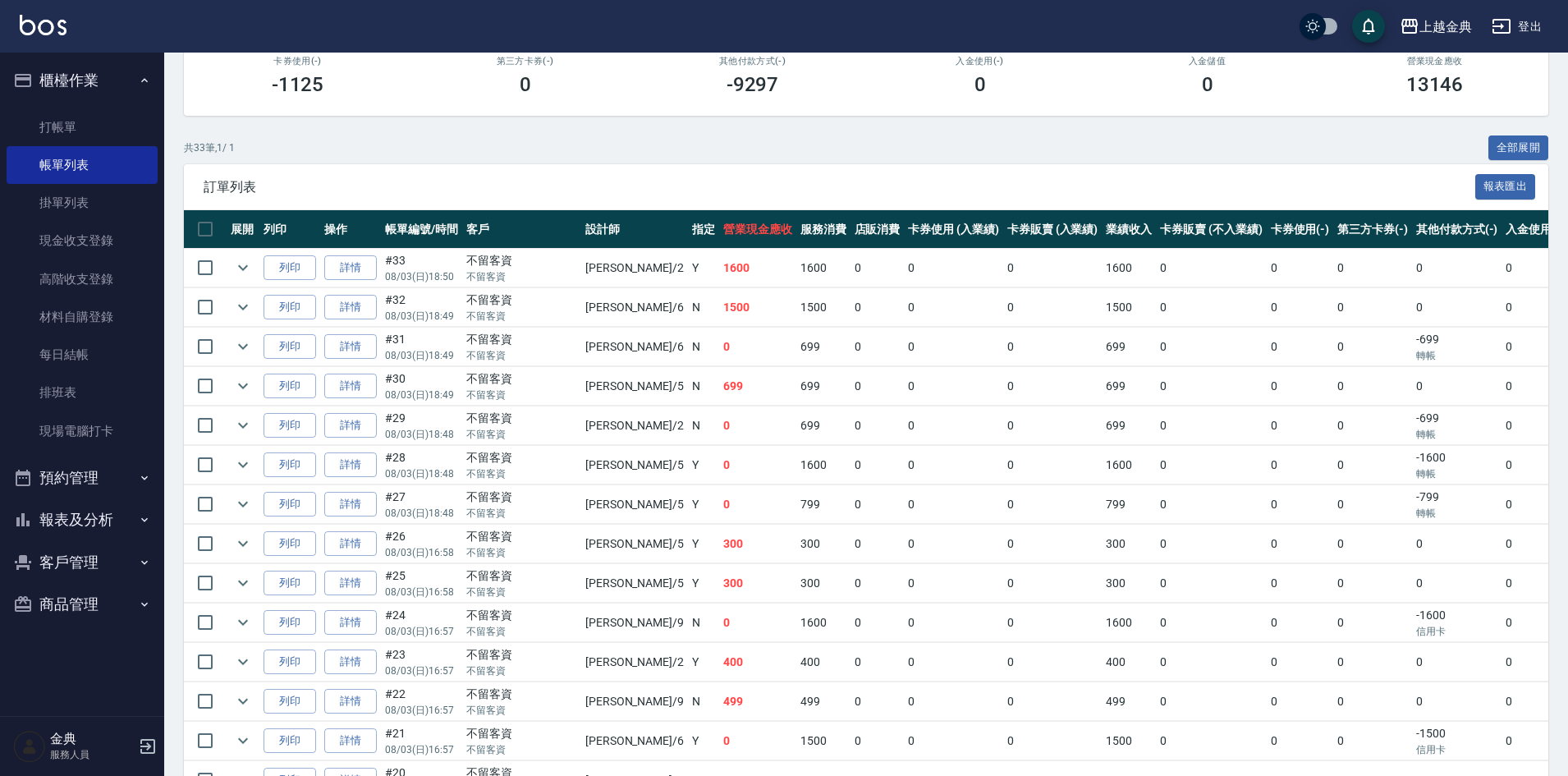
scroll to position [246, 0]
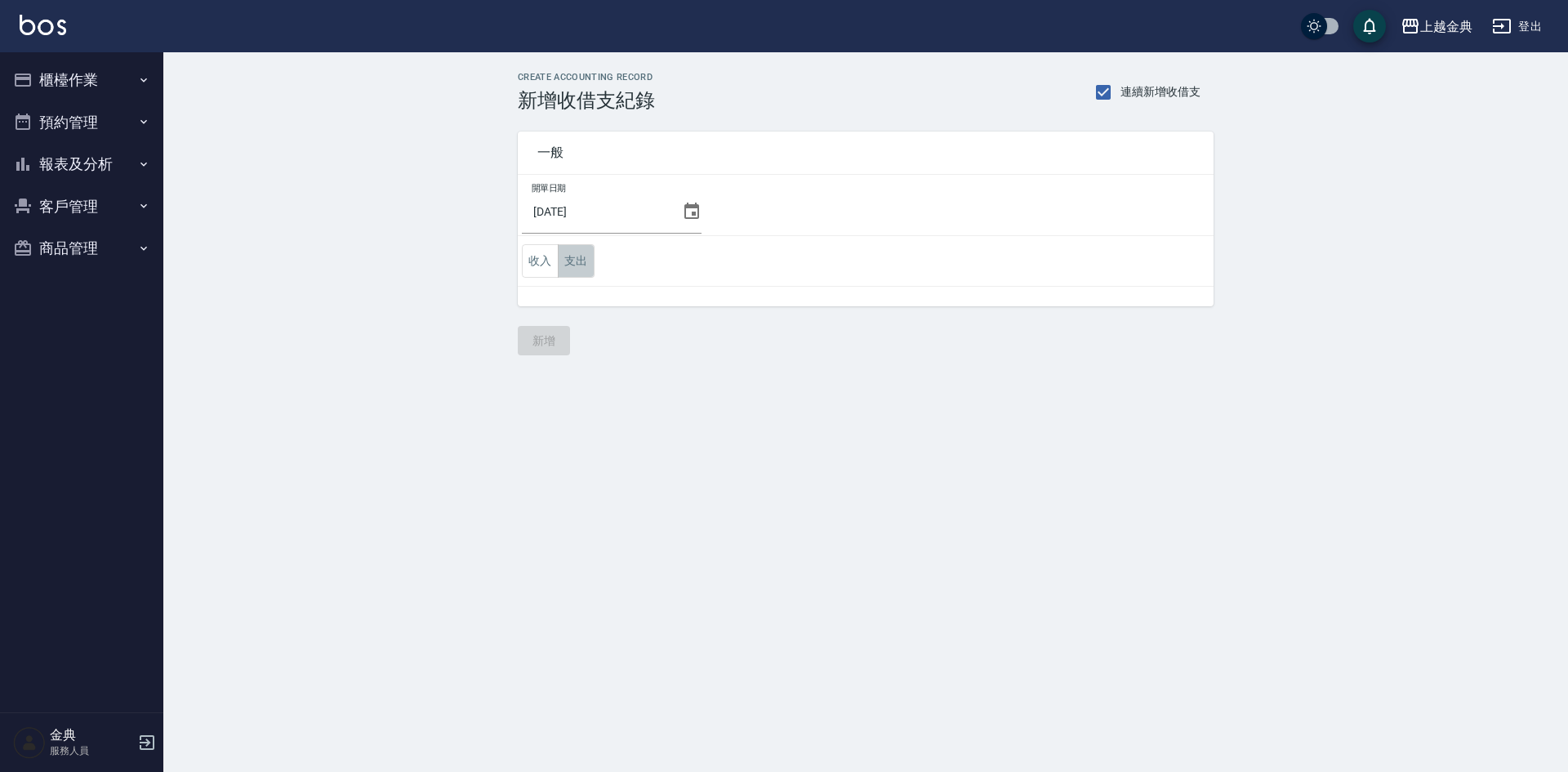
click at [578, 267] on button "支出" at bounding box center [575, 260] width 37 height 33
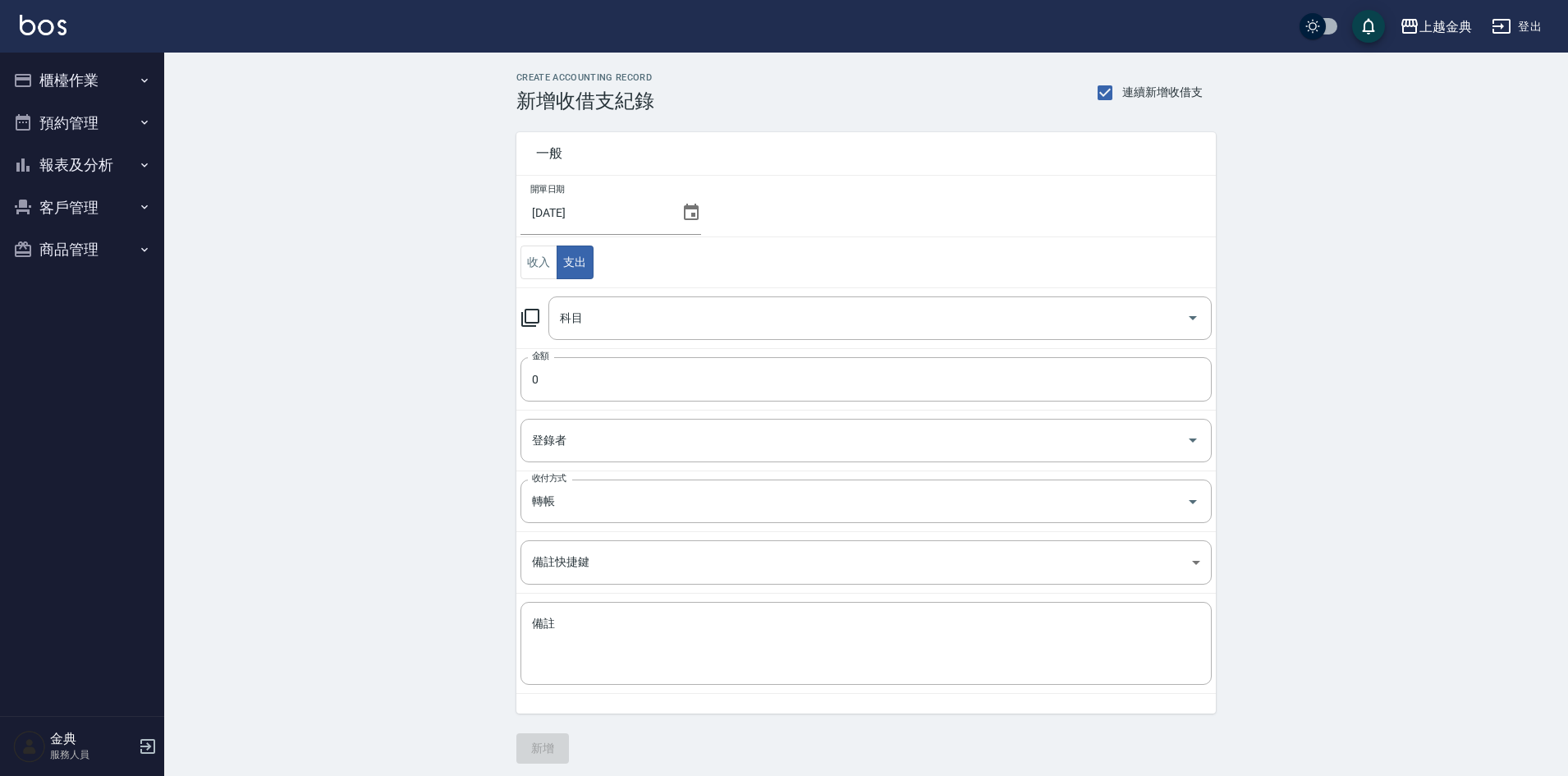
click at [646, 295] on td "科目 科目" at bounding box center [865, 317] width 699 height 60
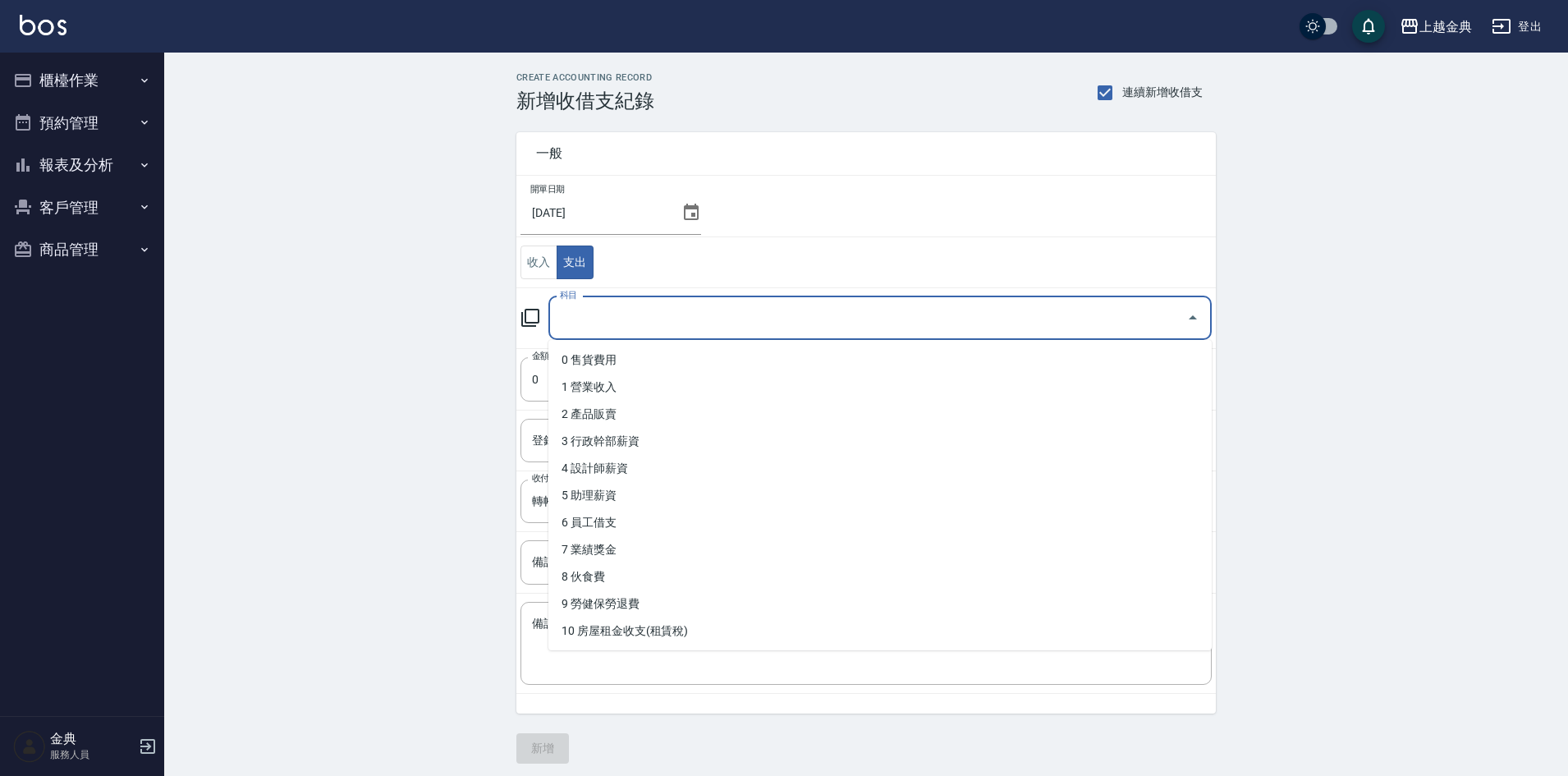
click at [646, 309] on input "科目" at bounding box center [867, 319] width 623 height 29
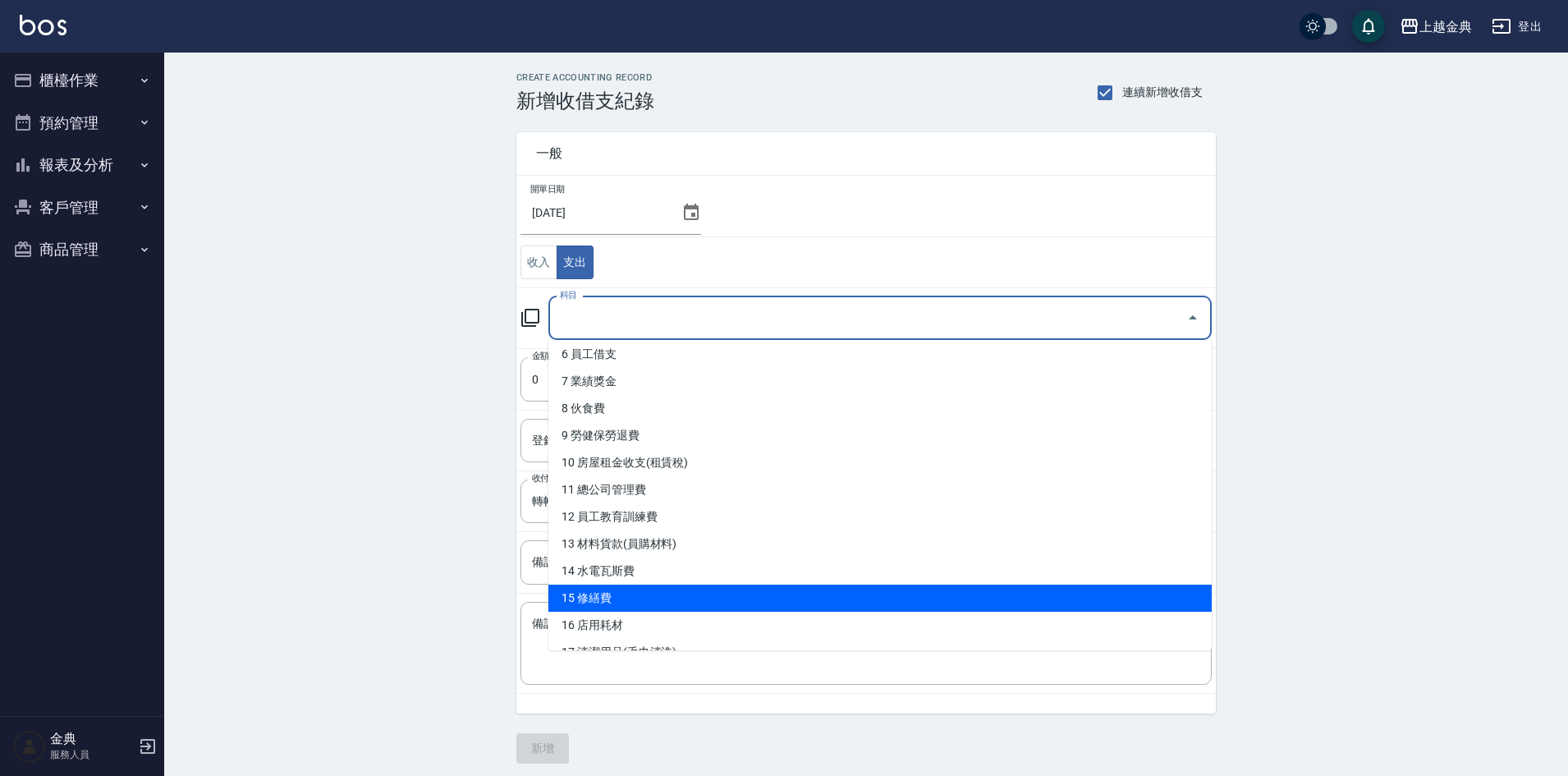
scroll to position [246, 0]
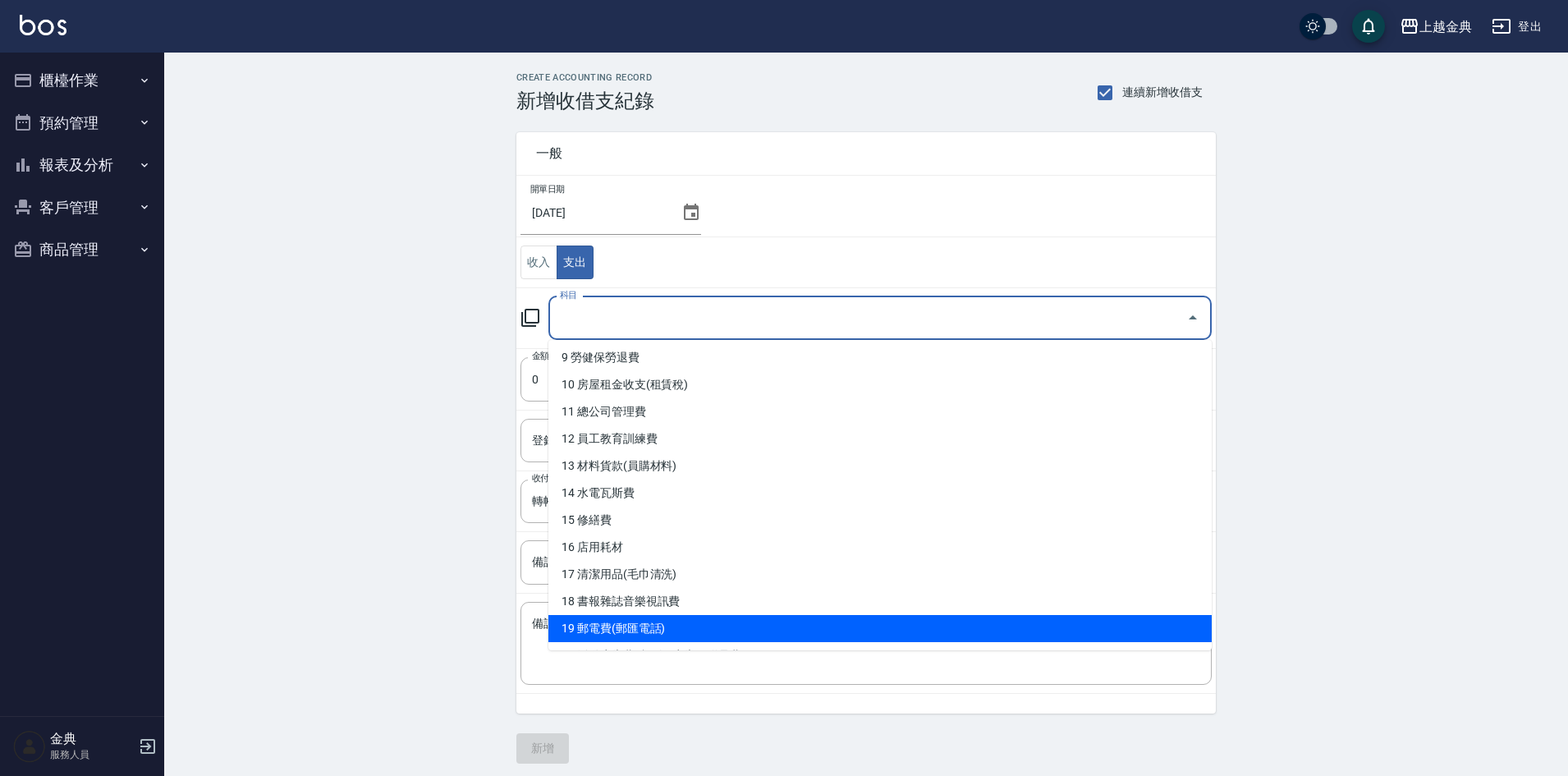
click at [713, 621] on li "19 郵電費(郵匯電話)" at bounding box center [880, 628] width 663 height 27
type input "19 郵電費(郵匯電話)"
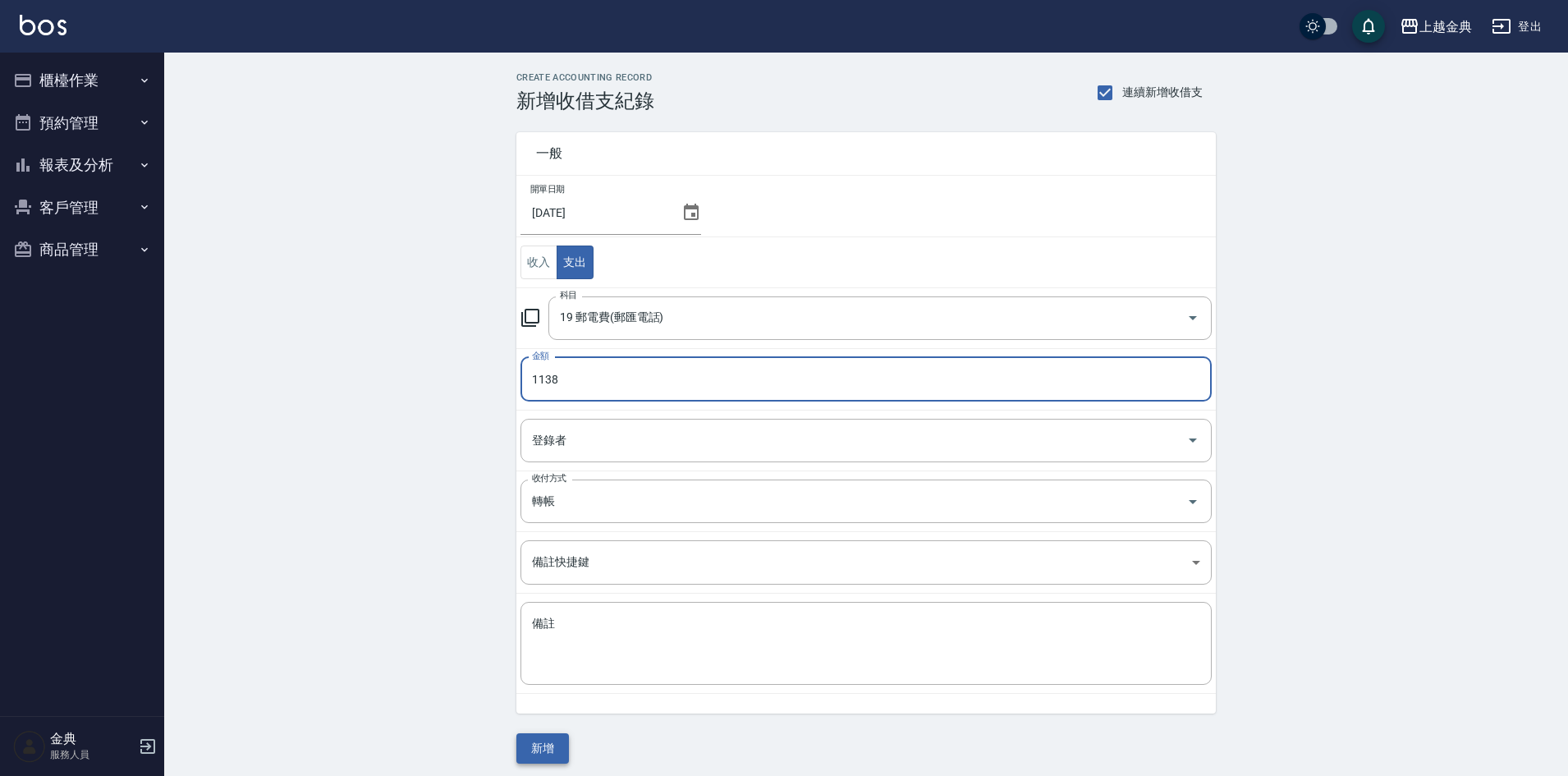
type input "1138"
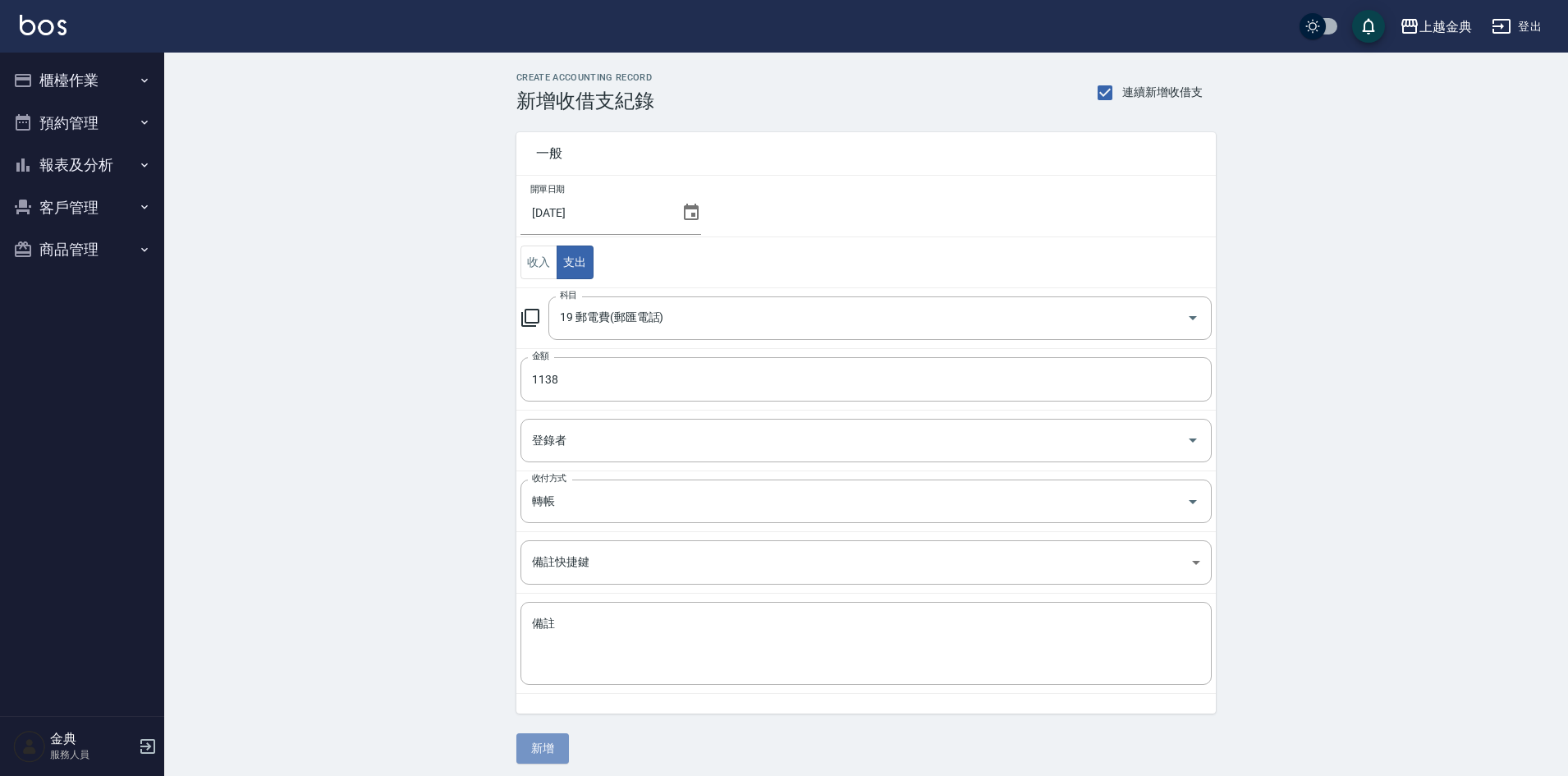
click at [532, 743] on button "新增" at bounding box center [542, 748] width 52 height 31
